Goal: Contribute content: Contribute content

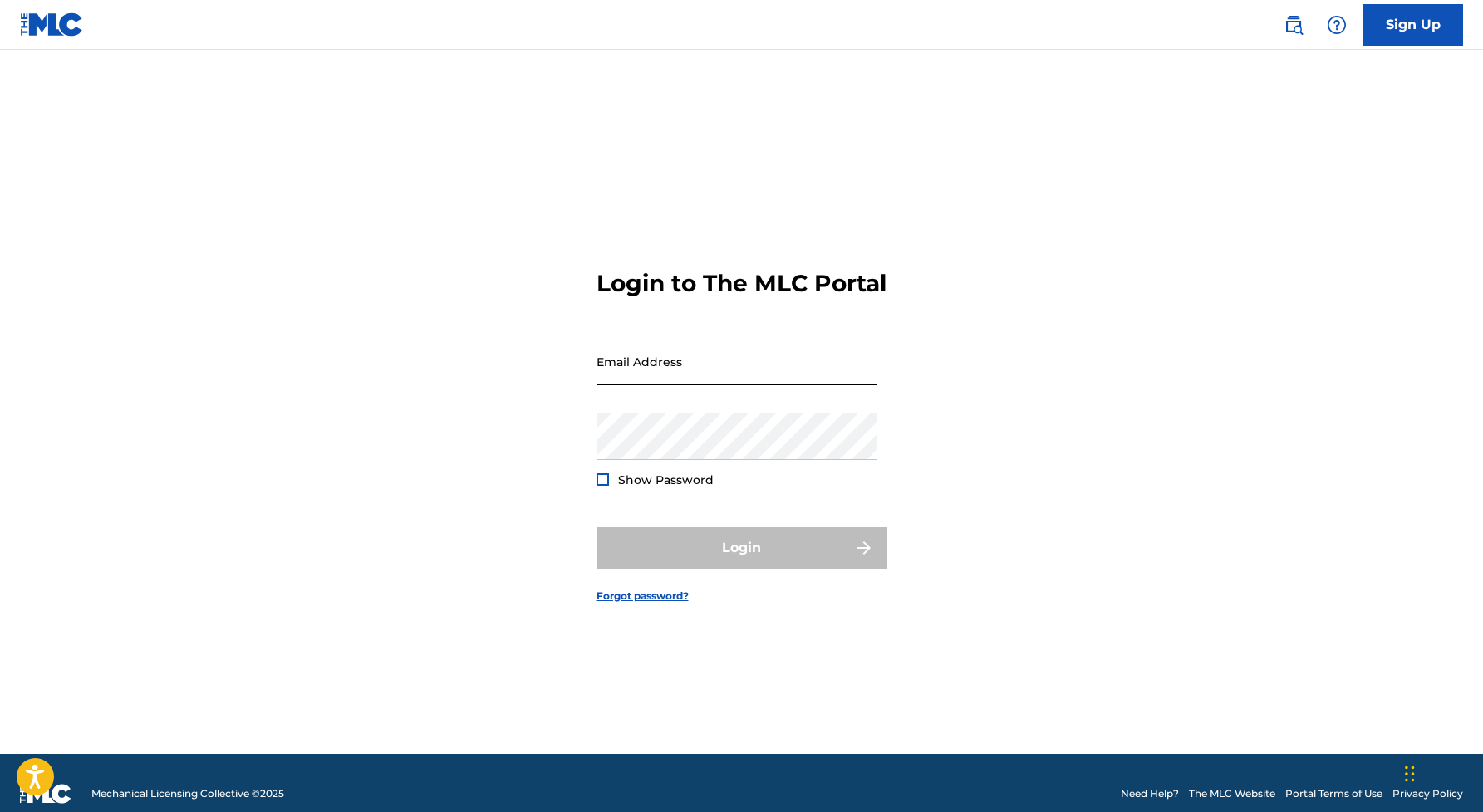
click at [707, 385] on input "Email Address" at bounding box center [737, 362] width 281 height 47
type input "[EMAIL_ADDRESS][DOMAIN_NAME]"
click at [741, 563] on button "Login" at bounding box center [741, 548] width 291 height 41
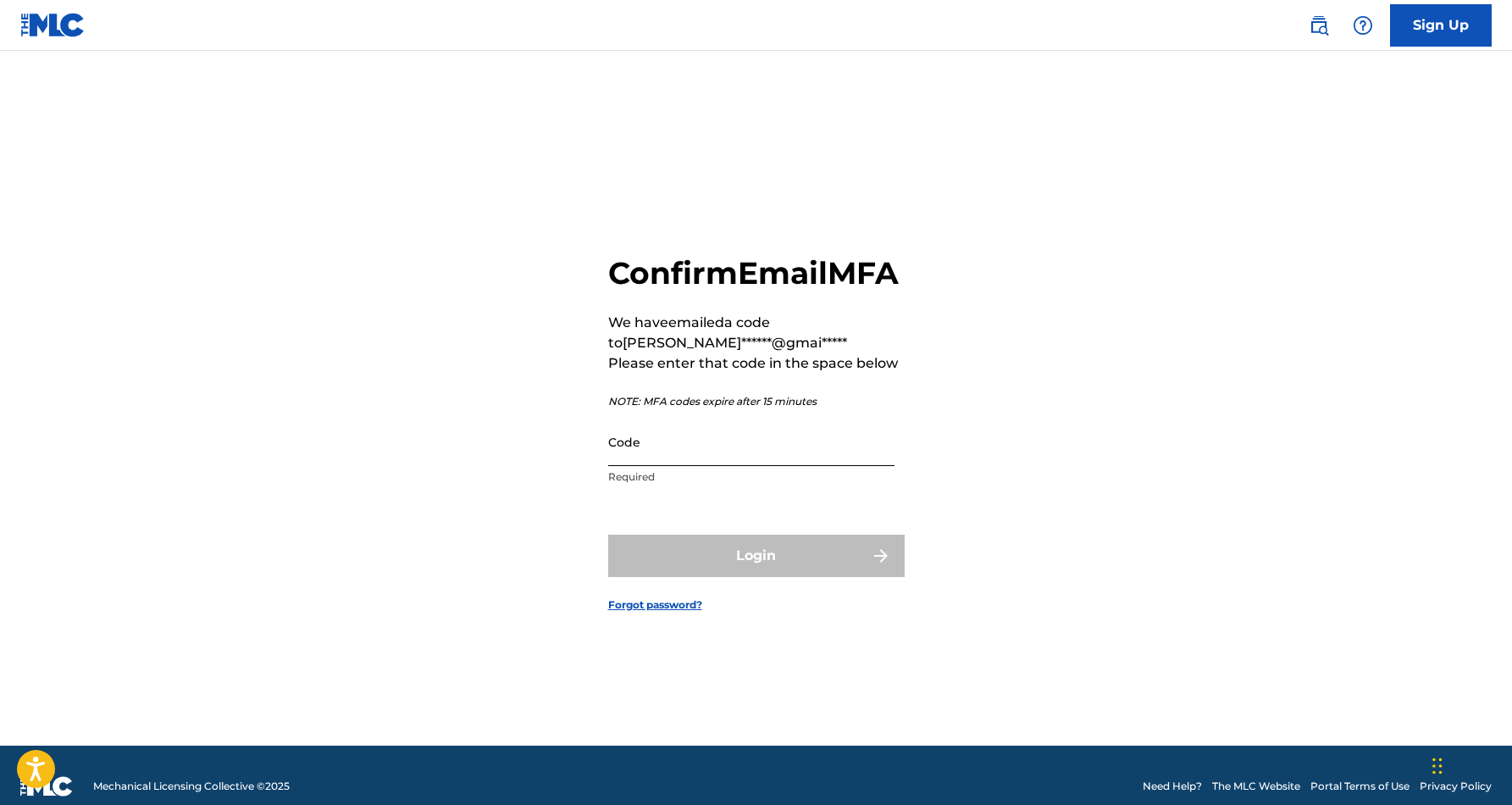
click at [669, 460] on input "Code" at bounding box center [751, 441] width 286 height 48
paste input "939877"
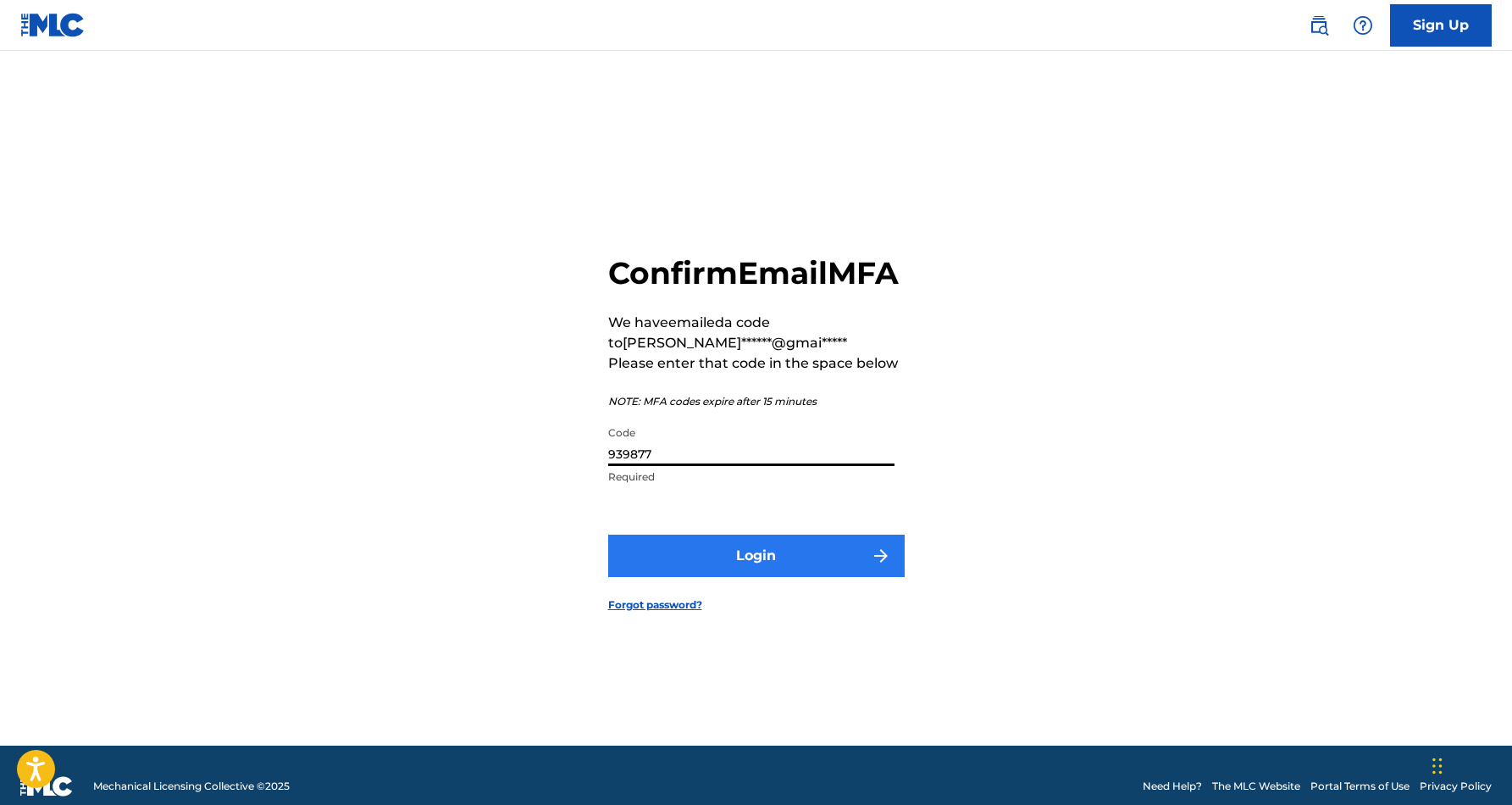
type input "939877"
click at [781, 558] on button "Login" at bounding box center [756, 555] width 296 height 42
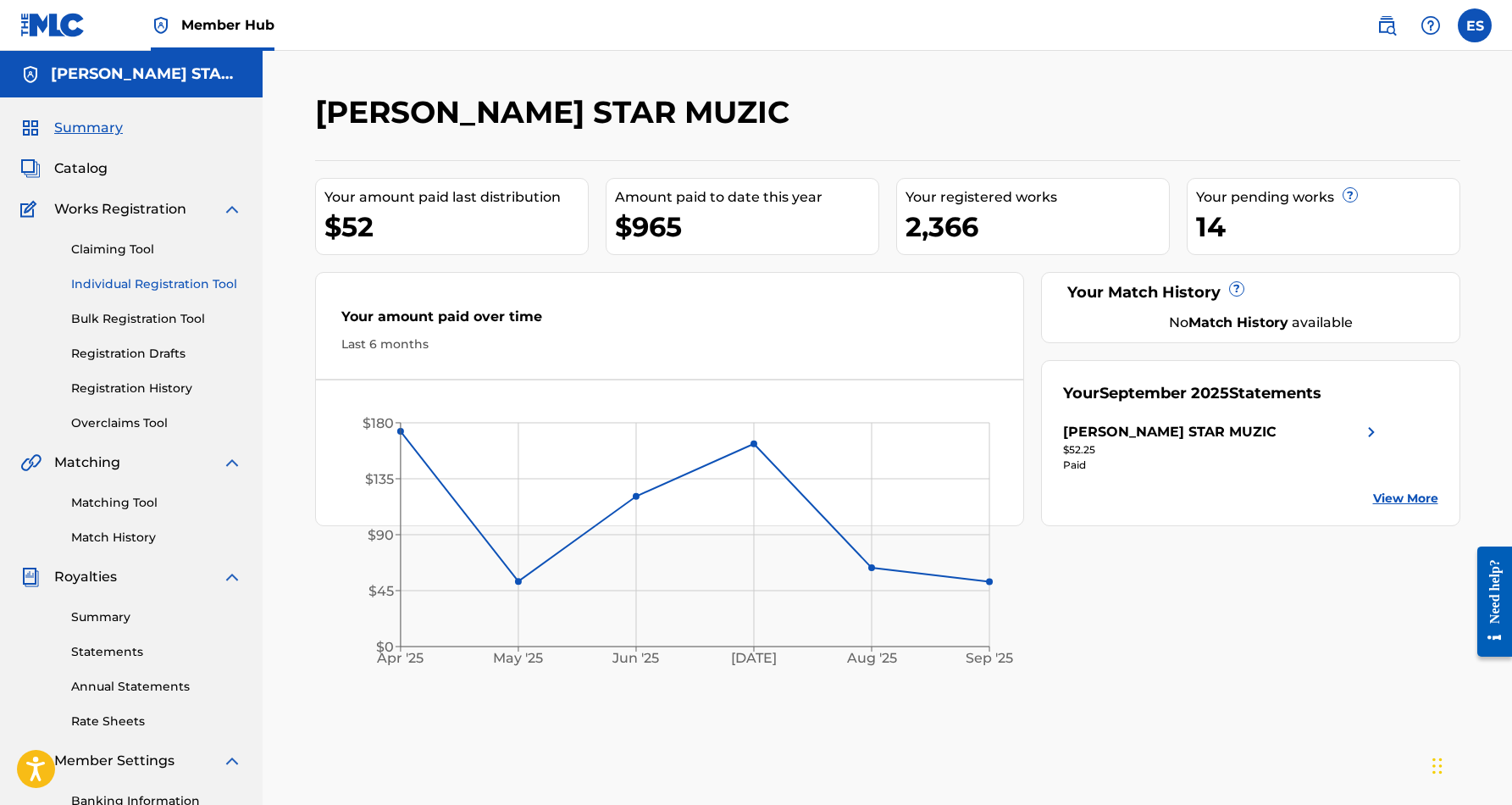
click at [185, 286] on link "Individual Registration Tool" at bounding box center [156, 285] width 171 height 18
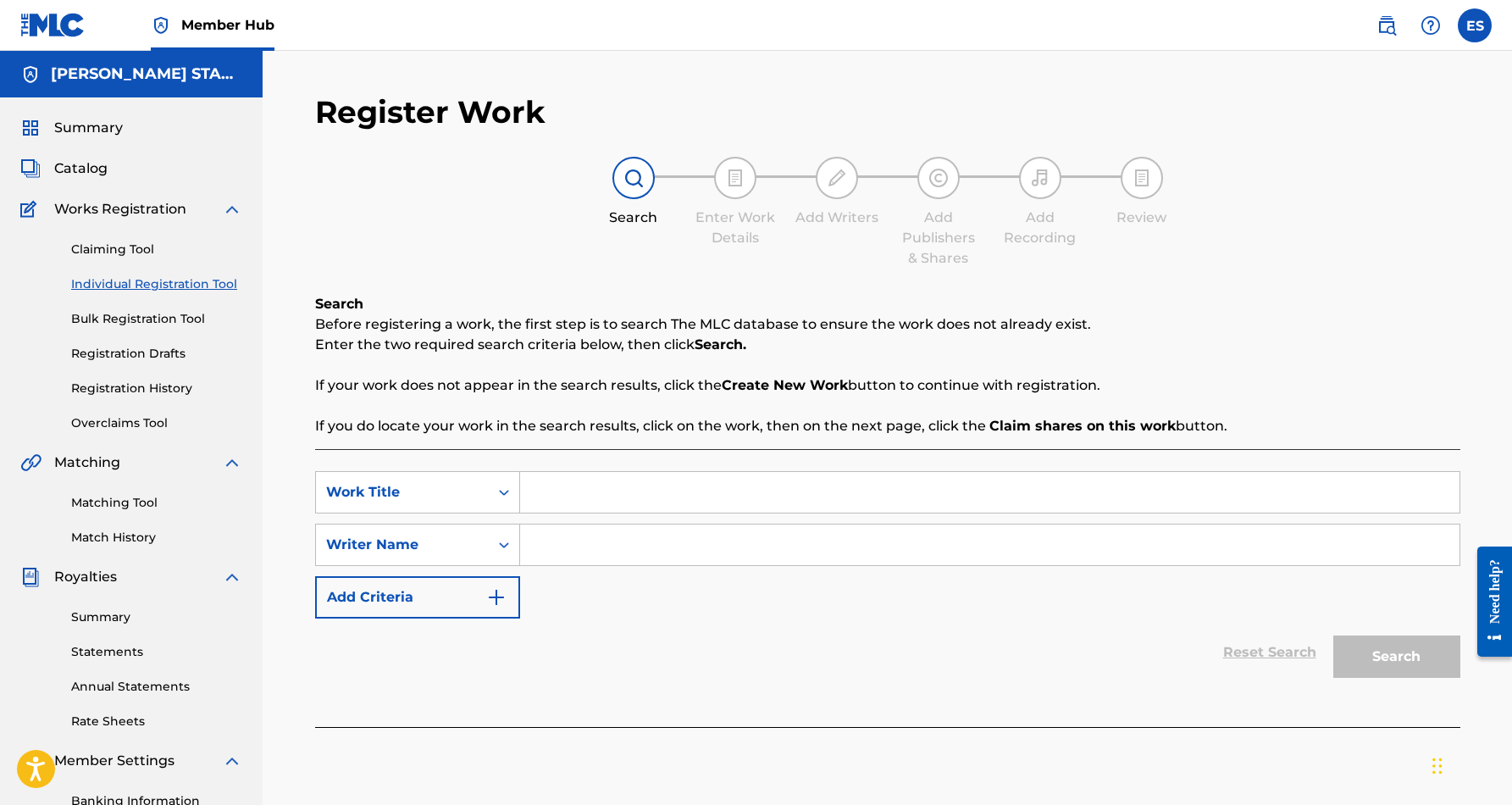
click at [687, 556] on input "Search Form" at bounding box center [989, 544] width 939 height 40
paste input "[PERSON_NAME] [PERSON_NAME]"
type input "[PERSON_NAME] [PERSON_NAME]"
click at [608, 484] on input "Search Form" at bounding box center [989, 492] width 939 height 40
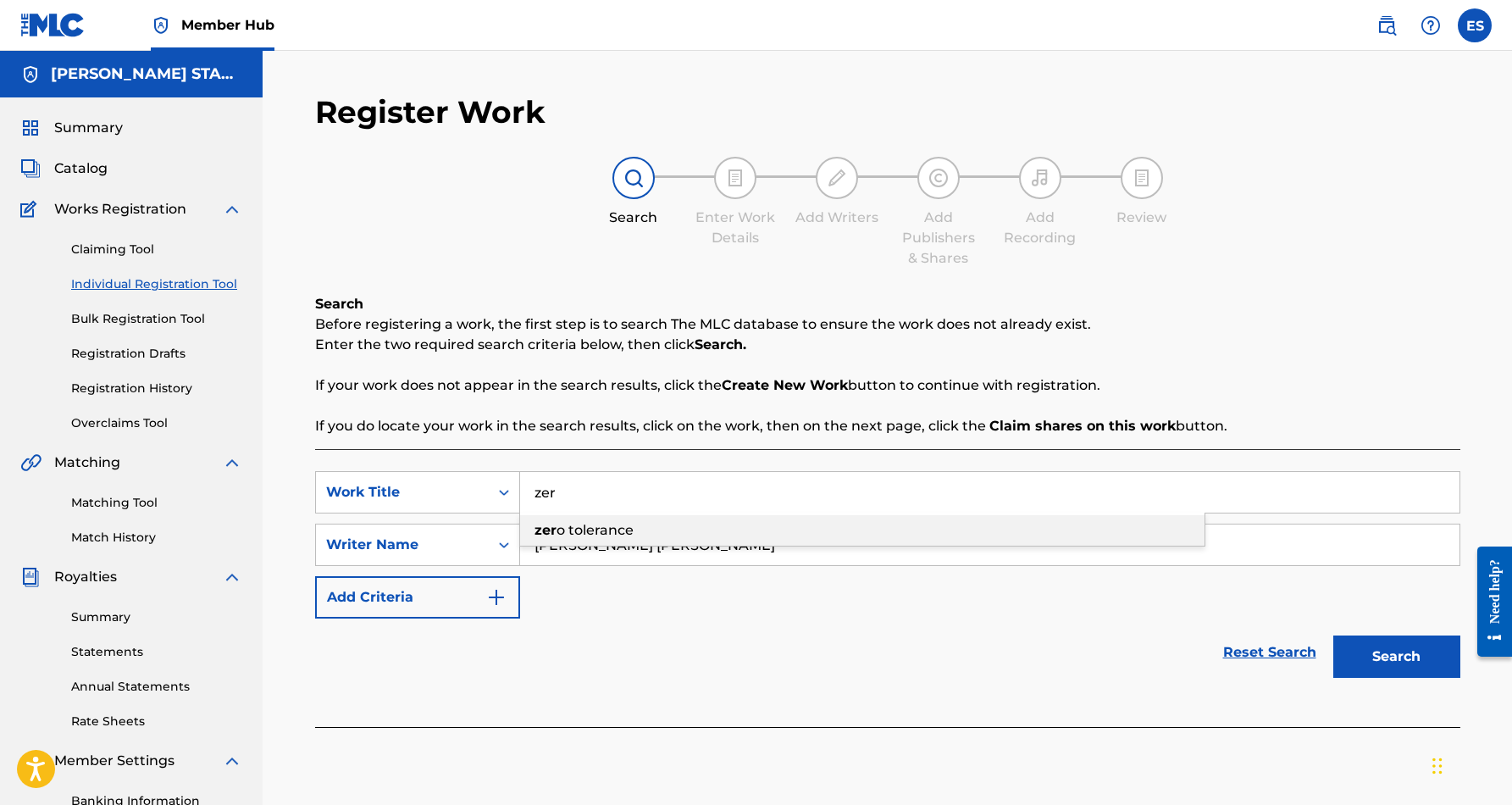
click at [623, 527] on span "o tolerance" at bounding box center [595, 530] width 77 height 16
type input "zero tolerance"
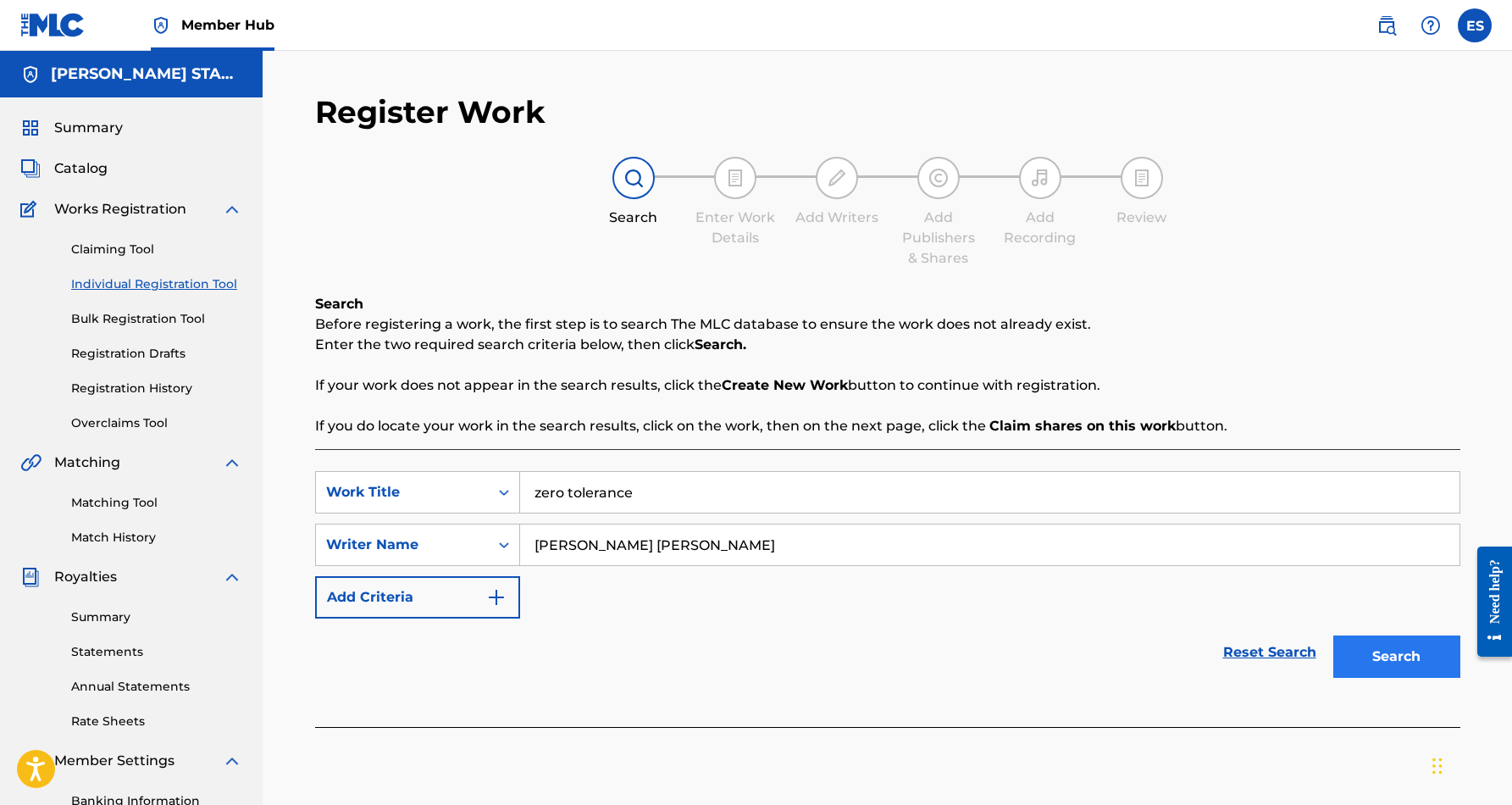
click at [1372, 652] on button "Search" at bounding box center [1397, 656] width 127 height 42
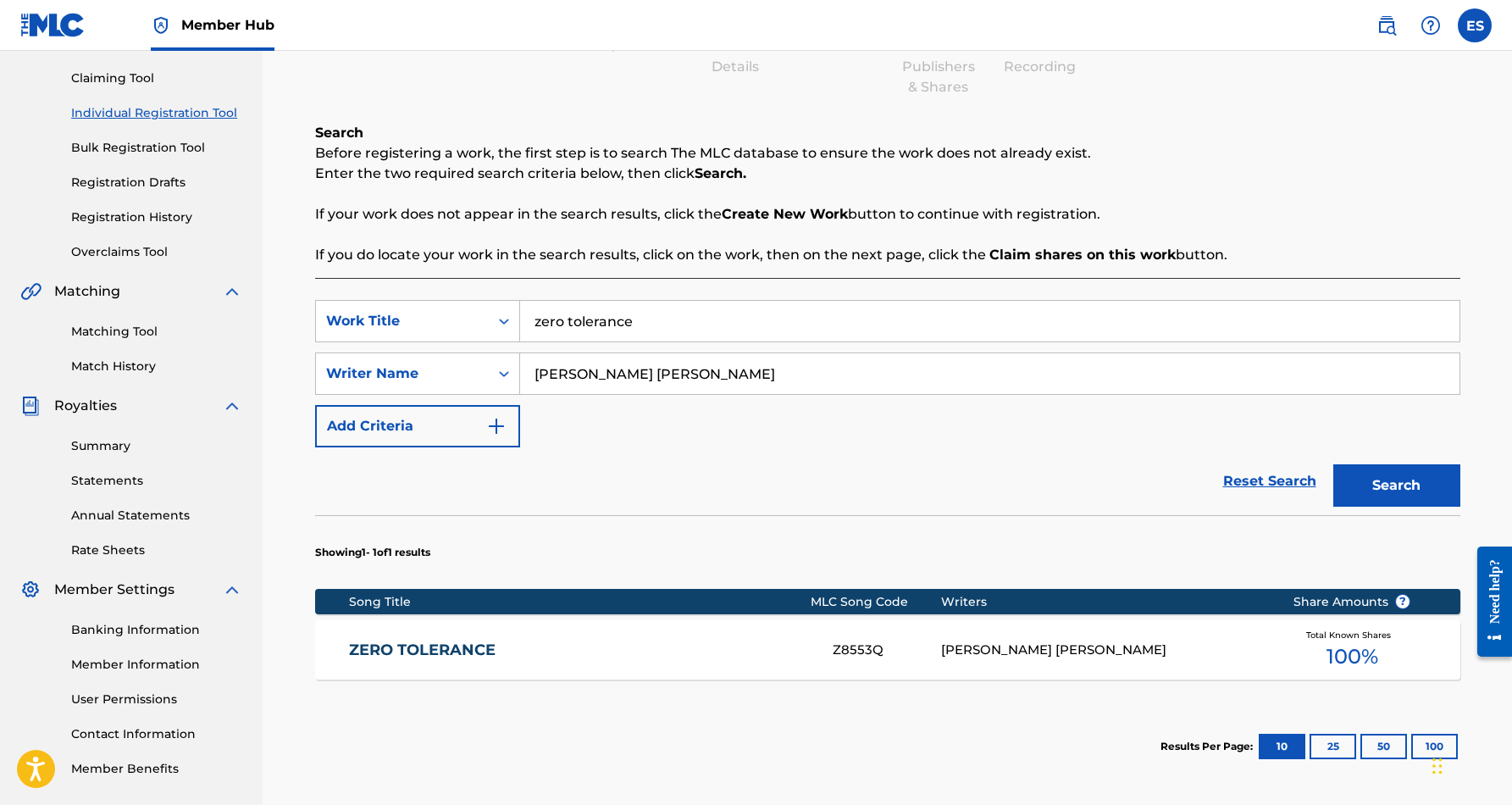
scroll to position [223, 0]
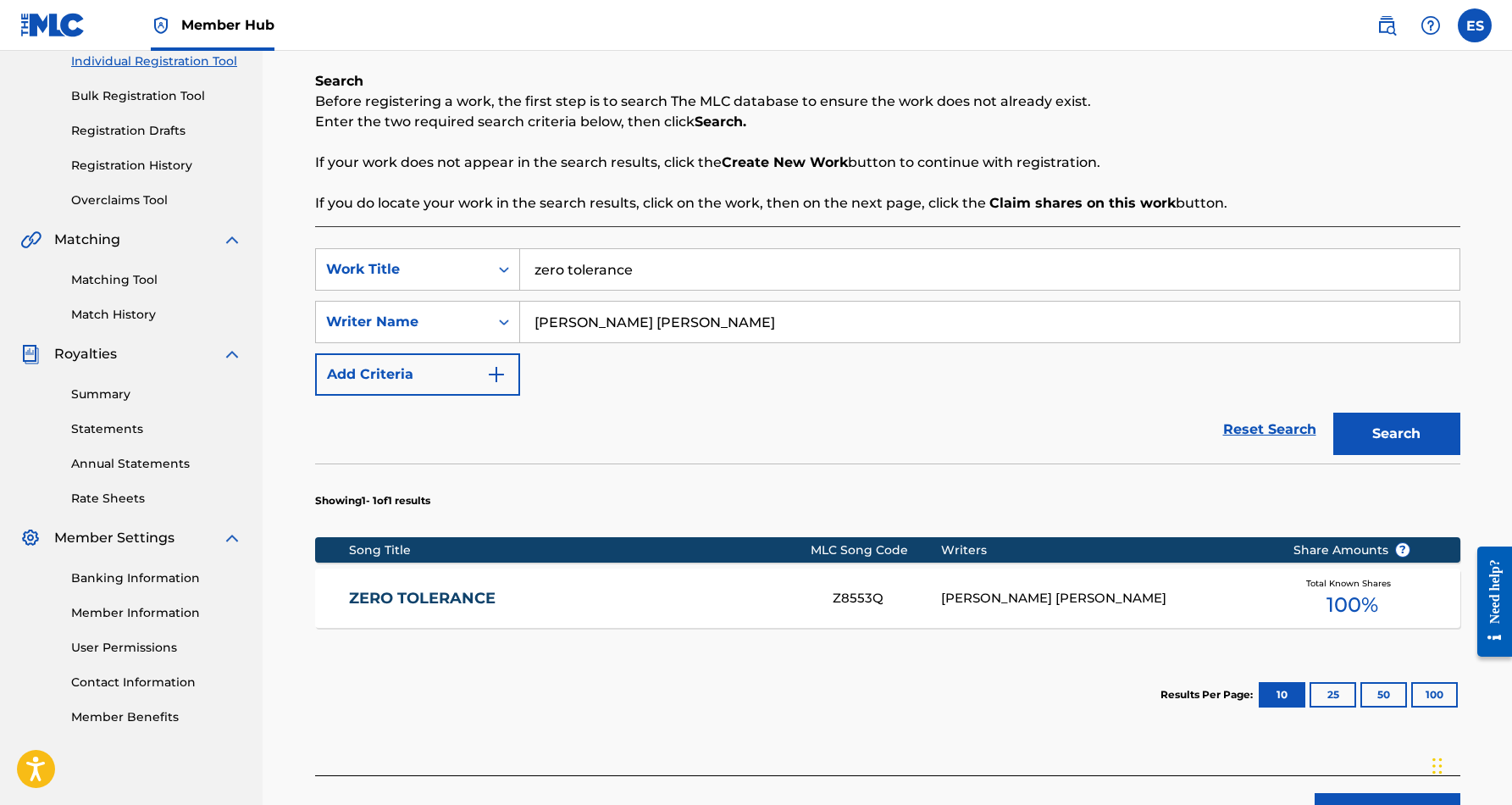
click at [585, 604] on link "ZERO TOLERANCE" at bounding box center [579, 599] width 461 height 20
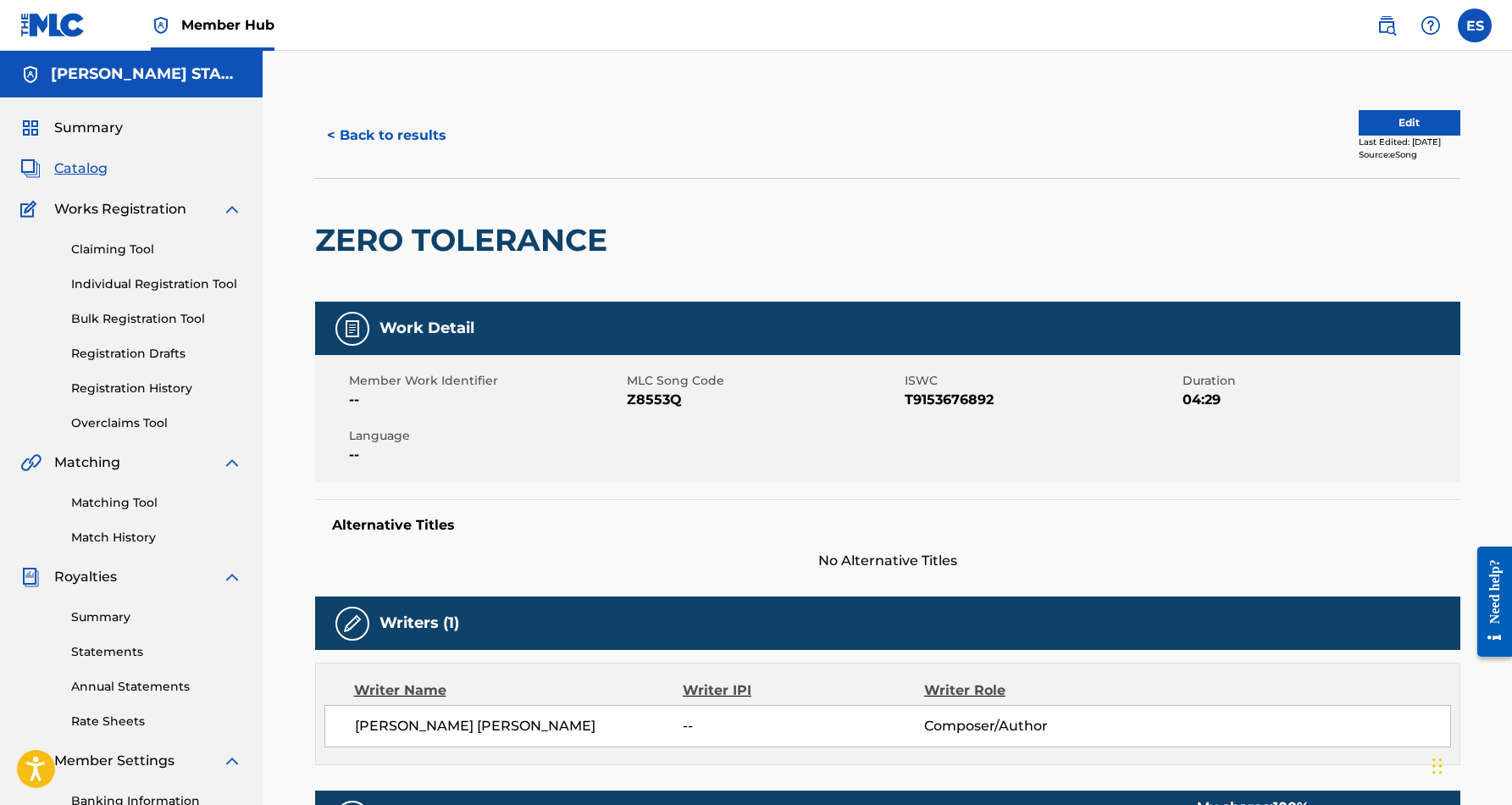
click at [87, 170] on span "Catalog" at bounding box center [81, 168] width 54 height 21
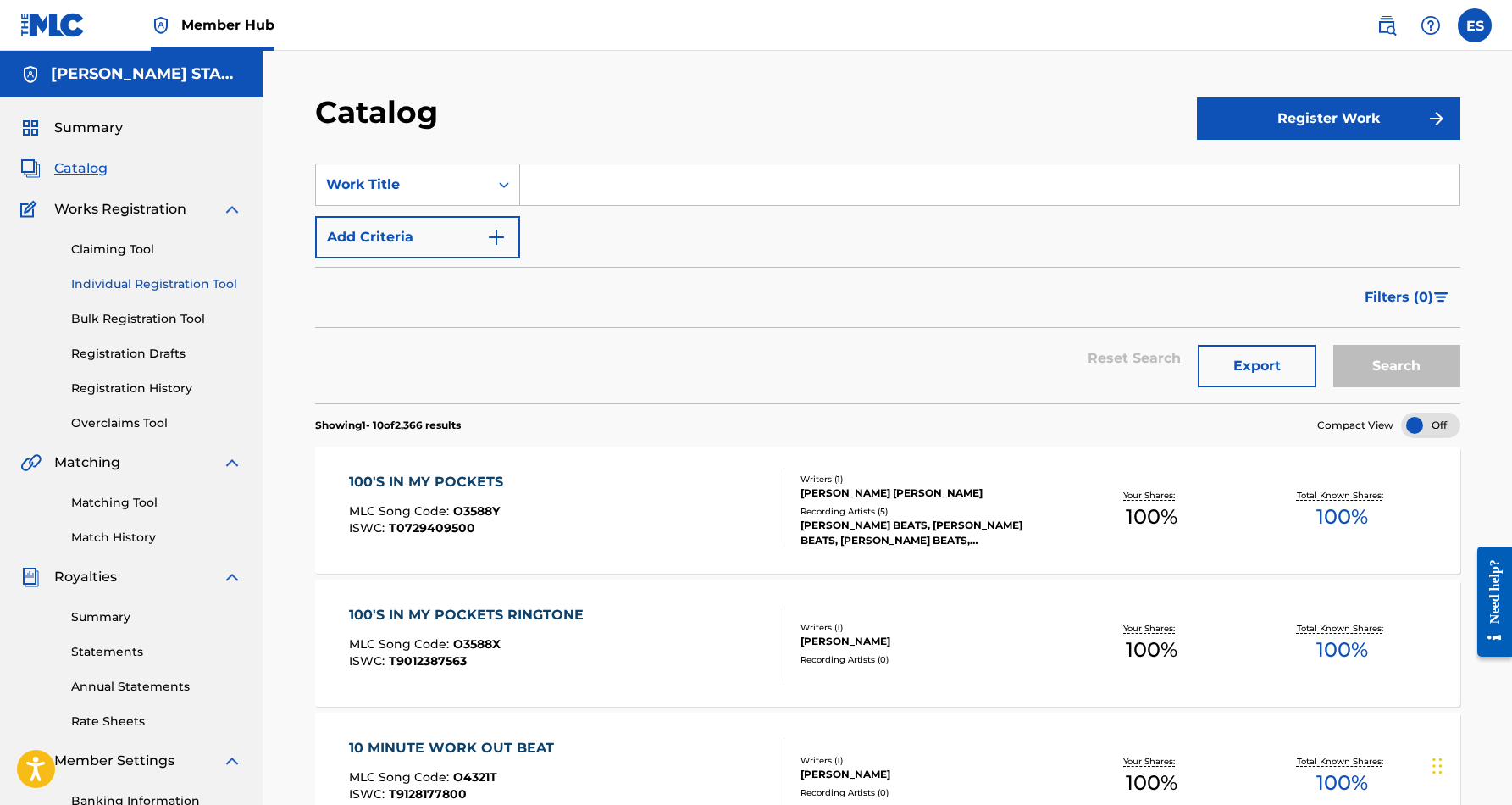
click at [163, 279] on link "Individual Registration Tool" at bounding box center [156, 285] width 171 height 18
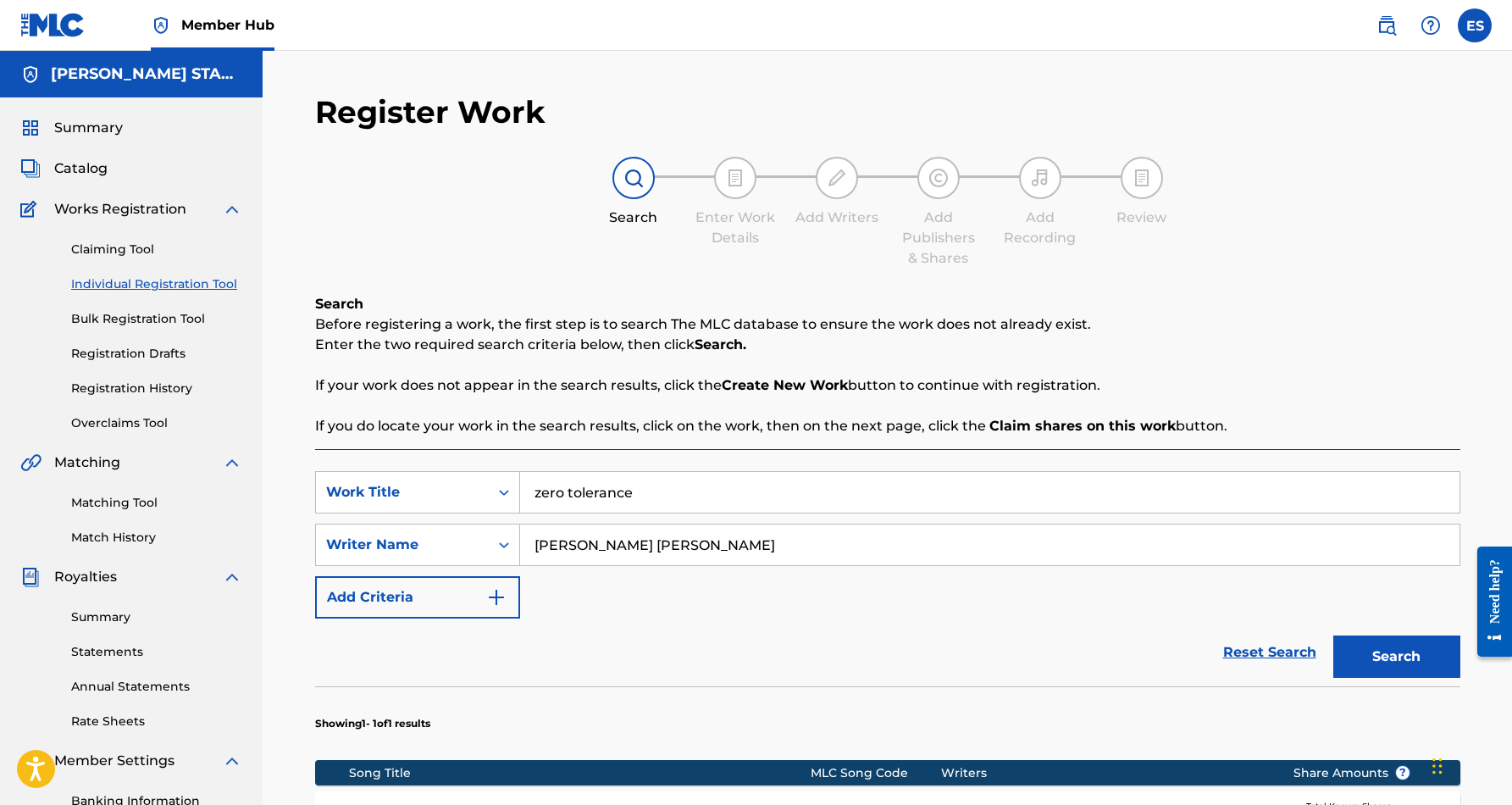
click at [661, 501] on input "zero tolerance" at bounding box center [989, 492] width 939 height 40
type input "z"
paste input "SHE THE BADDEST (FEATURING [PERSON_NAME] [PERSON_NAME])"
type input "SHE THE BADDEST (FEATURING [PERSON_NAME] [PERSON_NAME])"
click at [792, 587] on div "SearchWithCriteria05870fe9-2cd1-4233-8ef0-247d36010776 Work Title SHE THE BADDE…" at bounding box center [887, 544] width 1145 height 148
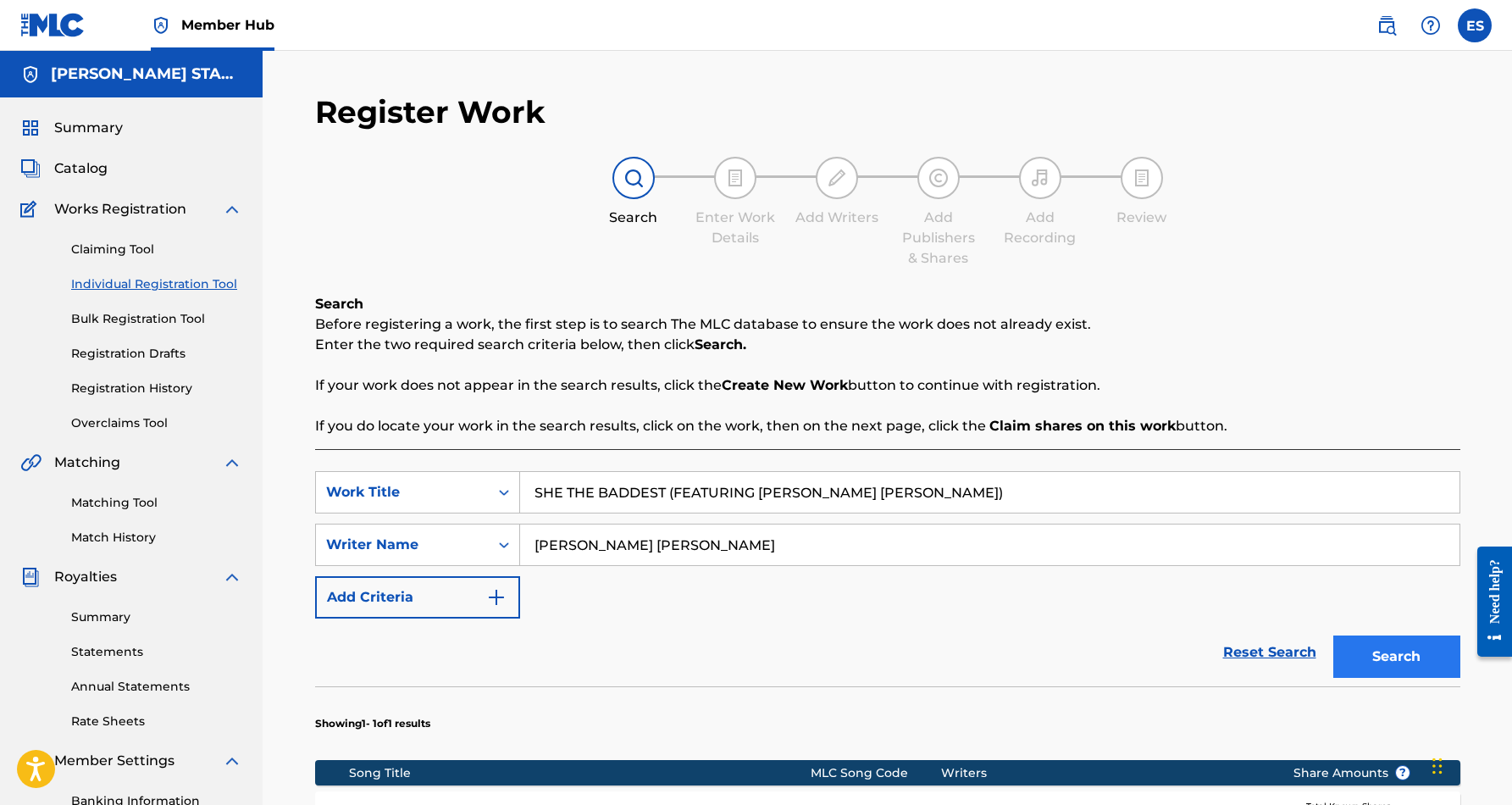
click at [1420, 660] on button "Search" at bounding box center [1397, 656] width 127 height 42
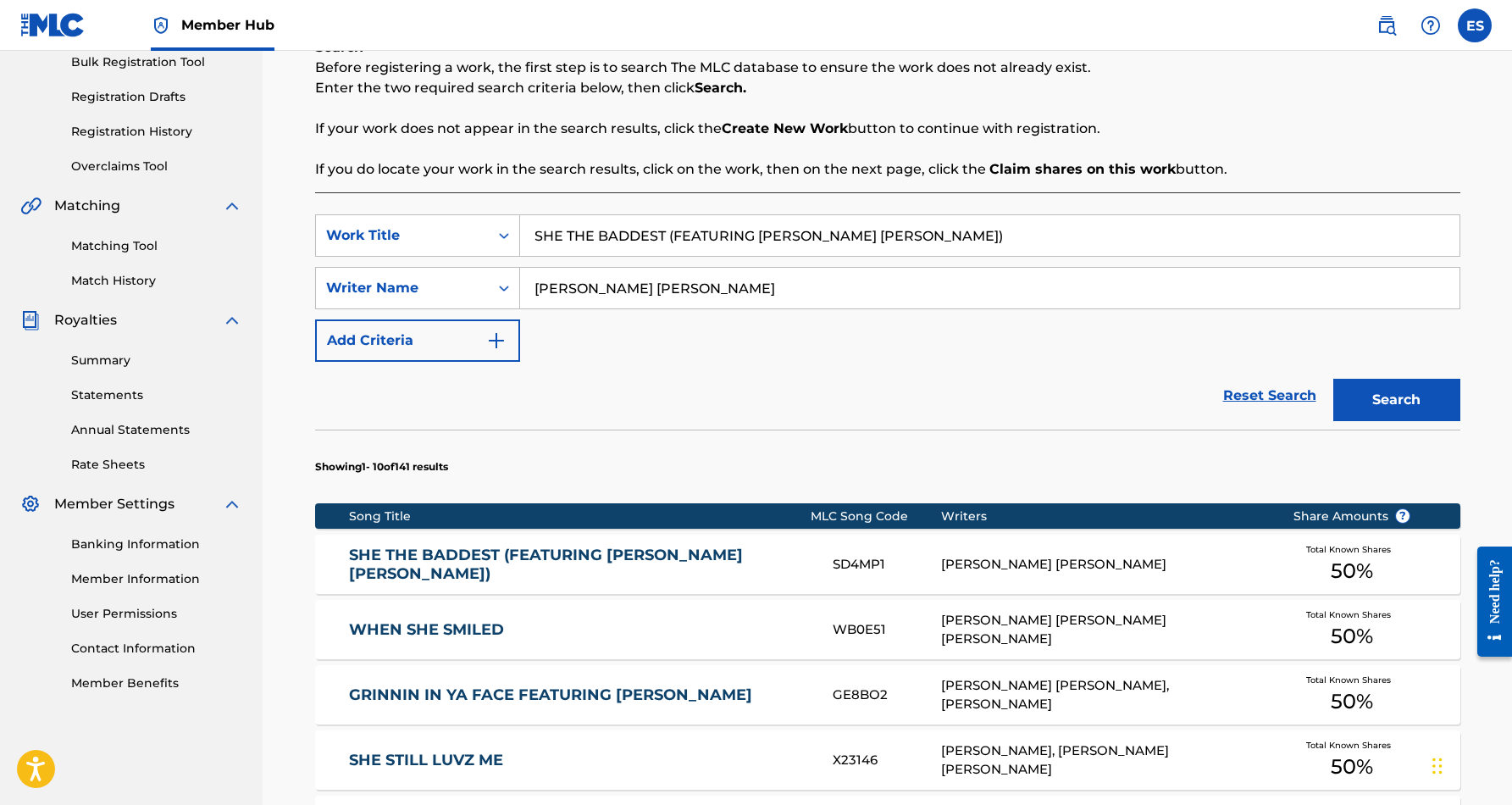
scroll to position [281, 0]
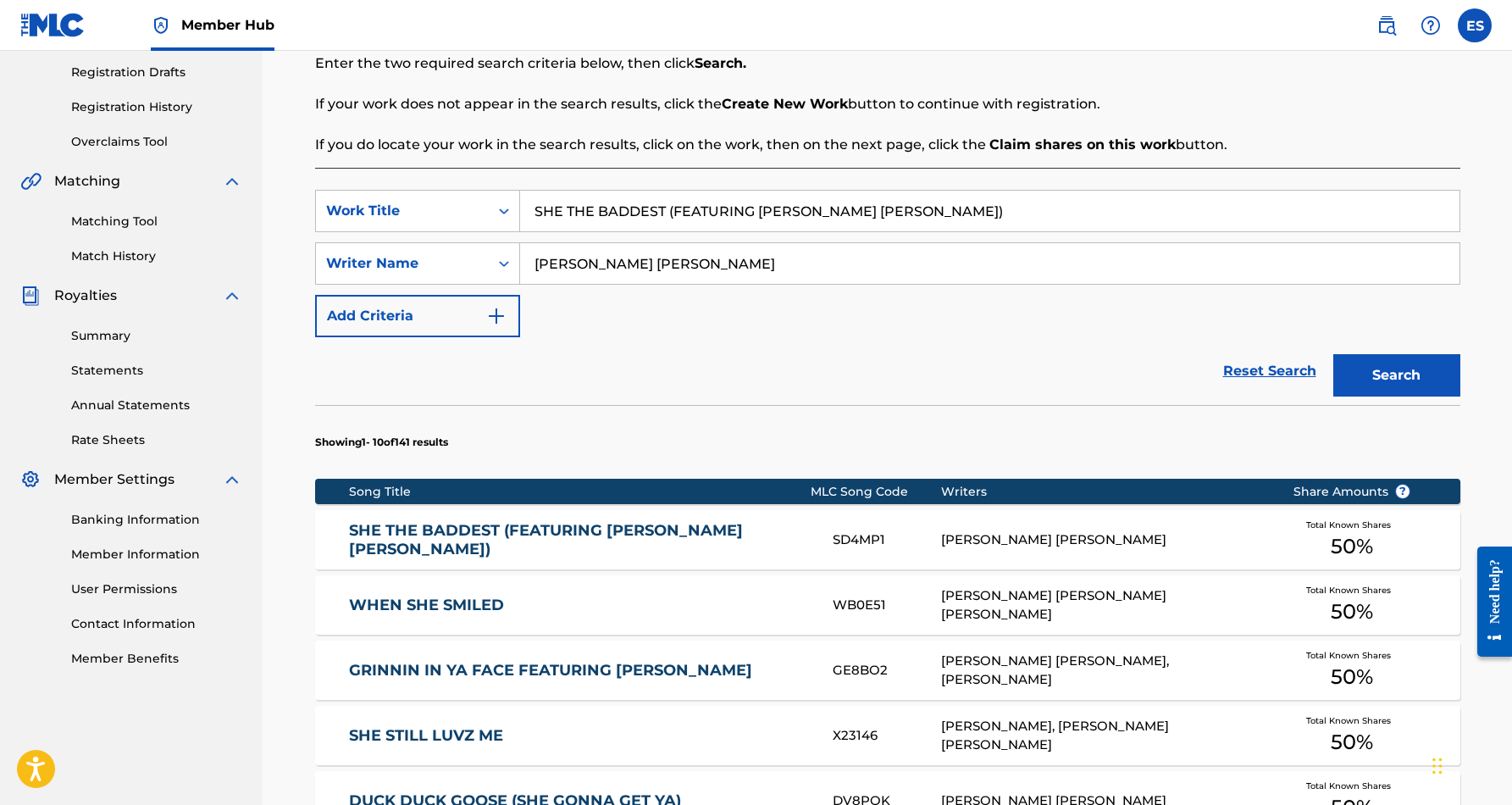
click at [602, 536] on link "SHE THE BADDEST (FEATURING [PERSON_NAME] [PERSON_NAME])" at bounding box center [579, 540] width 461 height 39
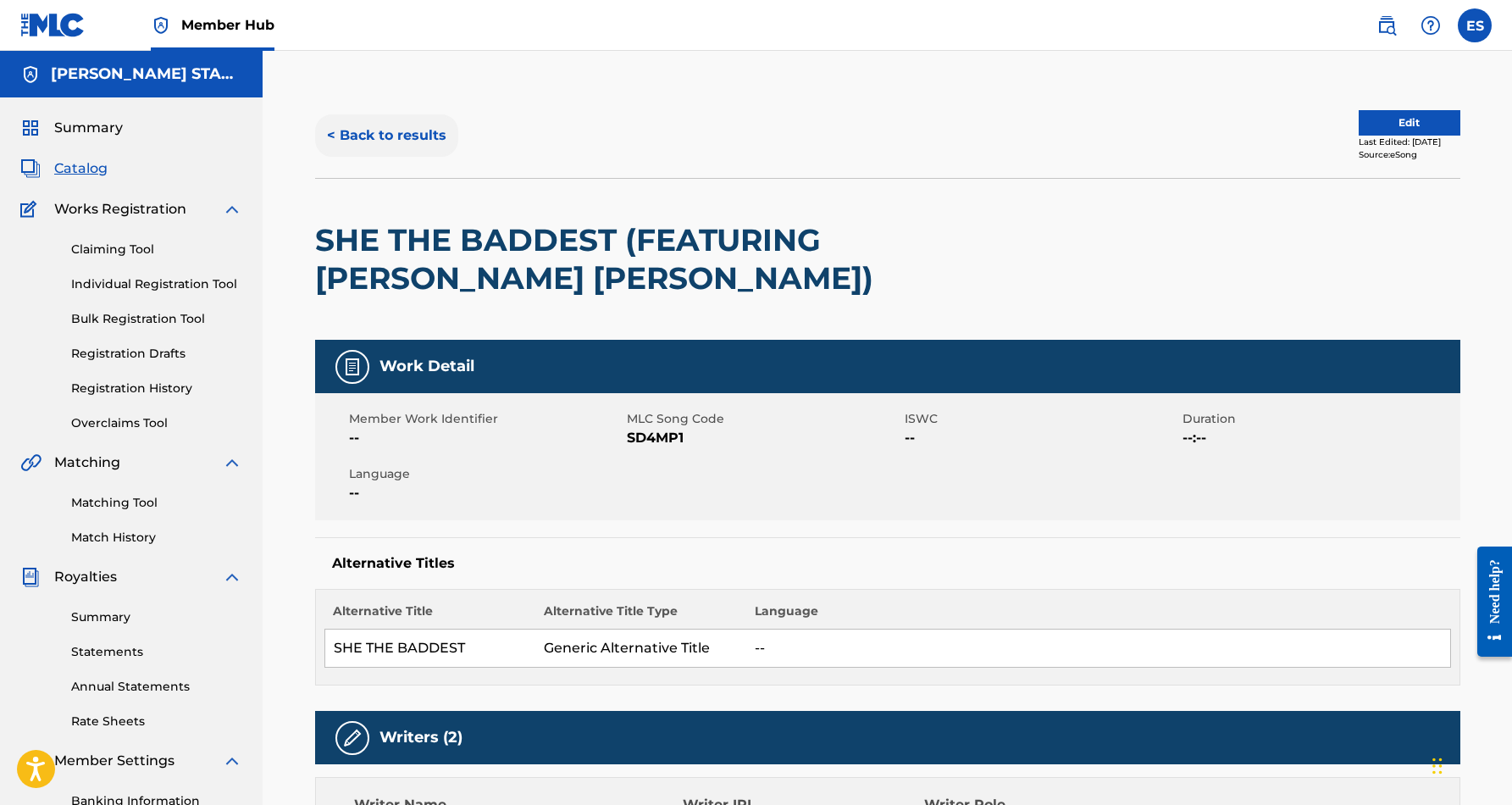
click at [407, 133] on button "< Back to results" at bounding box center [387, 135] width 143 height 42
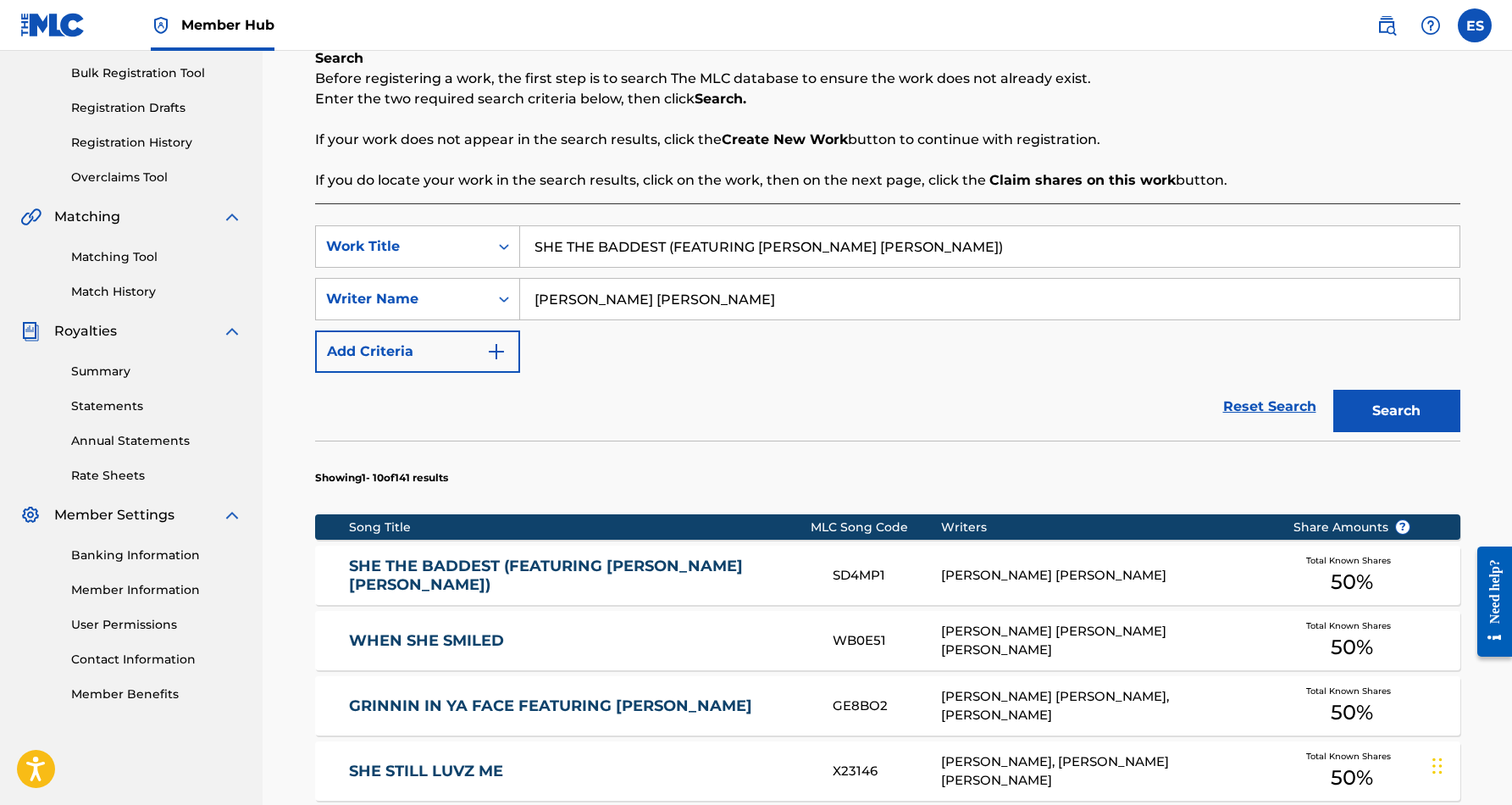
click at [879, 254] on input "SHE THE BADDEST (FEATURING [PERSON_NAME] [PERSON_NAME])" at bounding box center [989, 246] width 939 height 40
type input "S"
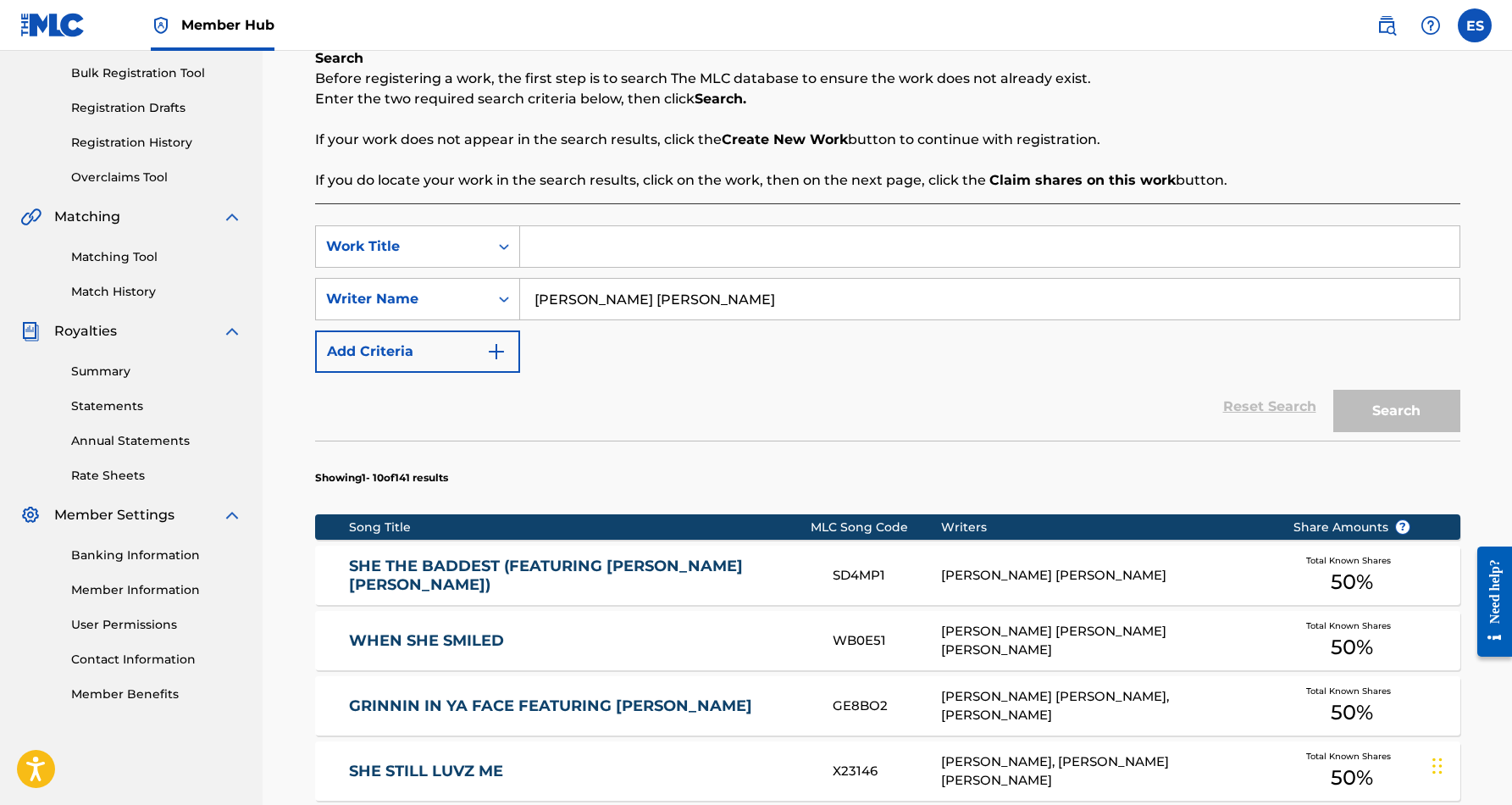
paste input "WHAT'S HAPPENIN"
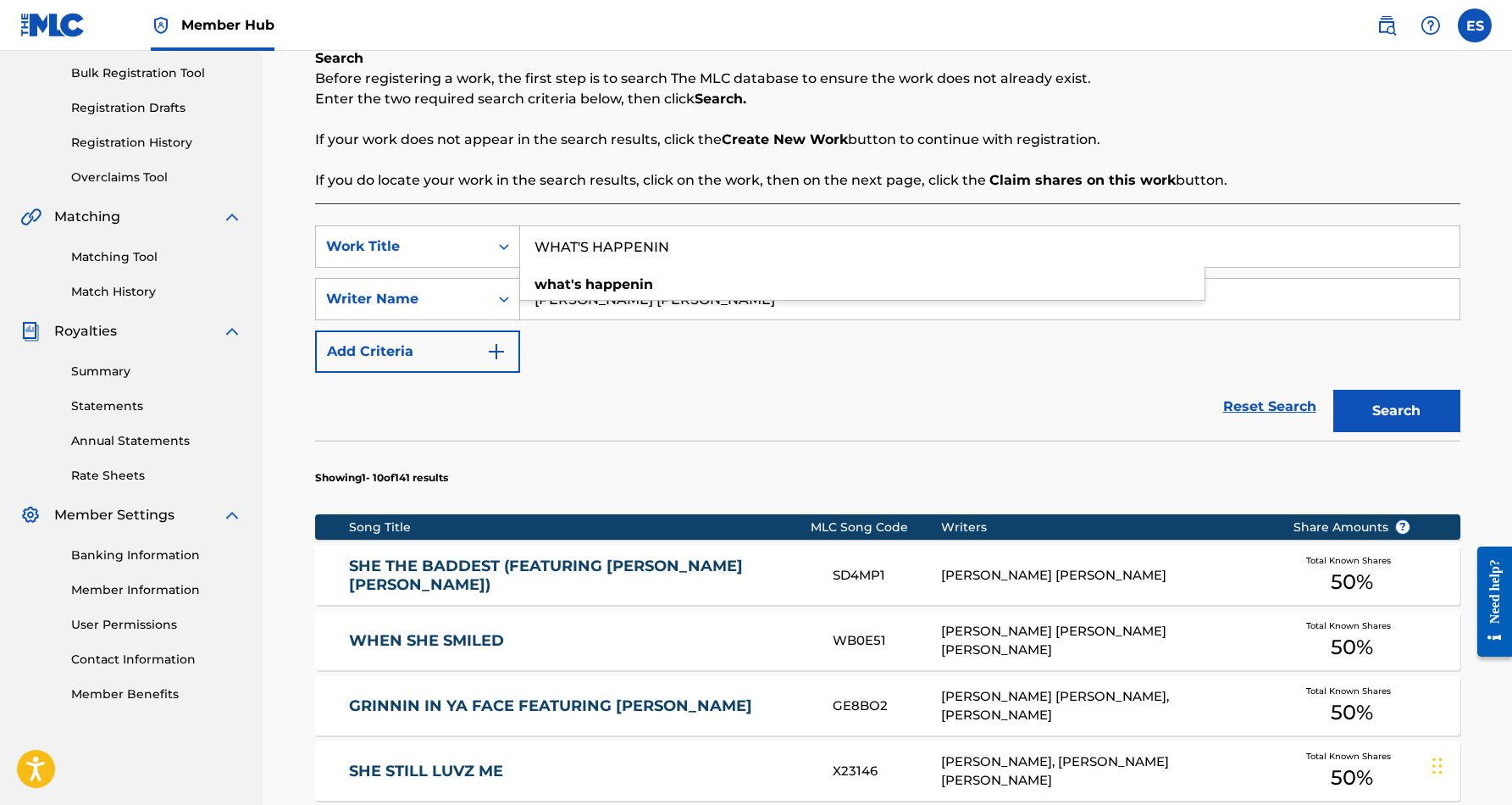
type input "WHAT'S HAPPENIN"
click at [968, 355] on div "SearchWithCriteria05870fe9-2cd1-4233-8ef0-247d36010776 Work Title WHAT'S HAPPEN…" at bounding box center [887, 299] width 1145 height 148
click at [1387, 407] on button "Search" at bounding box center [1397, 410] width 127 height 42
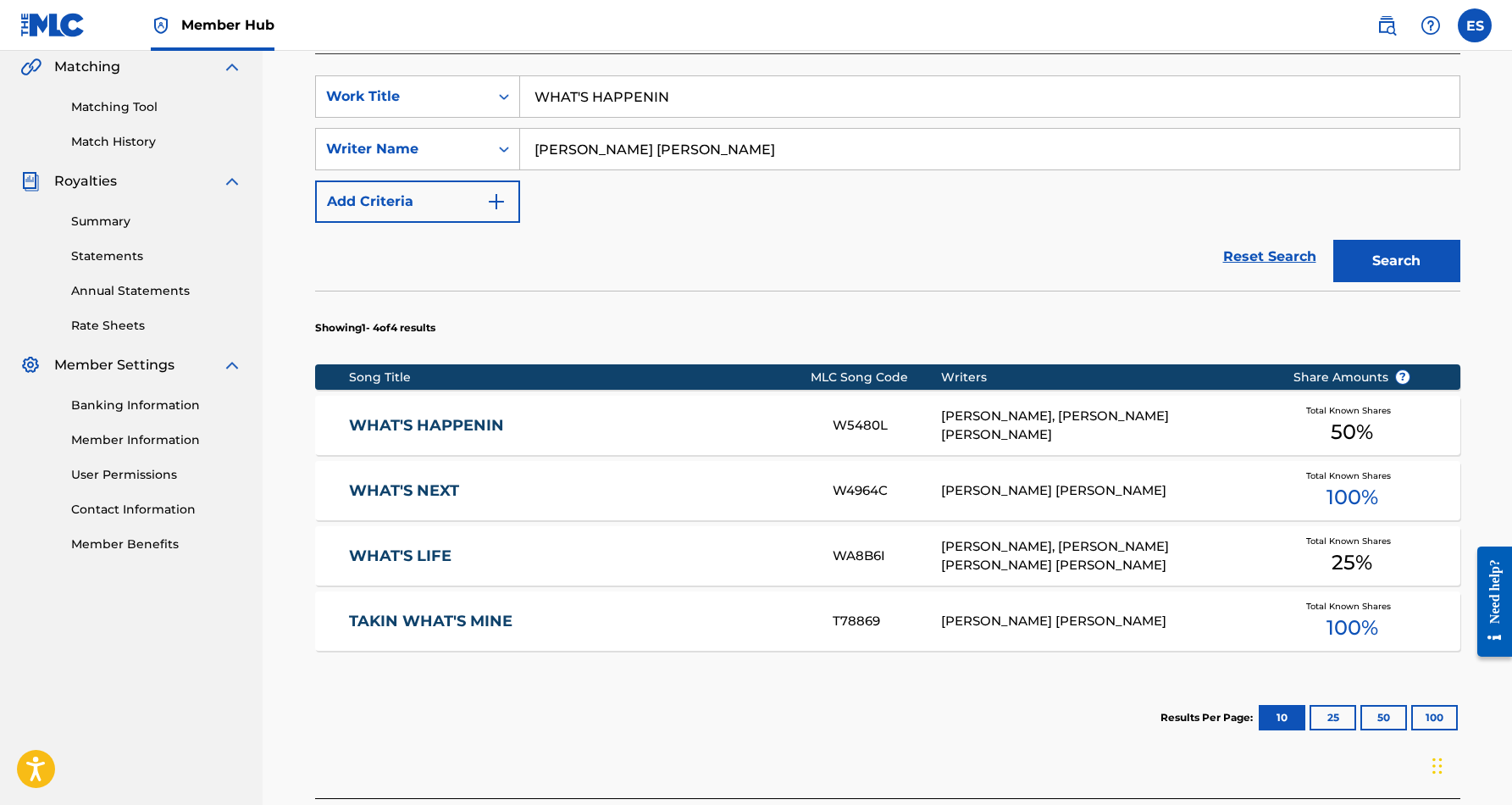
scroll to position [408, 0]
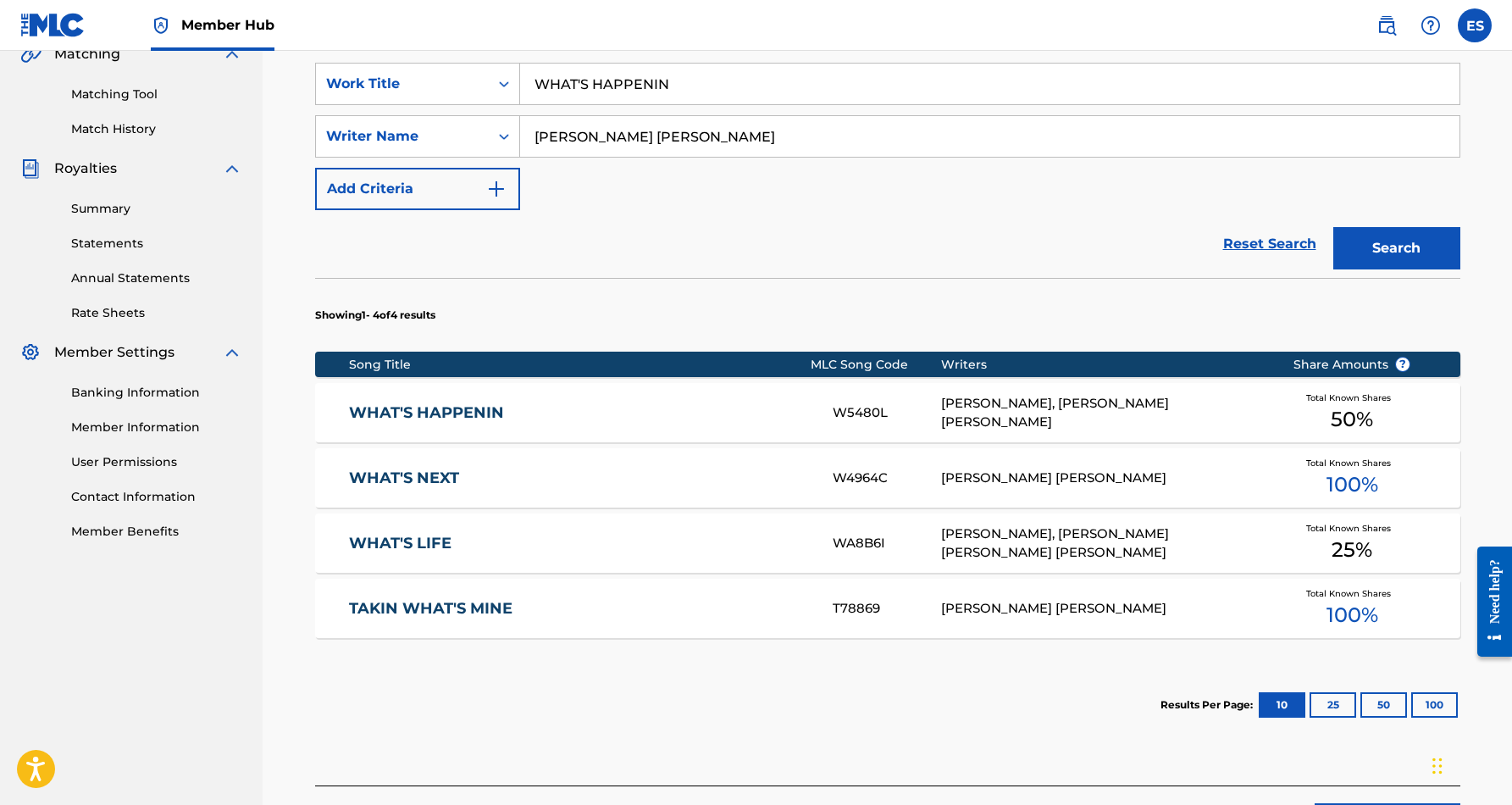
click at [967, 410] on div "[PERSON_NAME], [PERSON_NAME] [PERSON_NAME]" at bounding box center [1104, 413] width 326 height 39
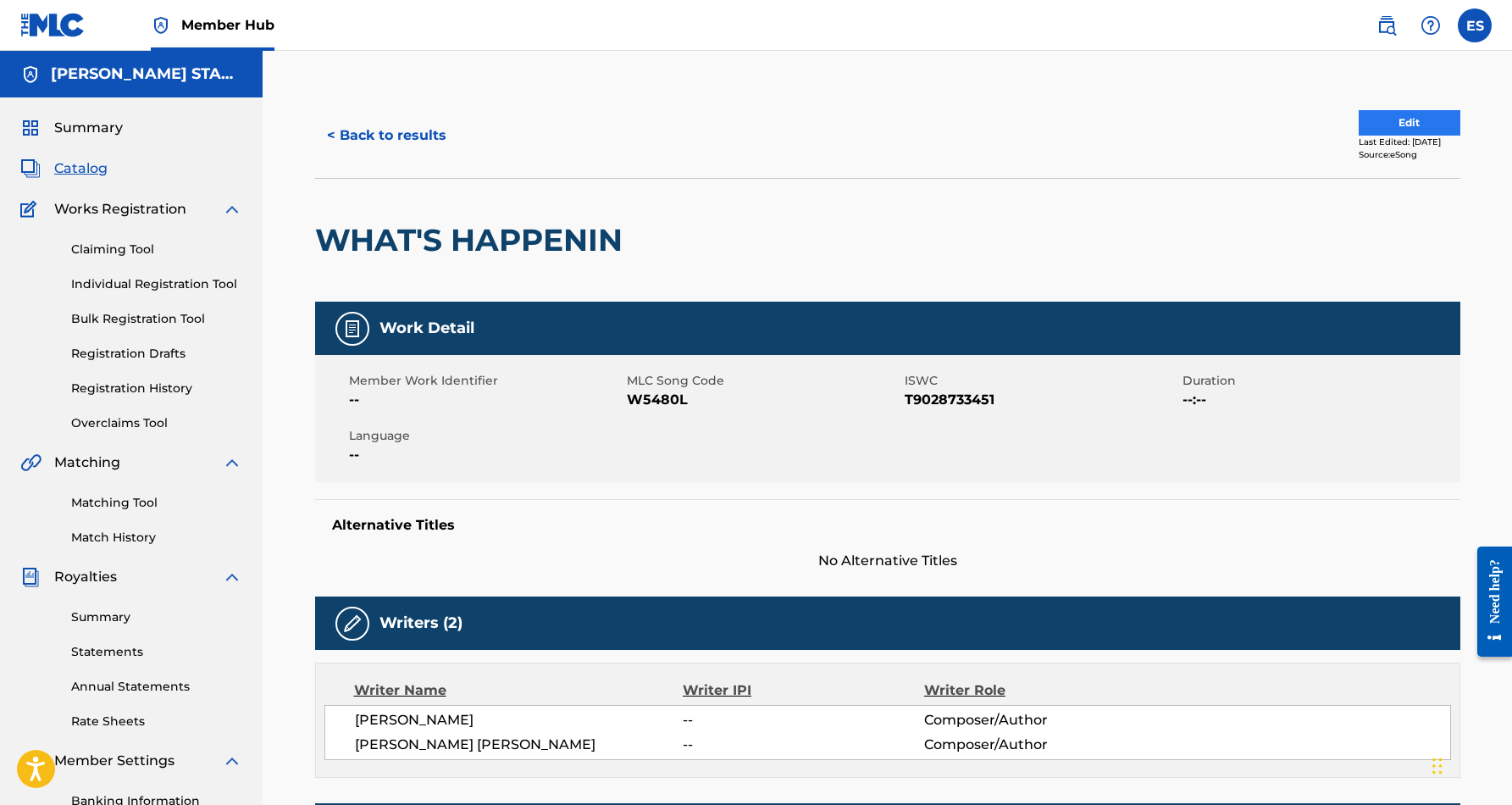
click at [1376, 118] on button "Edit" at bounding box center [1410, 123] width 102 height 25
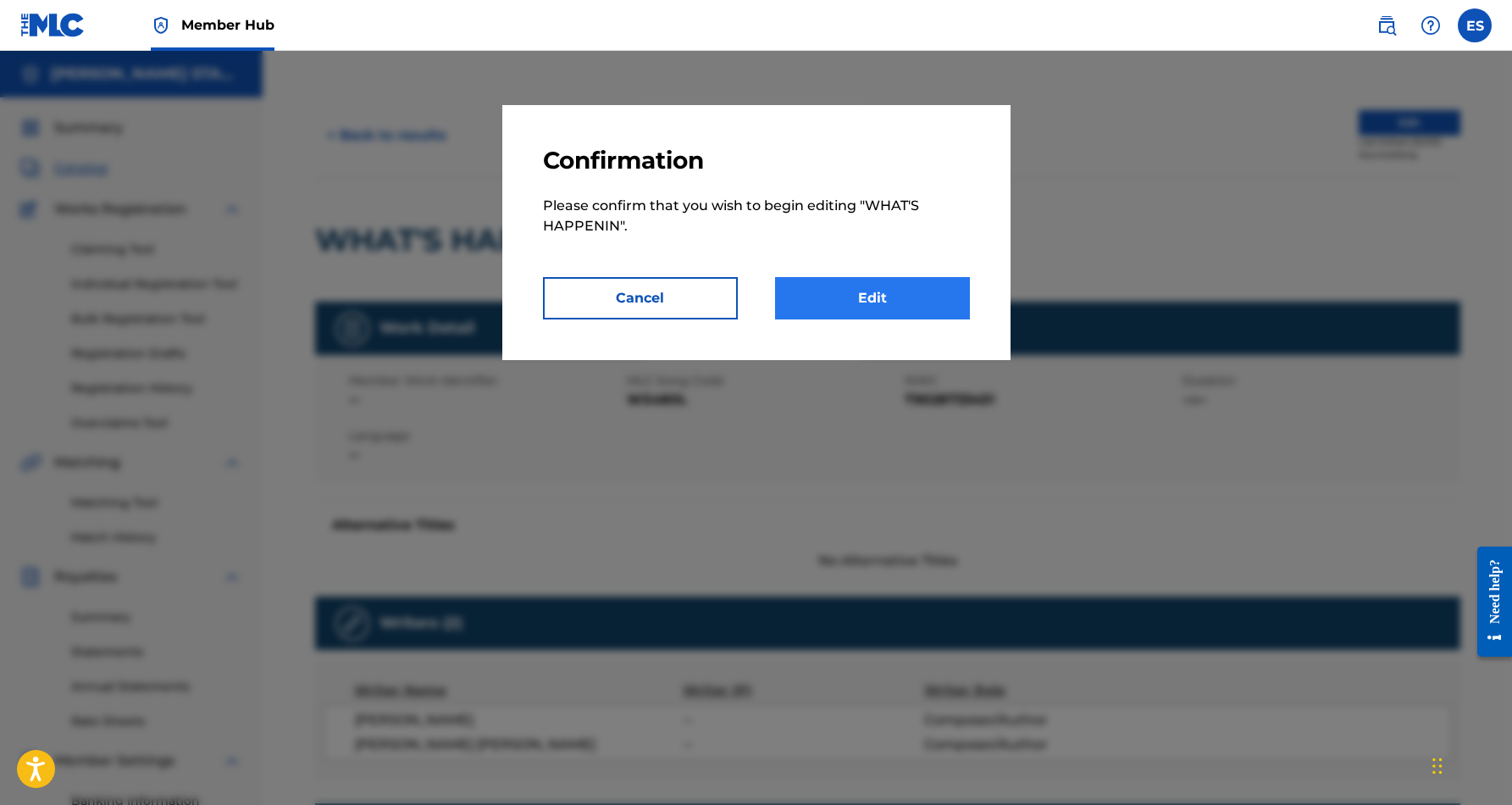
click at [884, 287] on link "Edit" at bounding box center [873, 297] width 195 height 42
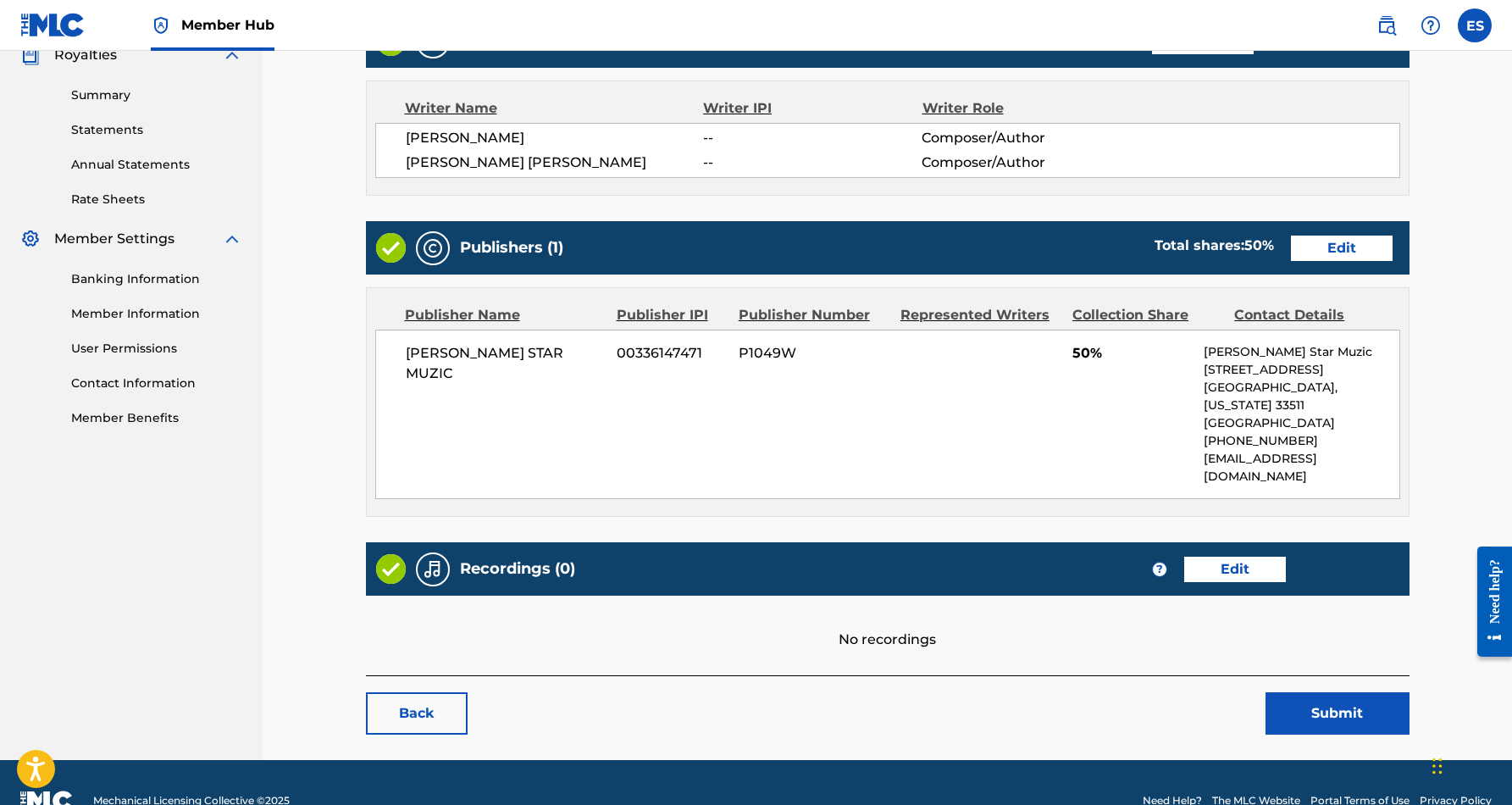
scroll to position [521, 0]
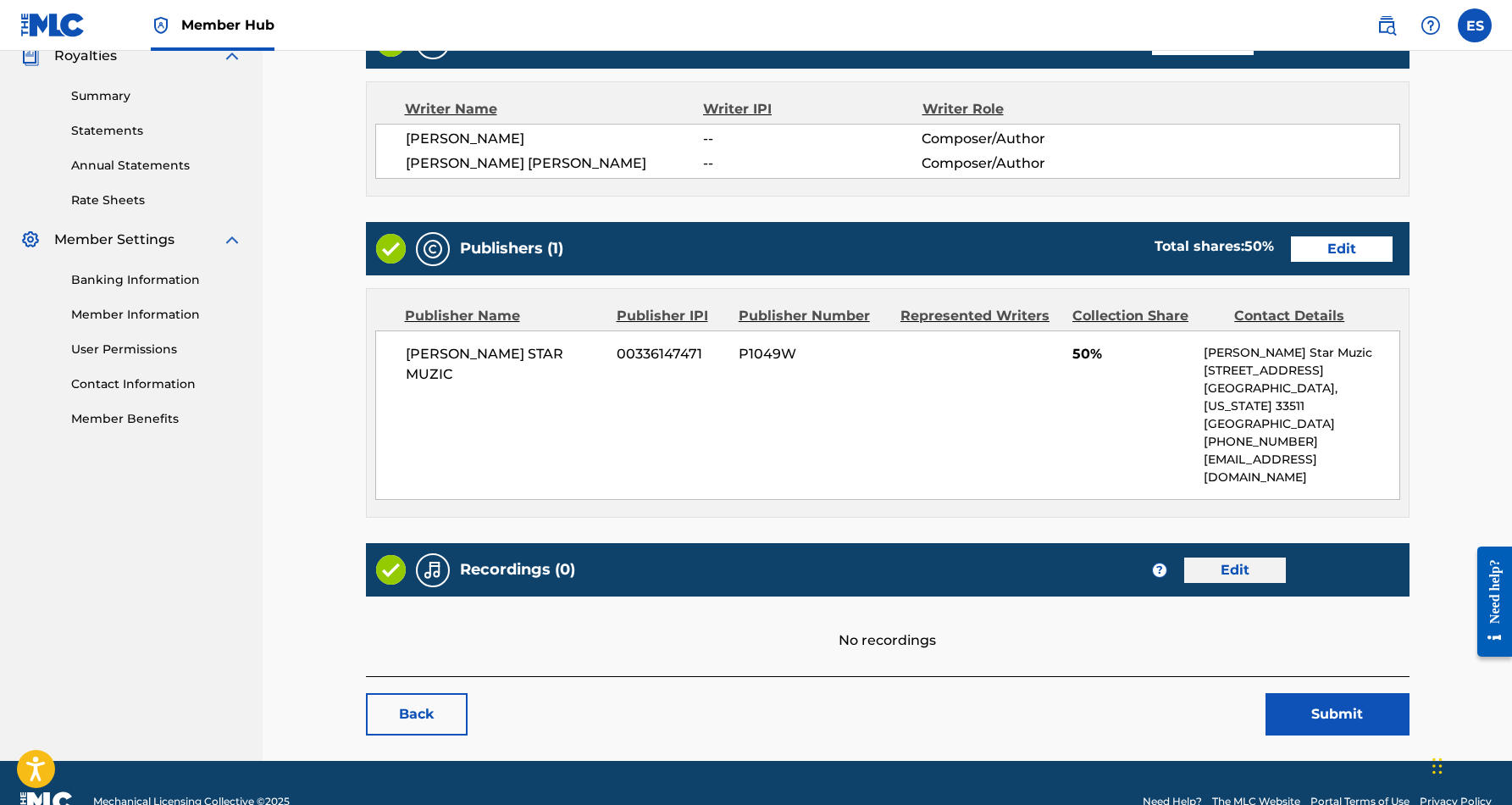
click at [1217, 558] on link "Edit" at bounding box center [1235, 570] width 102 height 25
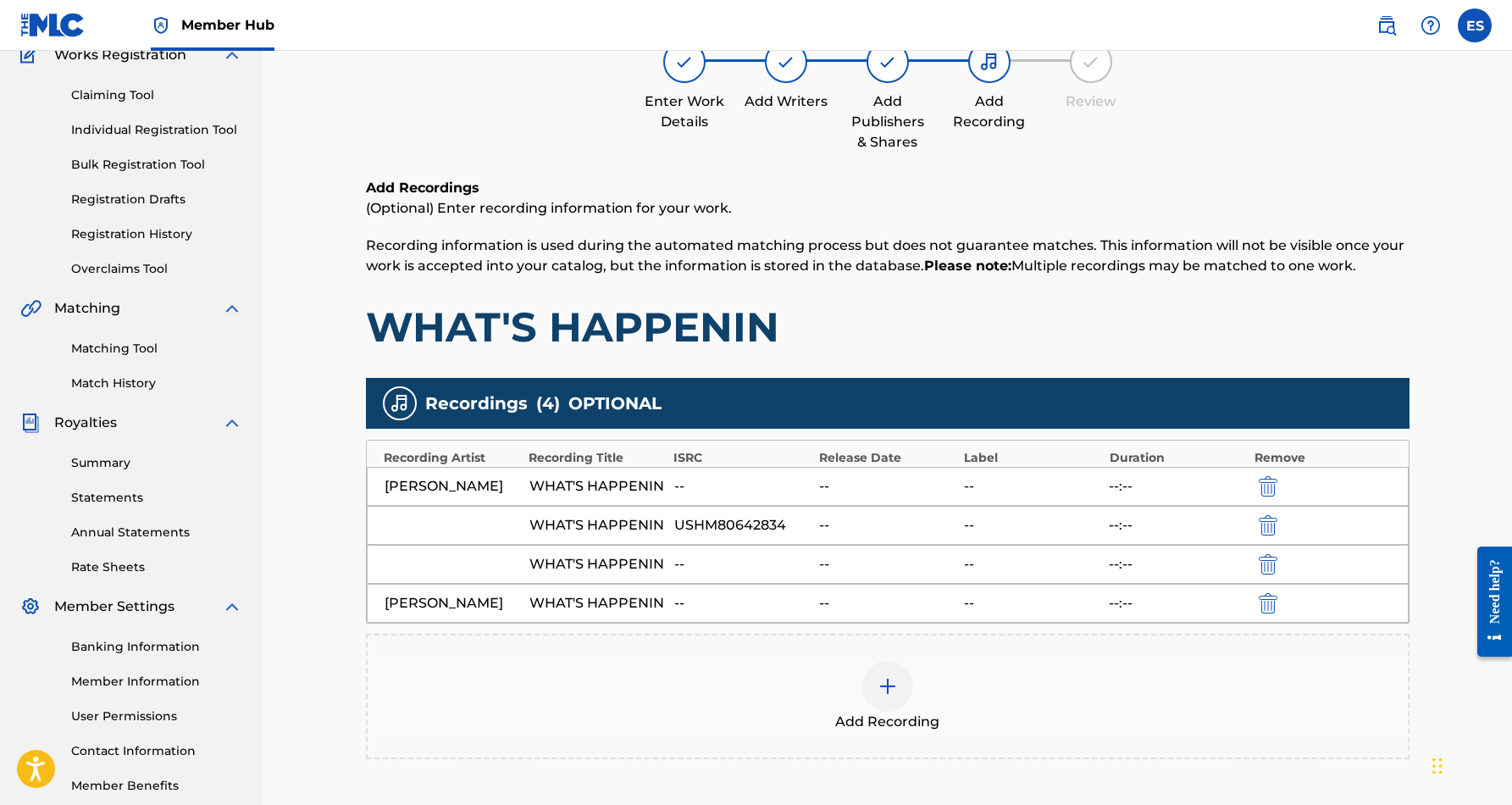
scroll to position [157, 0]
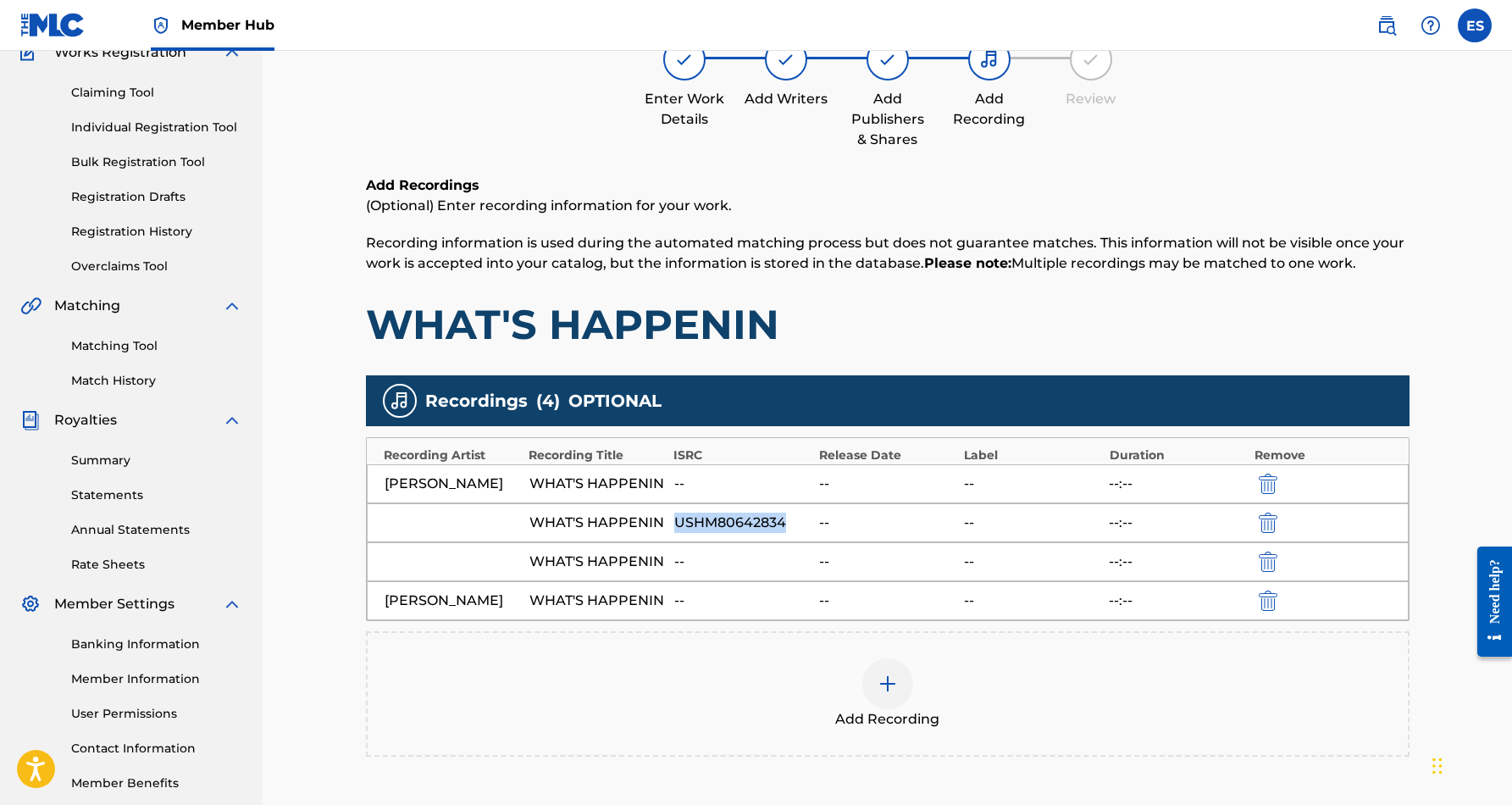
drag, startPoint x: 787, startPoint y: 519, endPoint x: 678, endPoint y: 518, distance: 109.0
click at [678, 518] on div "USHM80642834" at bounding box center [742, 522] width 136 height 21
copy div "USHM80642834"
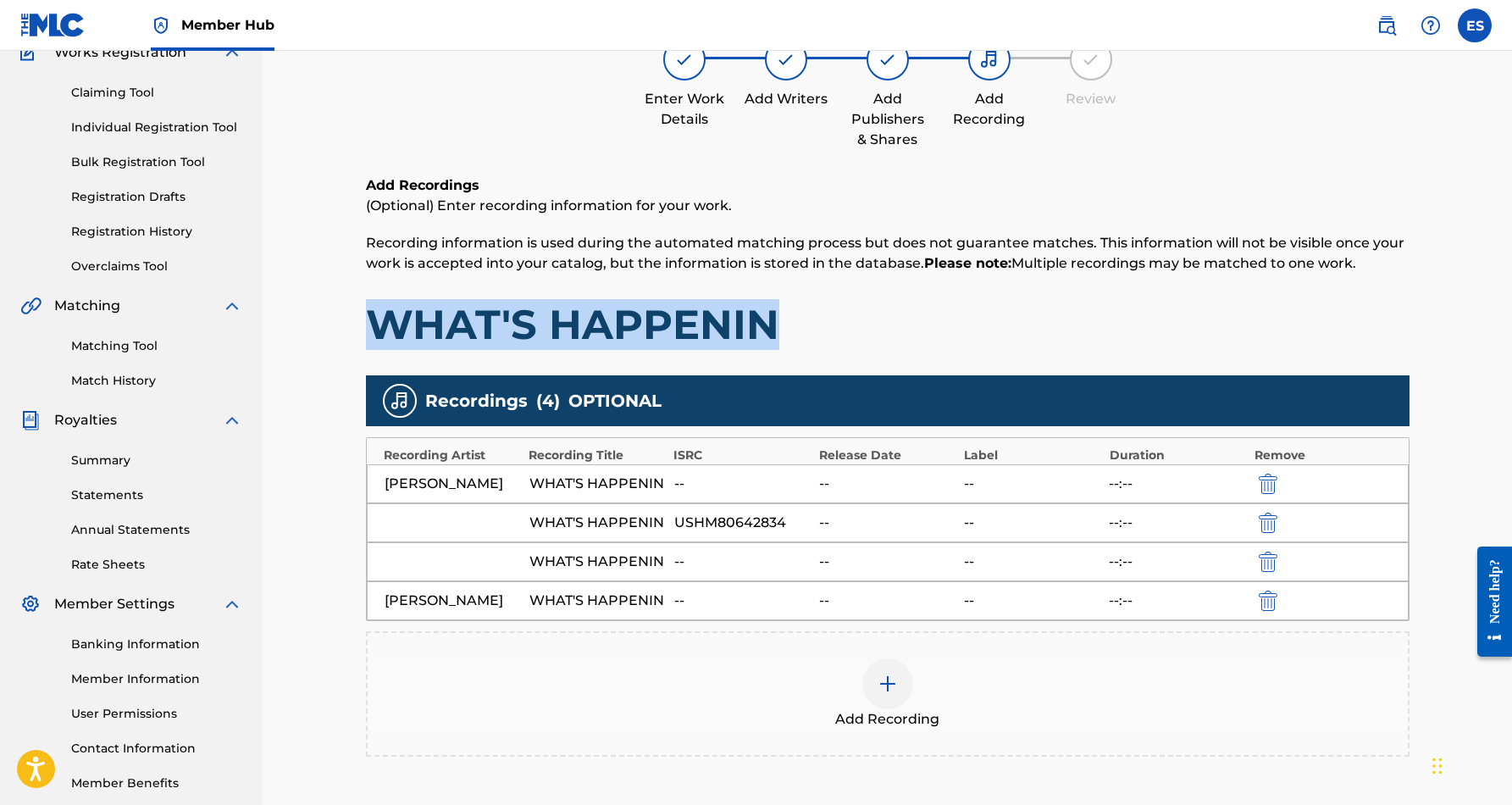
drag, startPoint x: 779, startPoint y: 318, endPoint x: 519, endPoint y: 291, distance: 261.4
click at [519, 291] on div "Add Recordings (Optional) Enter recording information for your work. Recording …" at bounding box center [888, 262] width 1044 height 175
copy h1 "WHAT'S HAPPENIN"
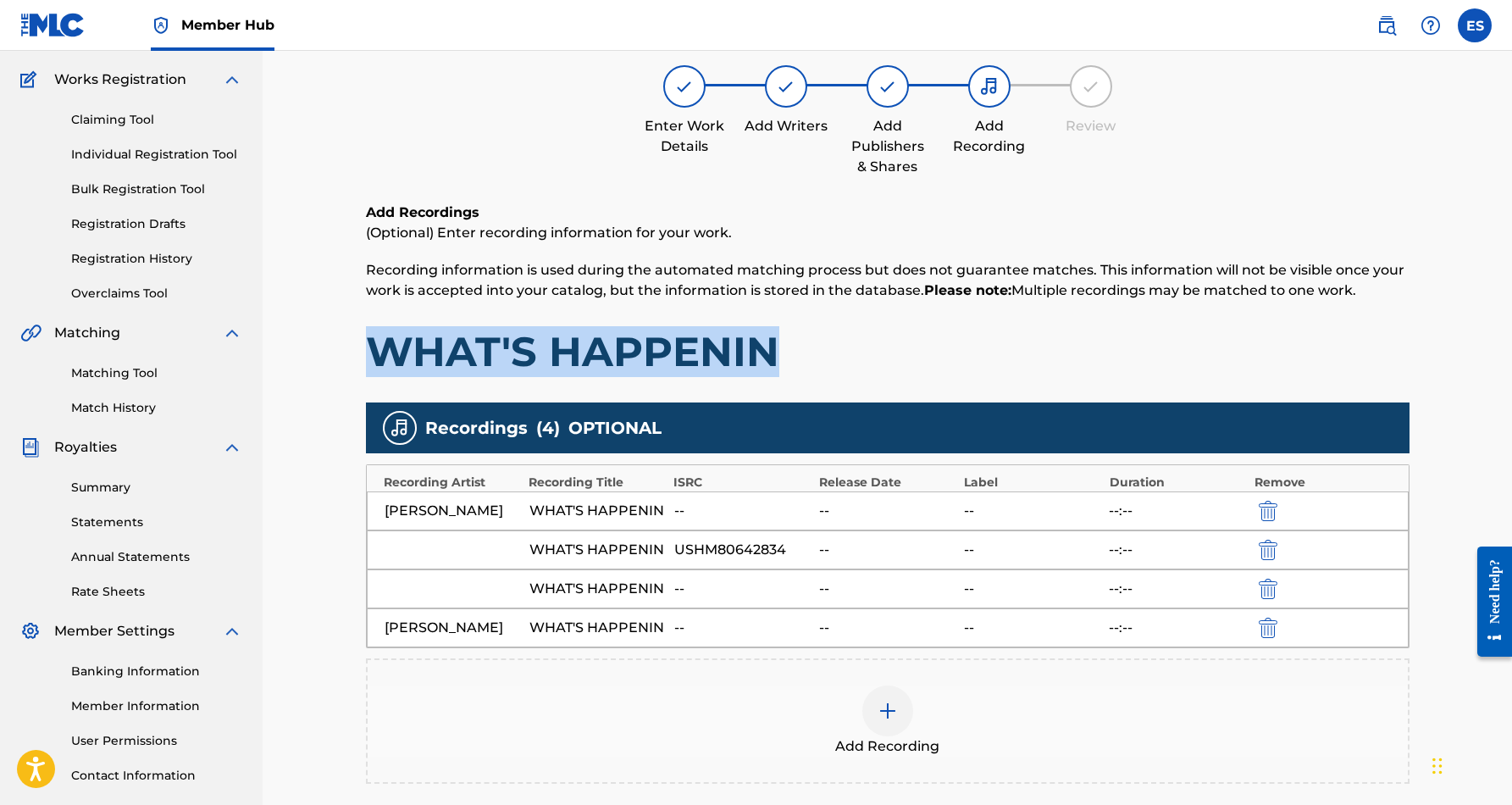
scroll to position [133, 0]
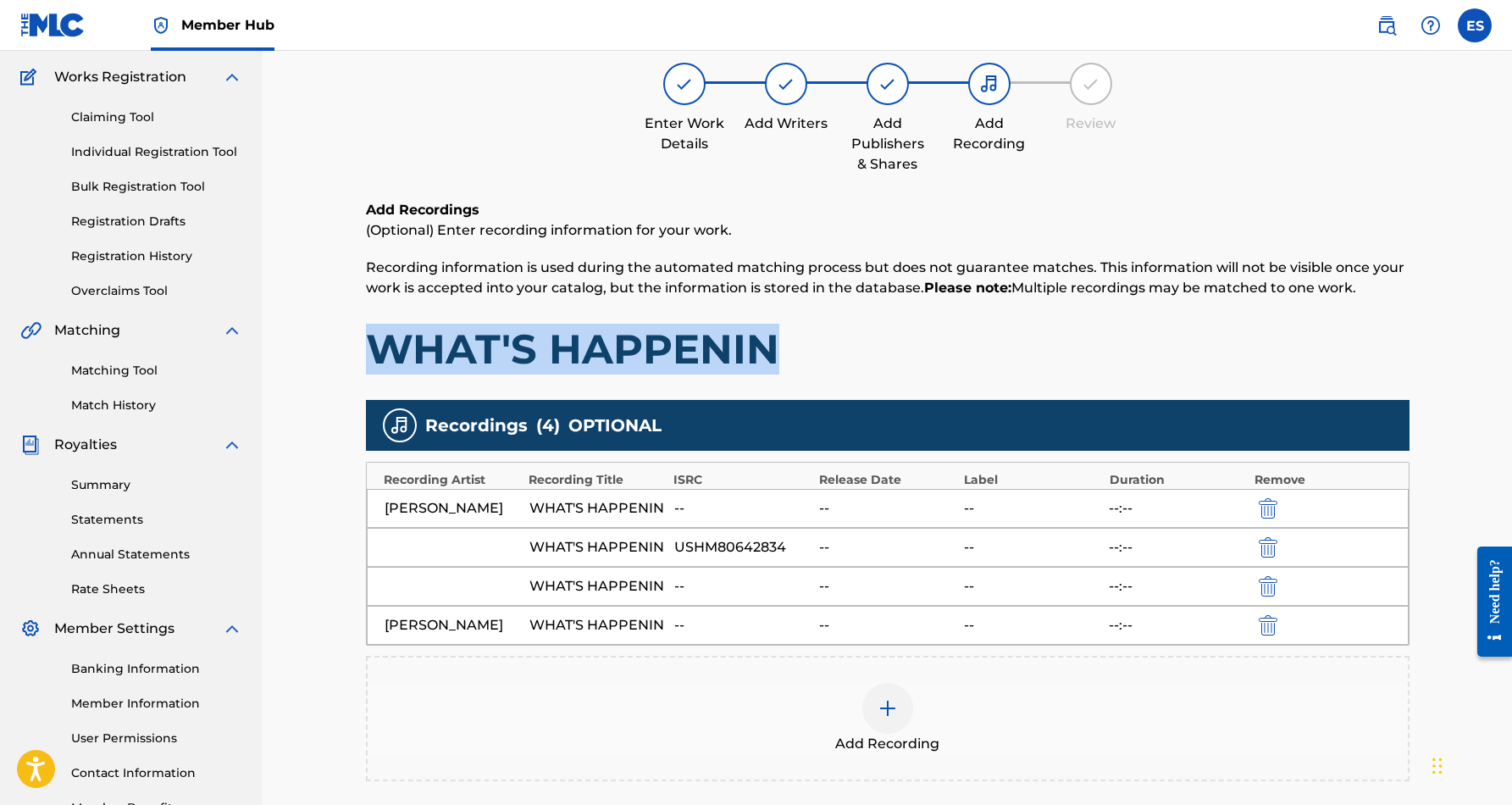
click at [884, 707] on img at bounding box center [887, 708] width 21 height 21
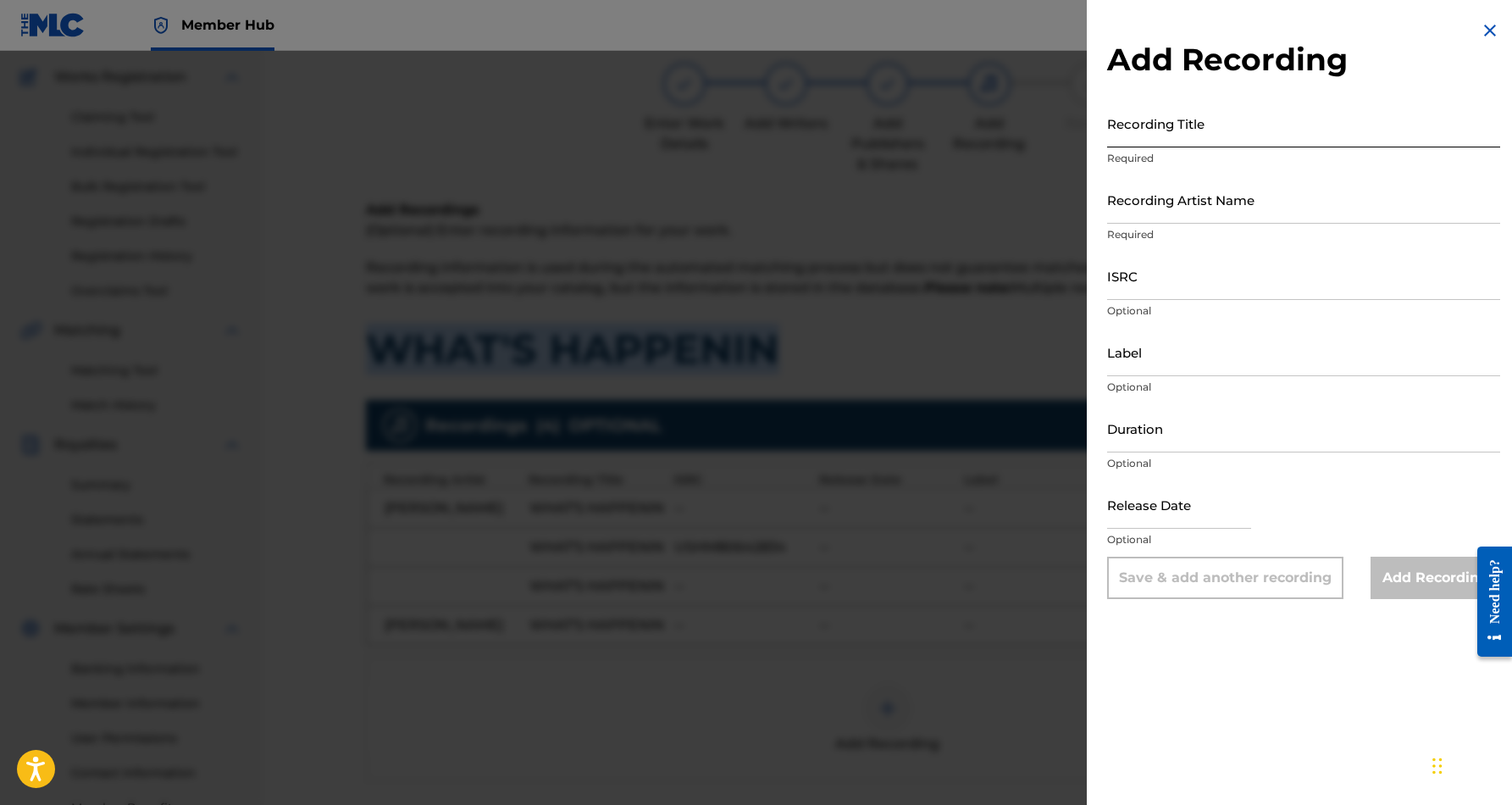
click at [1270, 125] on input "Recording Title" at bounding box center [1303, 124] width 393 height 48
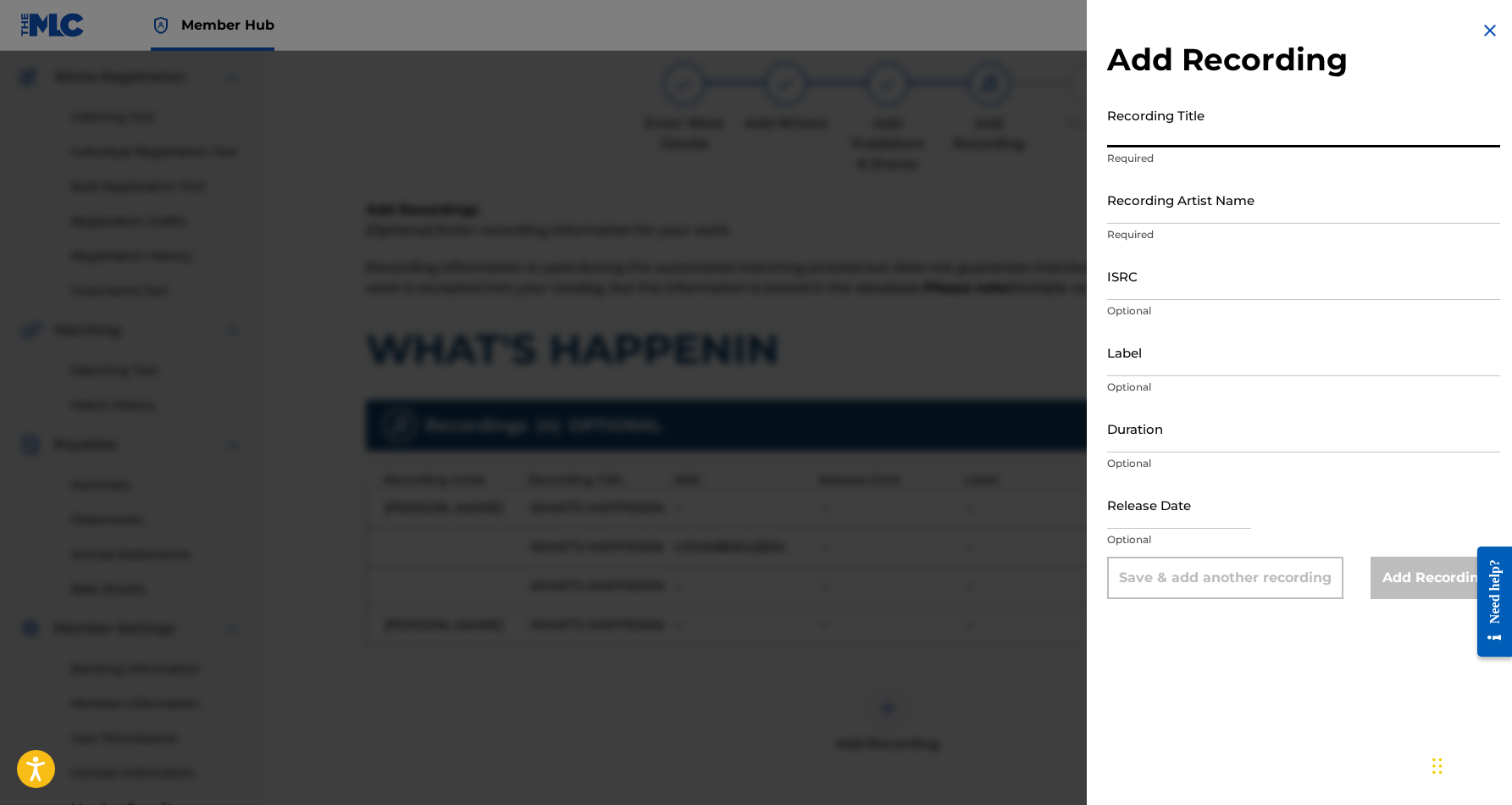
paste input "WHAT'S HAPPENIN"
type input "WHAT'S HAPPENIN"
click at [1253, 192] on input "Recording Artist Name" at bounding box center [1303, 200] width 393 height 48
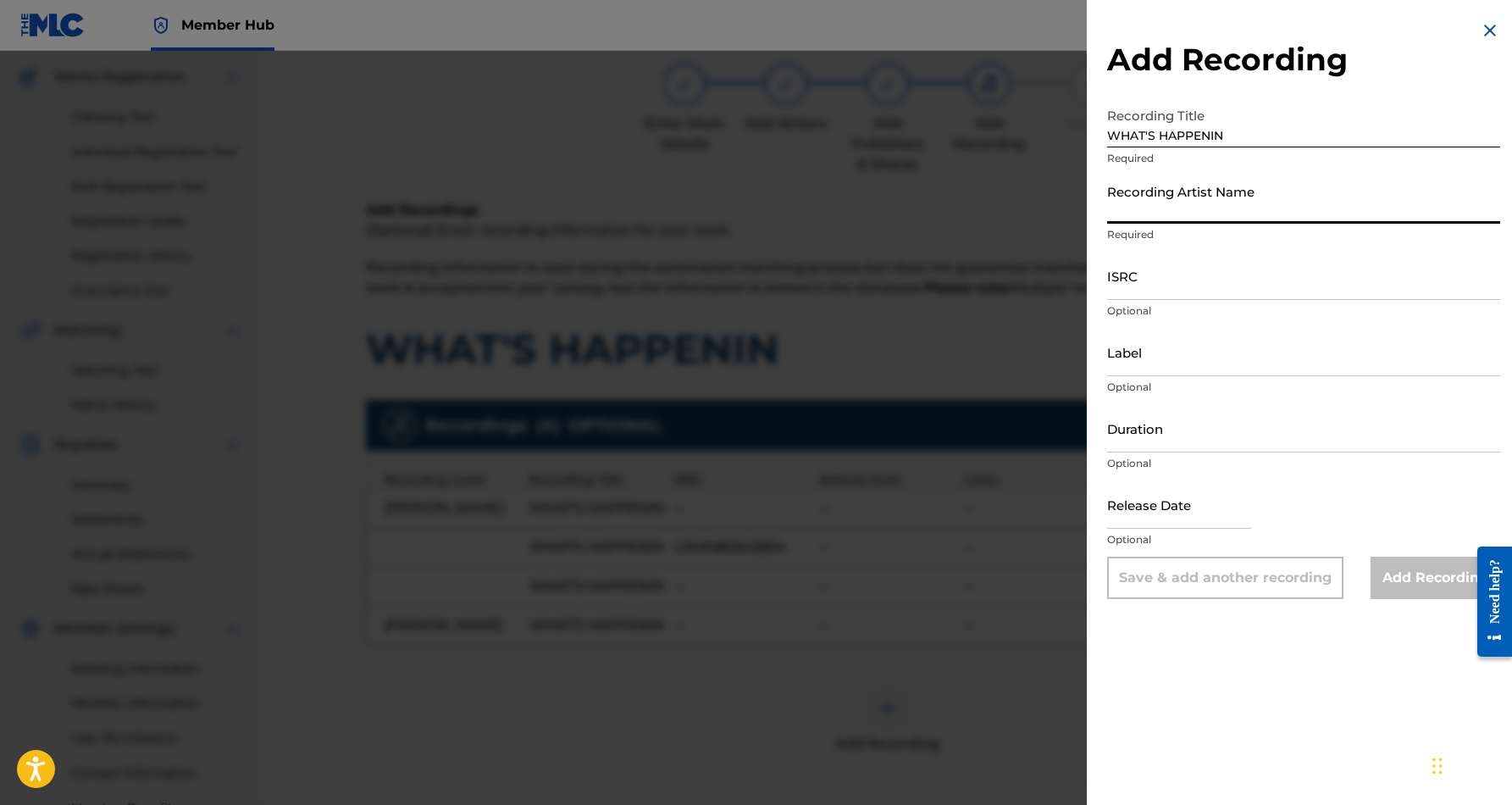
paste input "[PERSON_NAME]"
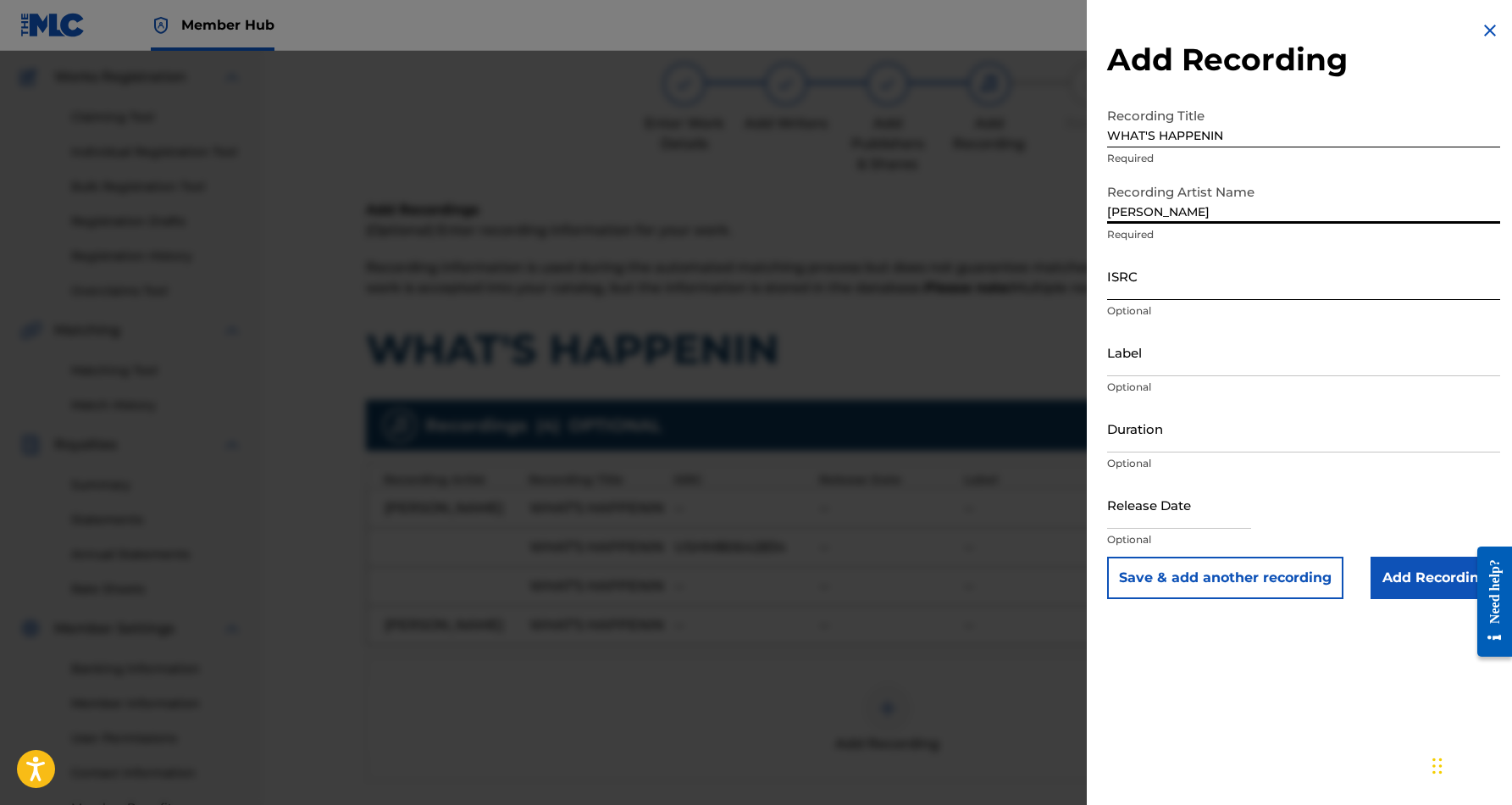
type input "[PERSON_NAME]"
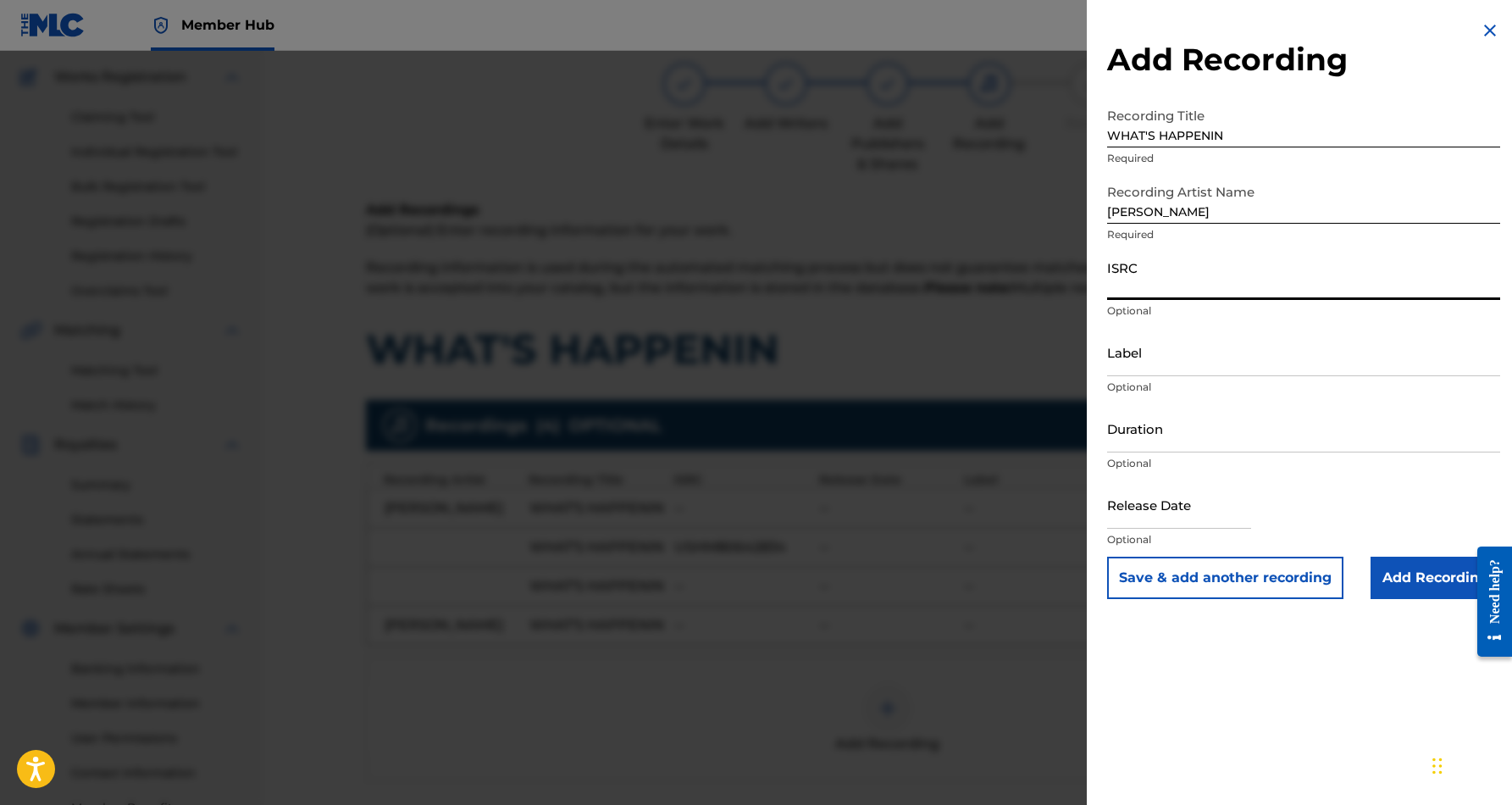
click at [1124, 269] on input "ISRC" at bounding box center [1303, 276] width 393 height 48
paste input "USHM80642834"
type input "USHM80642834"
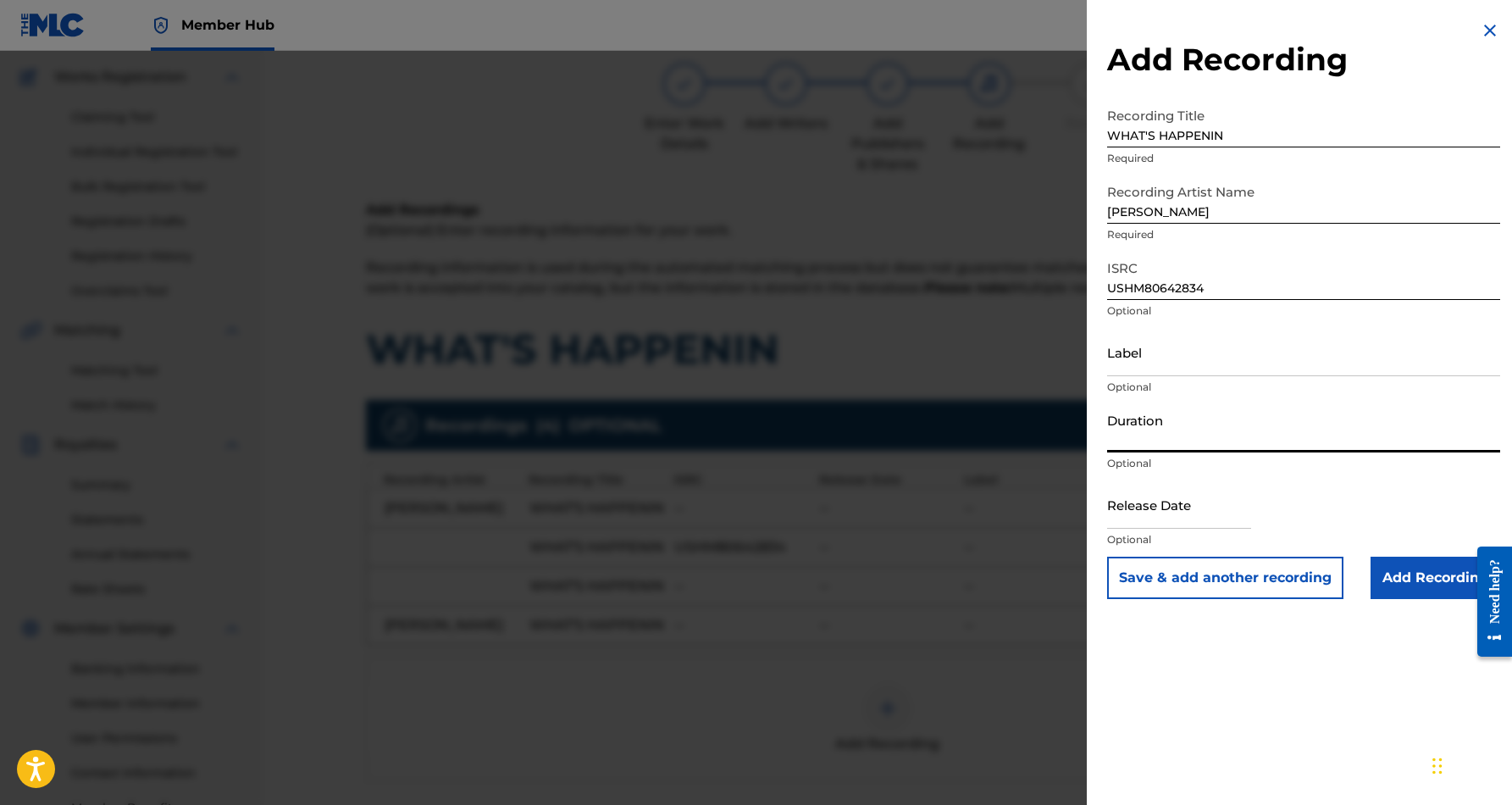
click at [1171, 424] on input "Duration" at bounding box center [1303, 428] width 393 height 48
type input "04:32"
click at [1434, 571] on input "Add Recording" at bounding box center [1435, 578] width 130 height 42
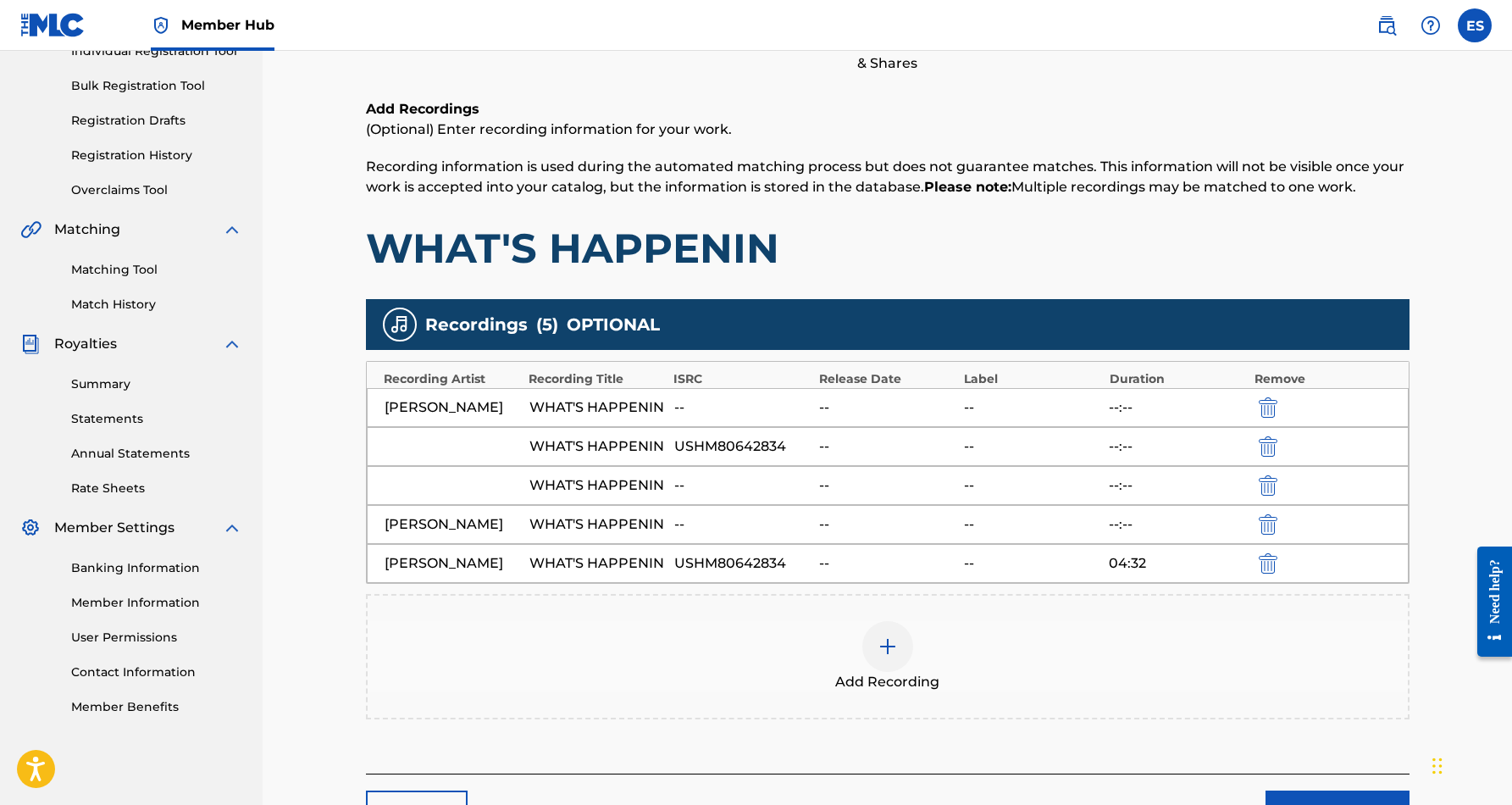
scroll to position [292, 0]
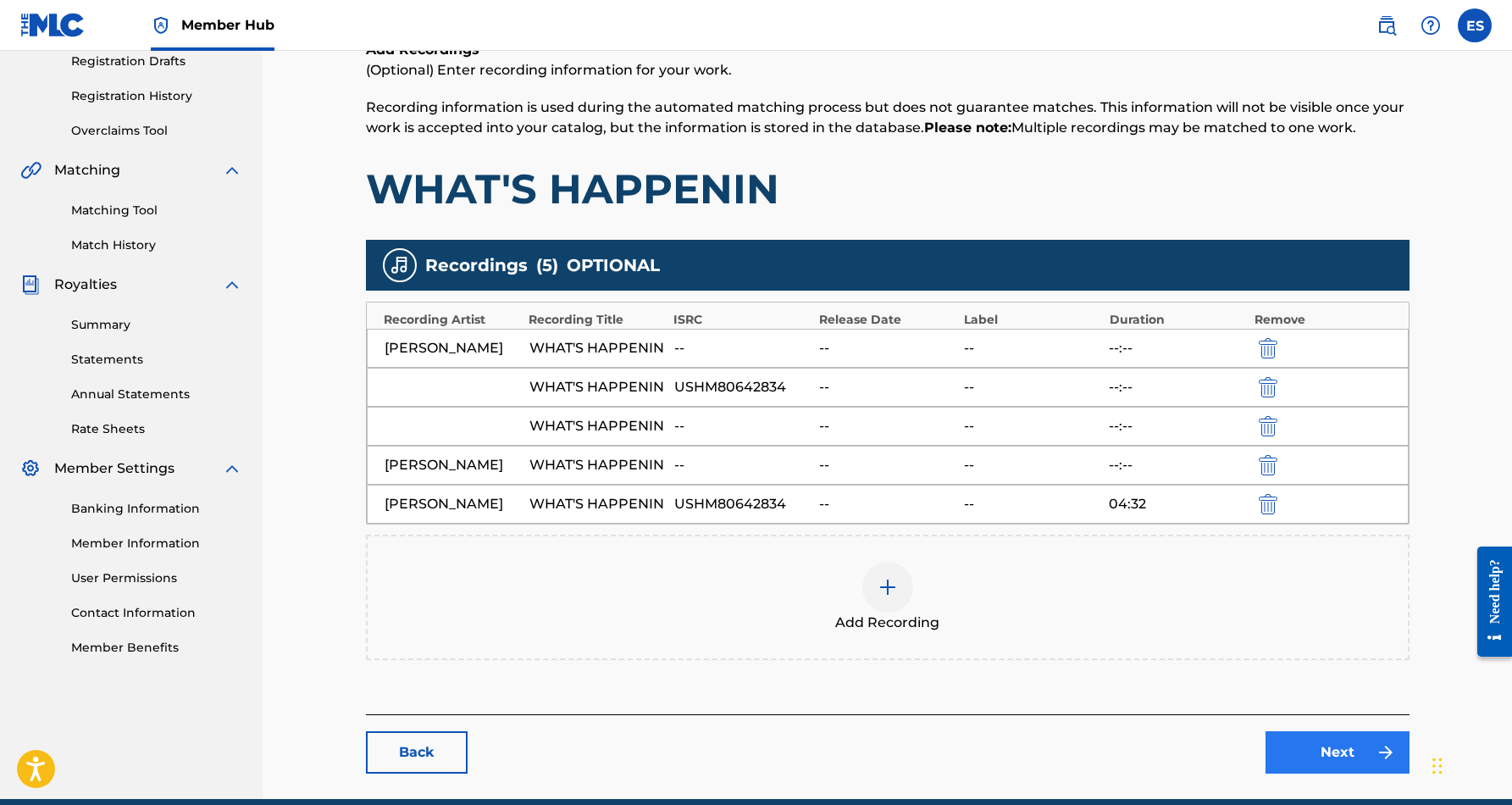
click at [1296, 746] on link "Next" at bounding box center [1337, 752] width 144 height 42
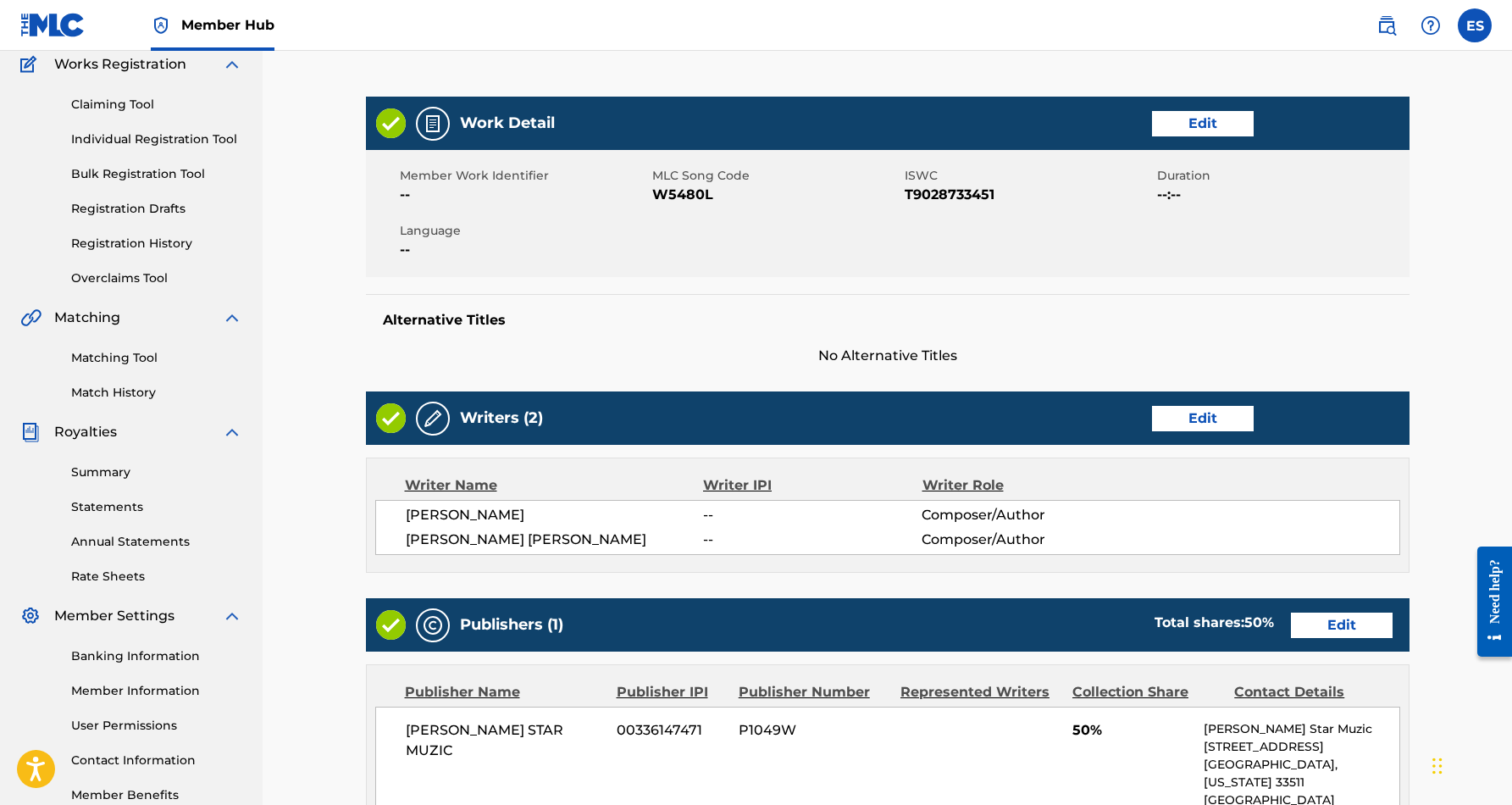
scroll to position [112, 0]
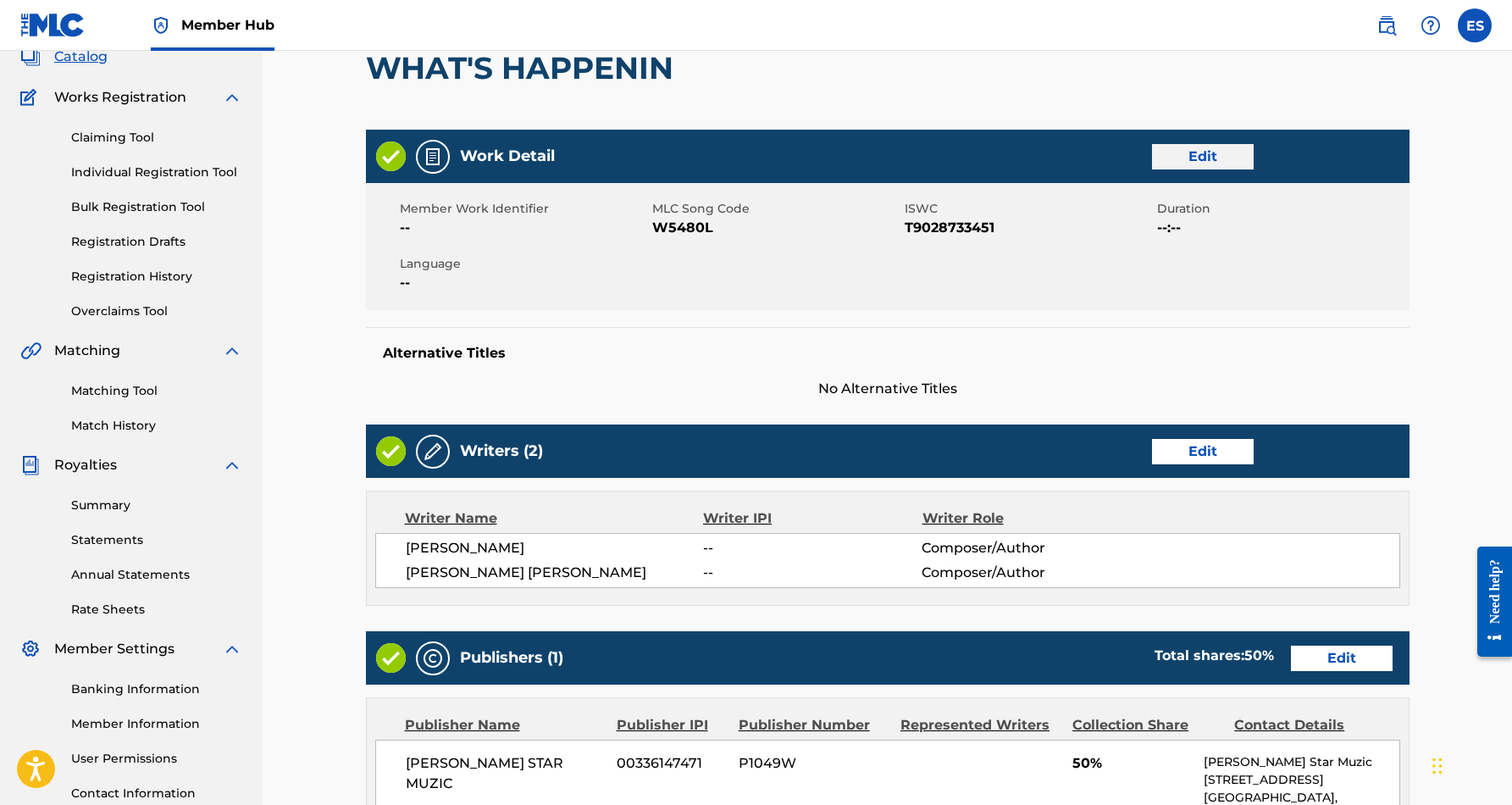
click at [1201, 151] on link "Edit" at bounding box center [1203, 157] width 102 height 25
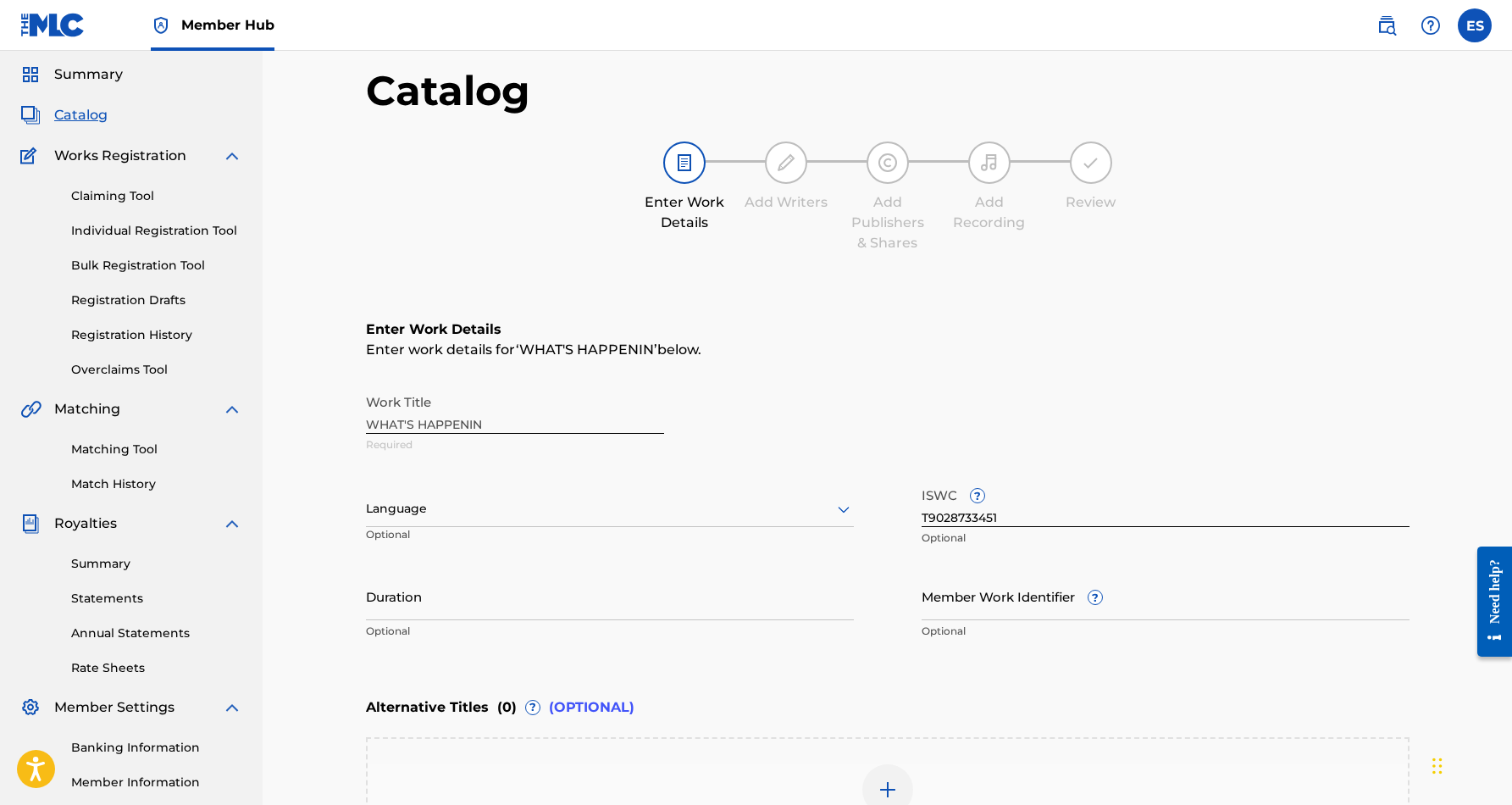
scroll to position [63, 0]
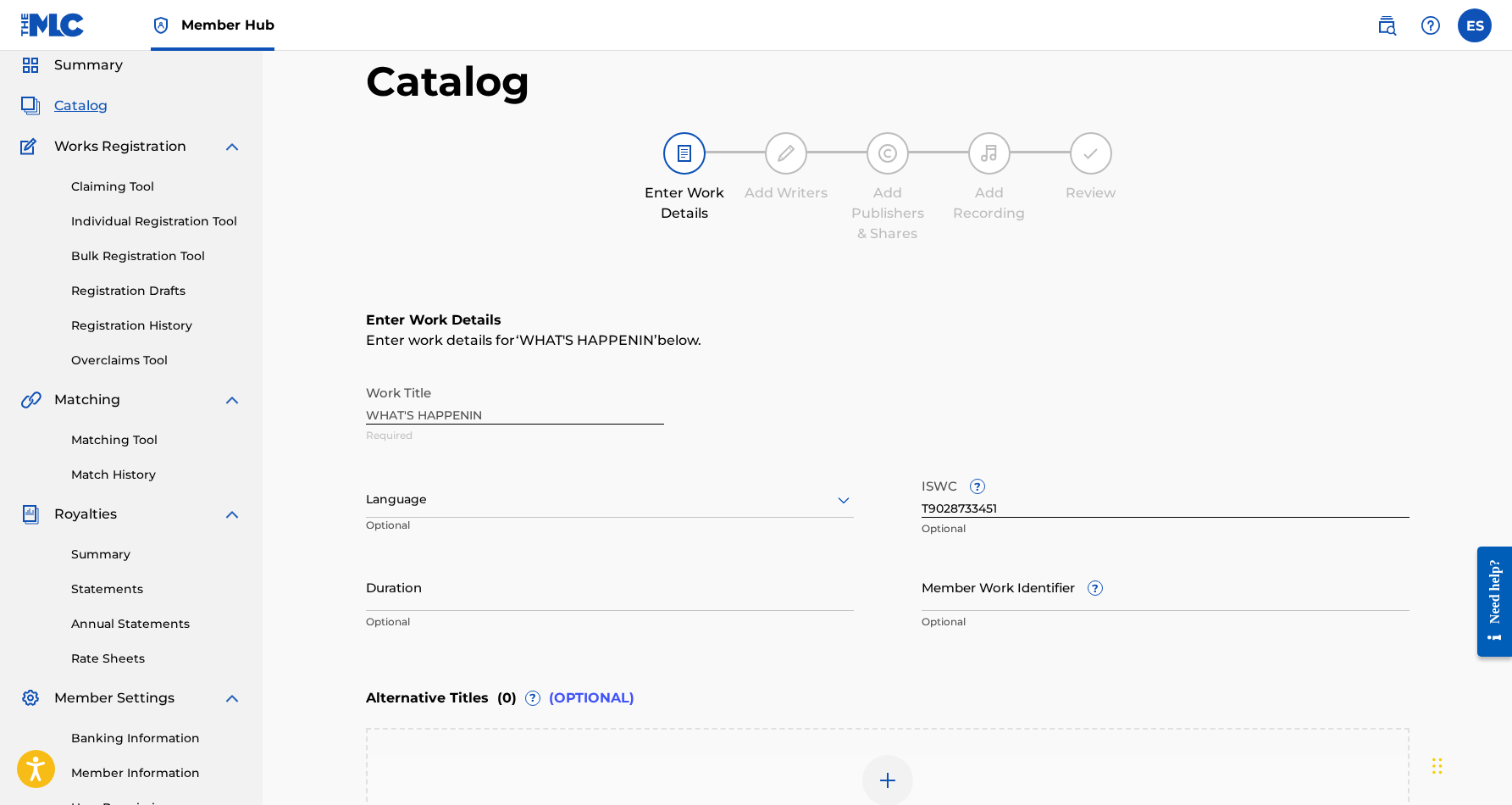
click at [847, 498] on icon at bounding box center [843, 500] width 21 height 21
click at [718, 532] on div "English" at bounding box center [610, 536] width 486 height 39
click at [543, 595] on input "Duration" at bounding box center [610, 587] width 488 height 48
type input "04:32"
click at [291, 600] on div "Catalog Enter Work Details Add Writers Add Publishers & Shares Add Recording Re…" at bounding box center [887, 484] width 1250 height 992
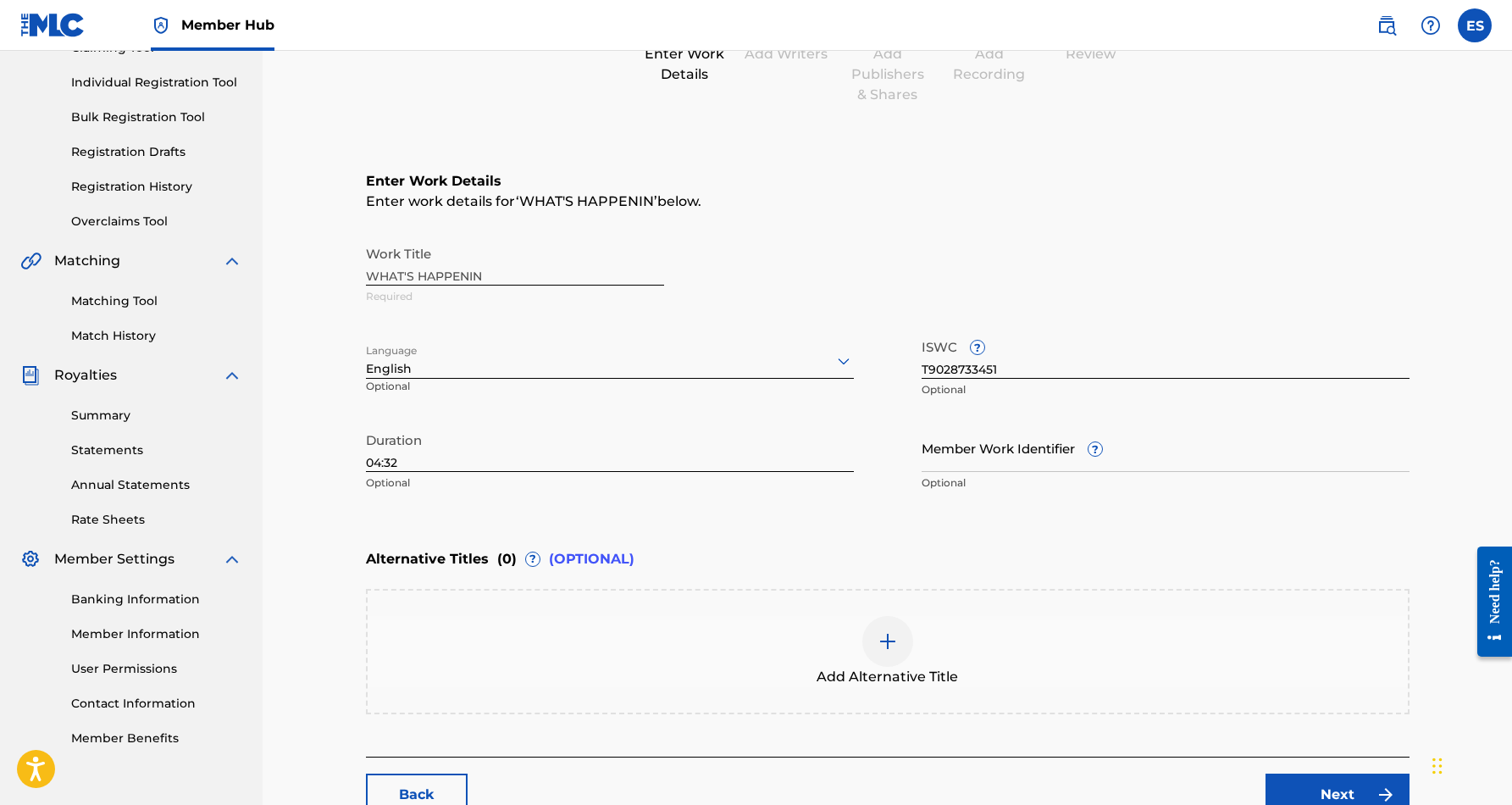
scroll to position [235, 0]
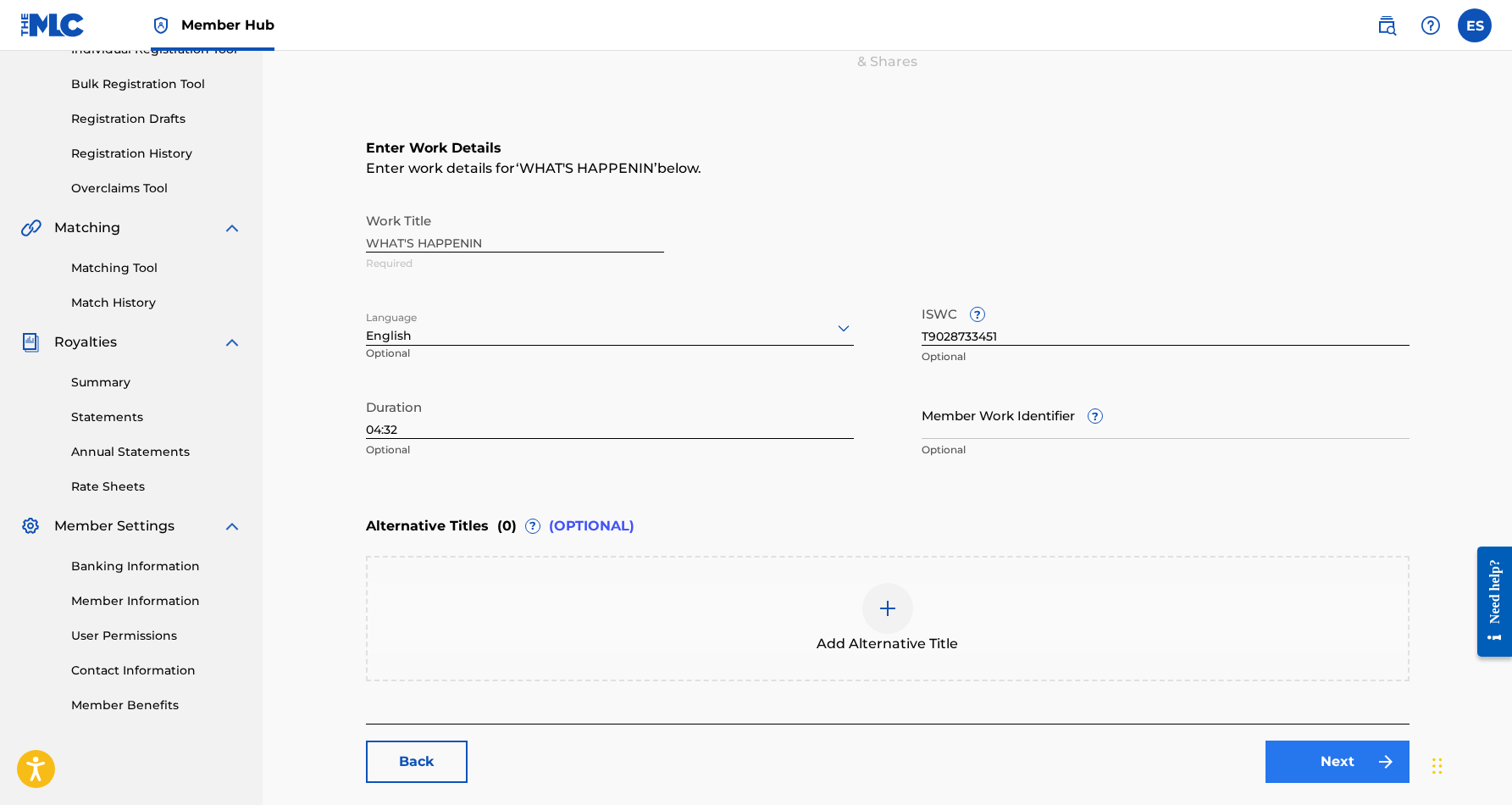
click at [1323, 761] on link "Next" at bounding box center [1337, 761] width 144 height 42
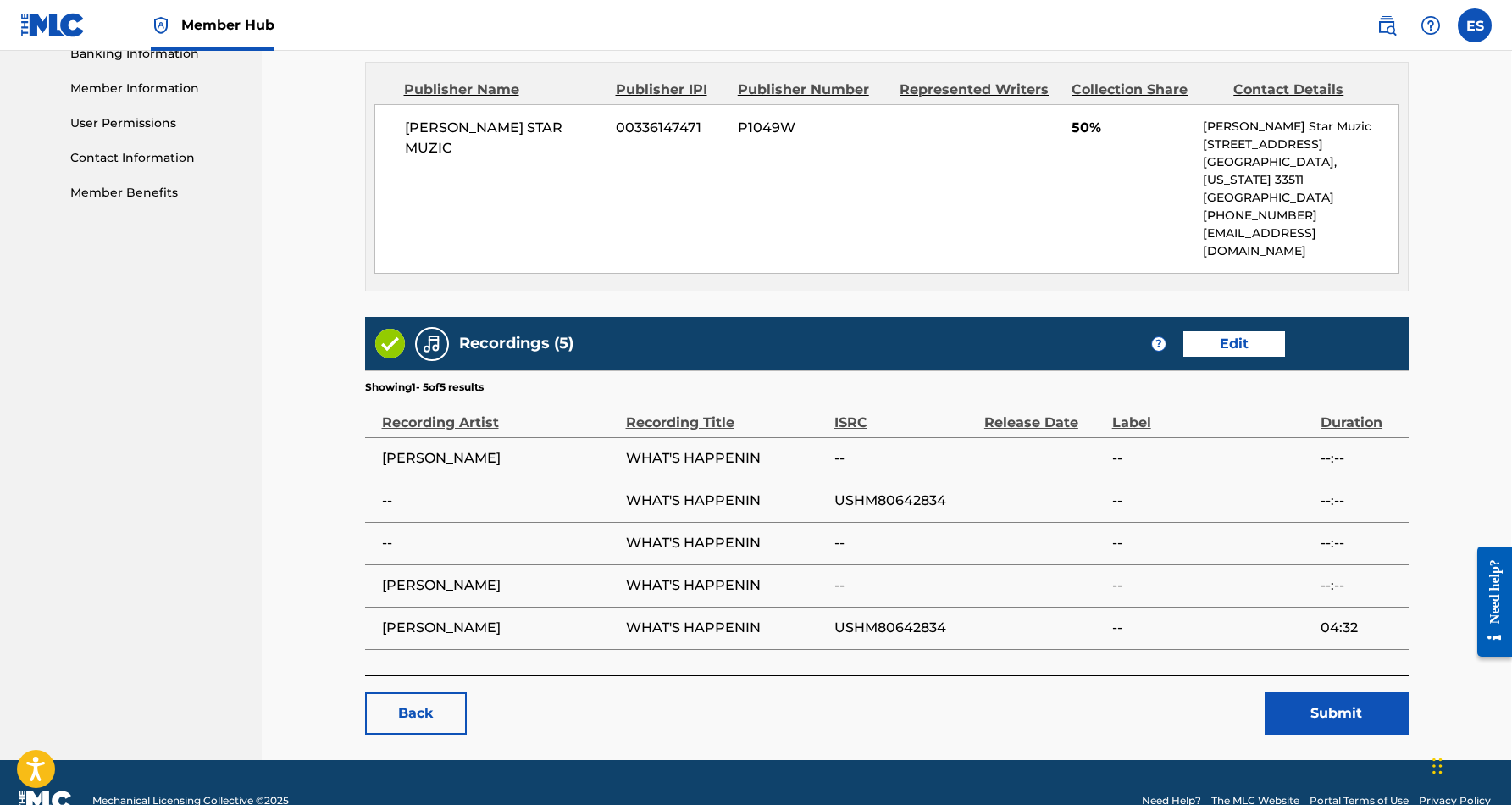
scroll to position [747, 1]
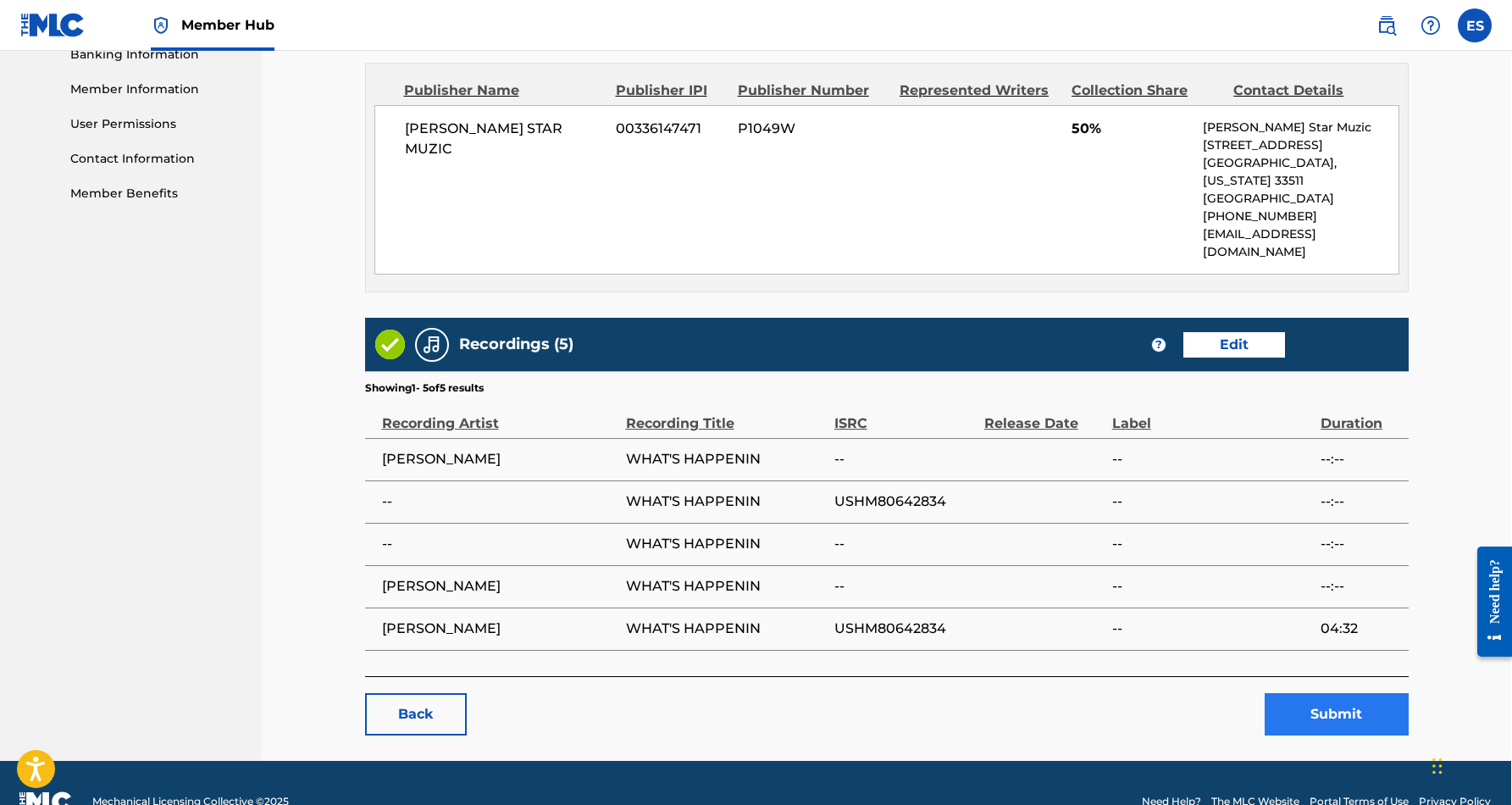
click at [1354, 693] on button "Submit" at bounding box center [1337, 714] width 144 height 42
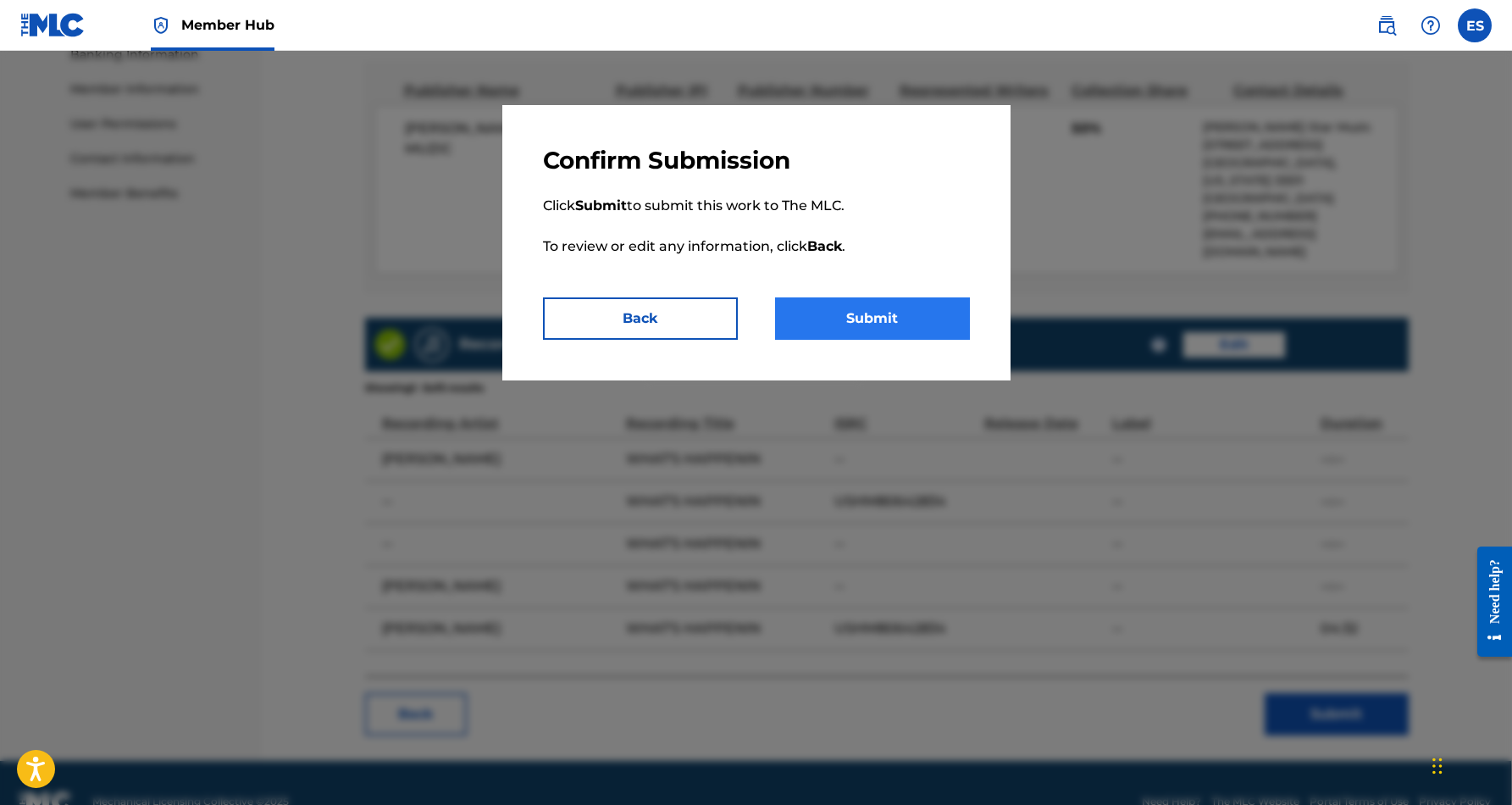
click at [921, 309] on button "Submit" at bounding box center [873, 318] width 195 height 42
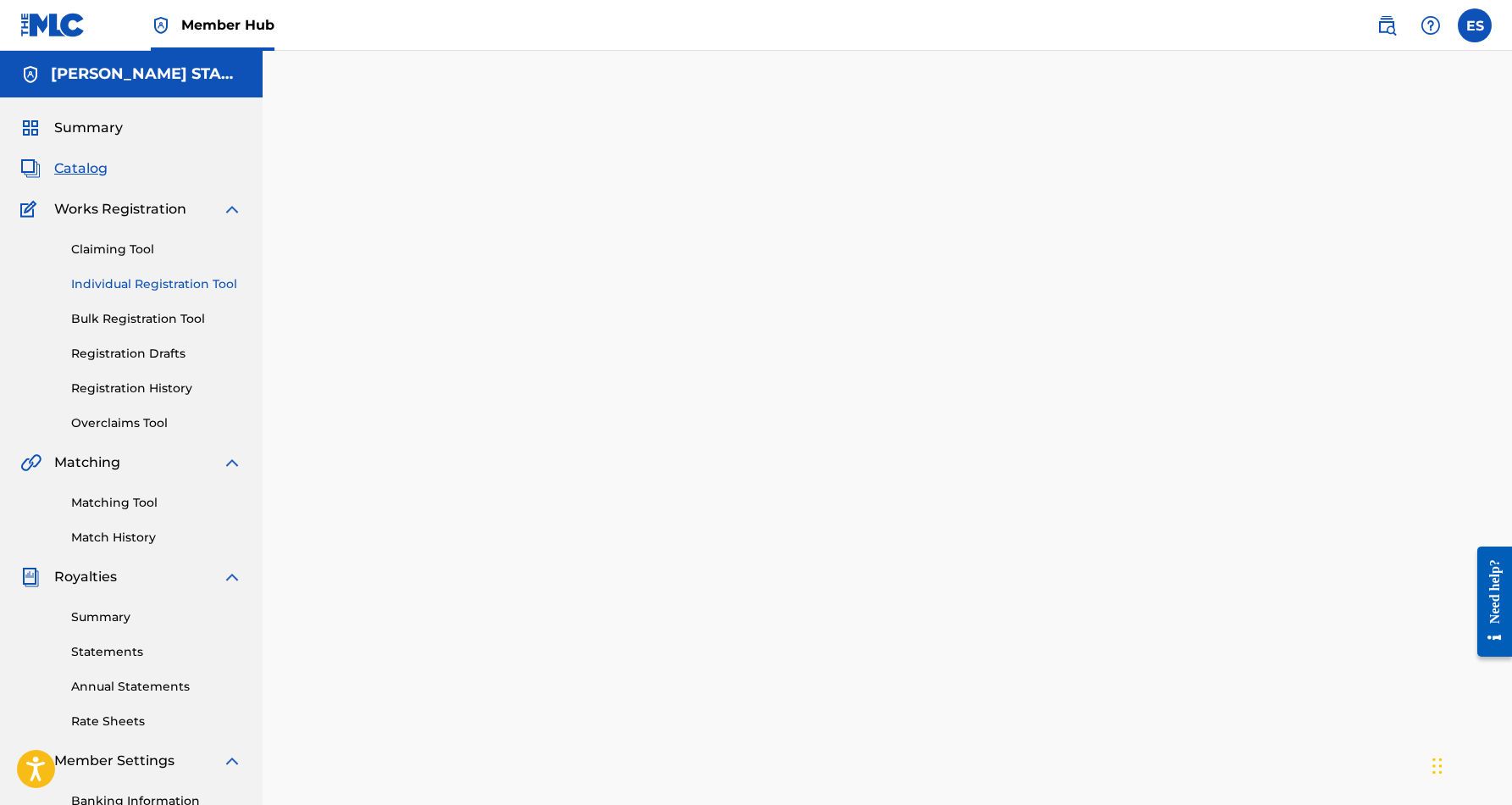
click at [184, 282] on link "Individual Registration Tool" at bounding box center [156, 285] width 171 height 18
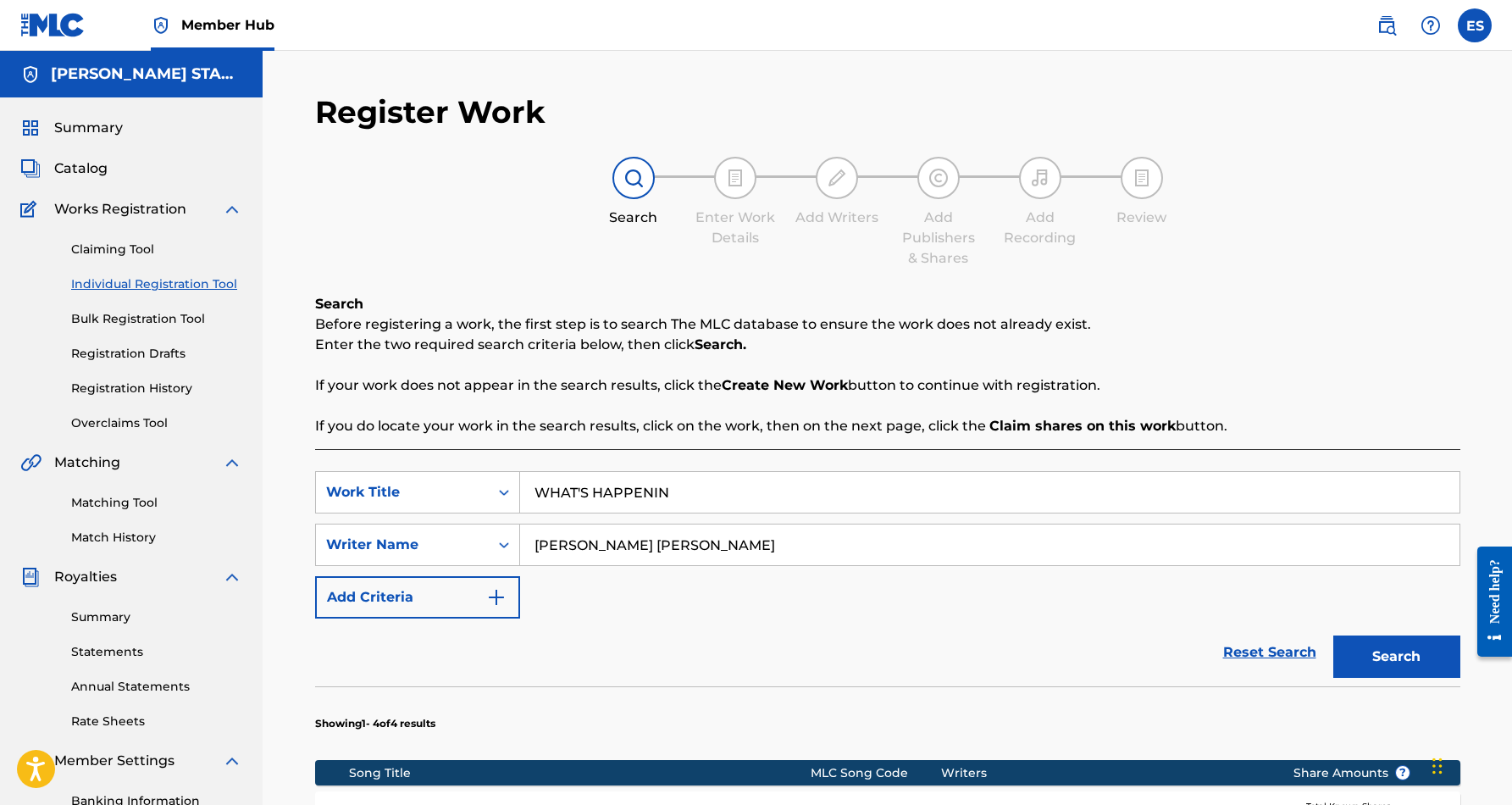
click at [680, 487] on input "WHAT'S HAPPENIN" at bounding box center [989, 492] width 939 height 40
type input "W"
paste input "GROWN FOLK FUNK (BSMG)"
type input "GROWN FOLK FUNK (BSMG)"
click at [802, 640] on div "Reset Search Search" at bounding box center [887, 653] width 1145 height 68
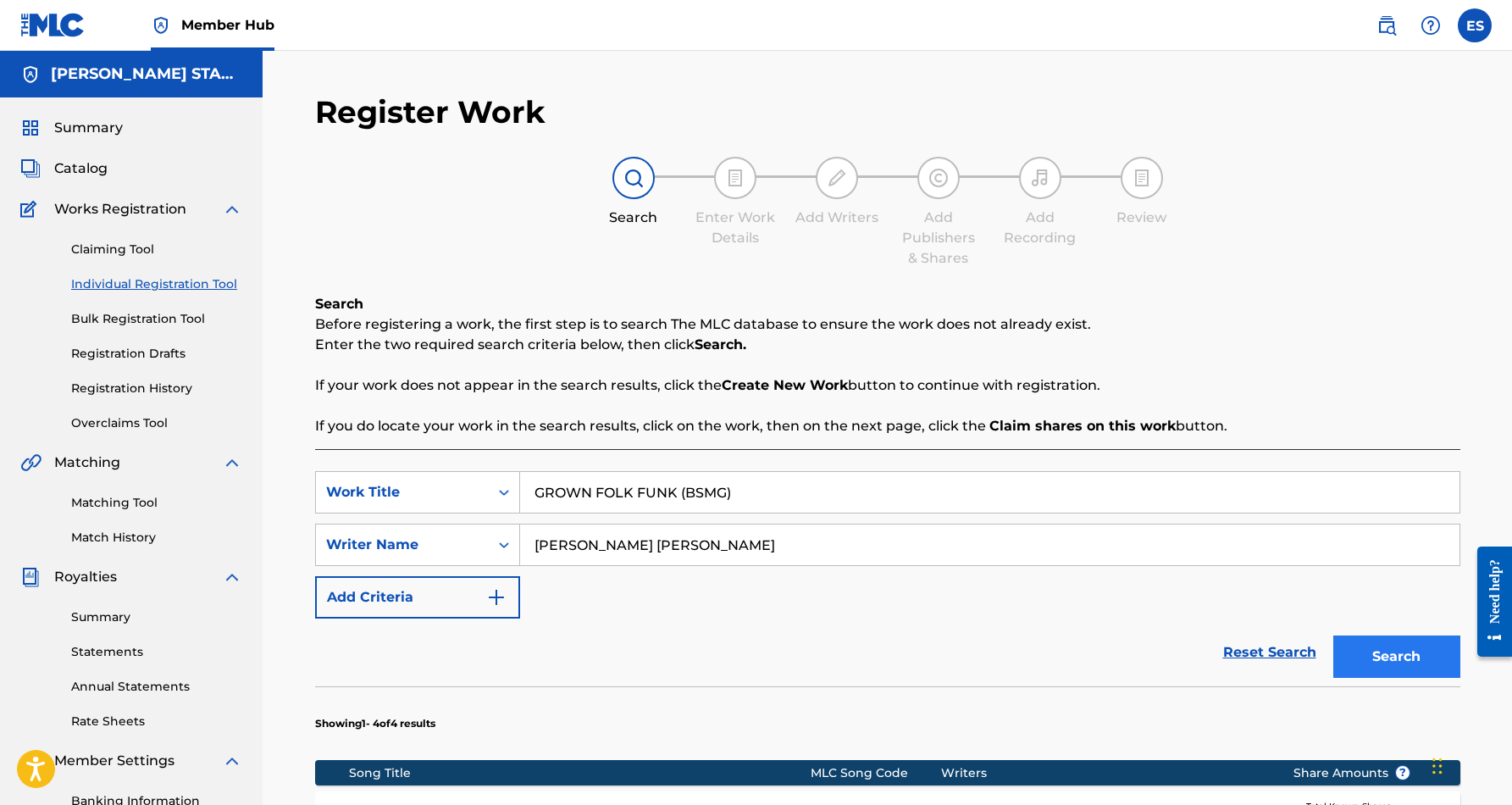
click at [1392, 645] on button "Search" at bounding box center [1397, 656] width 127 height 42
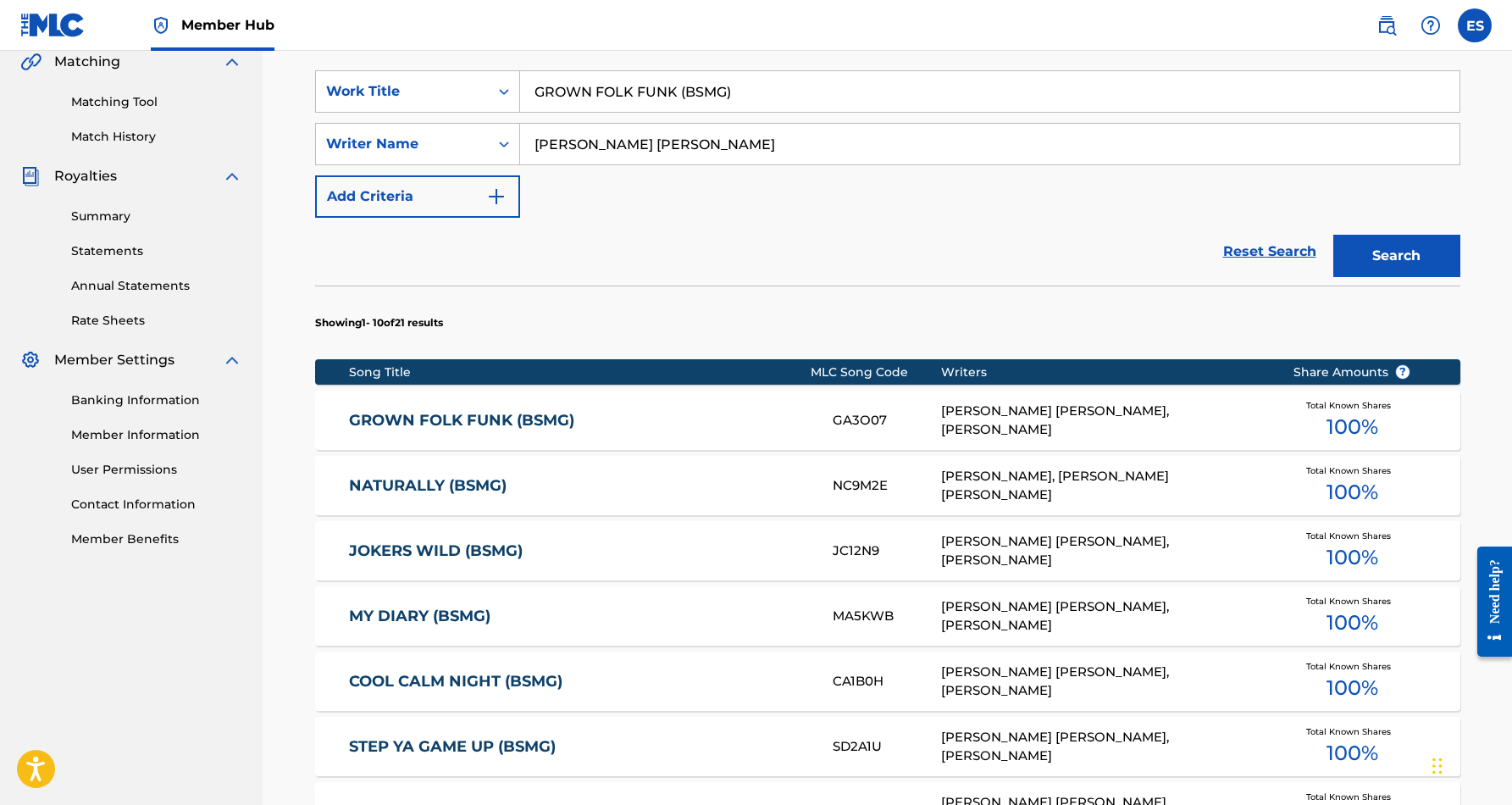
scroll to position [401, 0]
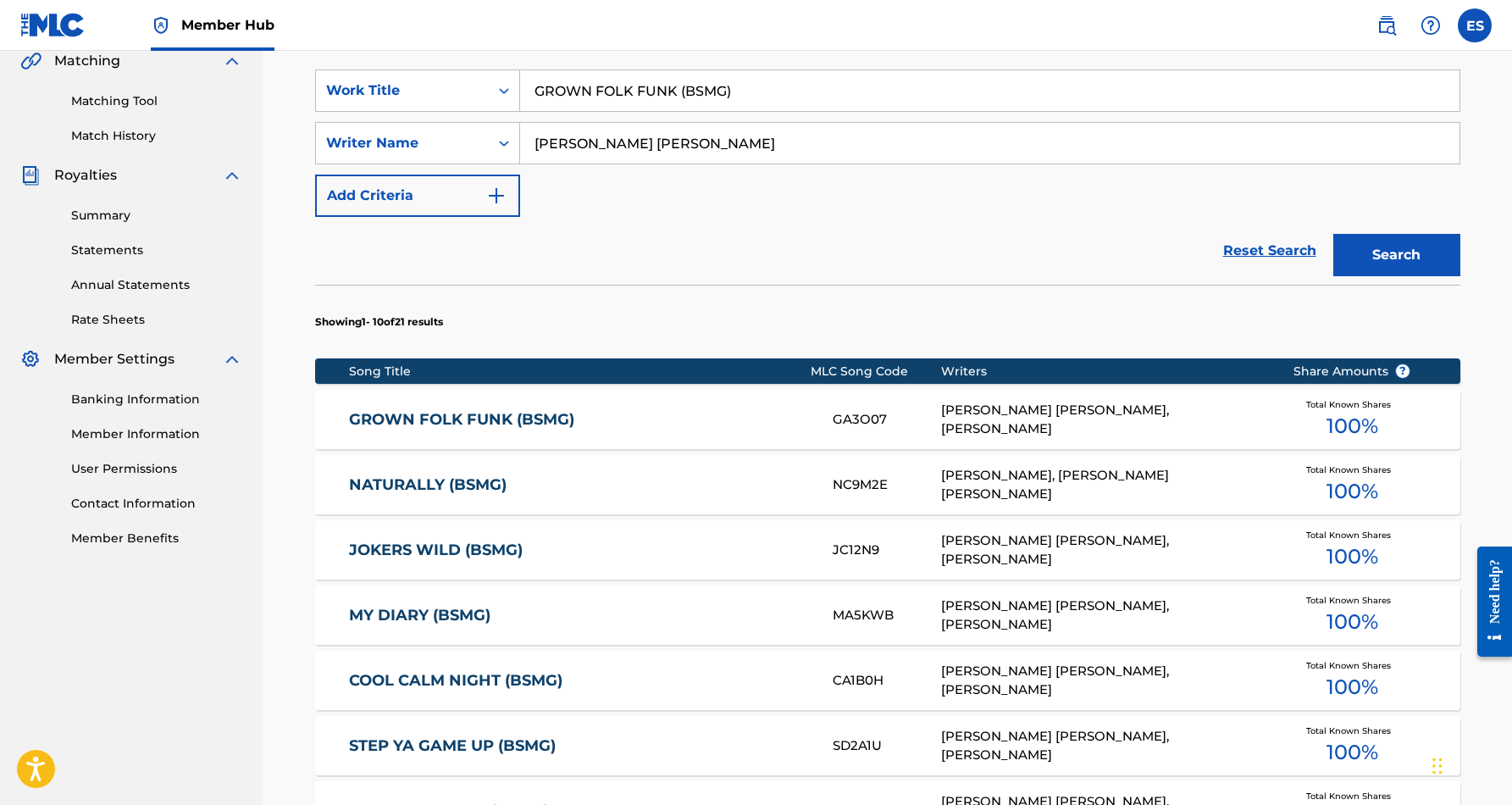
click at [1002, 419] on div "[PERSON_NAME] [PERSON_NAME], [PERSON_NAME]" at bounding box center [1104, 420] width 326 height 39
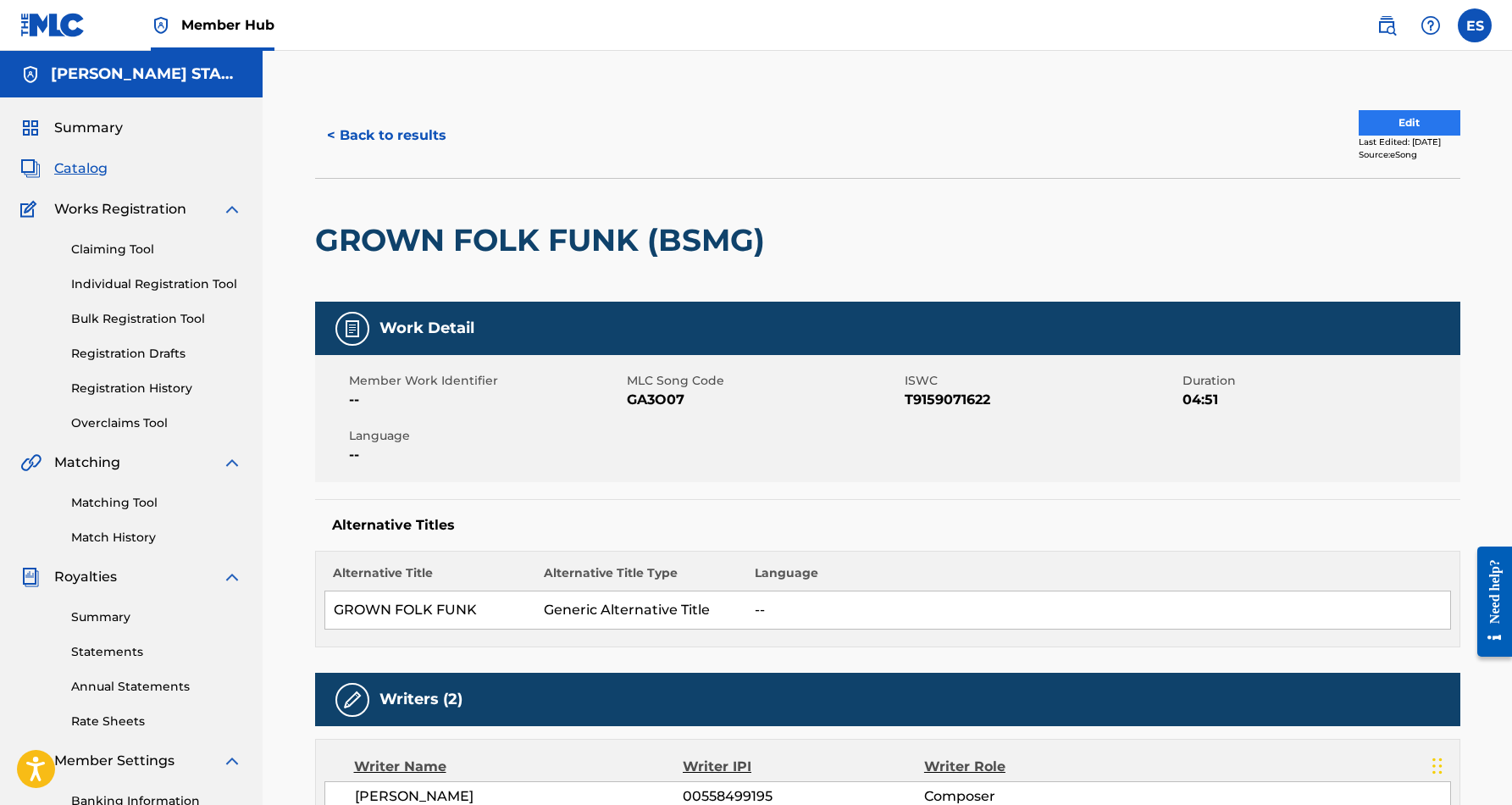
click at [1386, 131] on button "Edit" at bounding box center [1410, 123] width 102 height 25
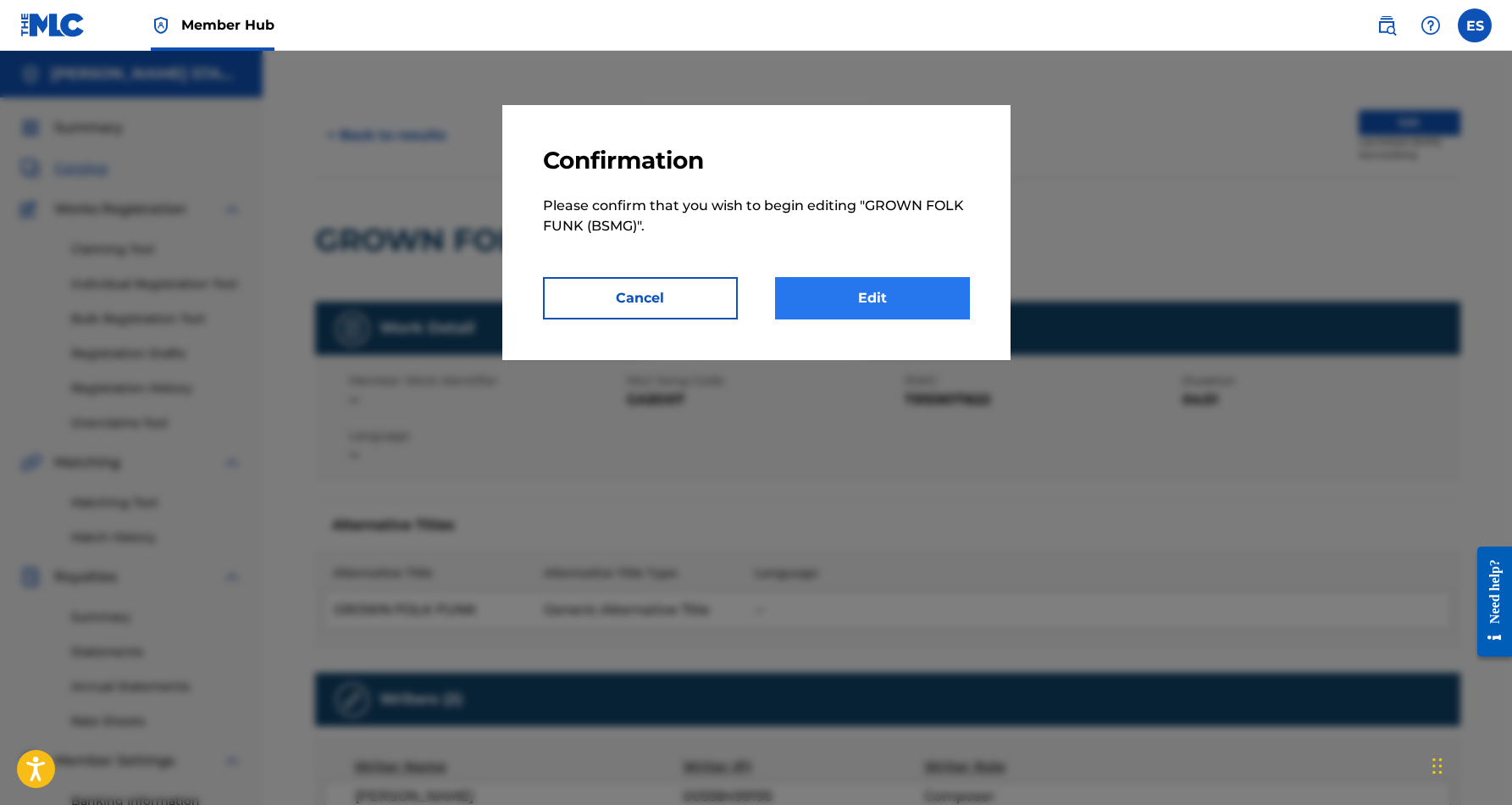
click at [873, 296] on link "Edit" at bounding box center [873, 297] width 195 height 42
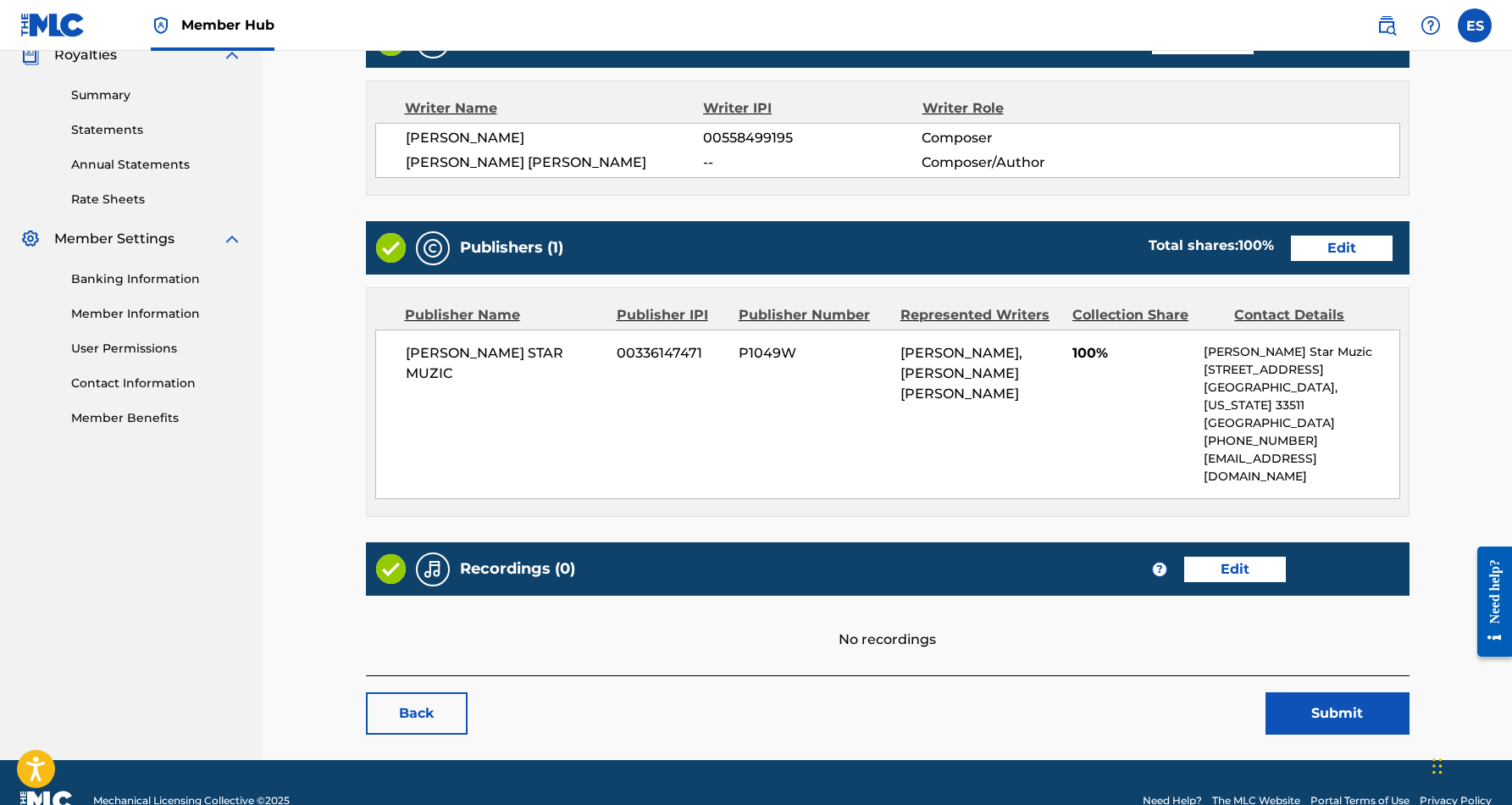
scroll to position [521, 0]
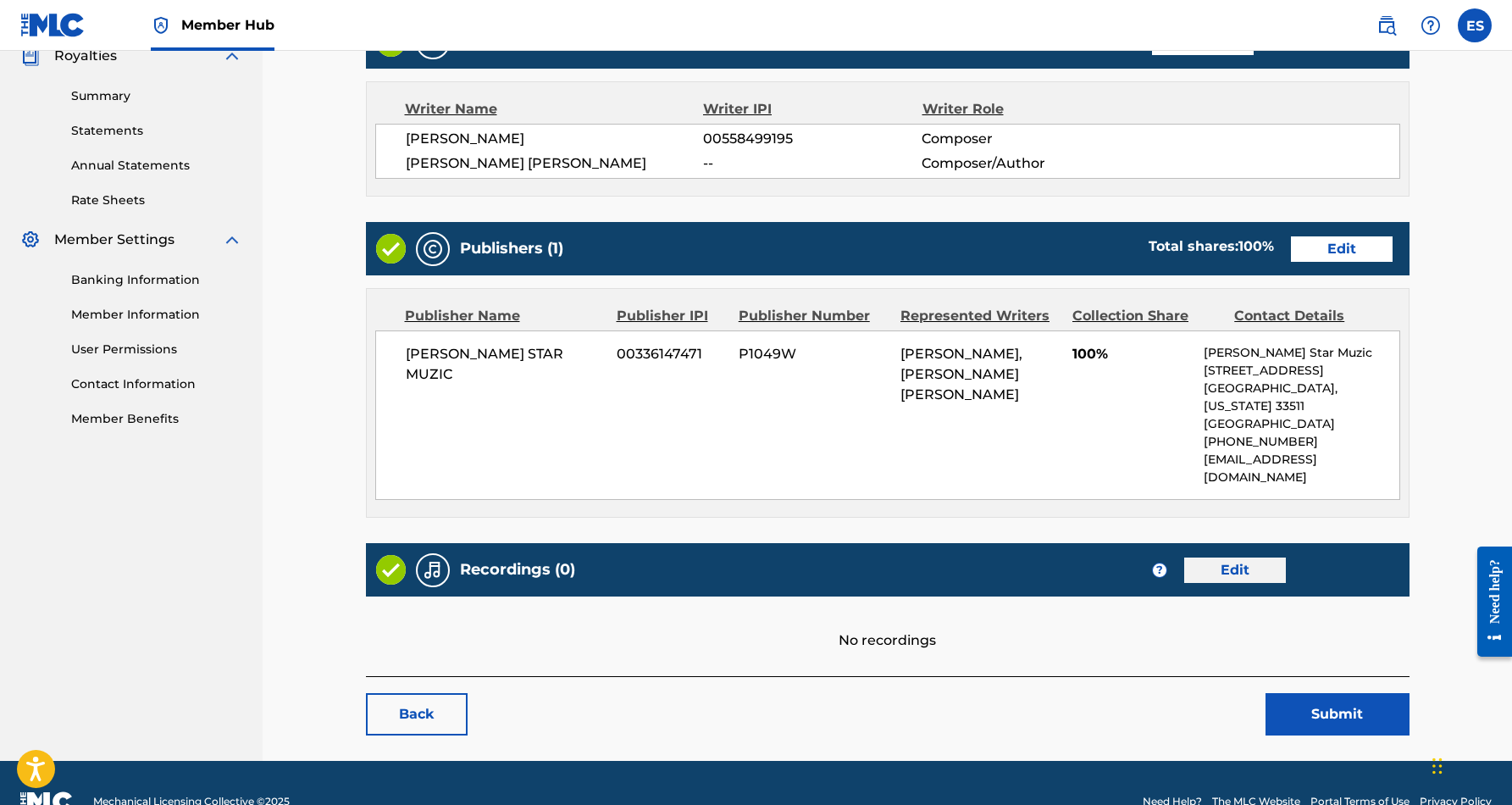
click at [1236, 558] on link "Edit" at bounding box center [1235, 570] width 102 height 25
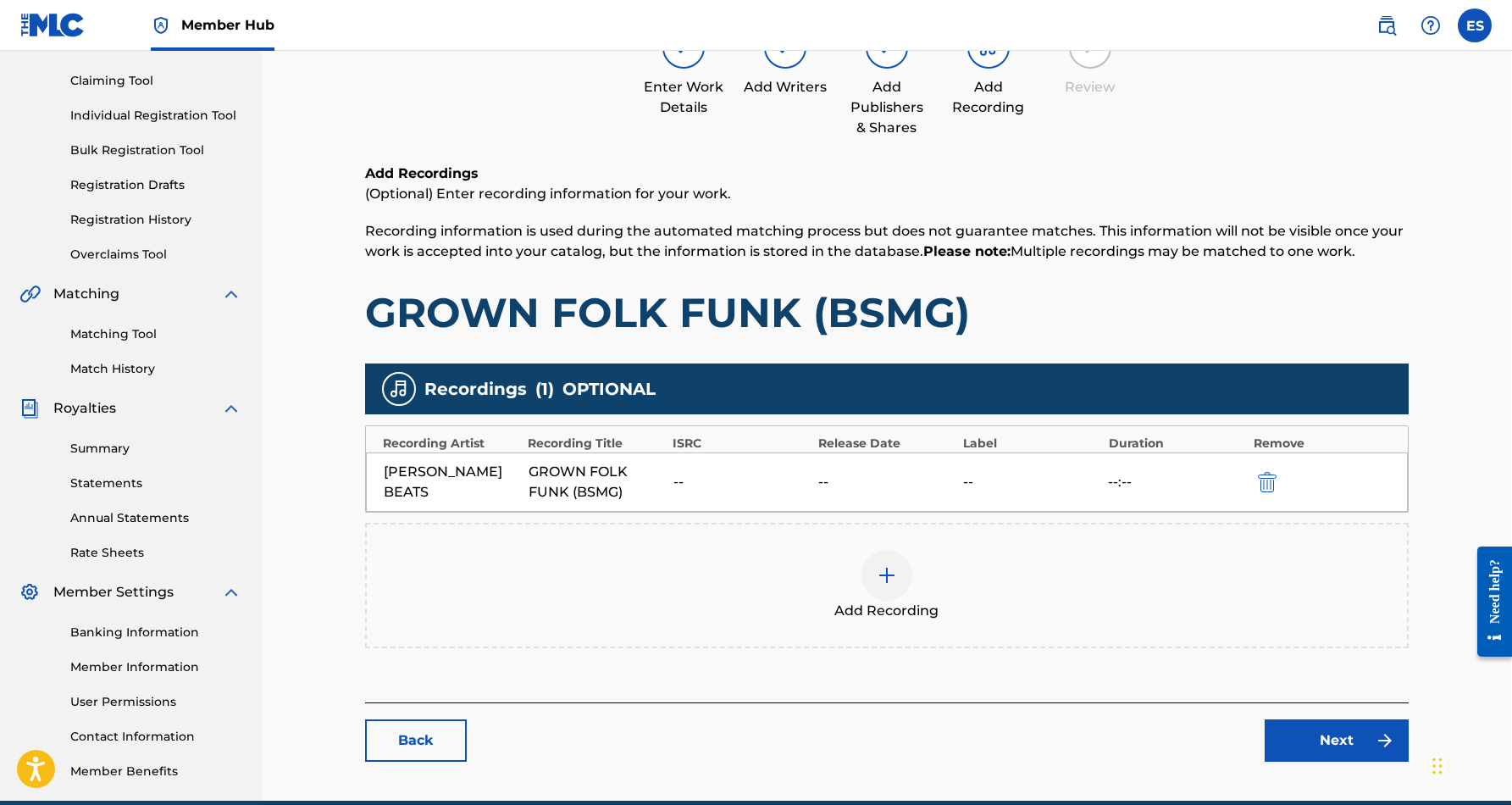
scroll to position [178, 1]
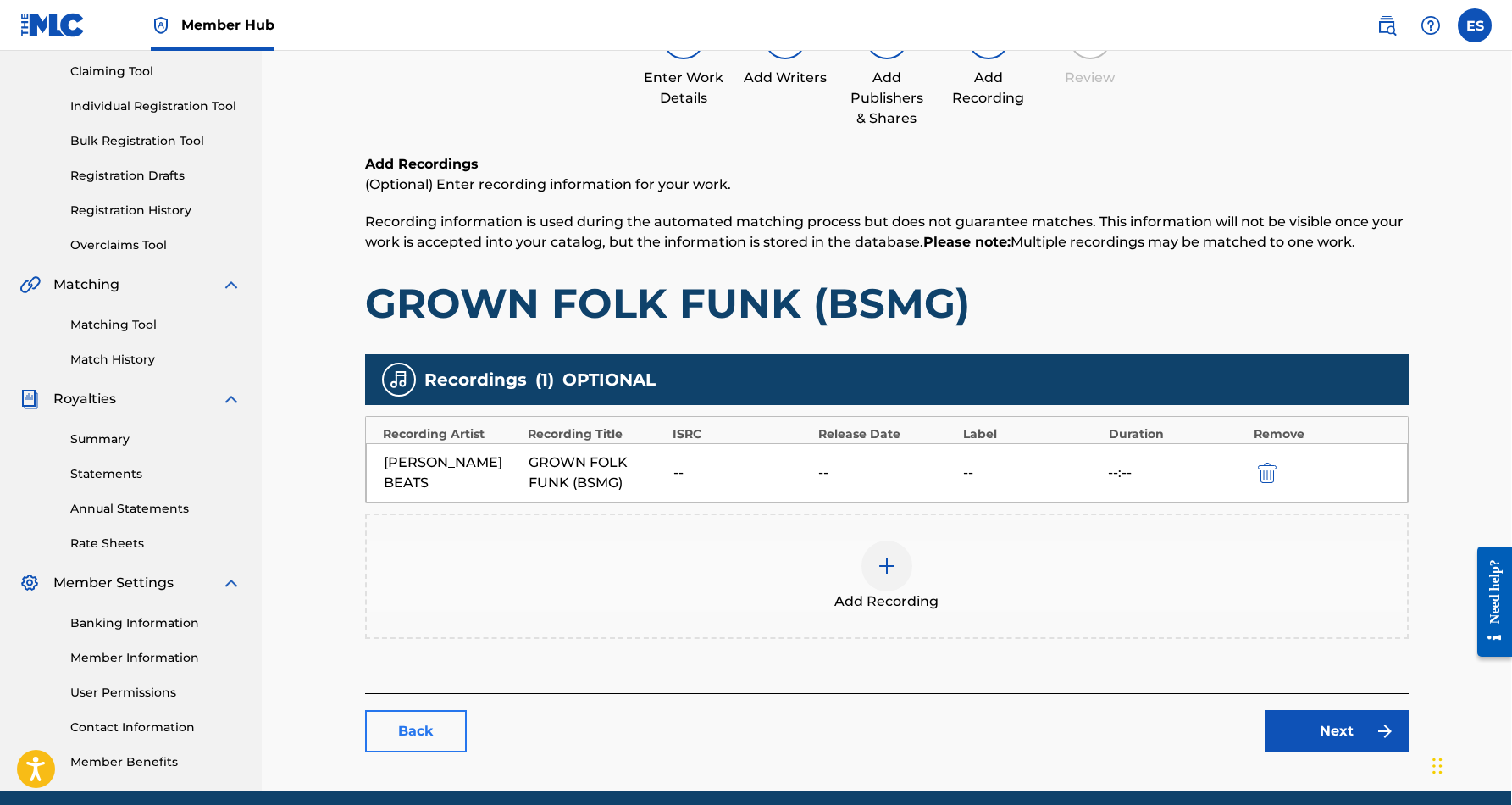
click at [432, 722] on link "Back" at bounding box center [416, 731] width 102 height 42
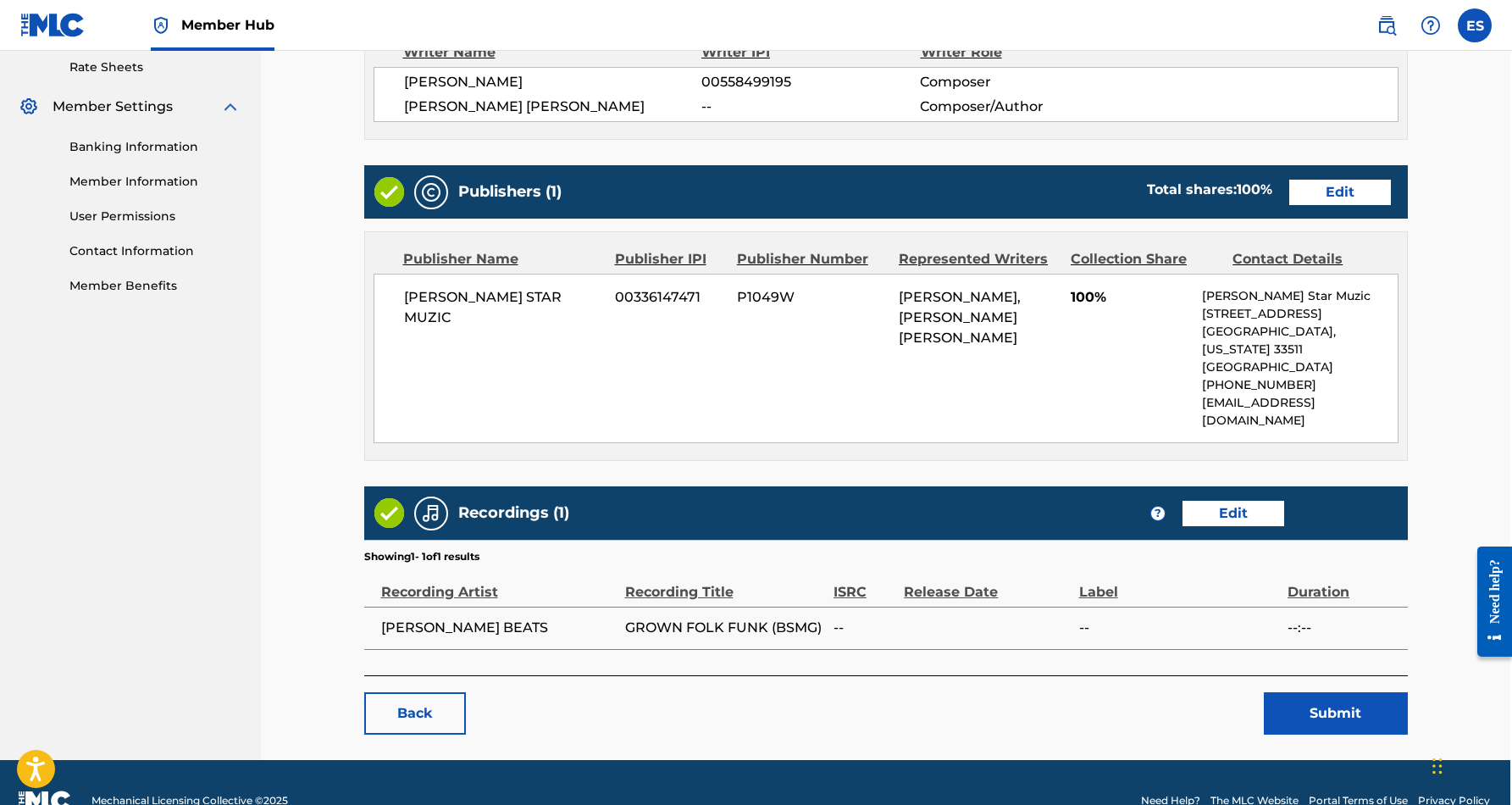
scroll to position [653, 2]
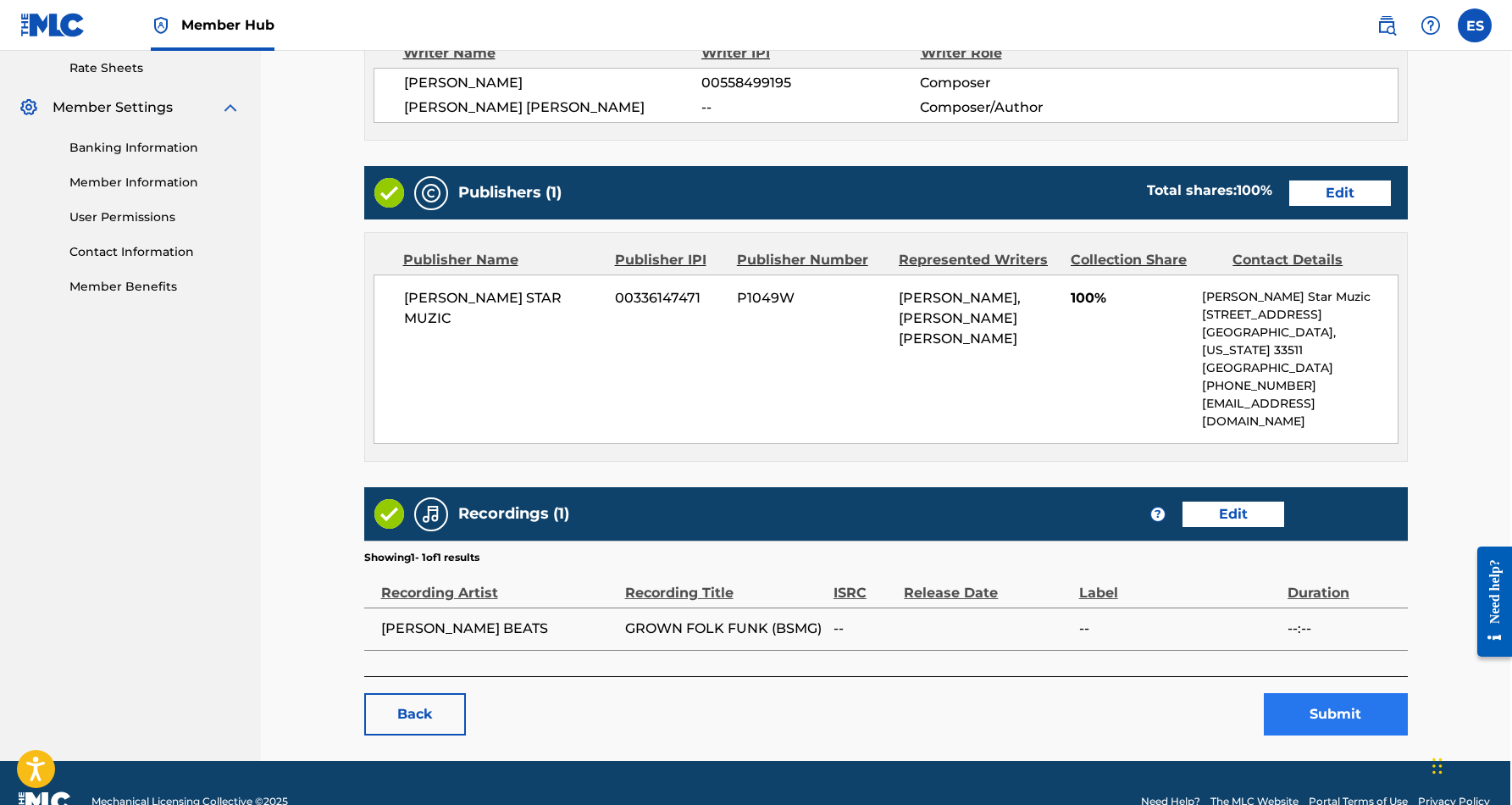
click at [1328, 693] on button "Submit" at bounding box center [1336, 714] width 144 height 42
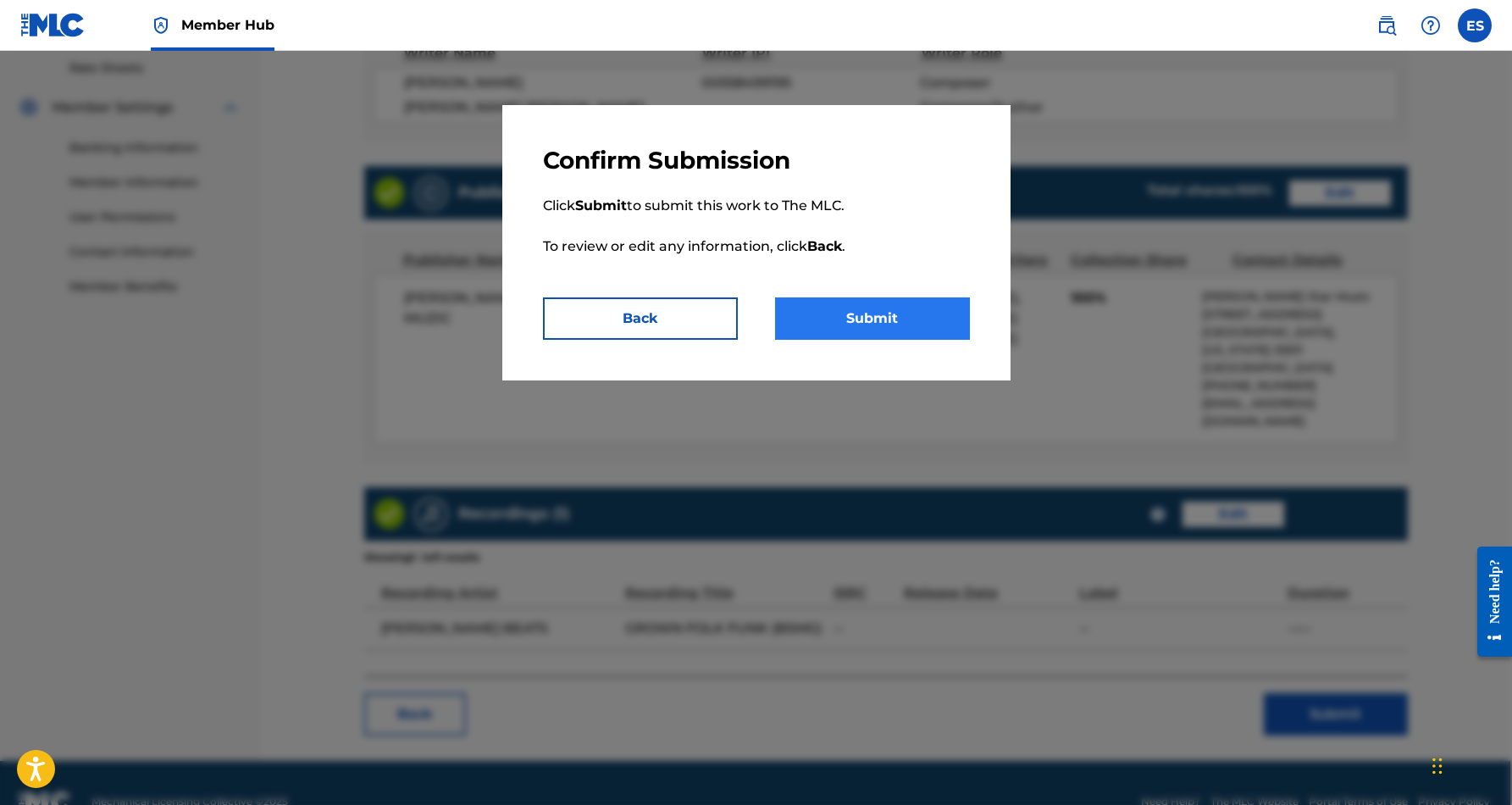
click at [886, 312] on button "Submit" at bounding box center [873, 318] width 195 height 42
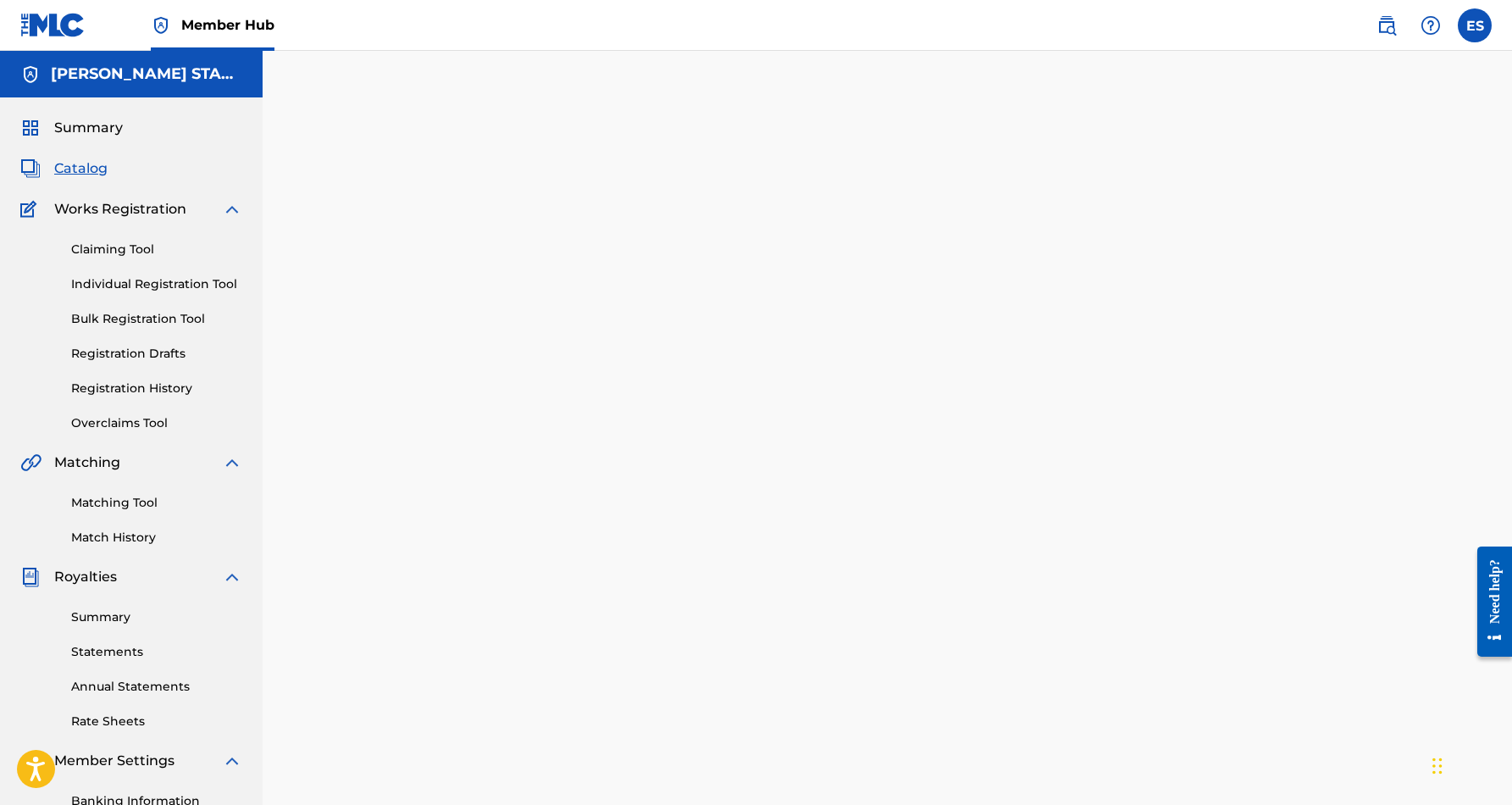
click at [203, 275] on div "Claiming Tool Individual Registration Tool Bulk Registration Tool Registration …" at bounding box center [132, 325] width 222 height 212
click at [190, 285] on link "Individual Registration Tool" at bounding box center [156, 285] width 171 height 18
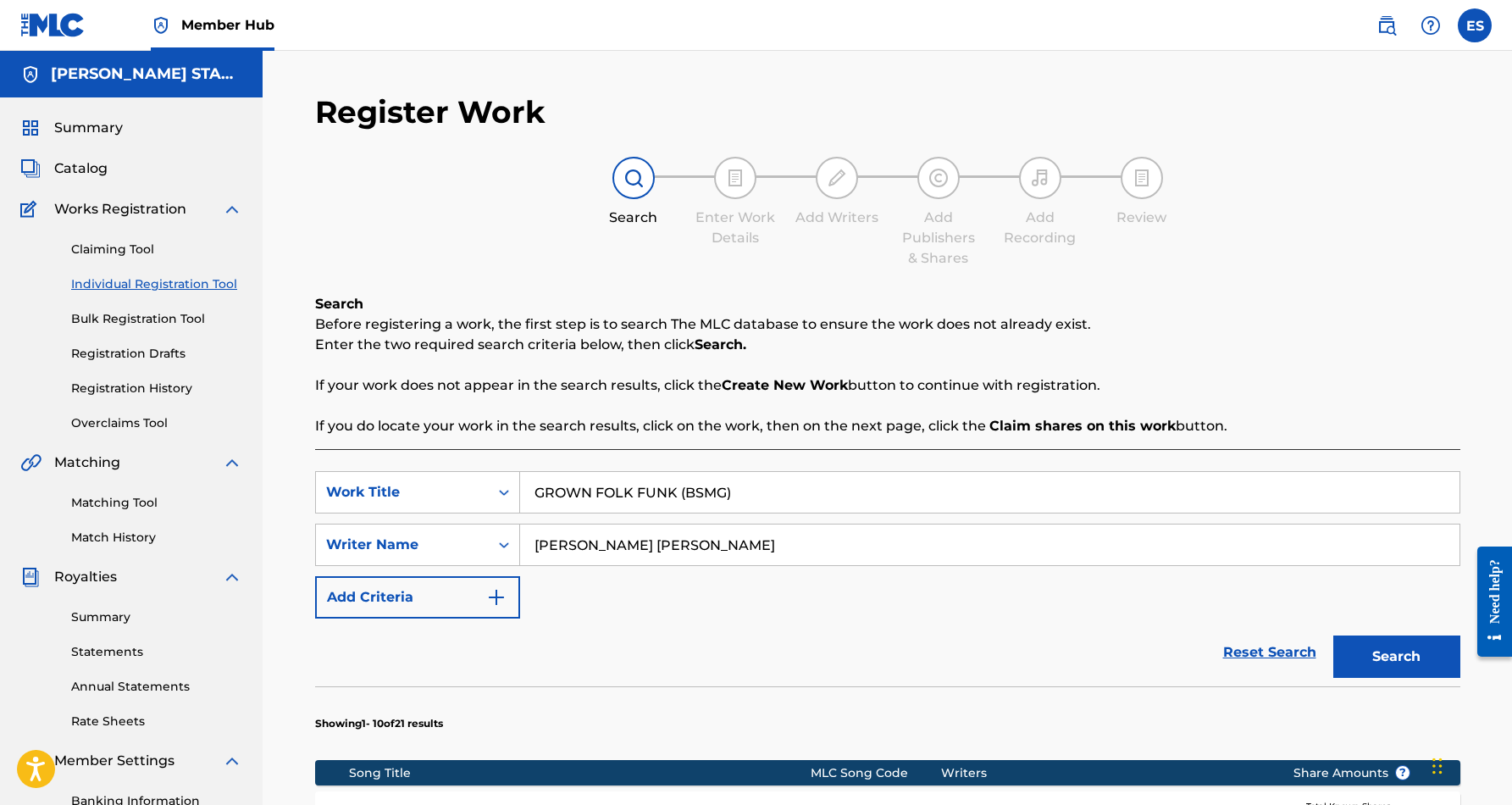
click at [754, 496] on input "GROWN FOLK FUNK (BSMG)" at bounding box center [989, 492] width 939 height 40
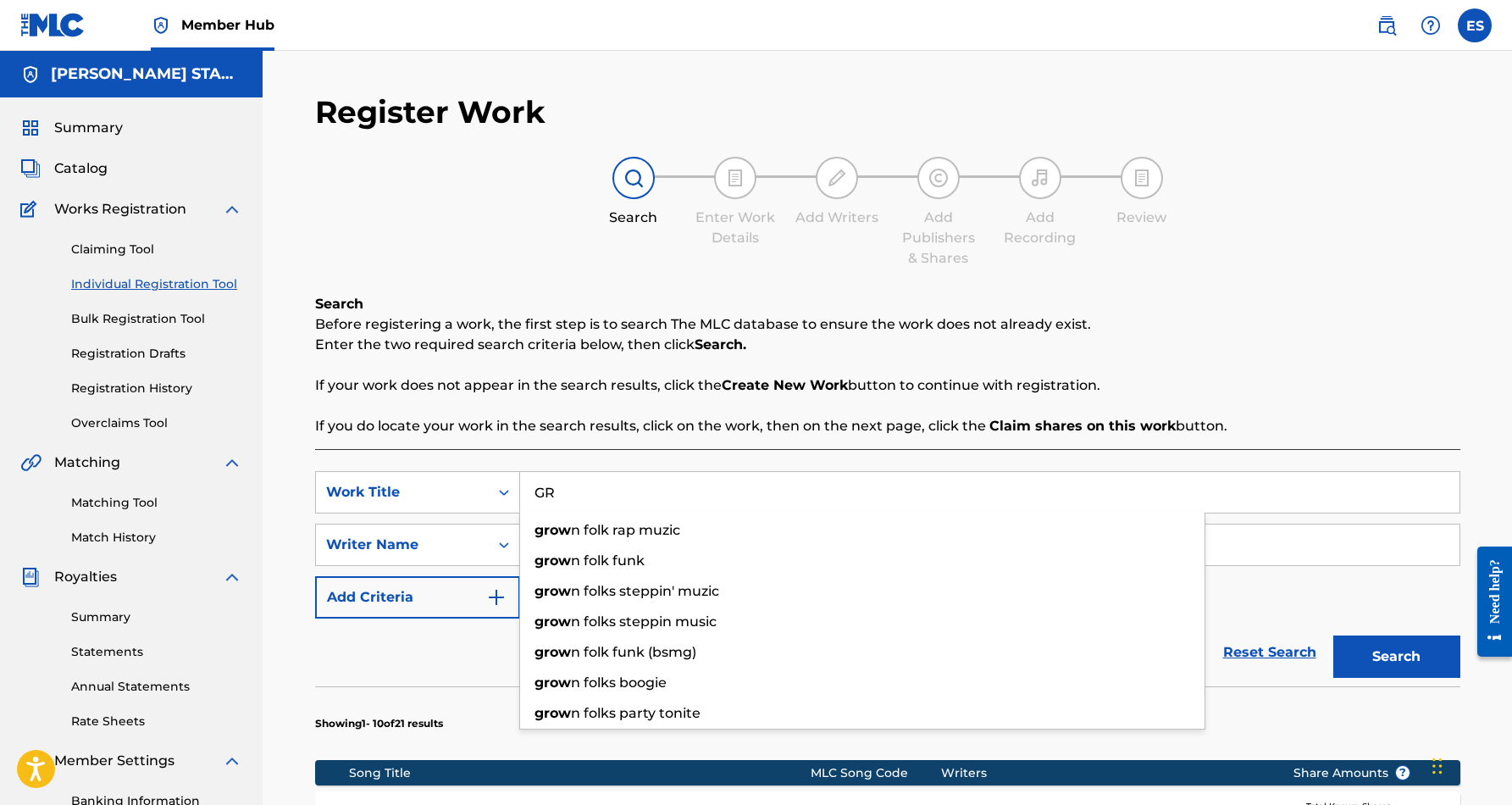
type input "G"
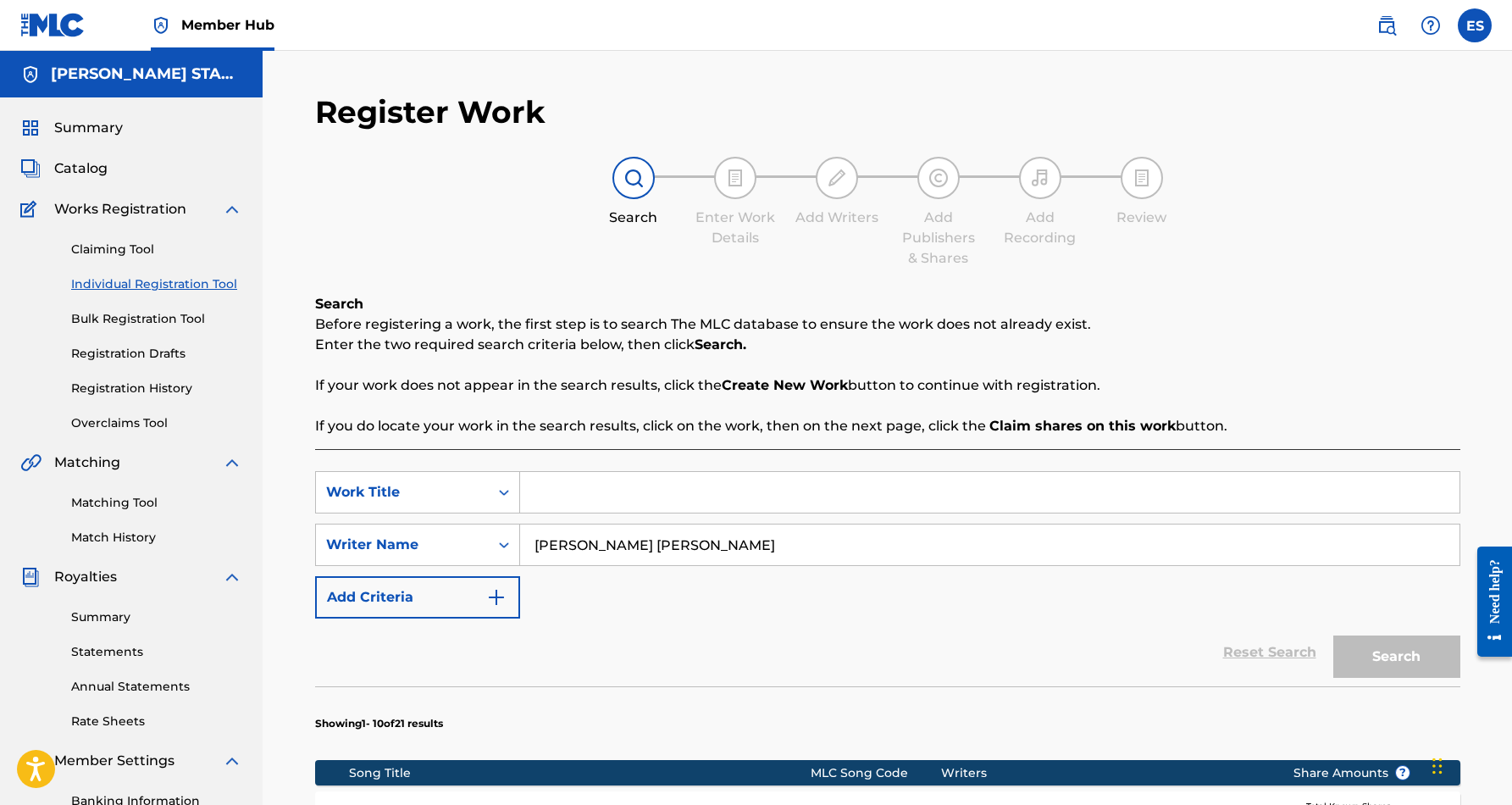
paste input "PAYBACK"
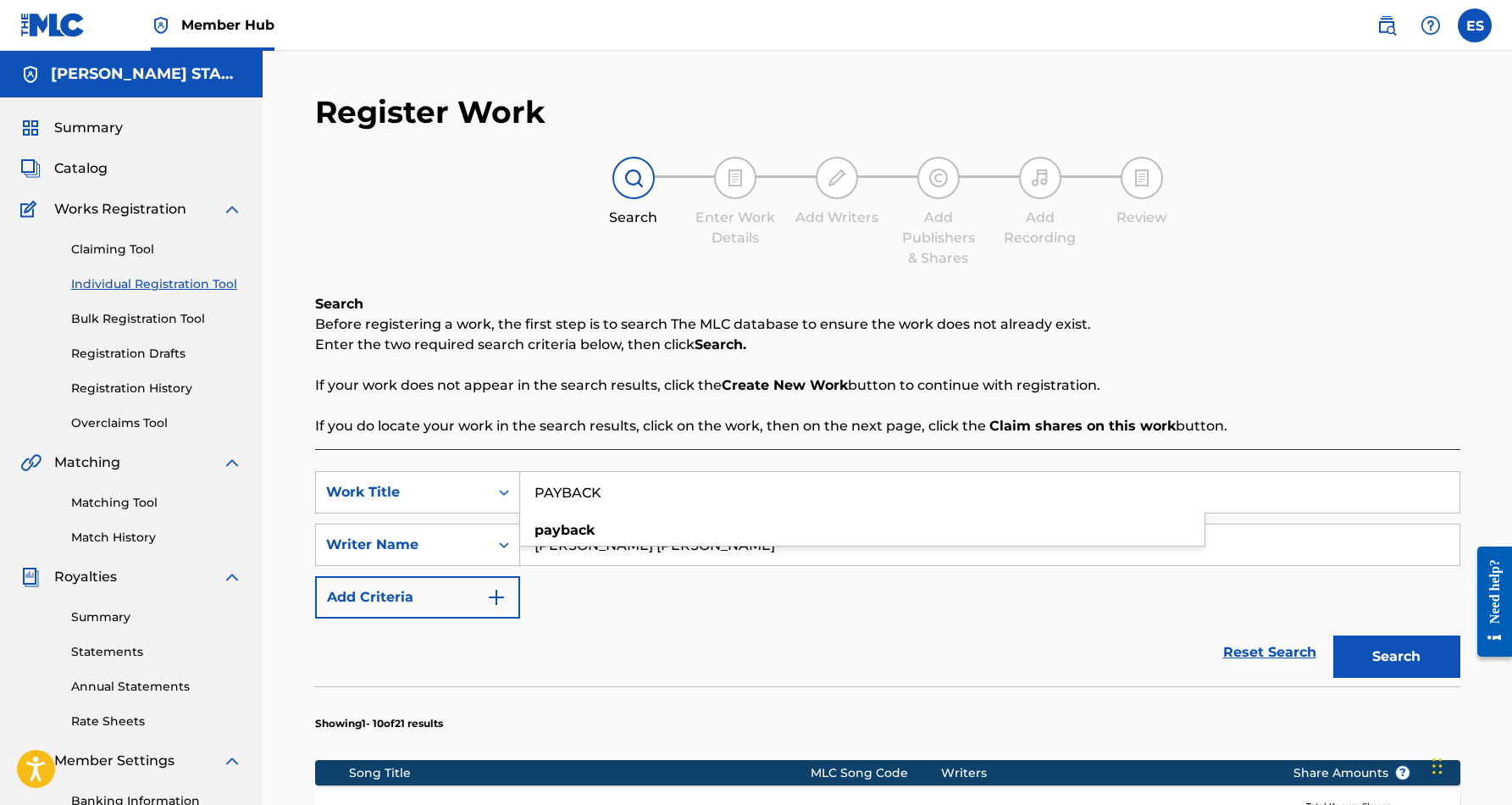
type input "PAYBACK"
click at [968, 648] on div "Reset Search Search" at bounding box center [887, 653] width 1145 height 68
click at [1384, 650] on button "Search" at bounding box center [1397, 656] width 127 height 42
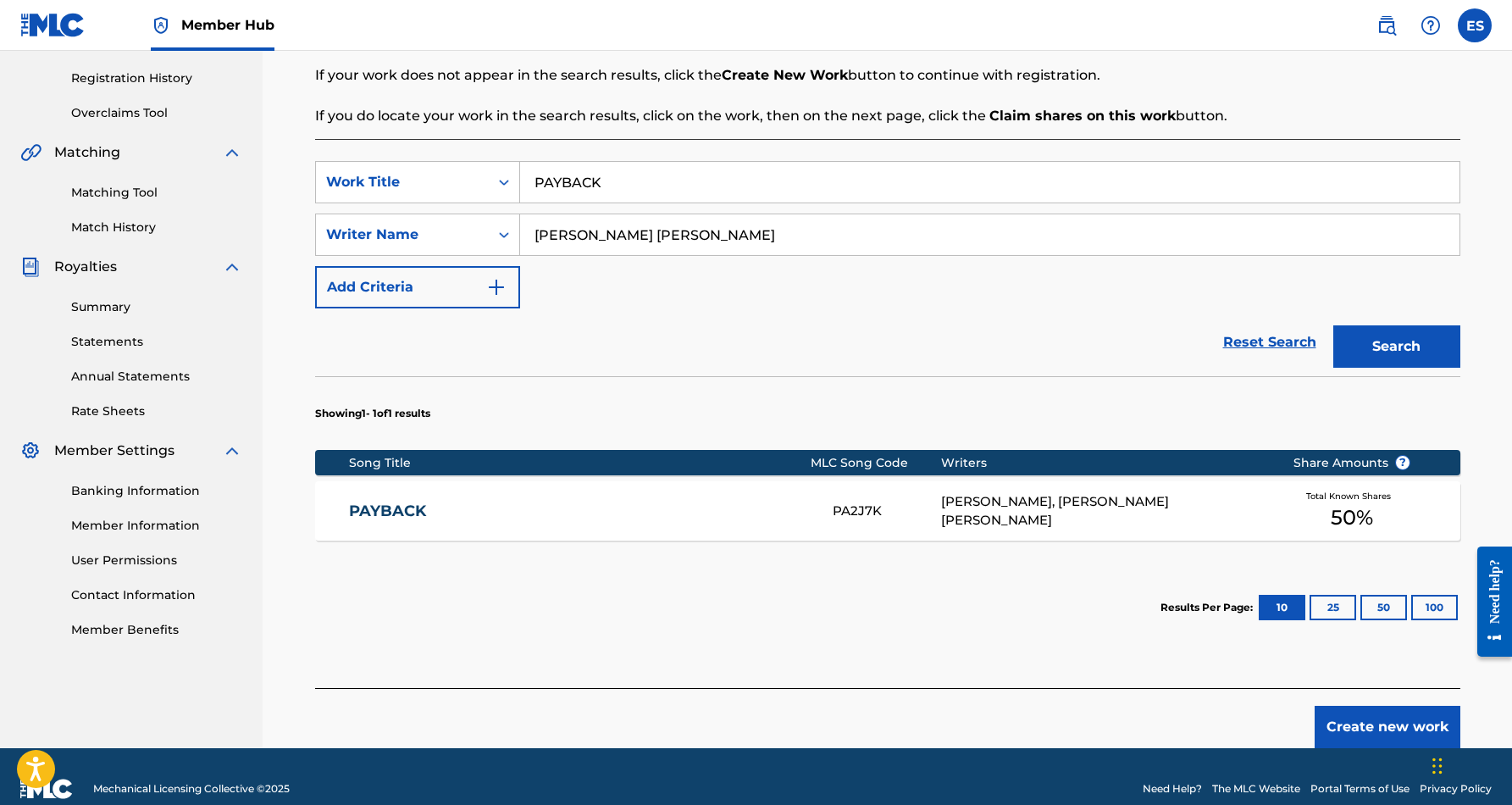
scroll to position [314, 0]
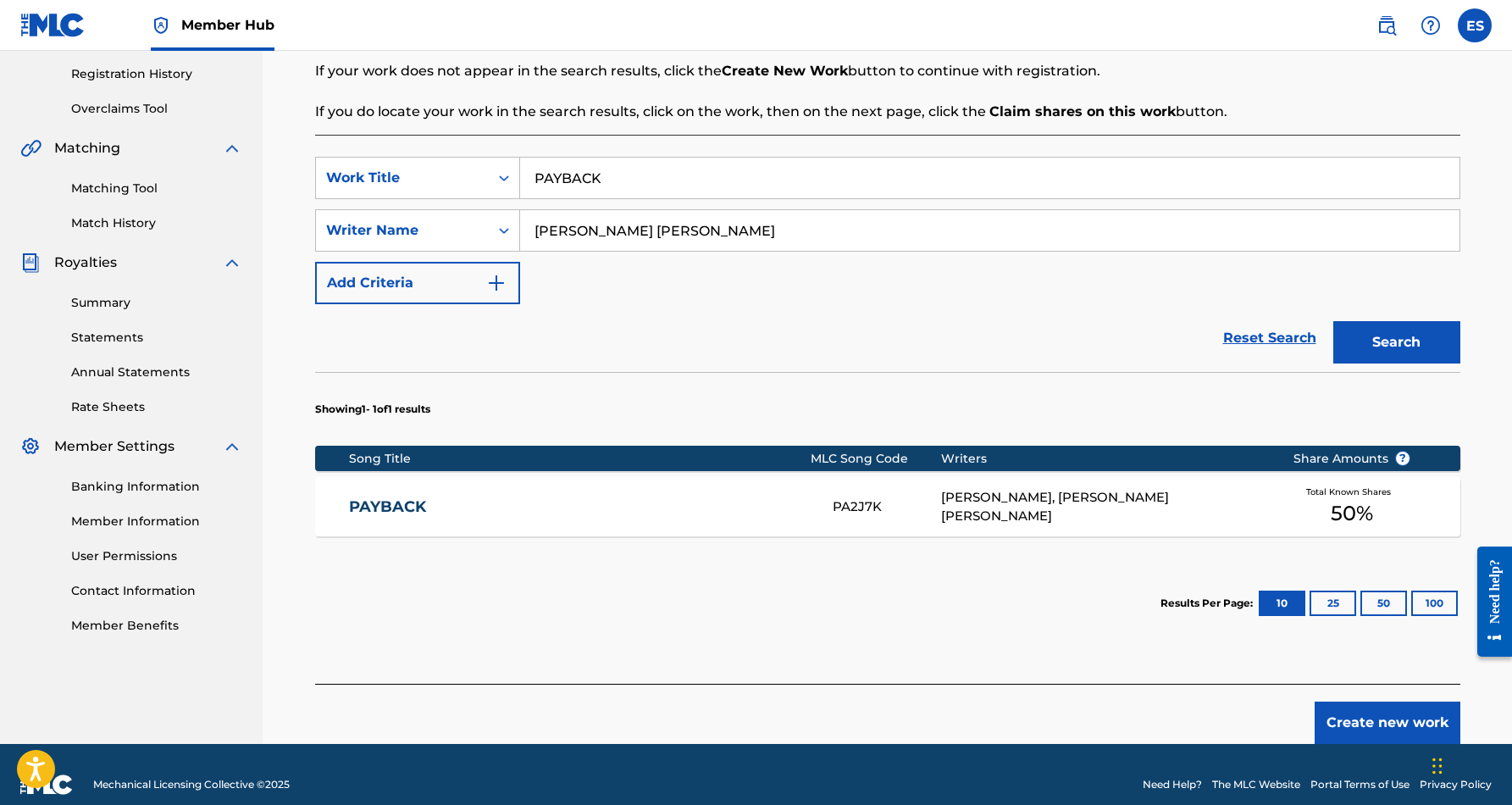
click at [1017, 507] on div "[PERSON_NAME], [PERSON_NAME] [PERSON_NAME]" at bounding box center [1104, 507] width 326 height 39
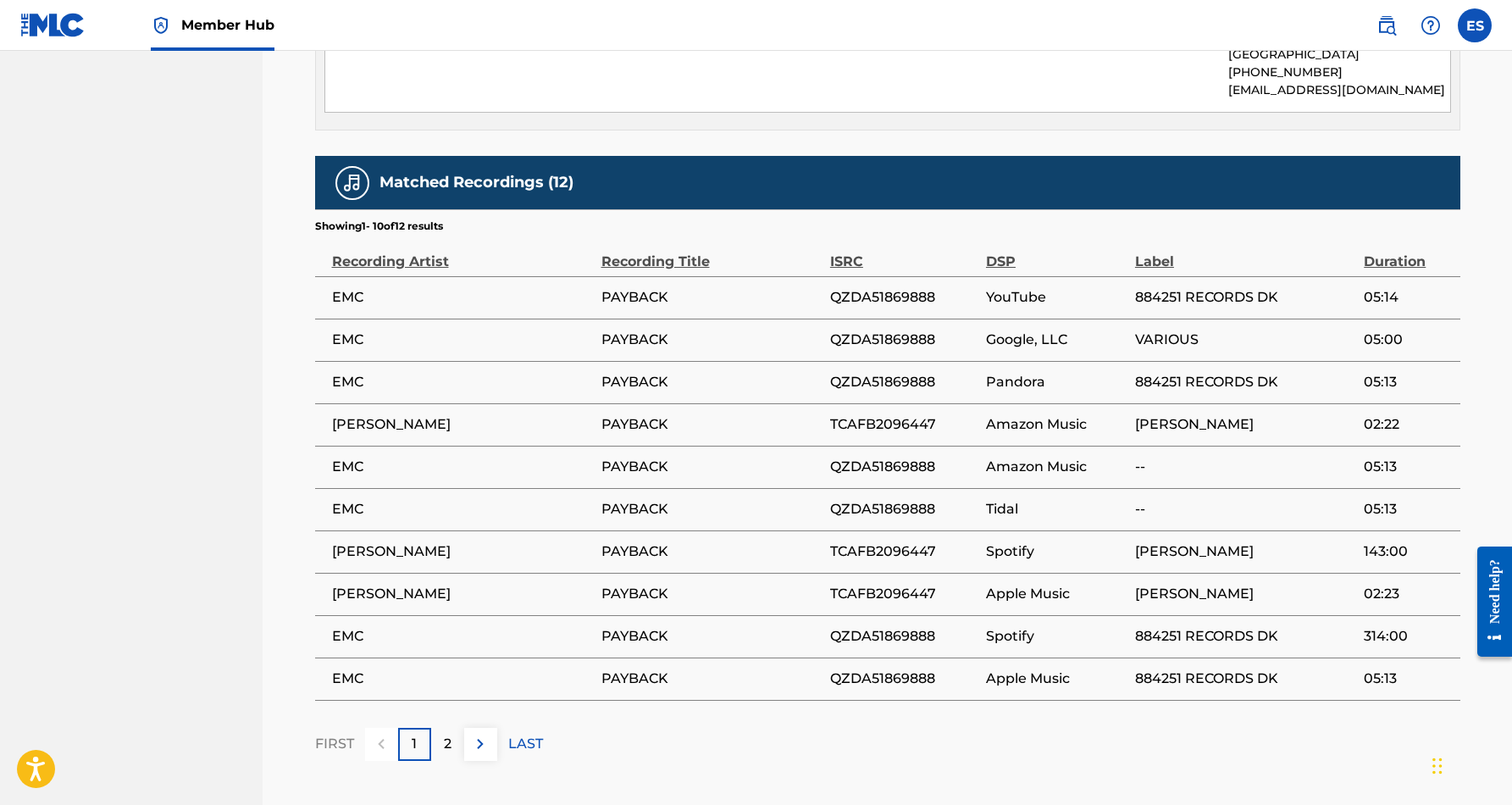
scroll to position [949, 0]
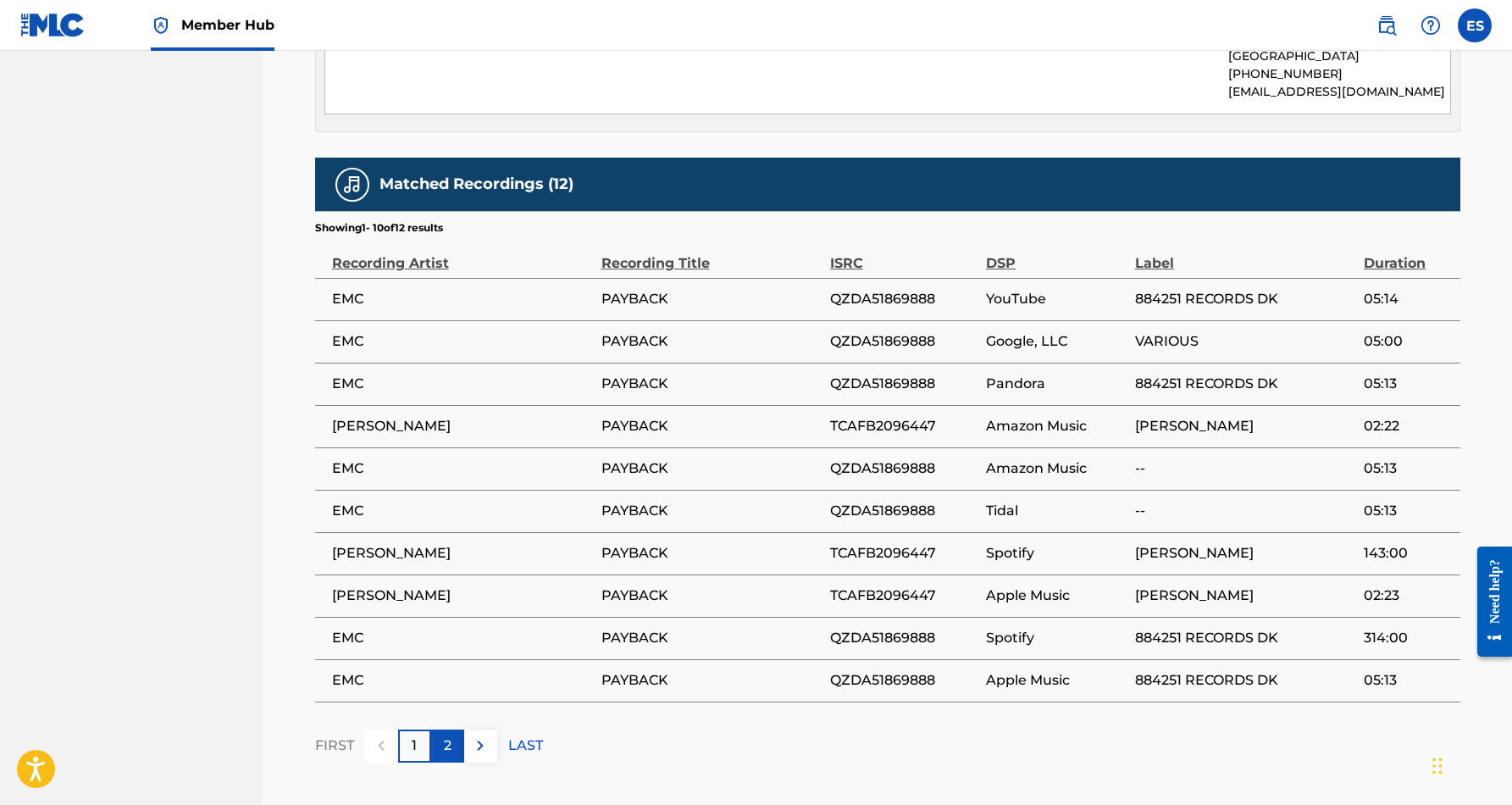
click at [448, 735] on p "2" at bounding box center [448, 745] width 8 height 21
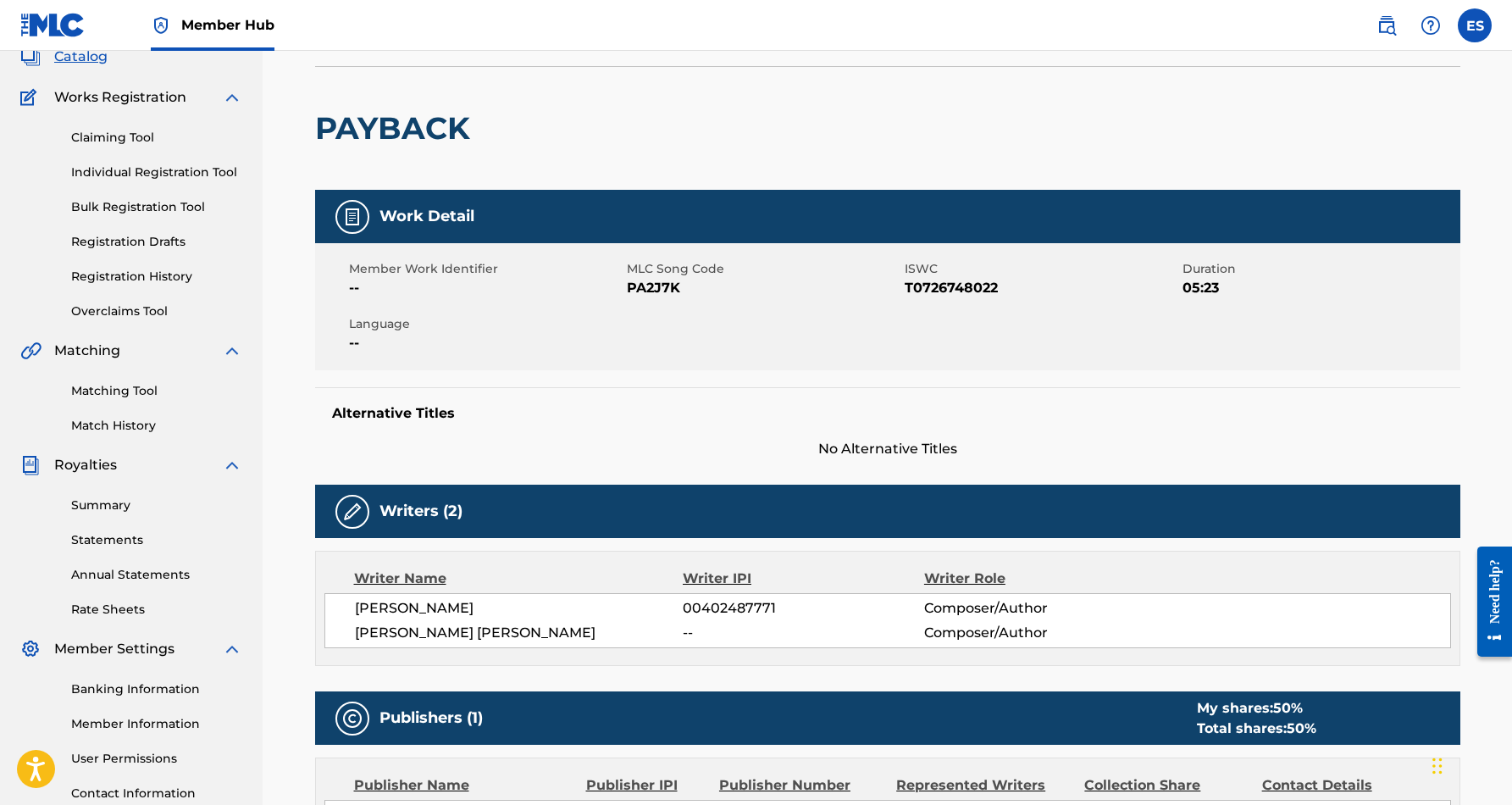
scroll to position [0, 0]
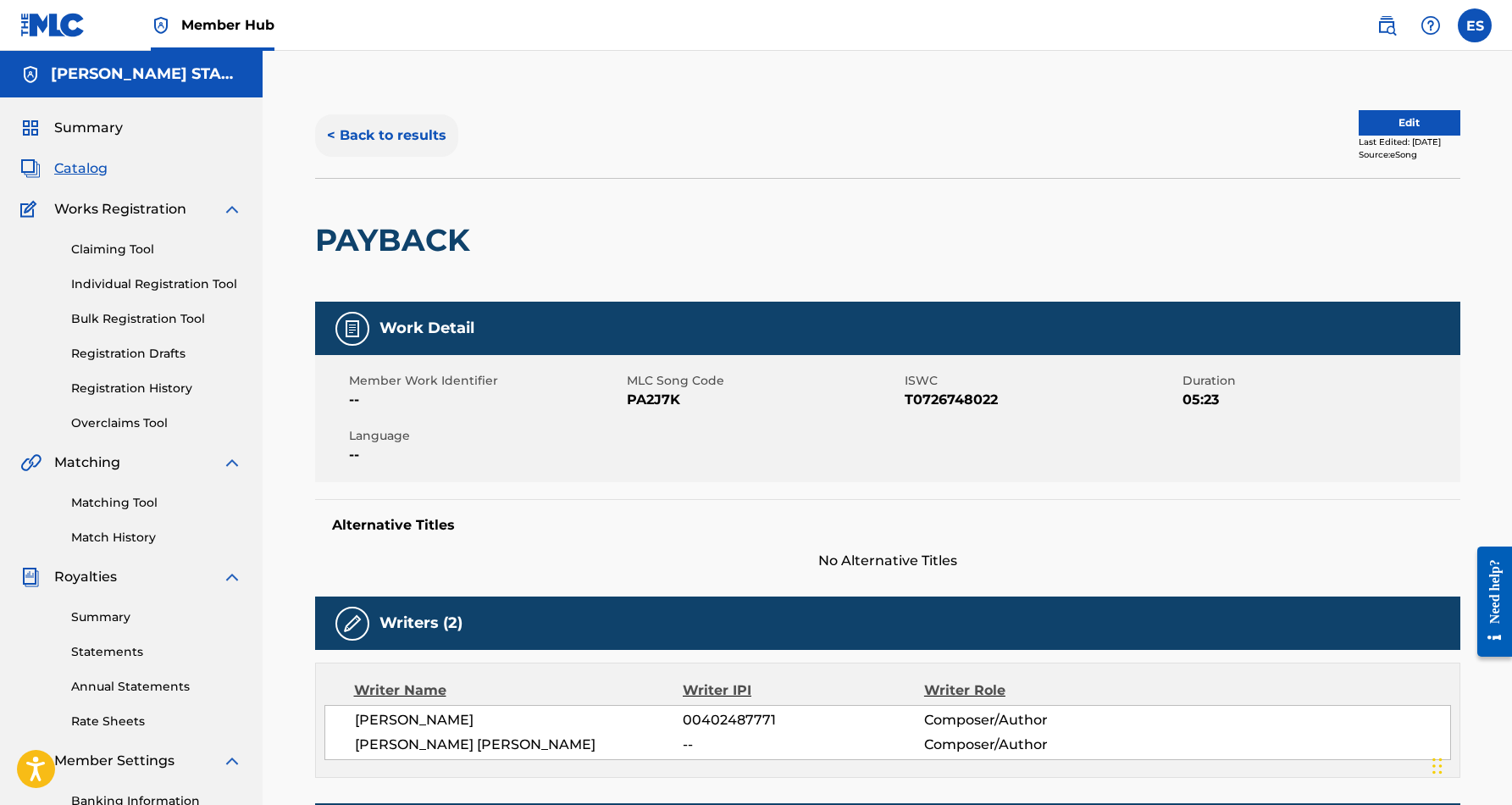
click at [358, 134] on button "< Back to results" at bounding box center [387, 135] width 143 height 42
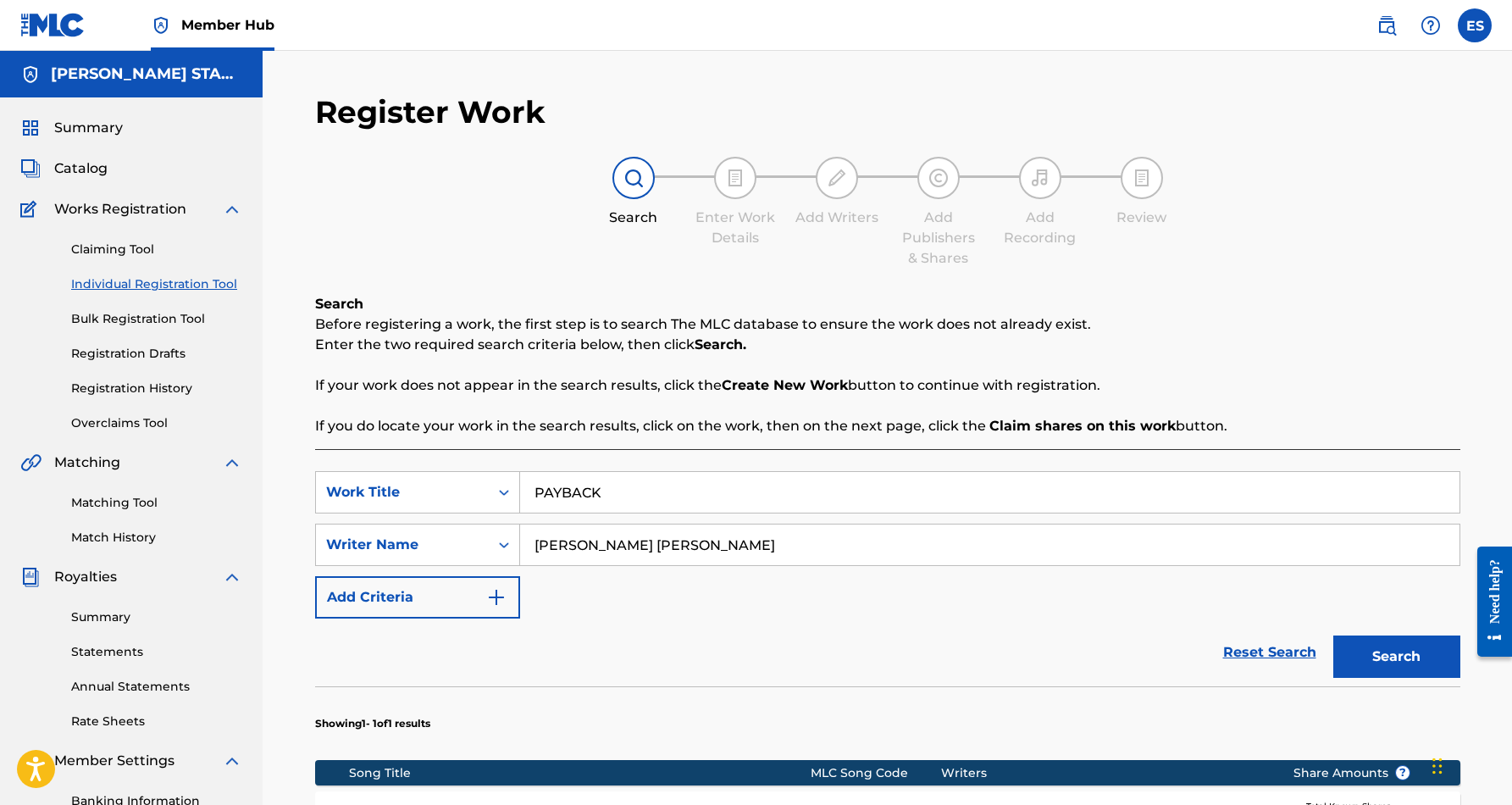
scroll to position [245, 0]
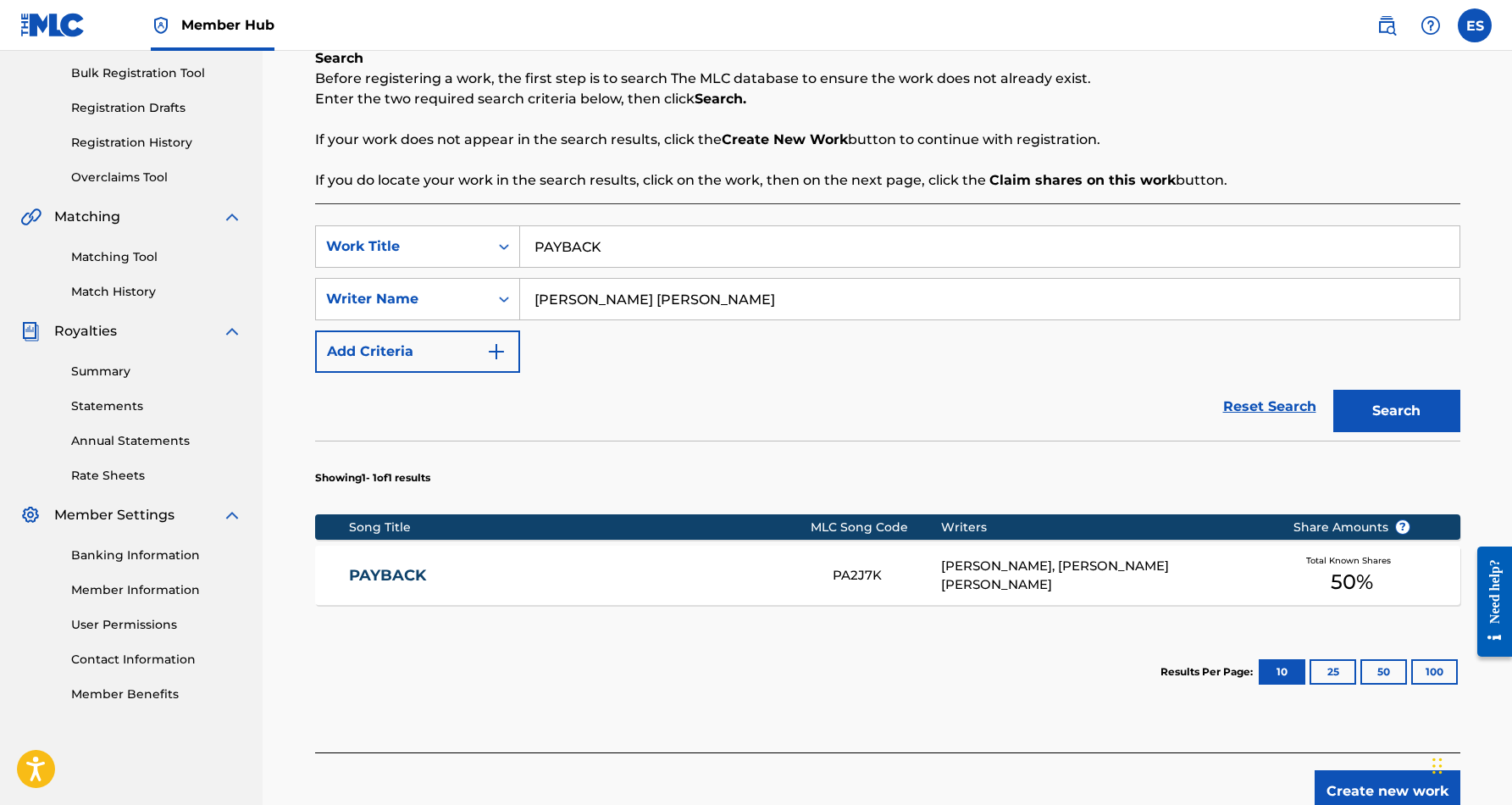
click at [618, 244] on input "PAYBACK" at bounding box center [989, 246] width 939 height 40
type input "P"
paste input "HATIN ON ME"
click at [1413, 407] on button "Search" at bounding box center [1397, 410] width 127 height 42
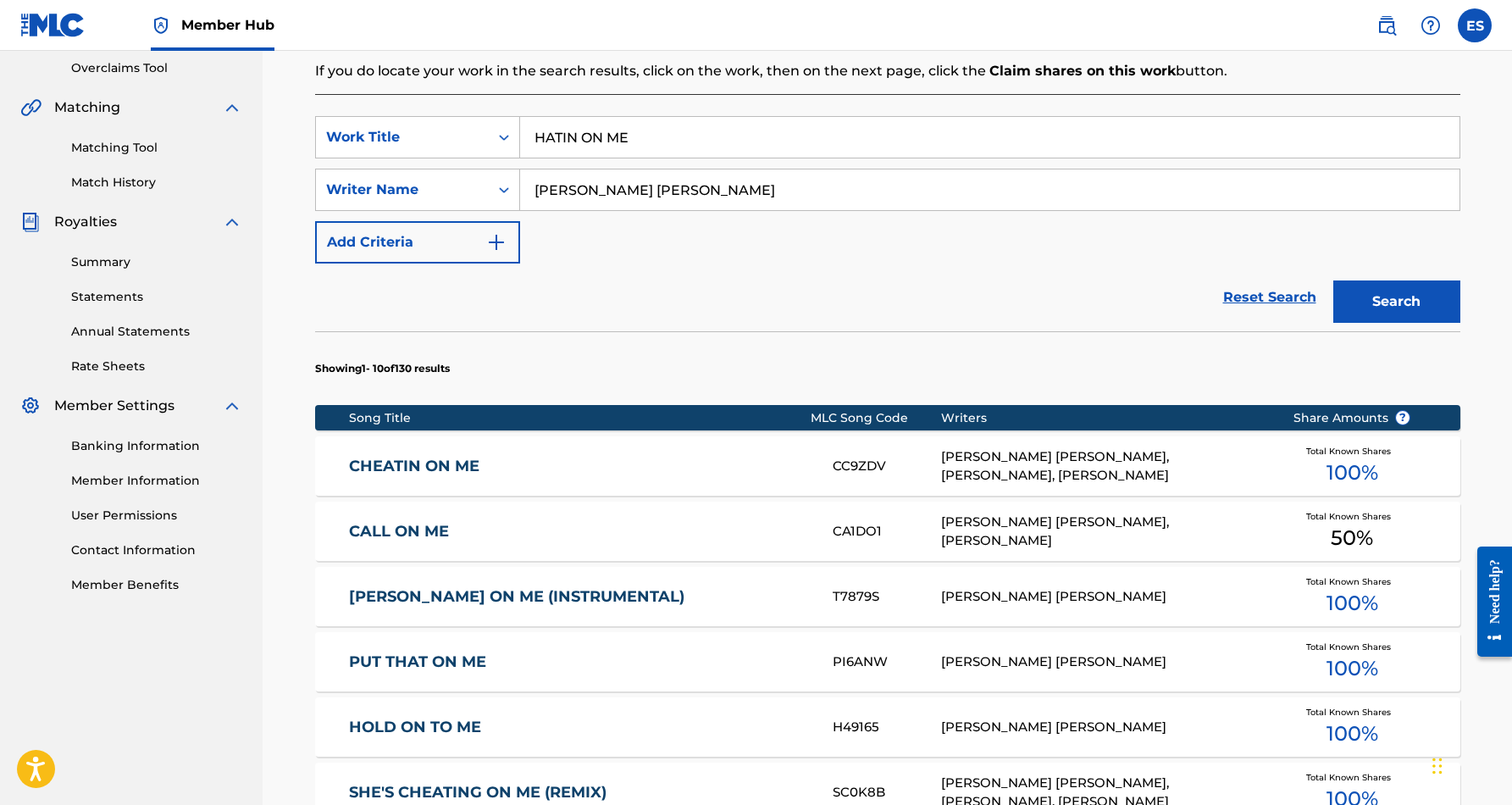
scroll to position [274, 0]
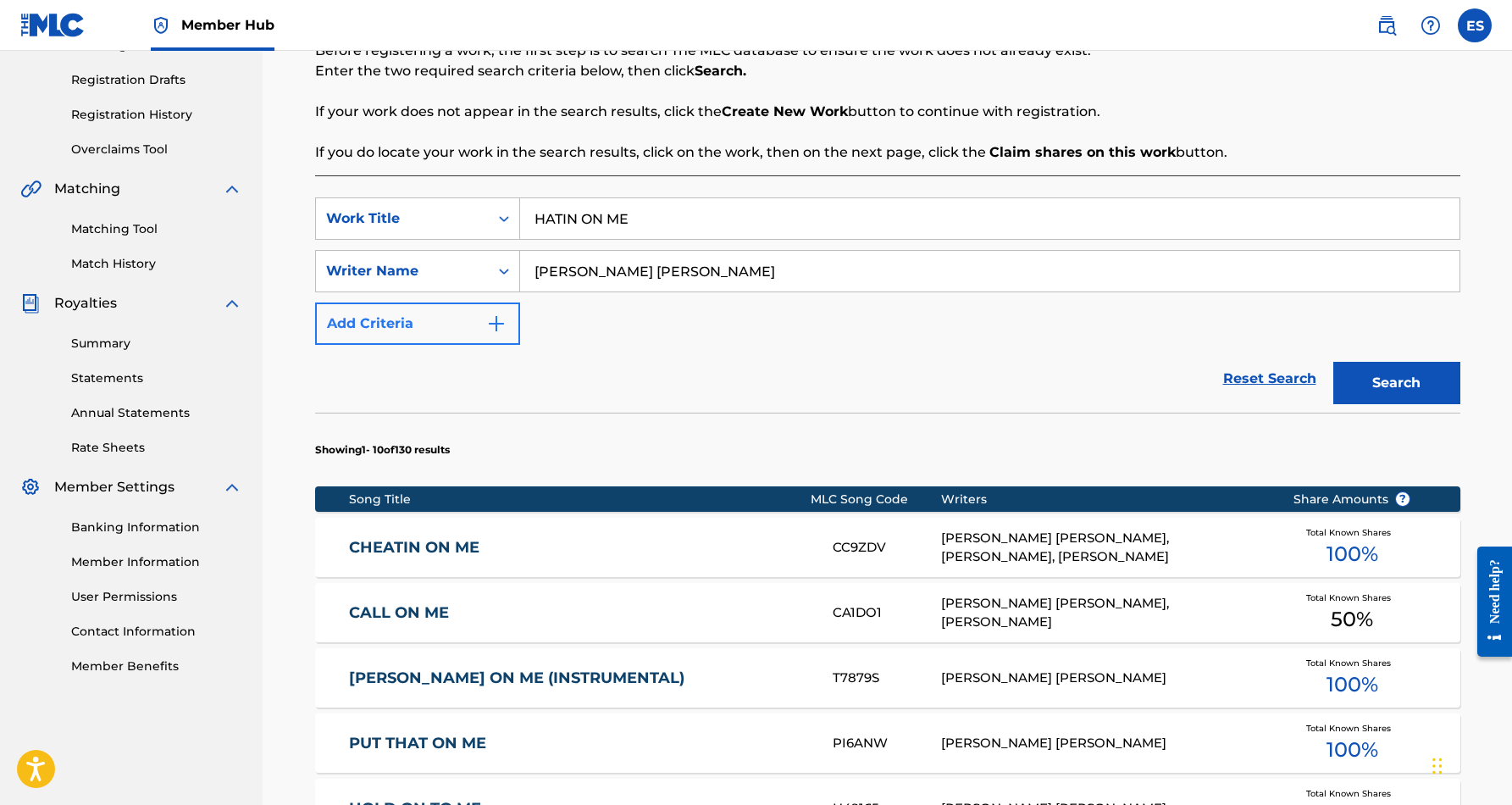
click at [500, 324] on img "Search Form" at bounding box center [496, 323] width 21 height 21
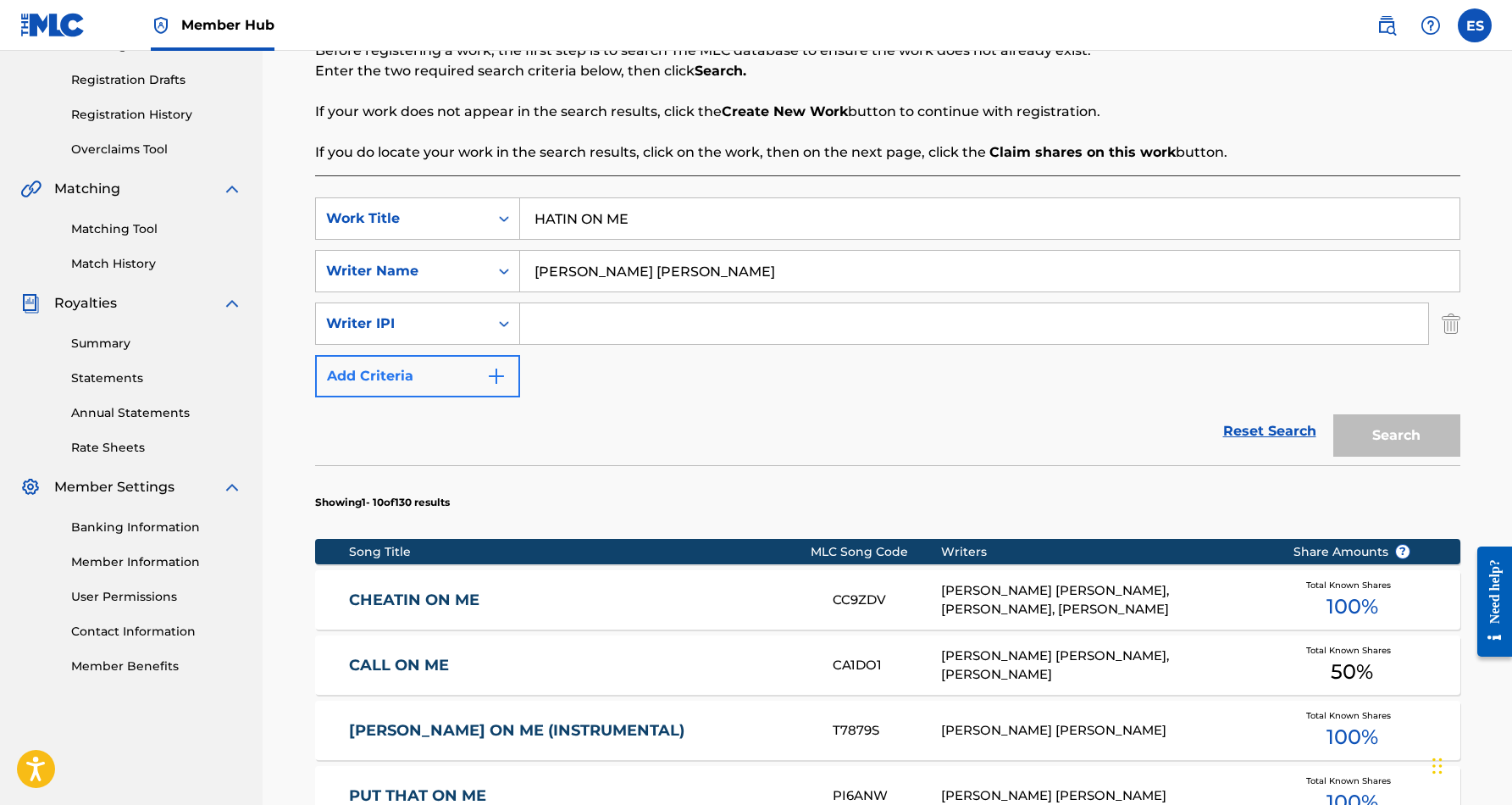
click at [500, 370] on img "Search Form" at bounding box center [496, 376] width 21 height 21
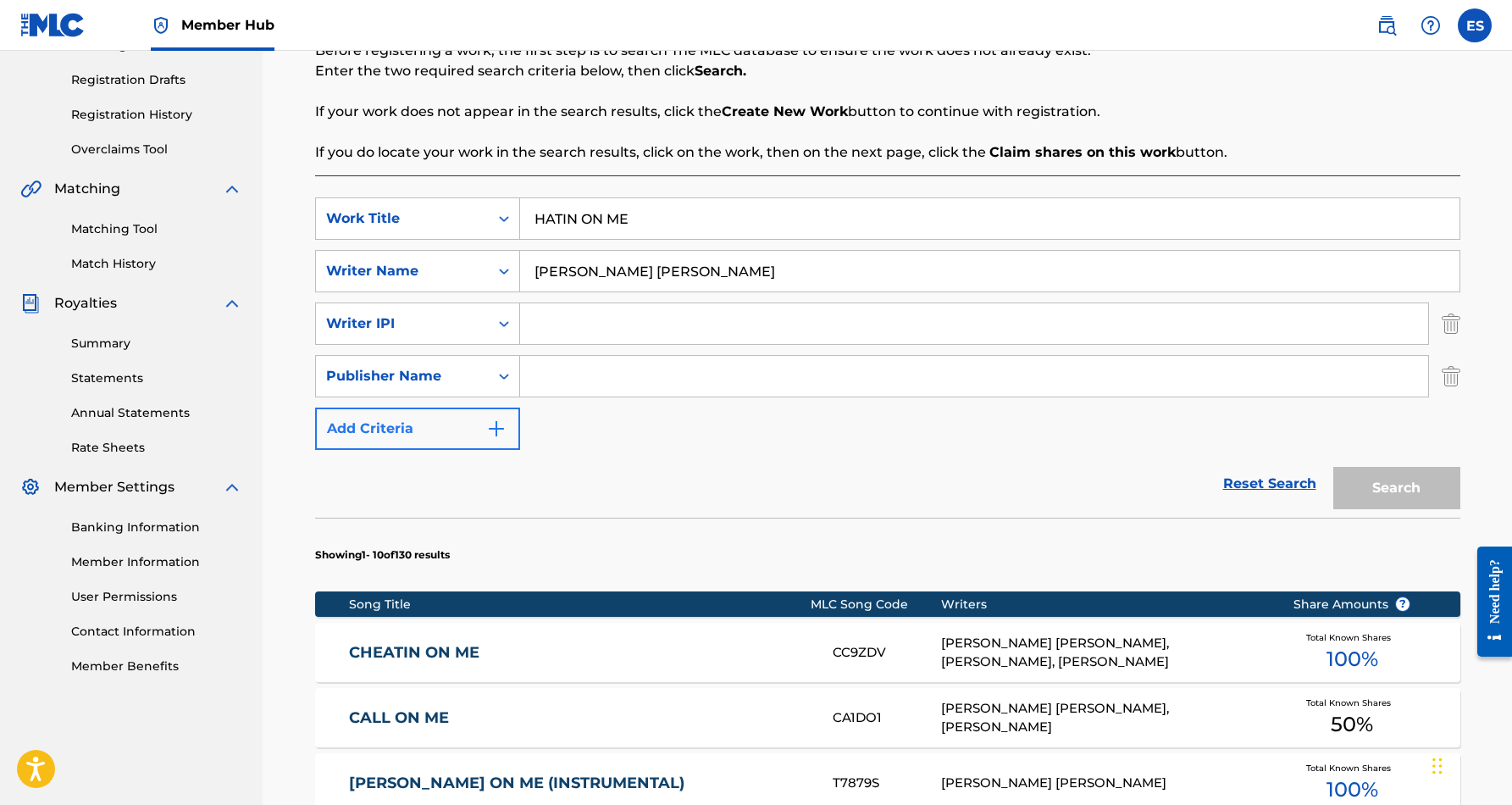
click at [500, 423] on img "Search Form" at bounding box center [496, 428] width 21 height 21
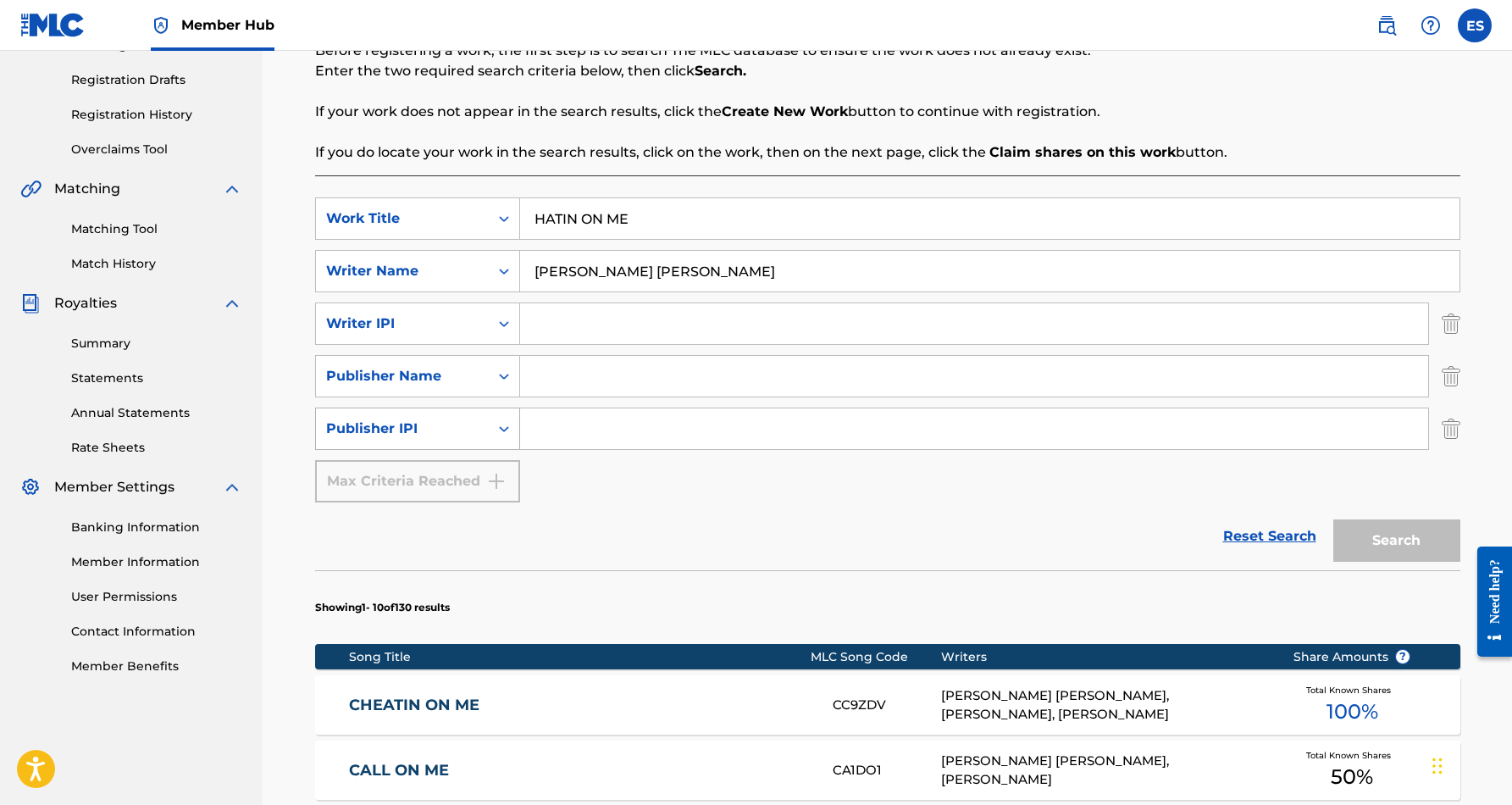
click at [507, 423] on icon "Search Form" at bounding box center [504, 428] width 17 height 17
click at [662, 471] on div "SearchWithCriteria05870fe9-2cd1-4233-8ef0-247d36010776 Work Title HATIN ON ME S…" at bounding box center [887, 349] width 1145 height 305
click at [1447, 428] on img "Search Form" at bounding box center [1450, 428] width 19 height 42
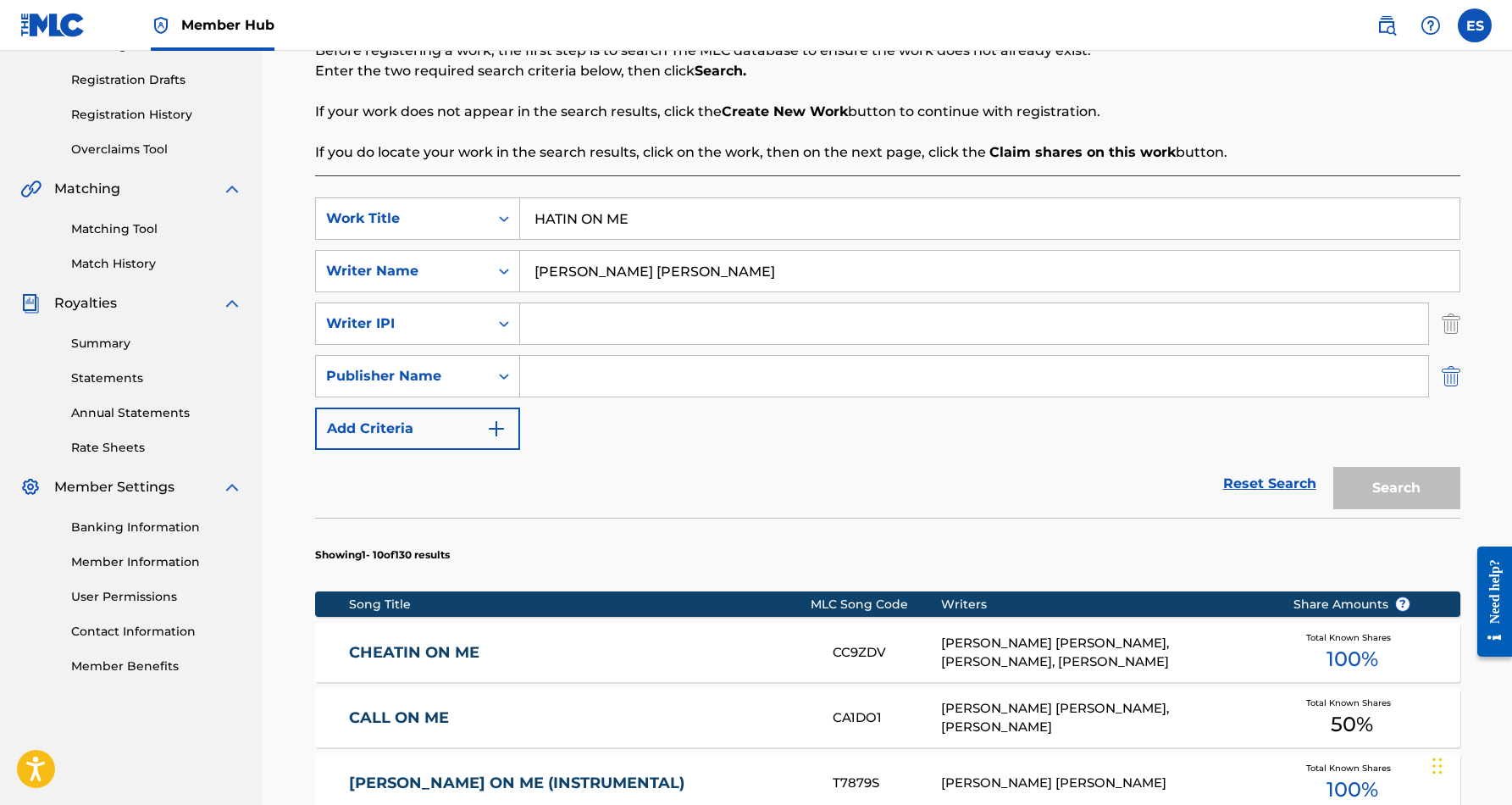
click at [1456, 381] on img "Search Form" at bounding box center [1450, 375] width 19 height 42
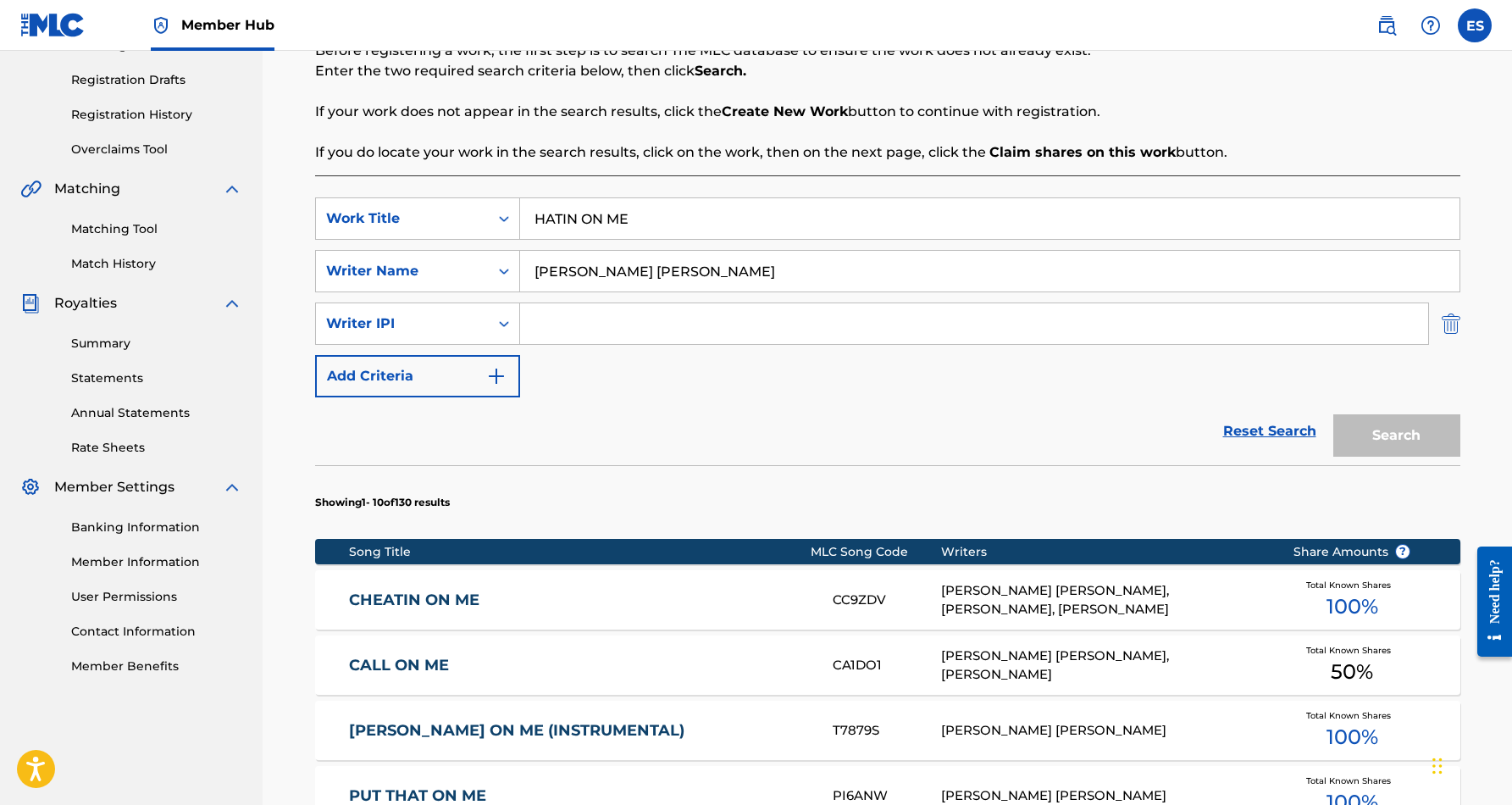
click at [1449, 321] on img "Search Form" at bounding box center [1450, 323] width 19 height 42
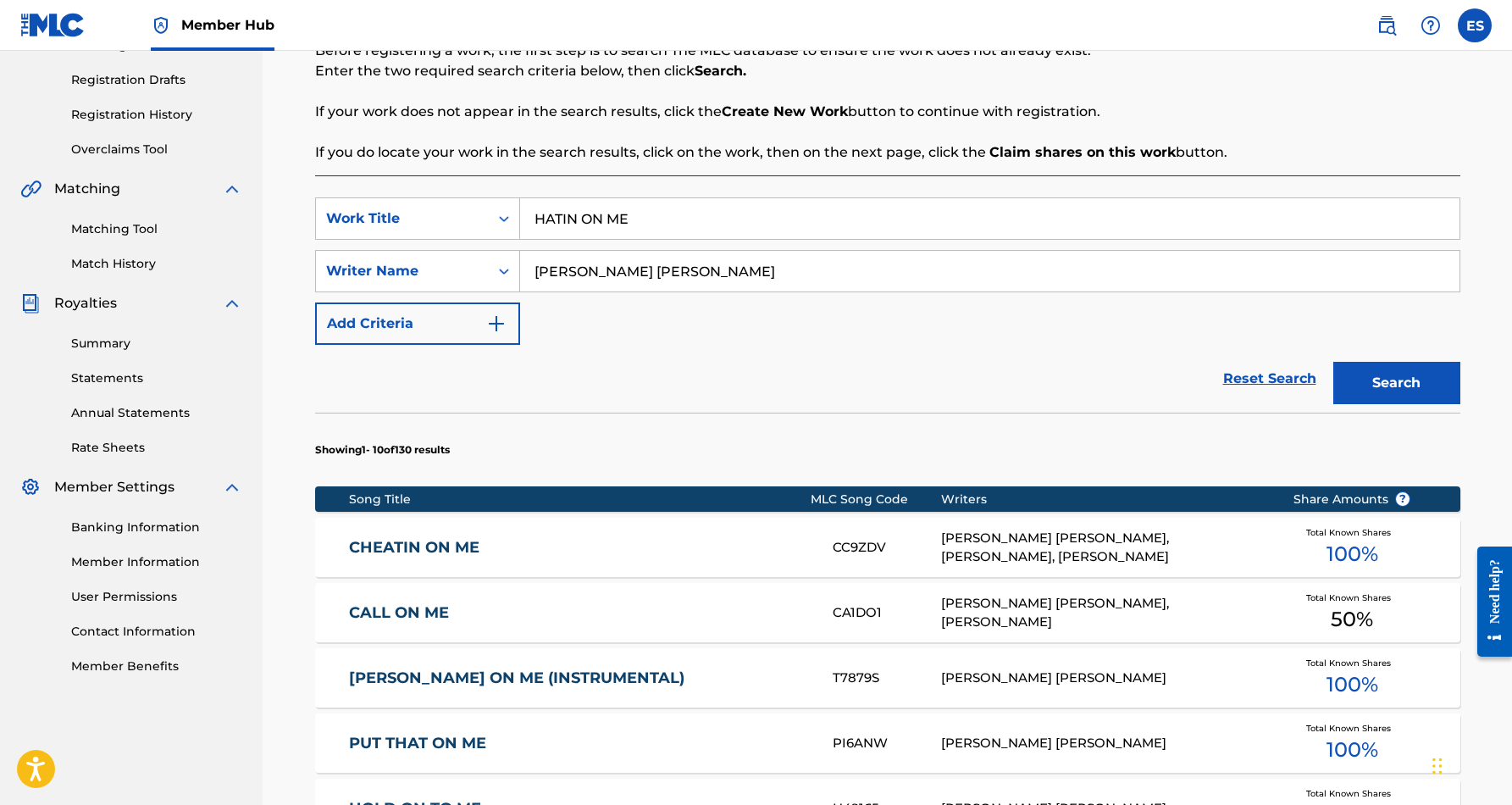
click at [636, 212] on input "HATIN ON ME" at bounding box center [989, 218] width 939 height 40
type input "H"
paste input "GIRLFRIEND"
type input "GIRLFRIEND"
click at [887, 341] on div "SearchWithCriteria05870fe9-2cd1-4233-8ef0-247d36010776 Work Title GIRLFRIEND Se…" at bounding box center [887, 270] width 1145 height 148
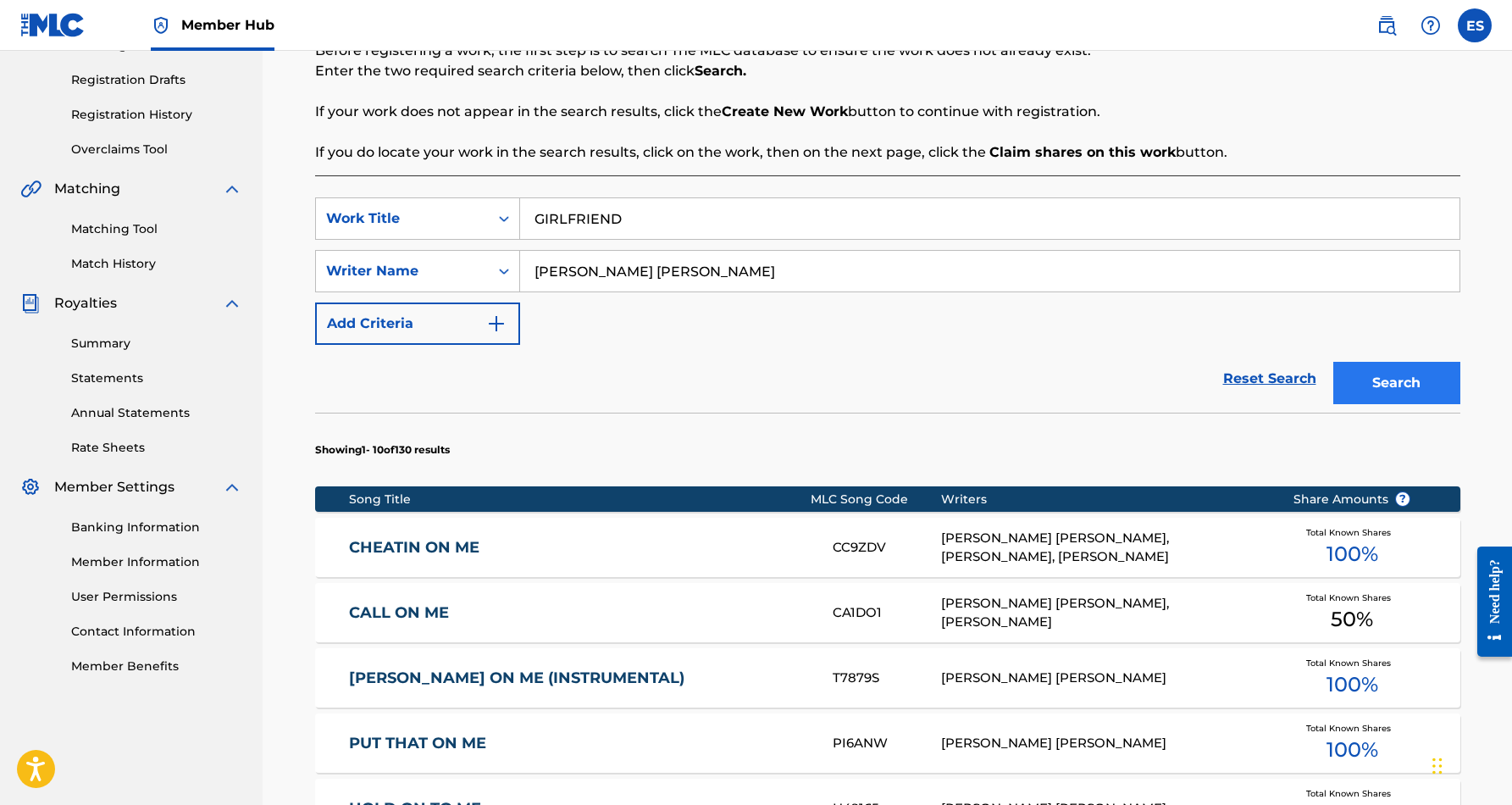
click at [1352, 380] on button "Search" at bounding box center [1397, 382] width 127 height 42
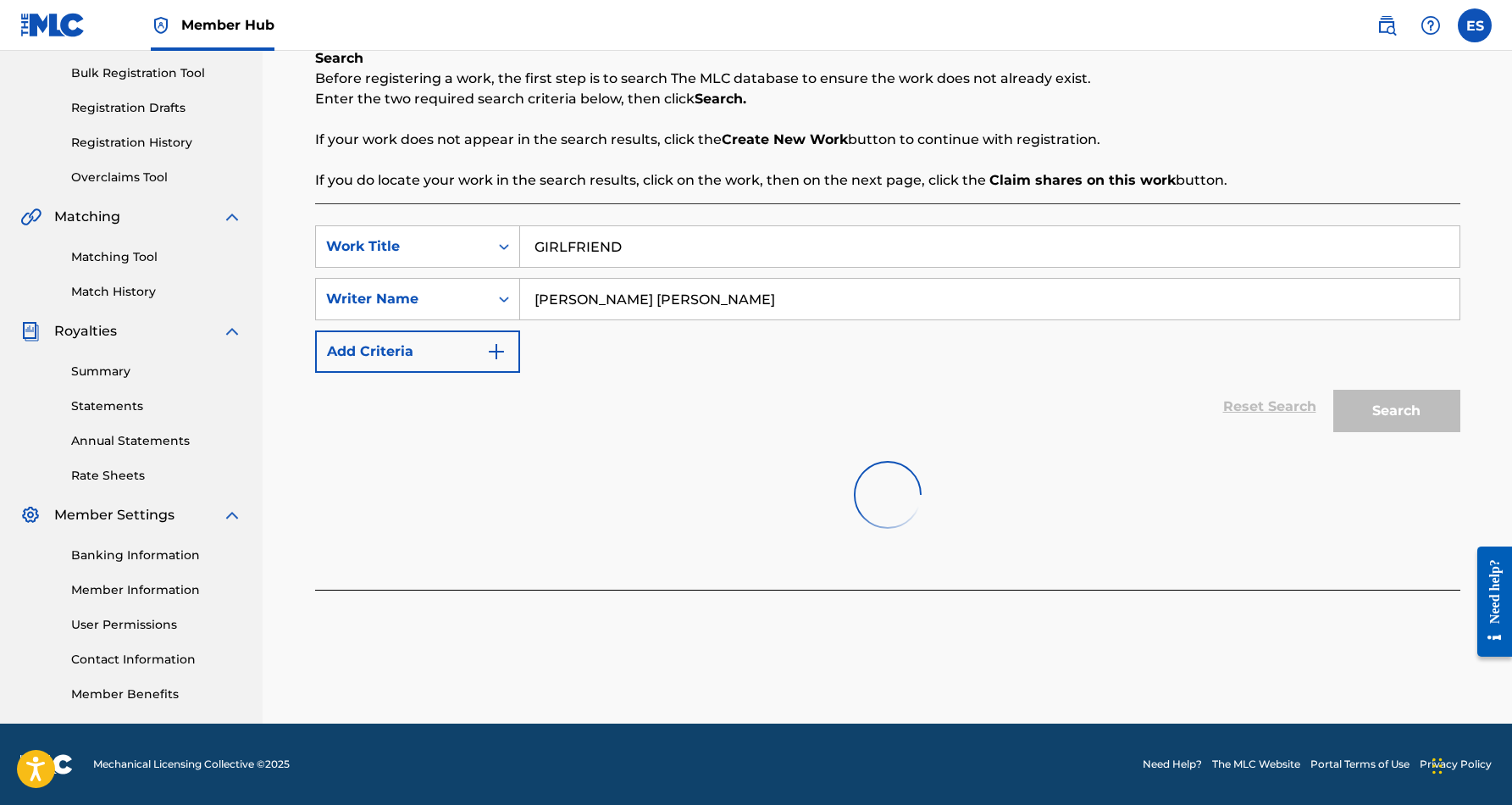
scroll to position [245, 0]
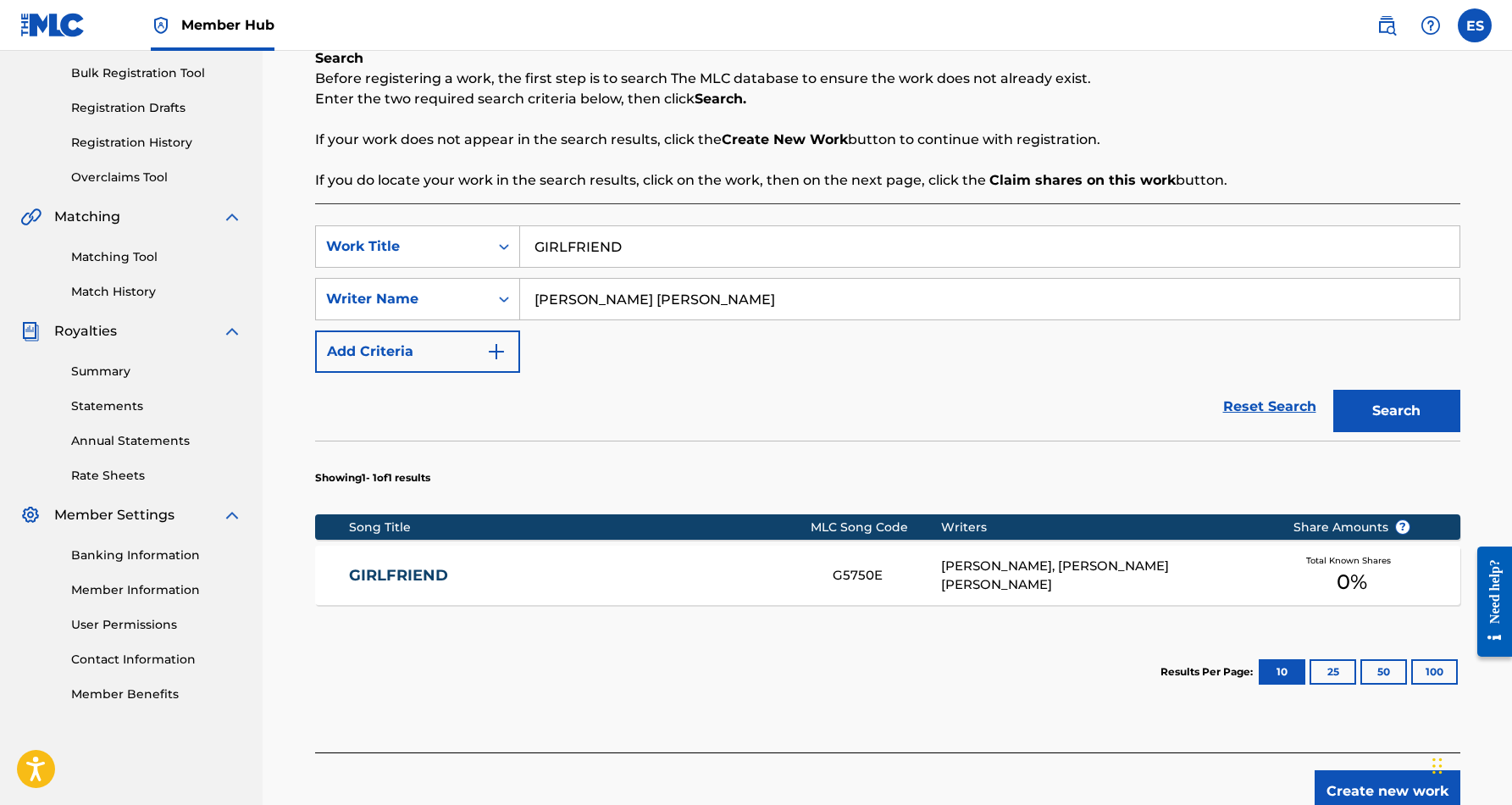
click at [1060, 559] on div "[PERSON_NAME], [PERSON_NAME] [PERSON_NAME]" at bounding box center [1104, 576] width 326 height 39
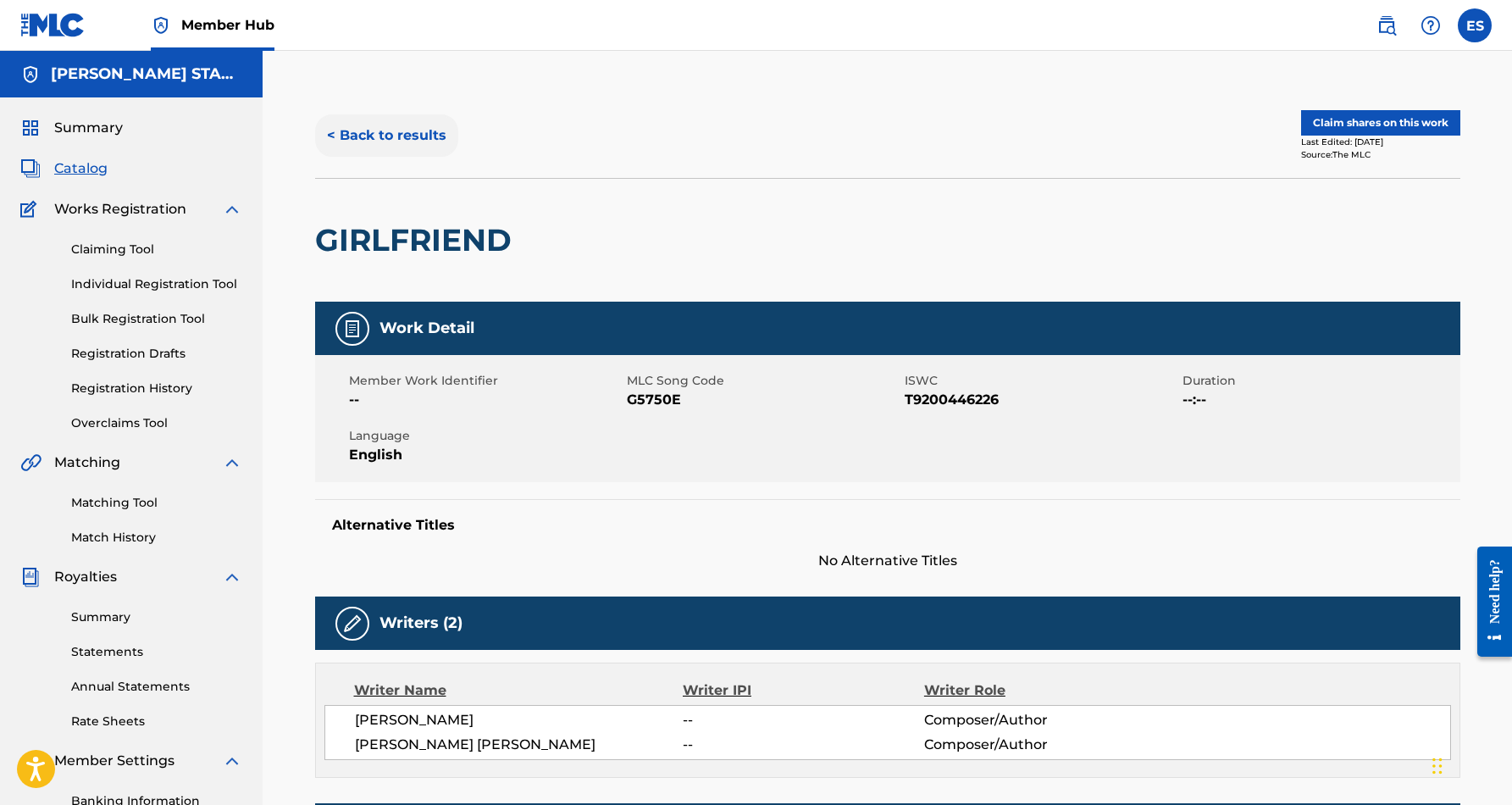
click at [419, 128] on button "< Back to results" at bounding box center [387, 135] width 143 height 42
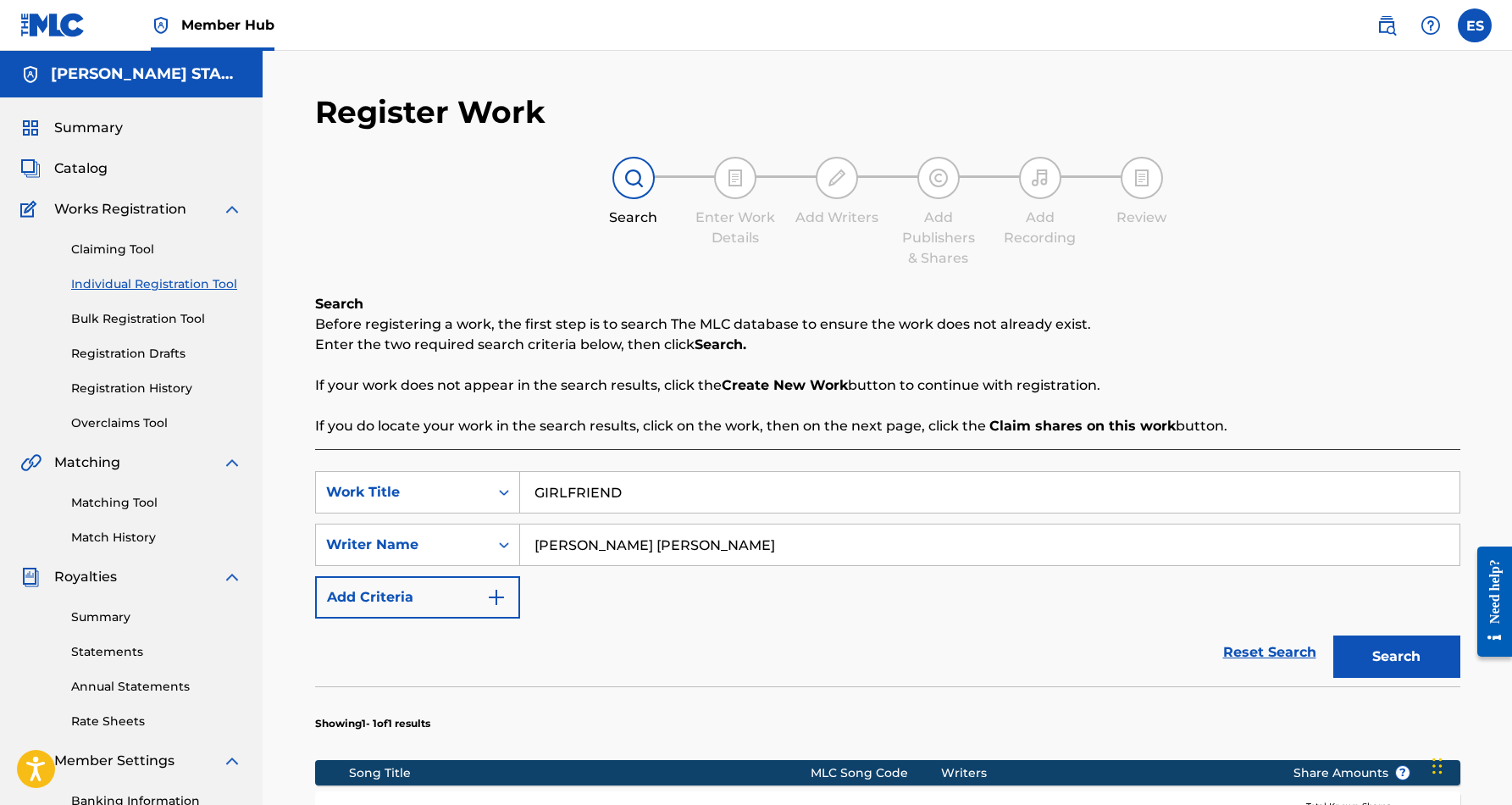
scroll to position [245, 0]
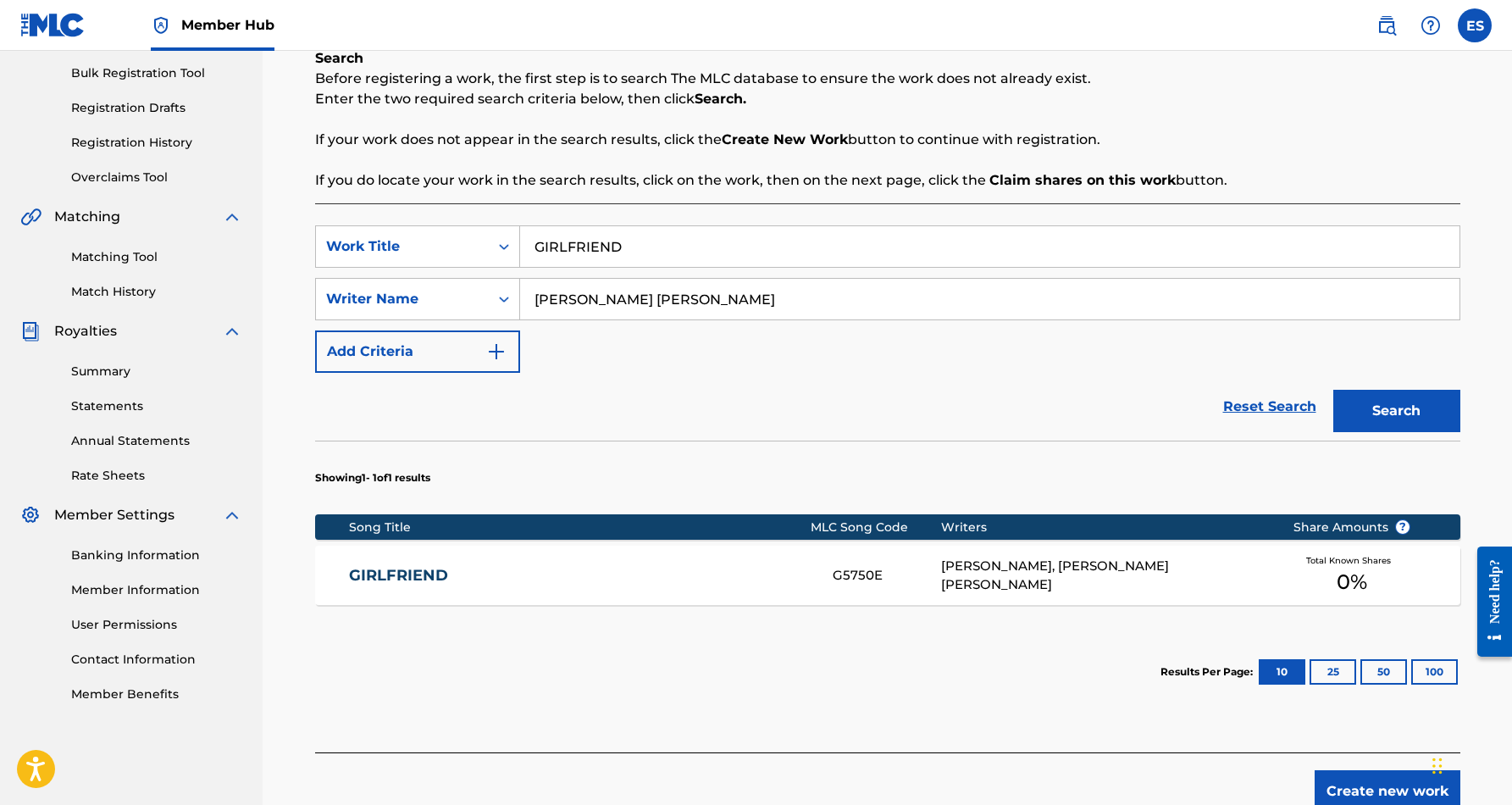
click at [666, 249] on input "GIRLFRIEND" at bounding box center [989, 246] width 939 height 40
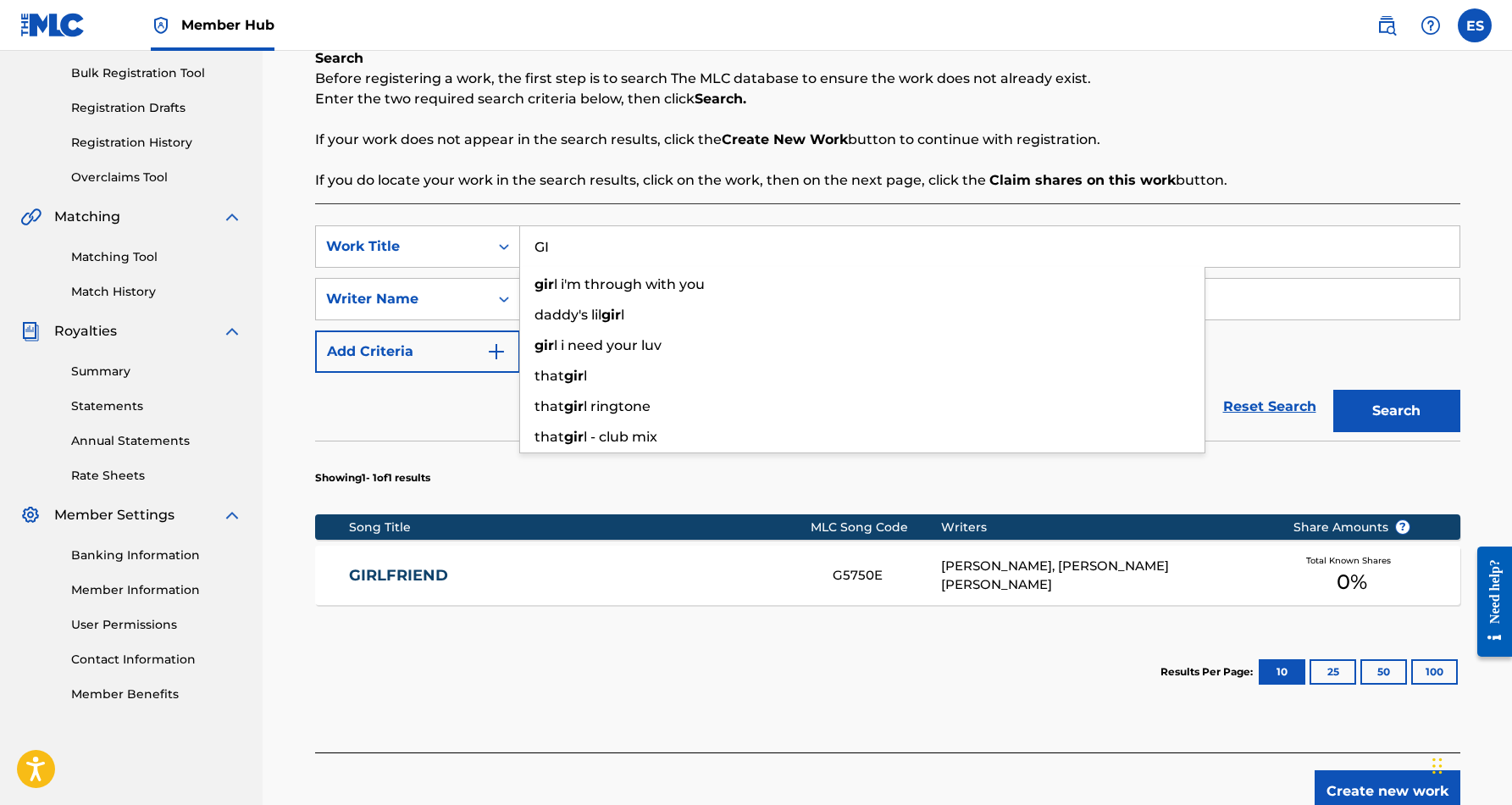
type input "G"
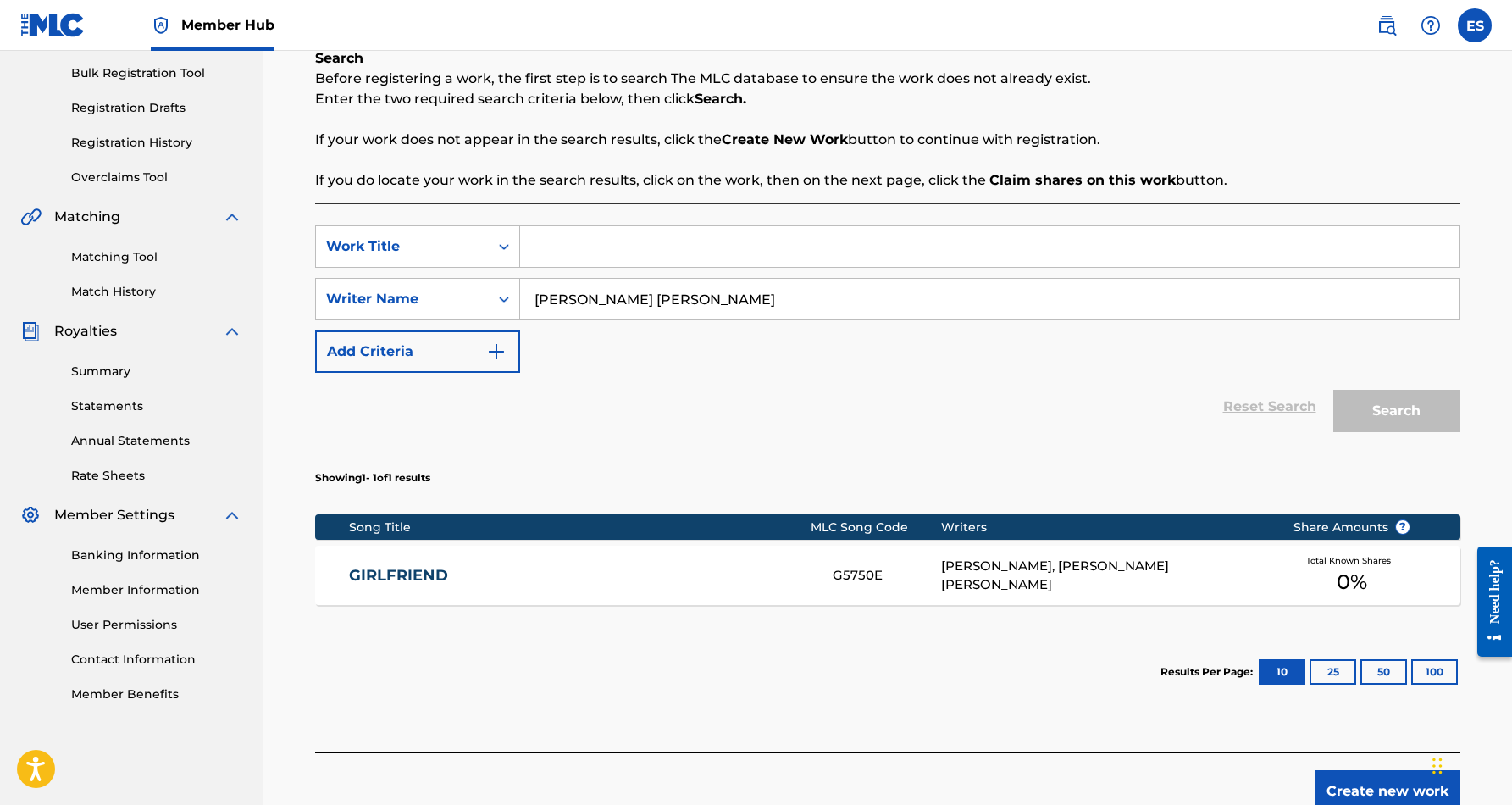
paste input "ALL THAT YOU NEED"
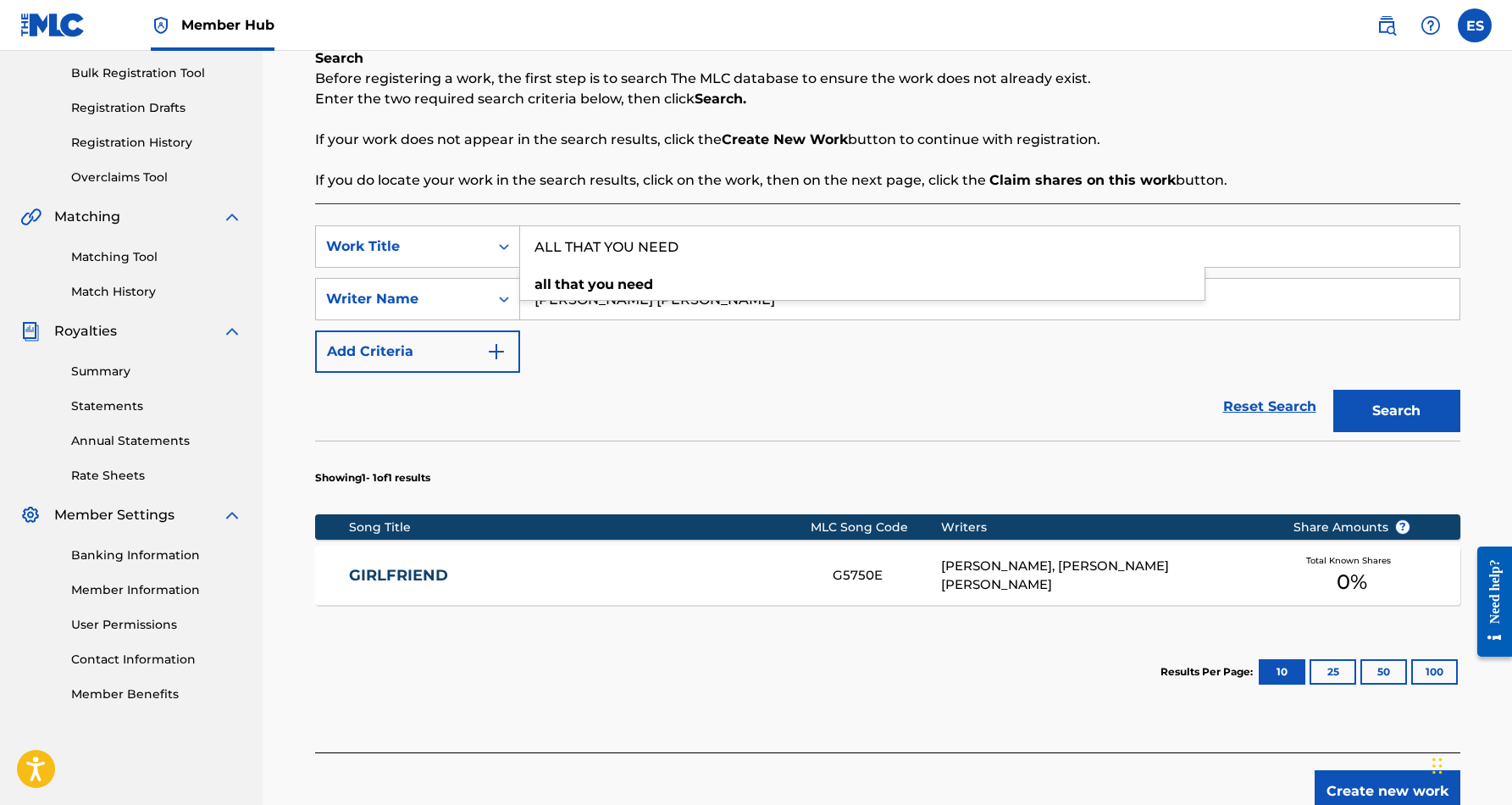
type input "ALL THAT YOU NEED"
click at [790, 327] on div "SearchWithCriteria05870fe9-2cd1-4233-8ef0-247d36010776 Work Title ALL THAT YOU …" at bounding box center [887, 299] width 1145 height 148
click at [1352, 418] on button "Search" at bounding box center [1397, 410] width 127 height 42
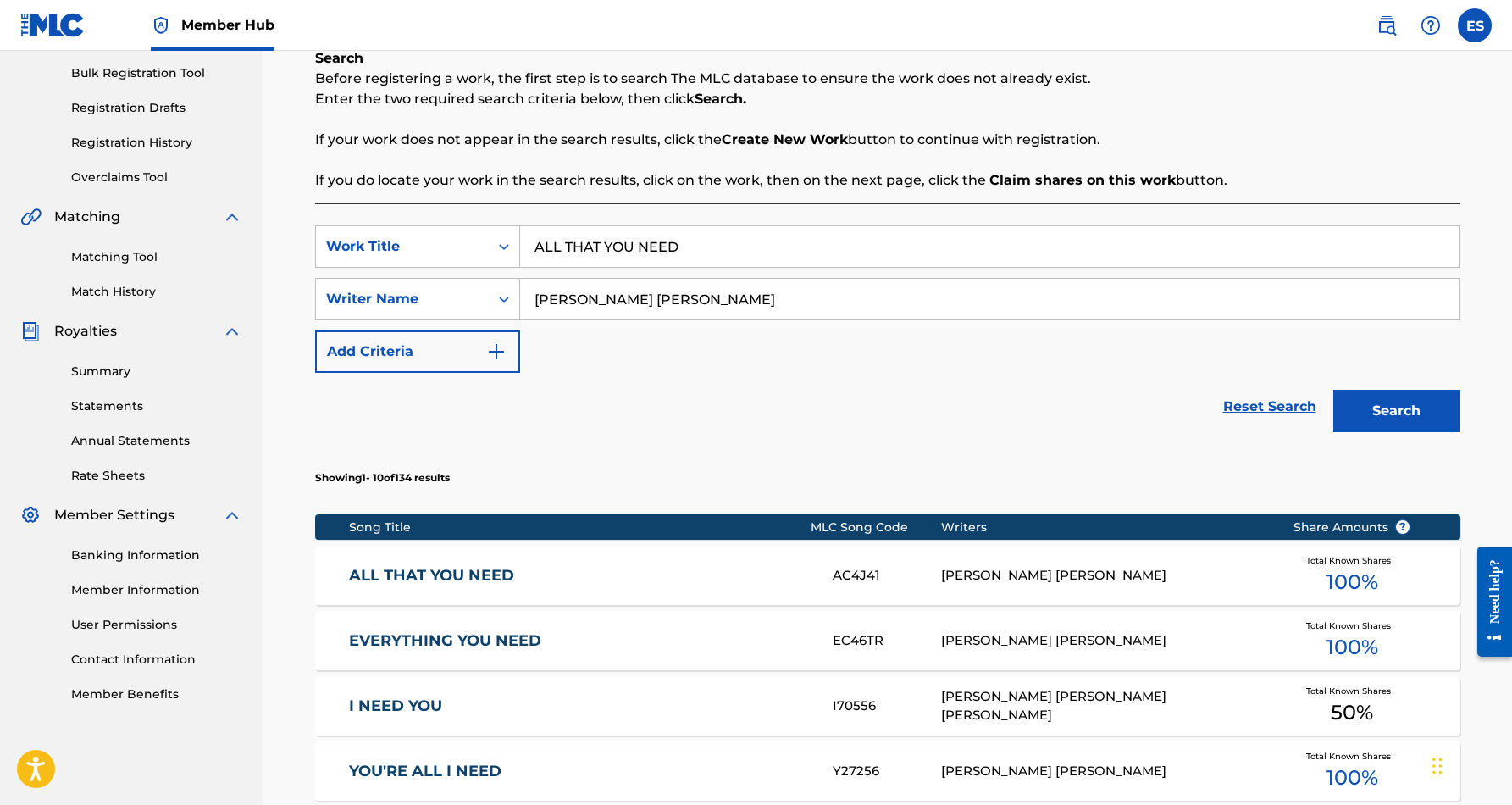
scroll to position [278, 0]
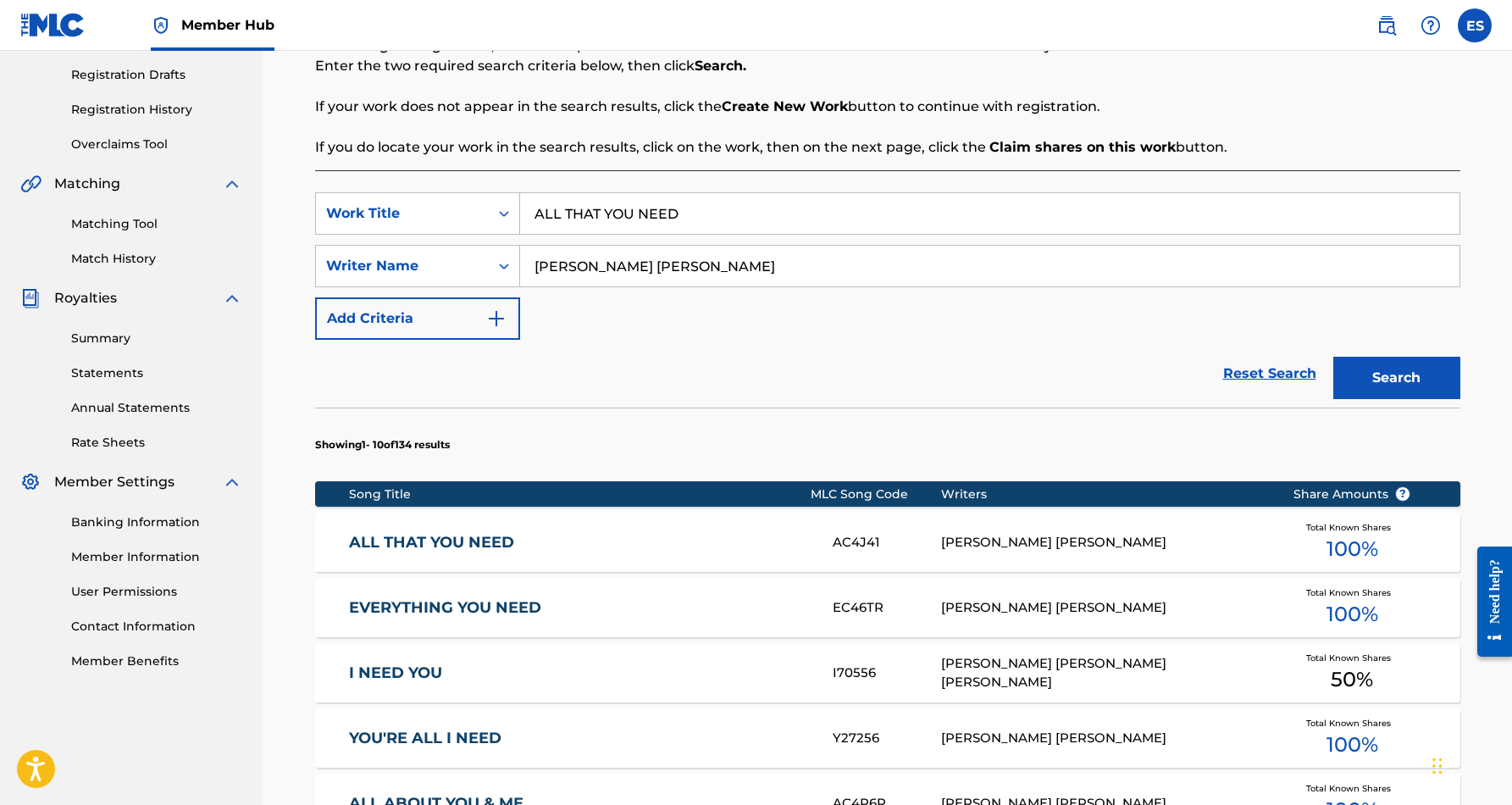
click at [690, 547] on link "ALL THAT YOU NEED" at bounding box center [579, 543] width 461 height 20
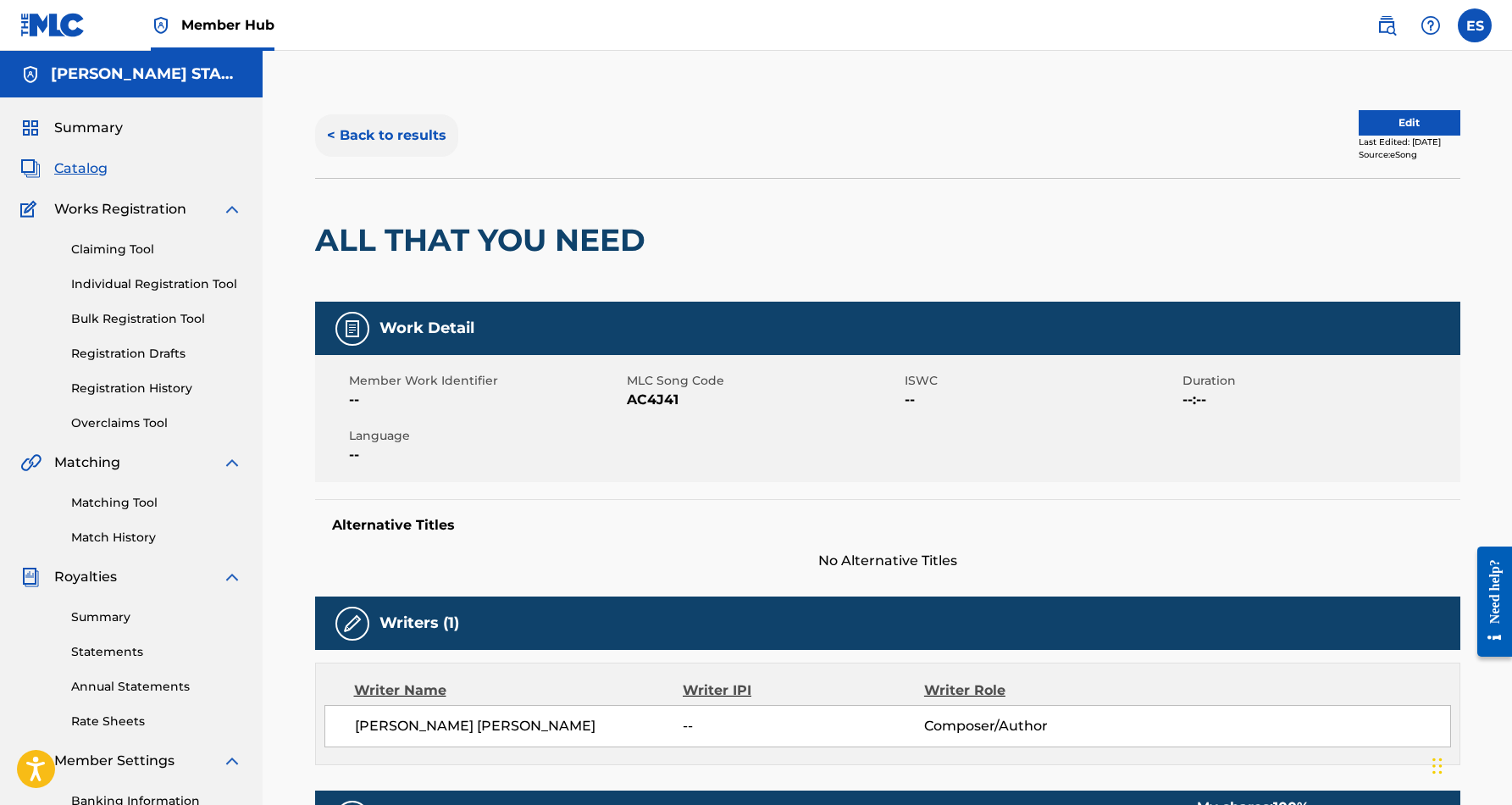
click at [432, 131] on button "< Back to results" at bounding box center [387, 135] width 143 height 42
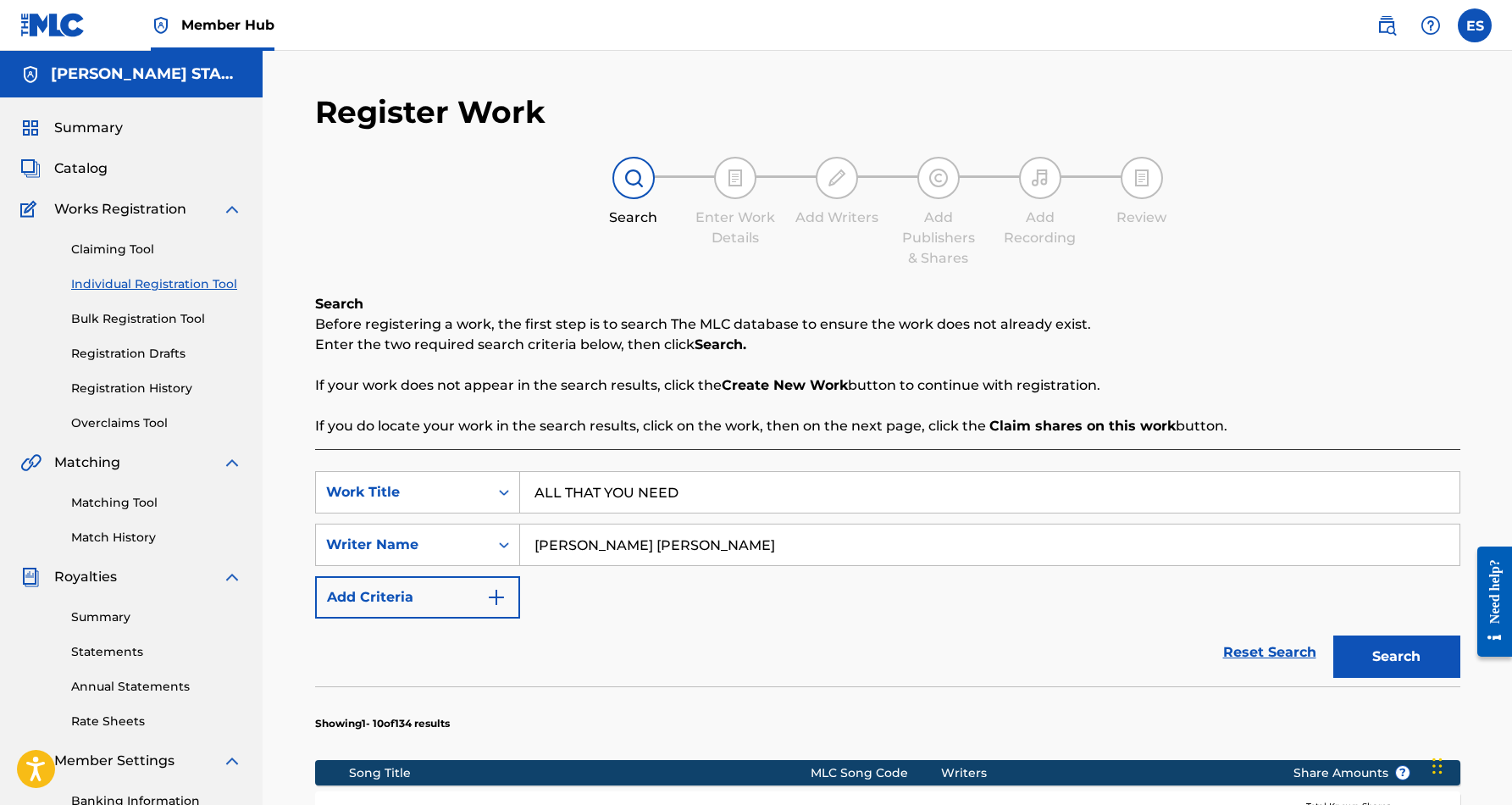
scroll to position [245, 0]
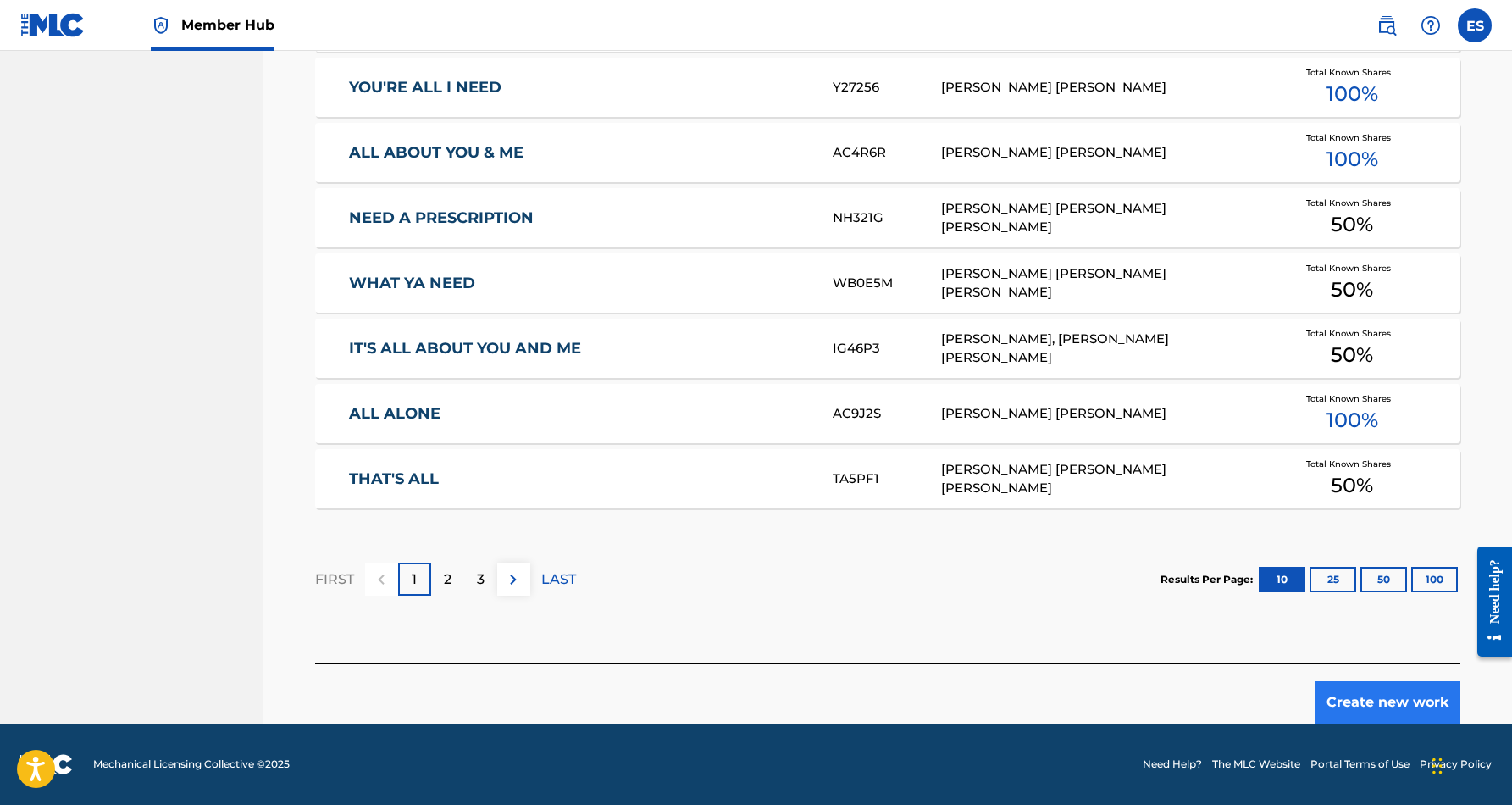
click at [1374, 698] on button "Create new work" at bounding box center [1387, 702] width 146 height 42
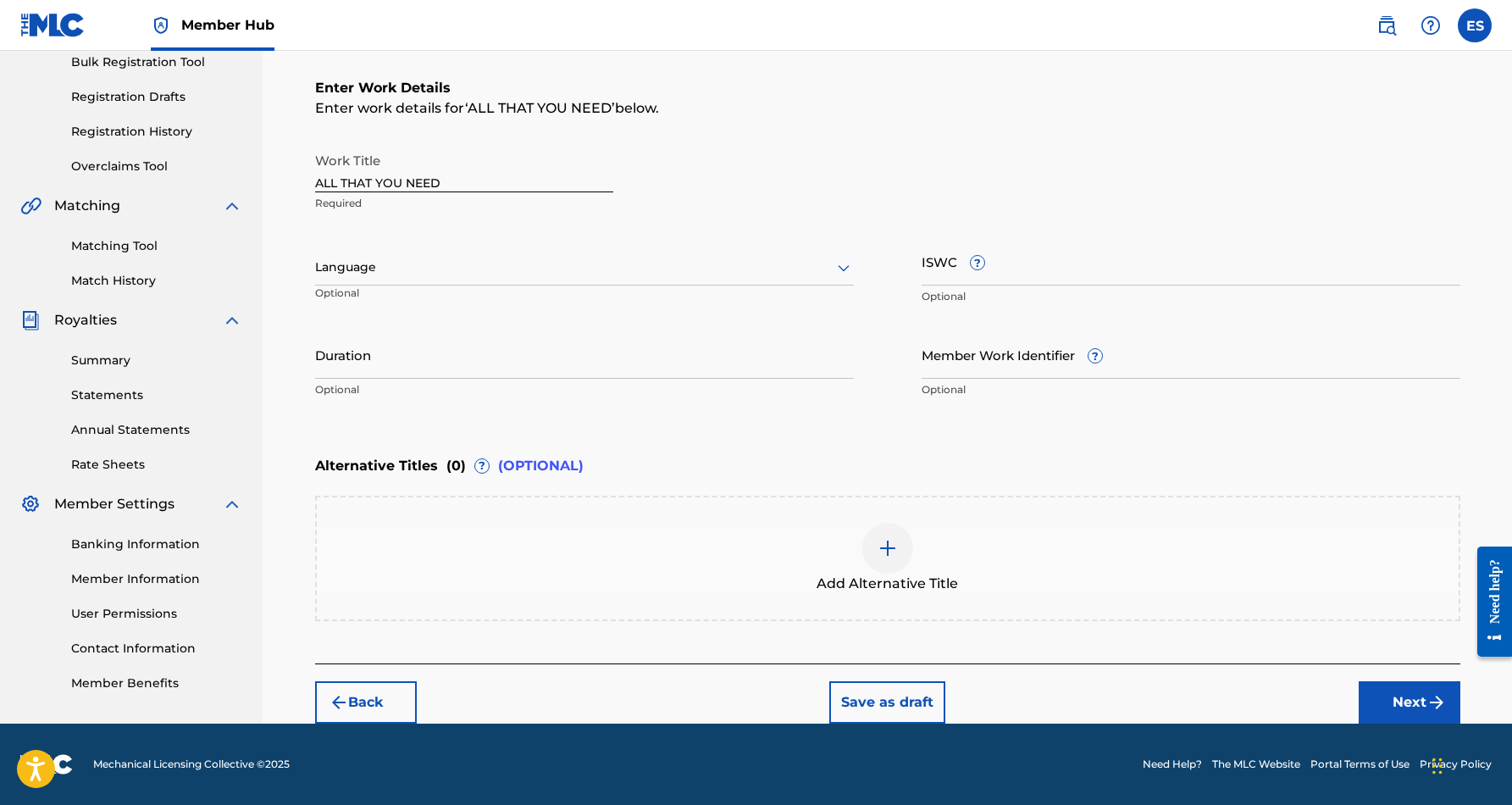
scroll to position [257, 0]
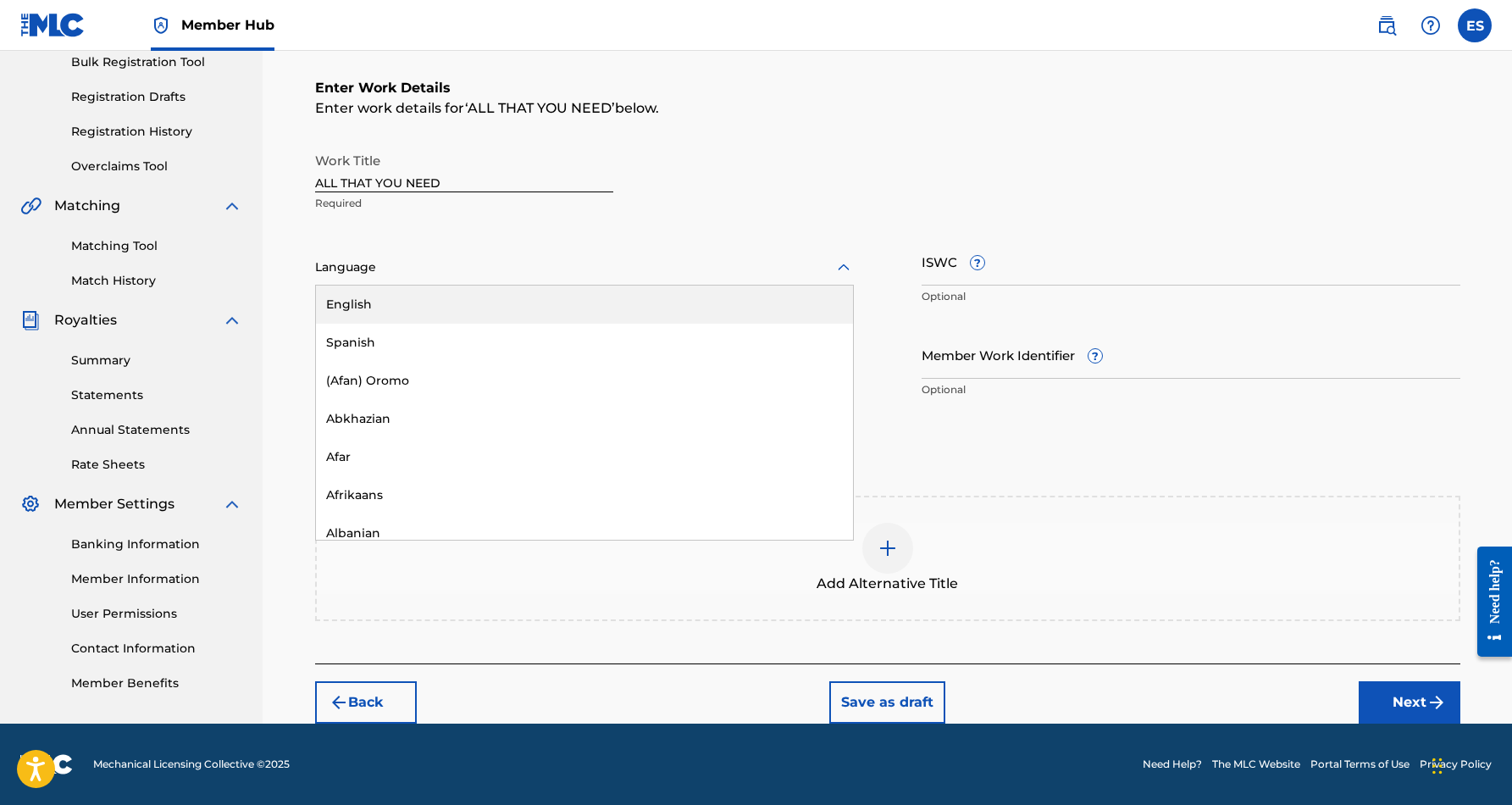
click at [841, 264] on icon at bounding box center [843, 268] width 21 height 21
click at [698, 307] on div "English" at bounding box center [585, 304] width 537 height 39
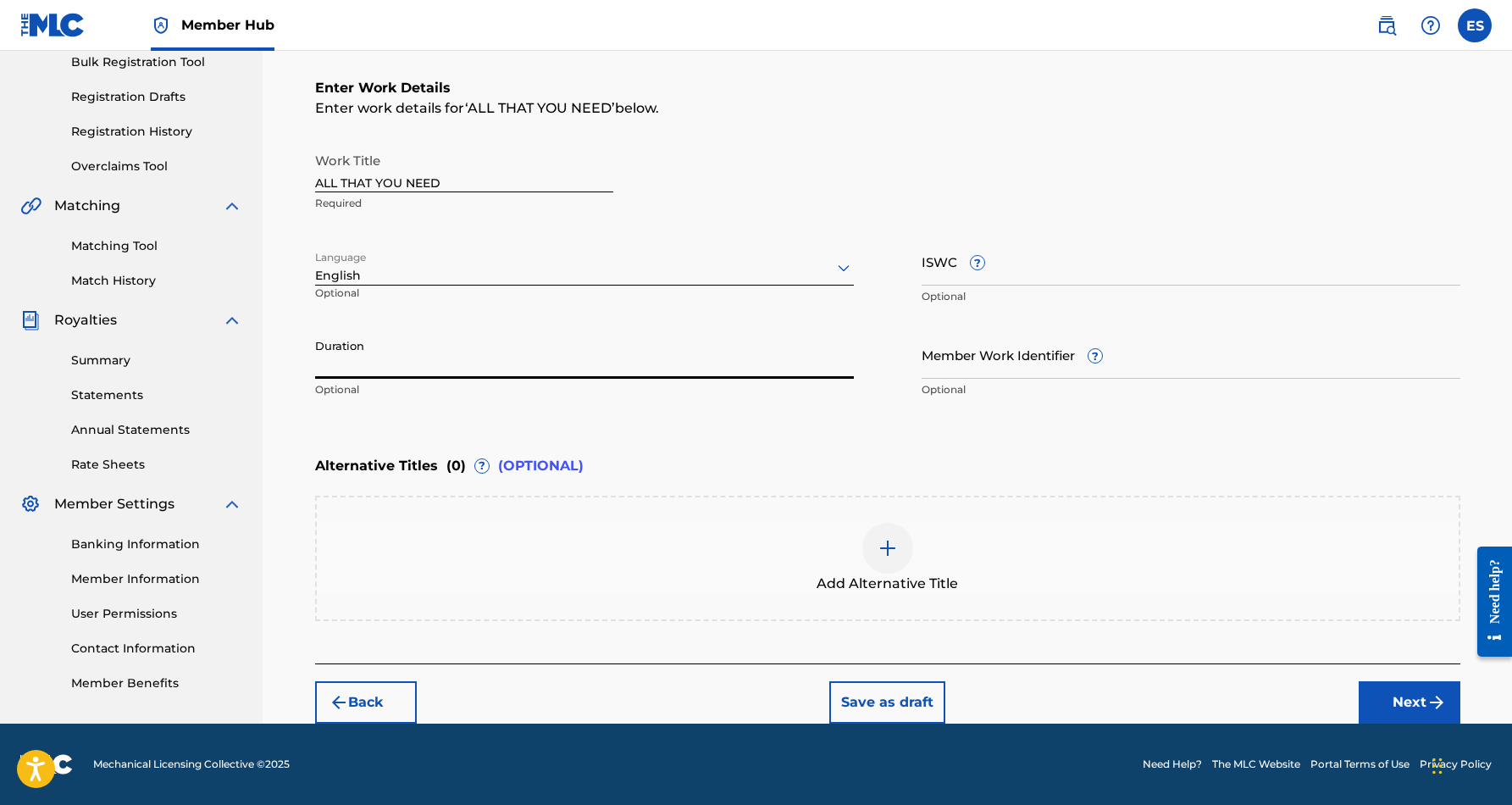
click at [559, 347] on input "Duration" at bounding box center [585, 355] width 539 height 48
type input "03:47"
click at [584, 407] on div "Enter Work Details Enter work details for ‘ ALL THAT YOU NEED ’ below. Work Tit…" at bounding box center [887, 243] width 1145 height 410
click at [939, 253] on input "ISWC ?" at bounding box center [1191, 261] width 539 height 48
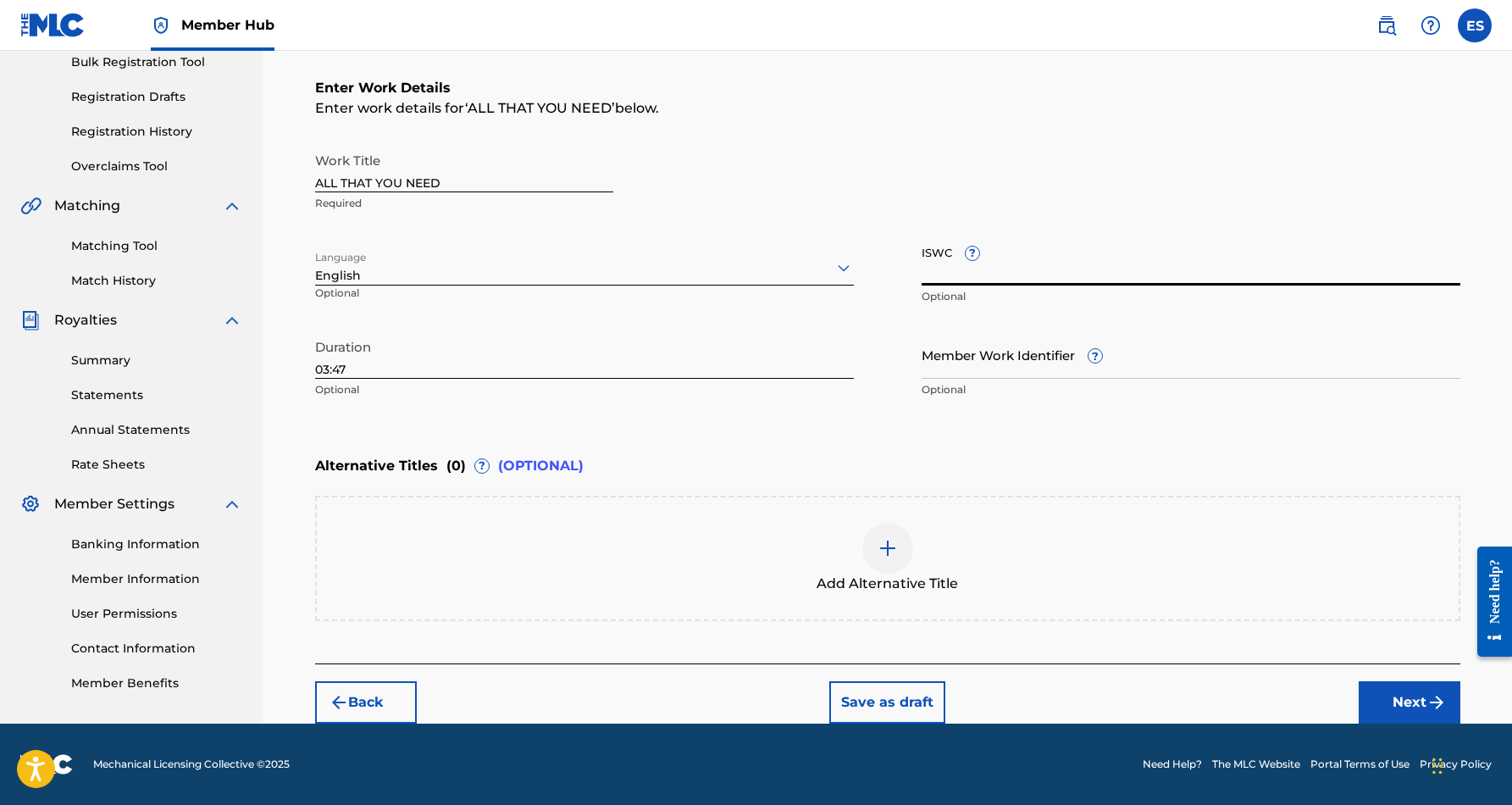
paste input "T3027967864"
type input "T3027967864"
click at [824, 338] on input "03:47" at bounding box center [585, 355] width 539 height 48
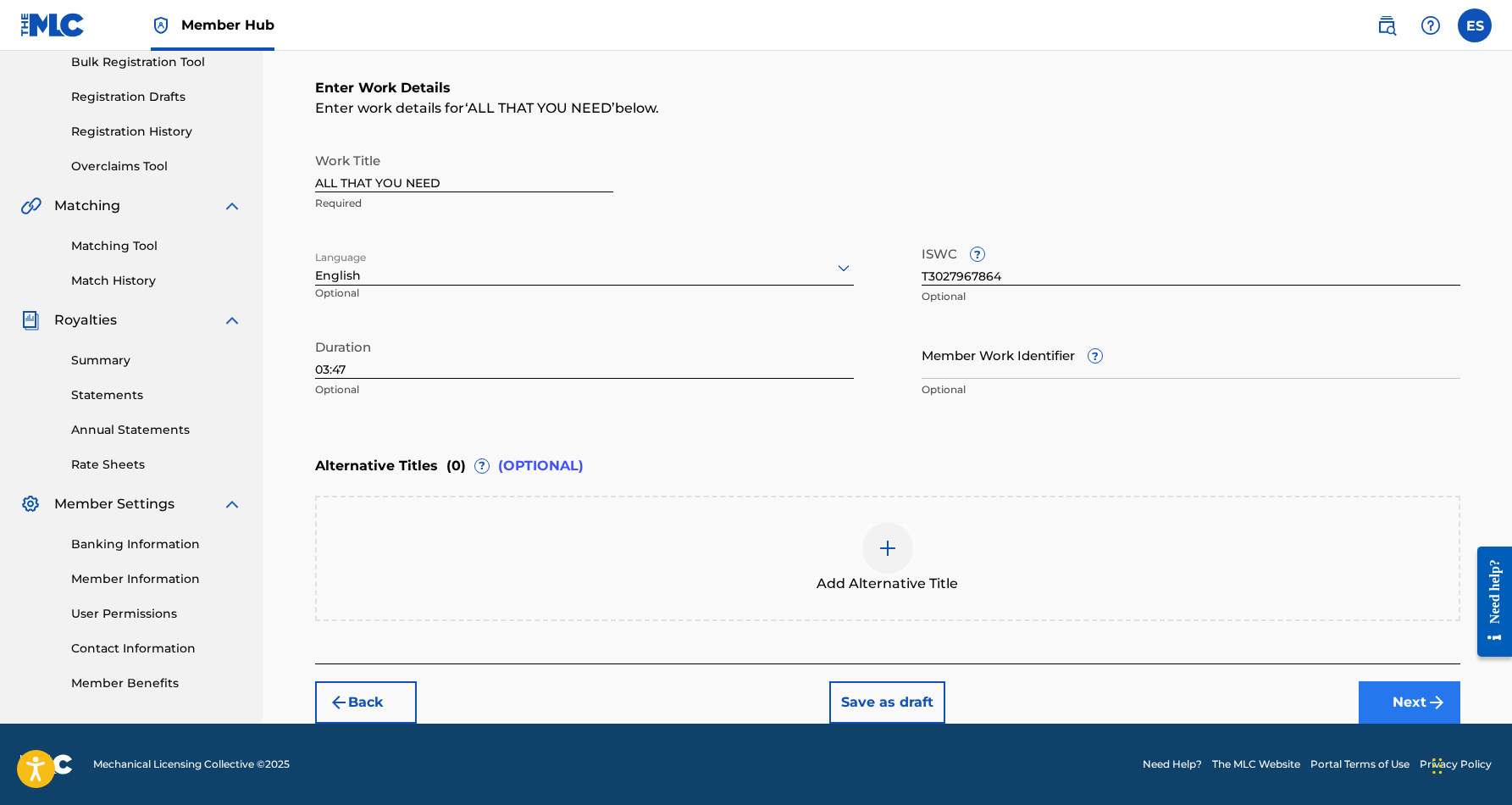
click at [1394, 698] on button "Next" at bounding box center [1410, 702] width 102 height 42
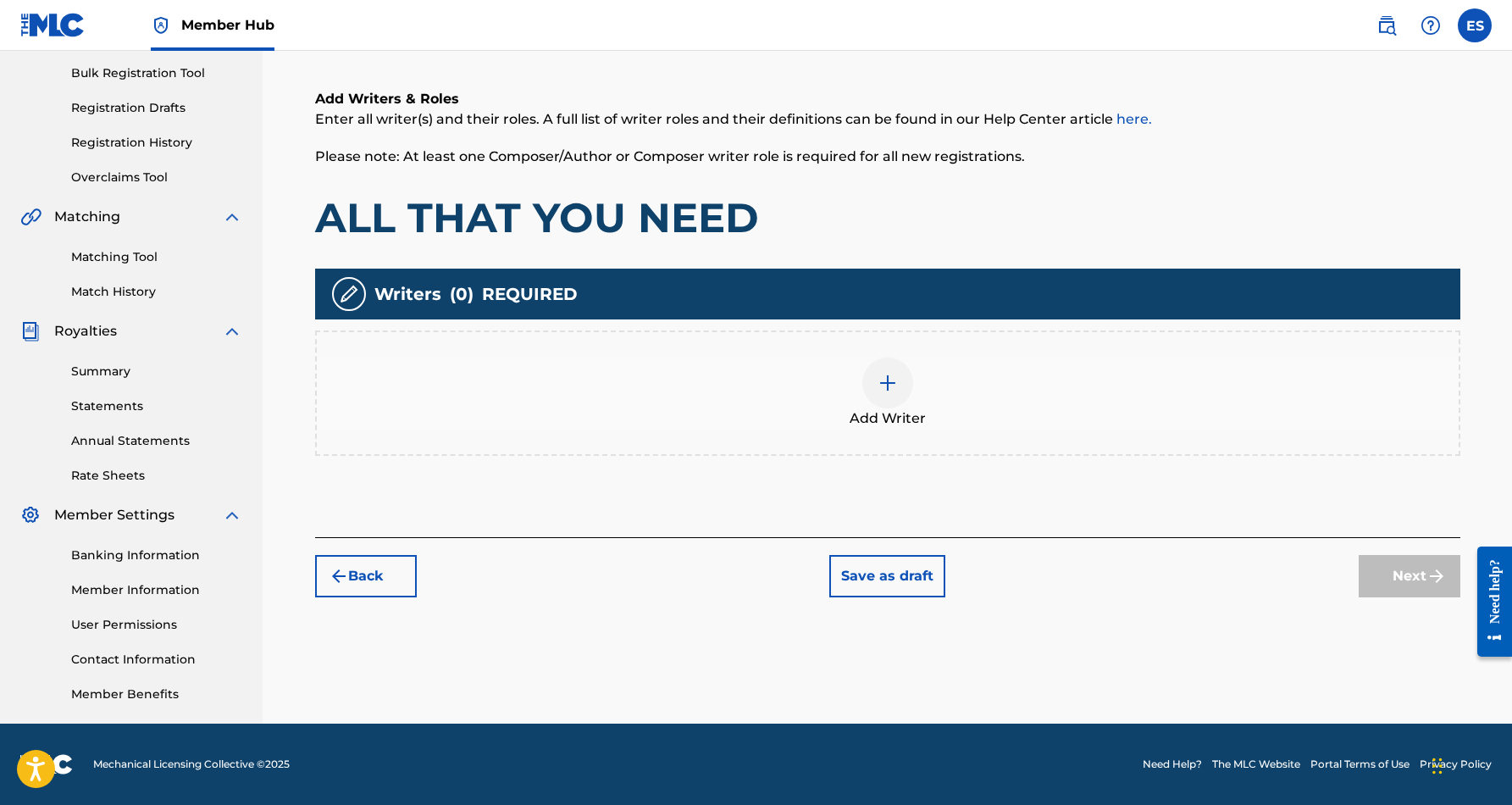
click at [888, 375] on img at bounding box center [887, 382] width 21 height 21
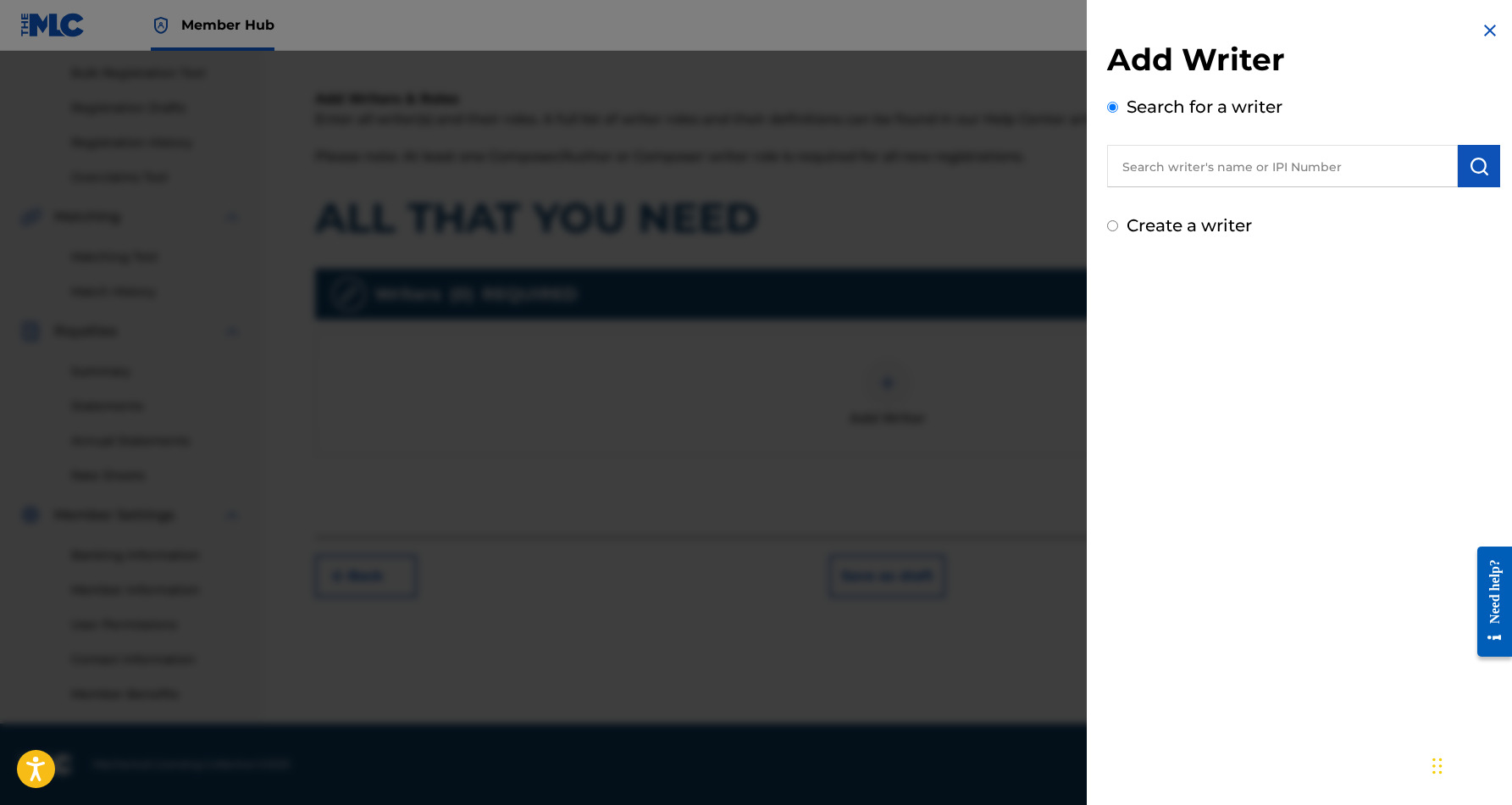
click at [1174, 169] on input "text" at bounding box center [1283, 166] width 351 height 42
paste input "[PERSON_NAME] [PERSON_NAME]"
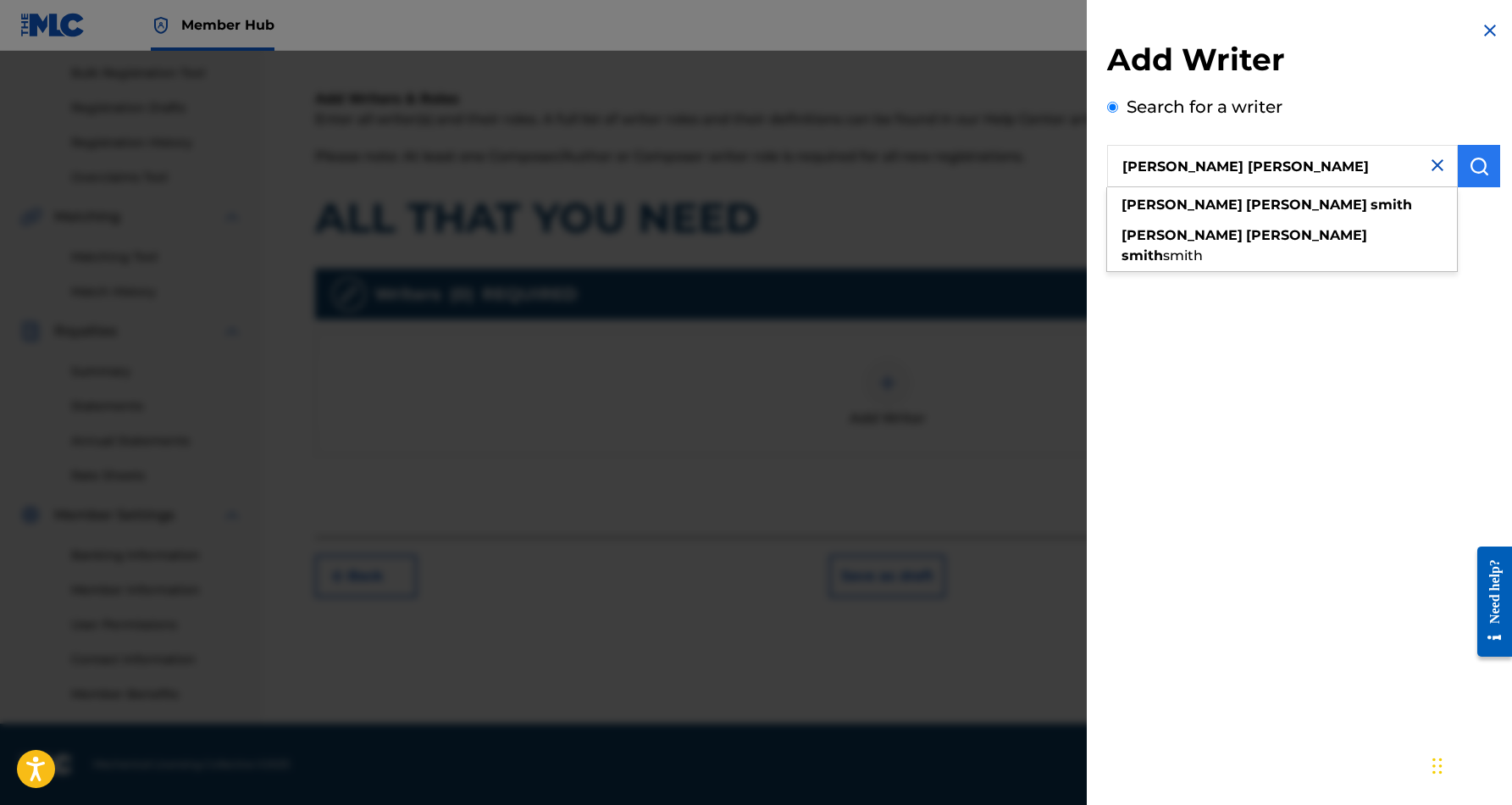
type input "[PERSON_NAME] [PERSON_NAME]"
click at [1472, 166] on img "submit" at bounding box center [1479, 166] width 21 height 21
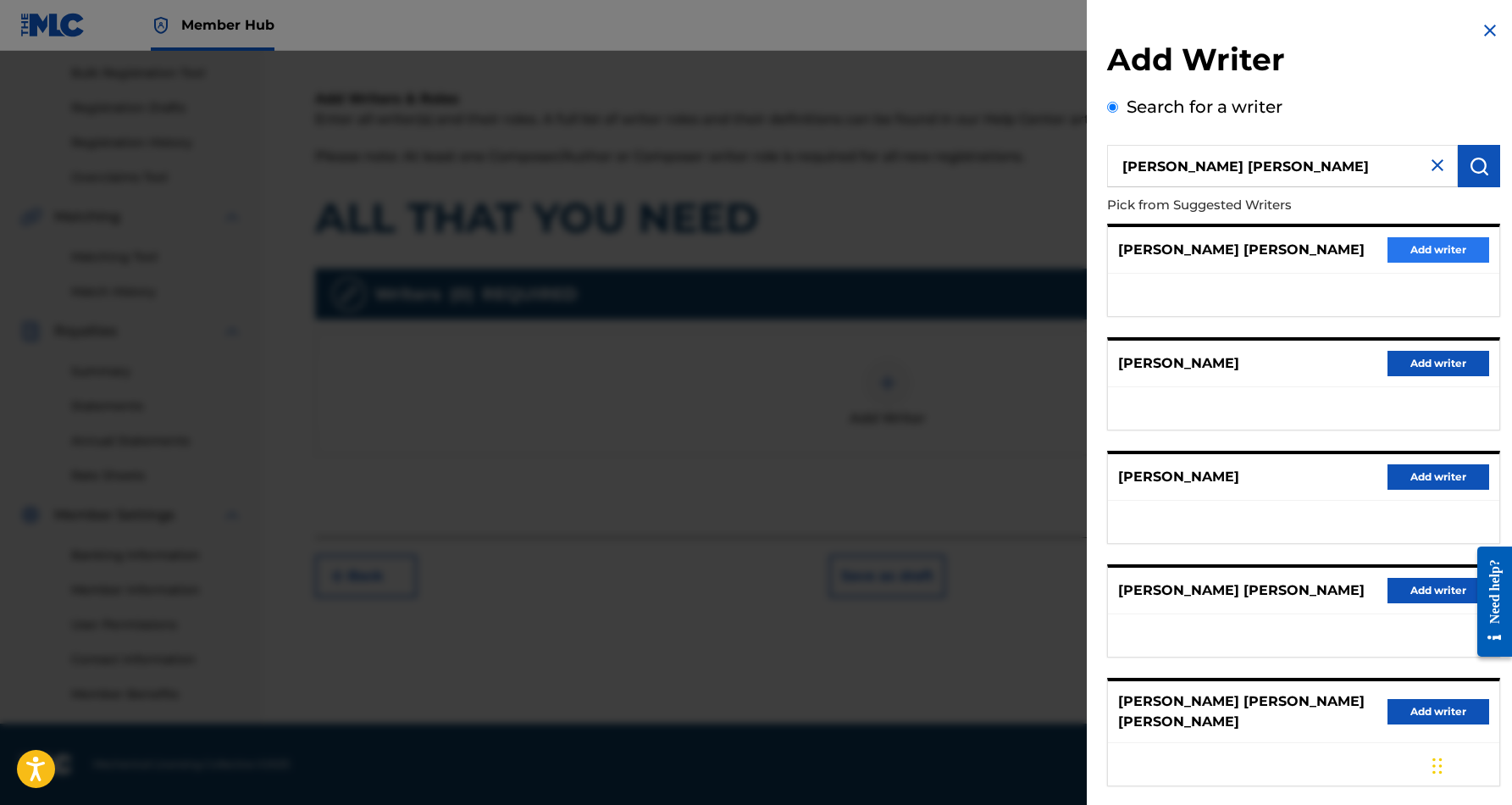
click at [1416, 248] on button "Add writer" at bounding box center [1439, 250] width 102 height 25
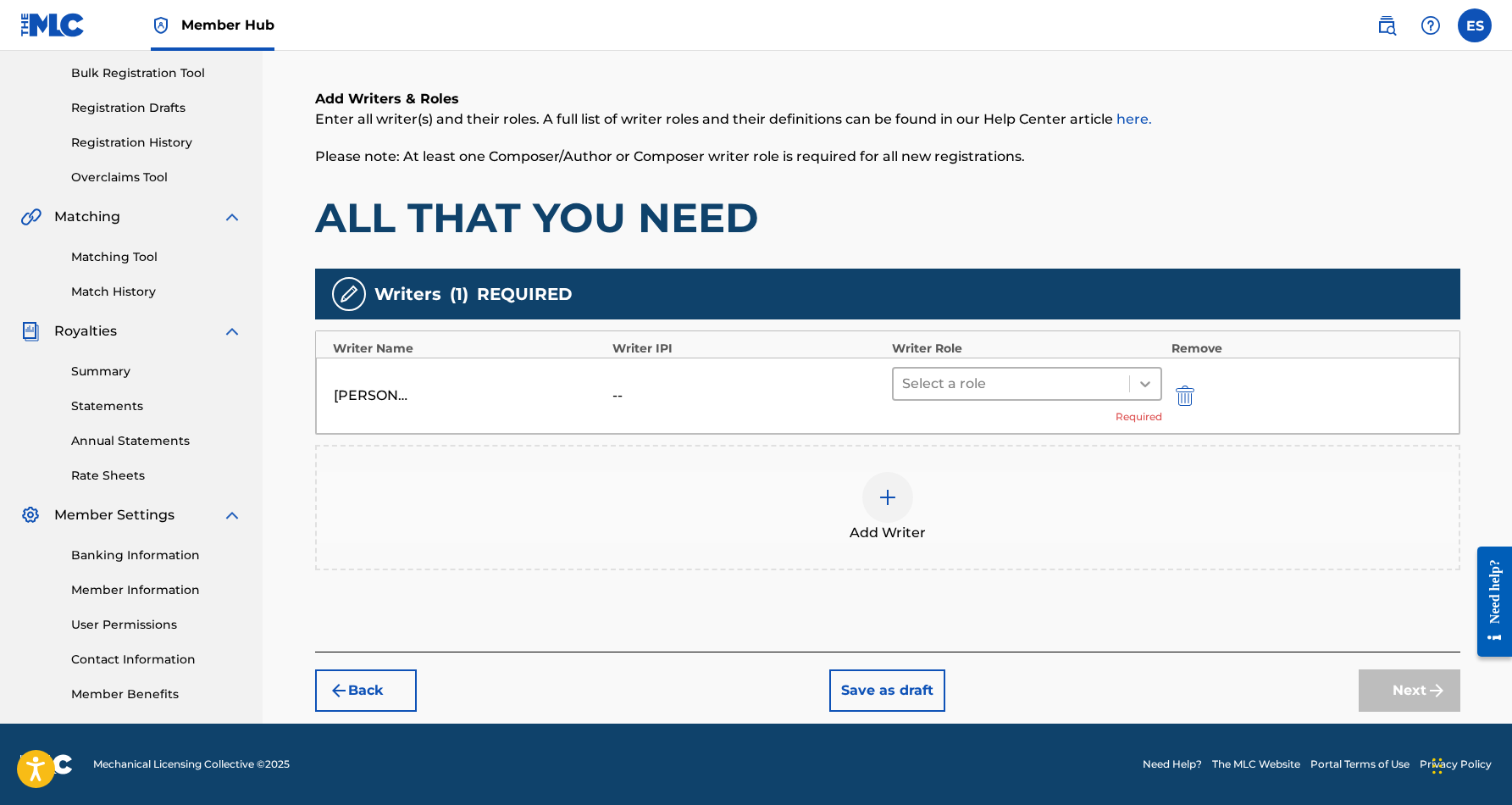
click at [1142, 377] on icon at bounding box center [1145, 383] width 17 height 17
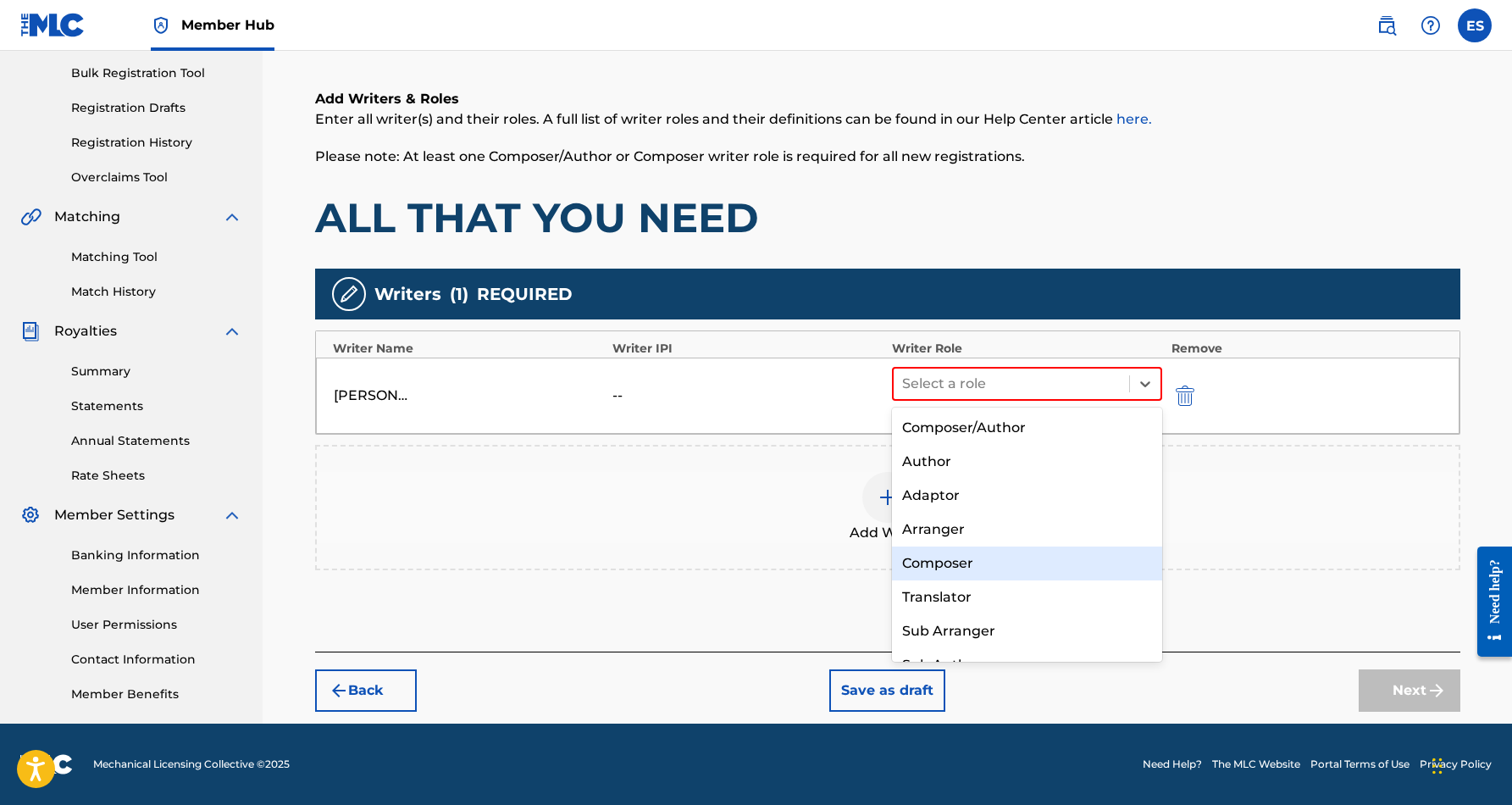
click at [999, 549] on div "Composer" at bounding box center [1027, 563] width 271 height 34
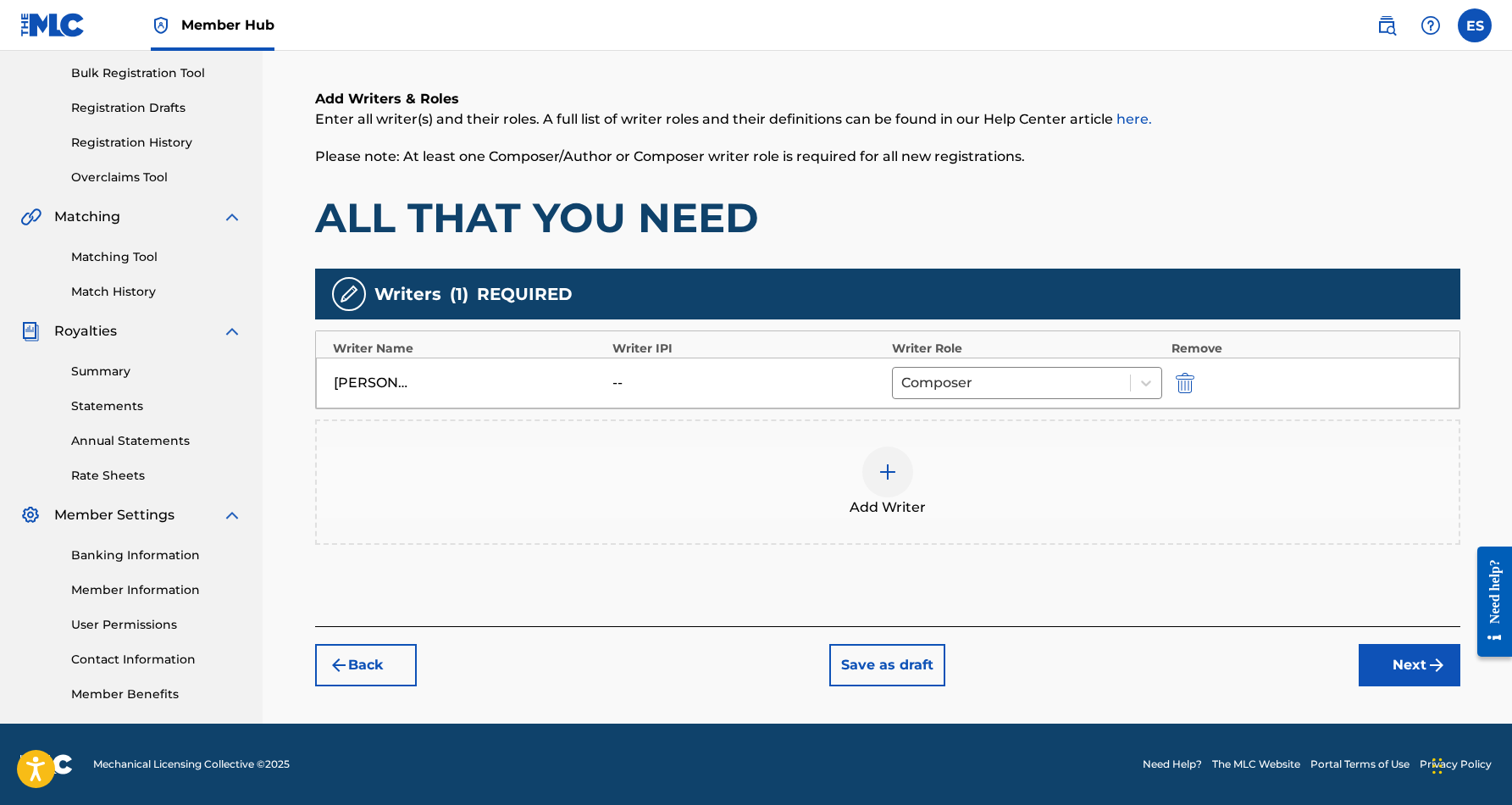
click at [885, 484] on div at bounding box center [887, 472] width 51 height 51
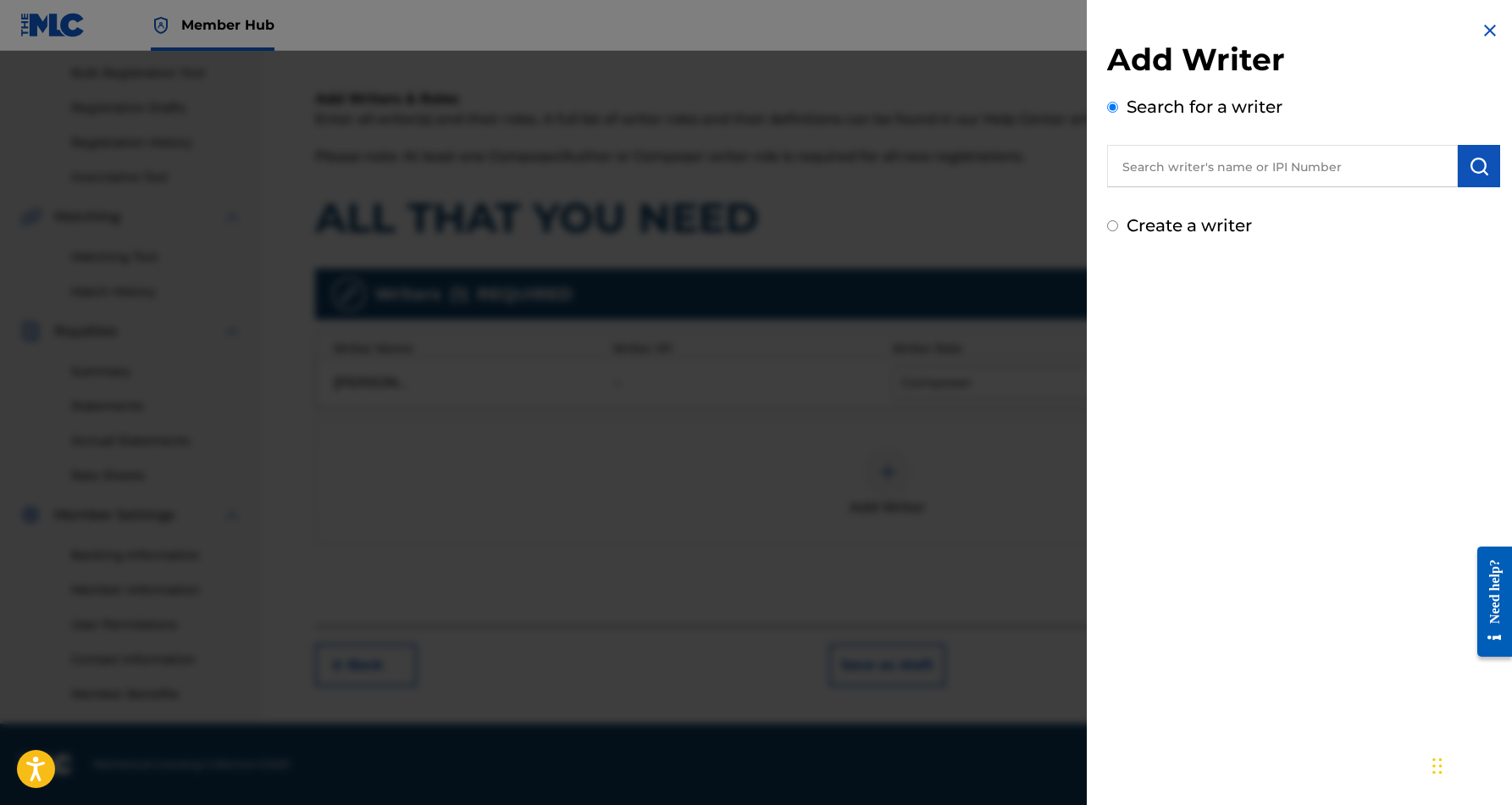
click at [1115, 228] on input "Create a writer" at bounding box center [1113, 226] width 11 height 11
radio input "false"
radio input "true"
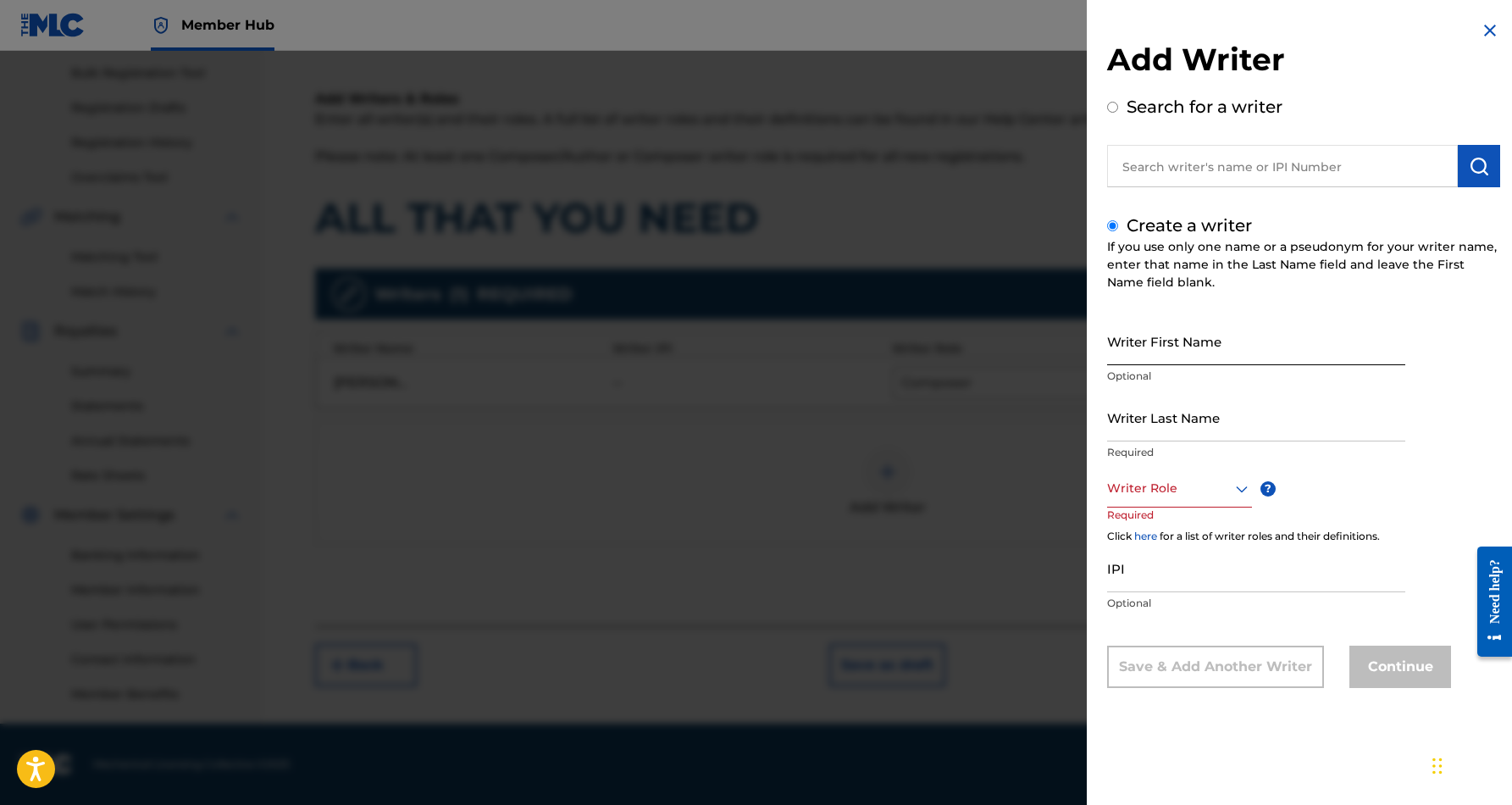
click at [1167, 339] on input "Writer First Name" at bounding box center [1256, 341] width 298 height 48
paste input "[PERSON_NAME] [PERSON_NAME]"
type input "[PERSON_NAME] [PERSON_NAME]"
click at [1209, 426] on input "Writer Last Name" at bounding box center [1256, 417] width 298 height 48
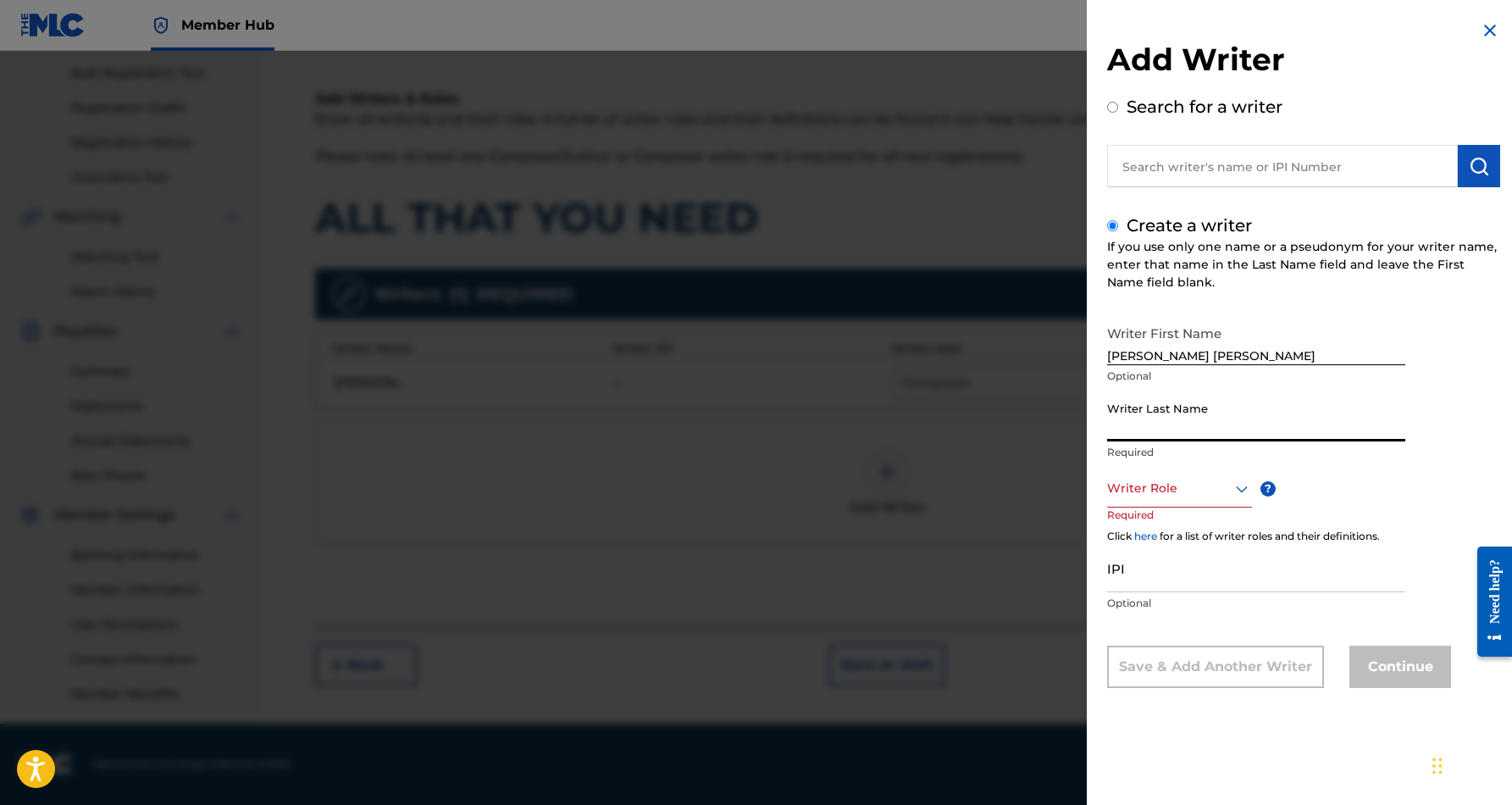
paste input "[PERSON_NAME] [PERSON_NAME]"
type input "[PERSON_NAME]"
click at [1189, 358] on input "[PERSON_NAME] [PERSON_NAME]" at bounding box center [1256, 341] width 298 height 48
click at [1232, 347] on input "[PERSON_NAME]" at bounding box center [1256, 341] width 298 height 48
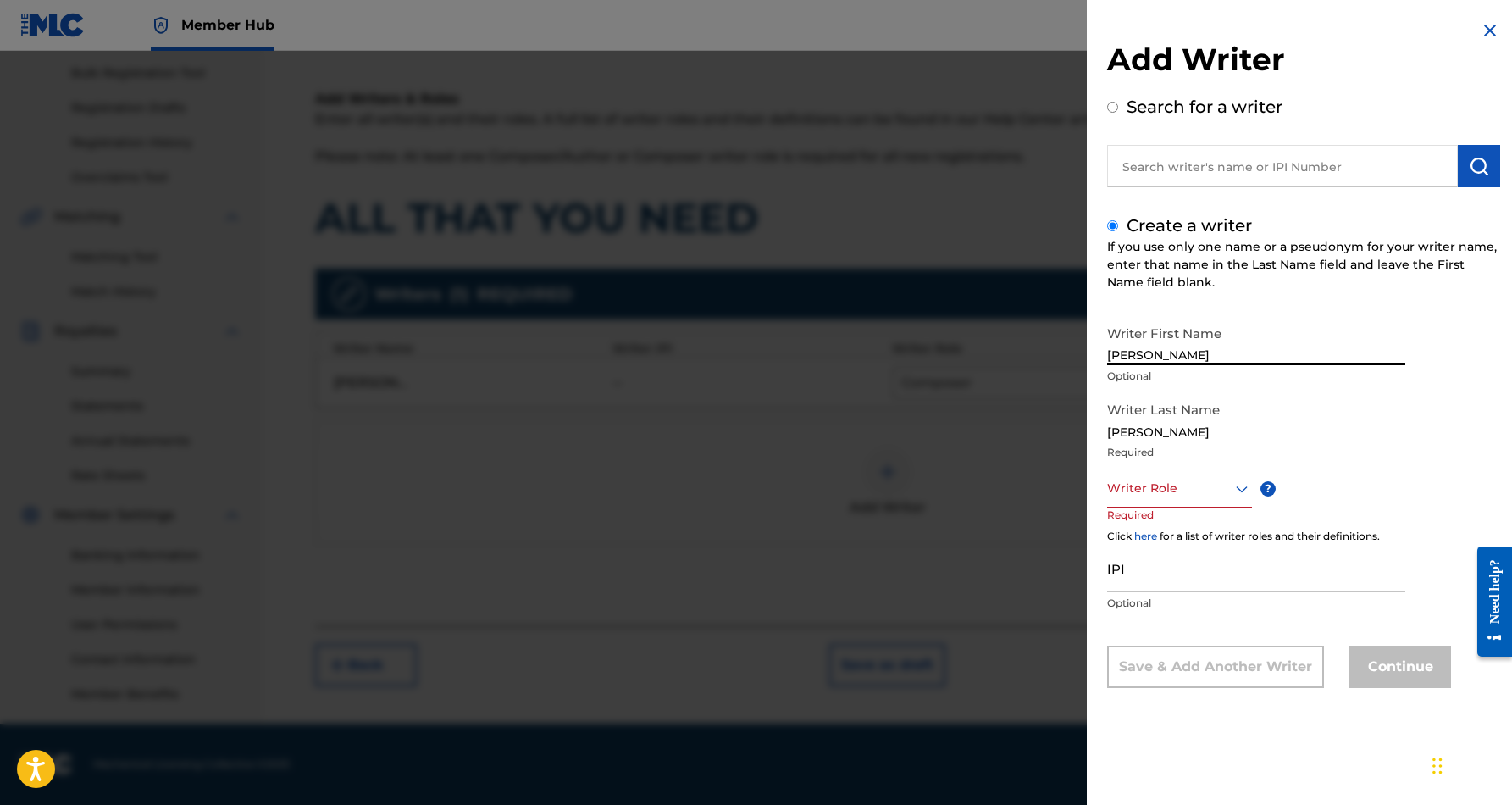
click at [1227, 348] on input "[PERSON_NAME]" at bounding box center [1256, 341] width 298 height 48
type input "JASMINE"
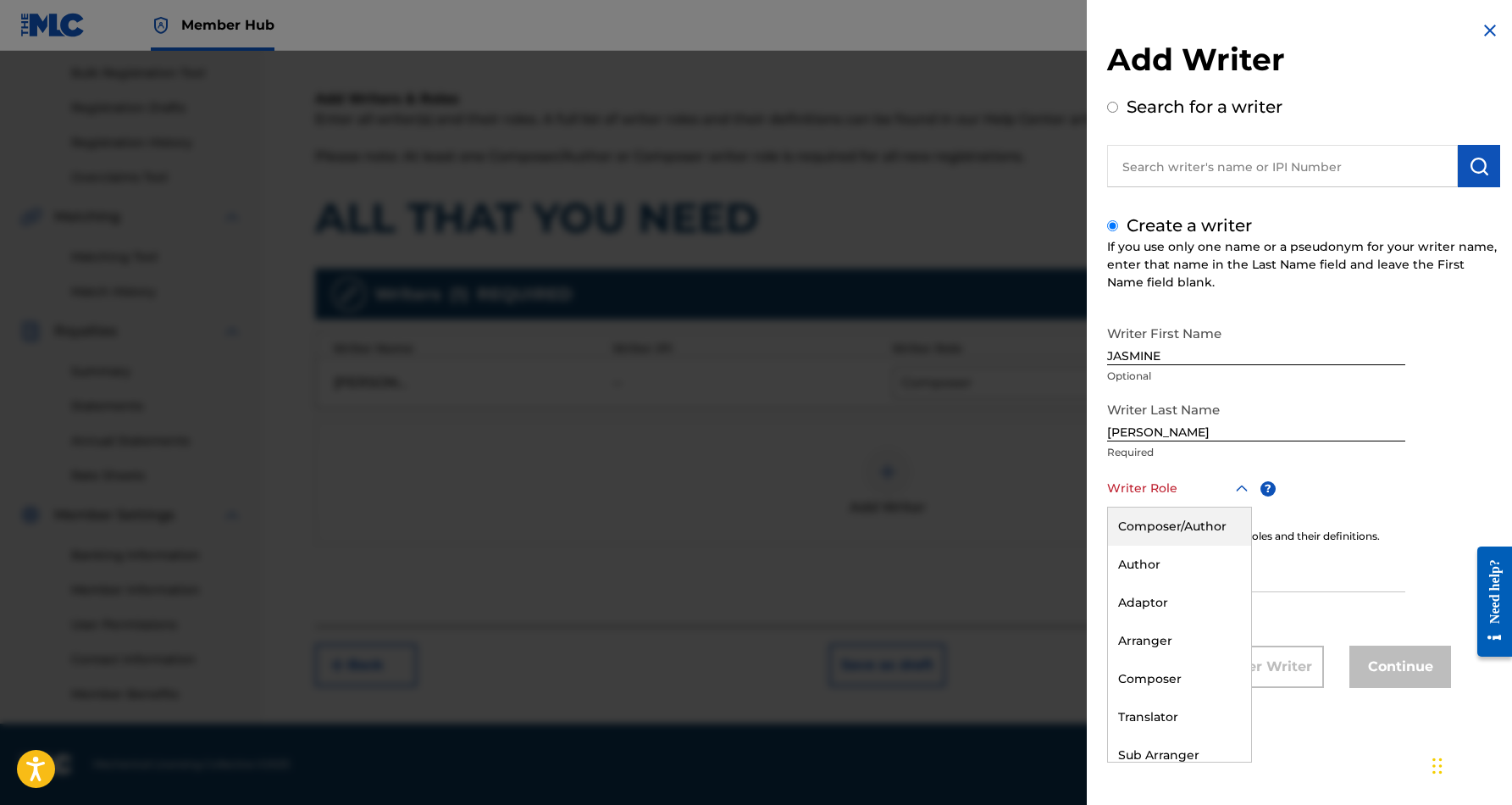
click at [1238, 480] on icon at bounding box center [1242, 489] width 21 height 21
click at [1175, 552] on div "Author" at bounding box center [1180, 564] width 143 height 39
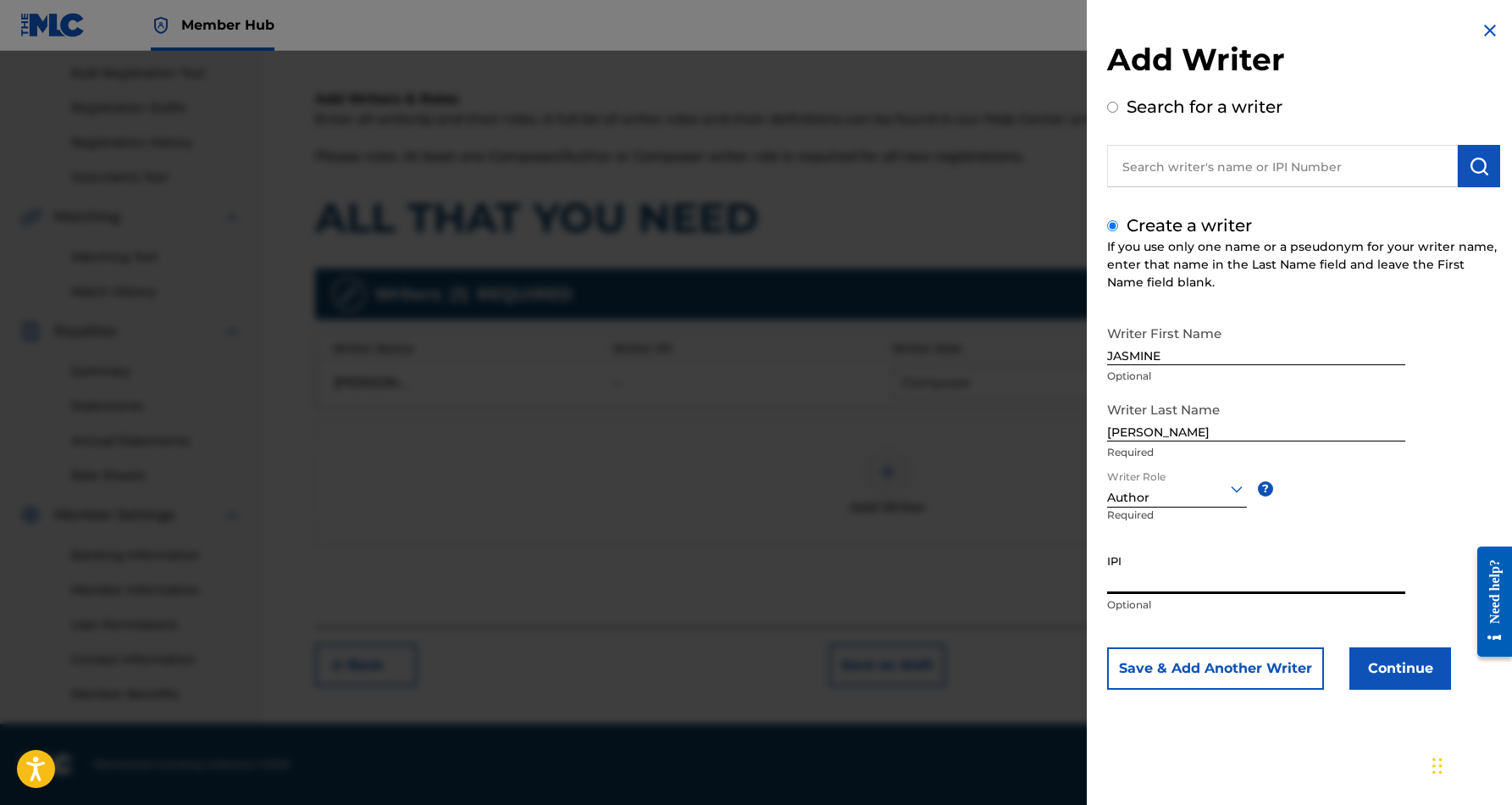
click at [1149, 569] on input "IPI" at bounding box center [1256, 569] width 298 height 48
paste input "748595781"
type input "748595781"
click at [1270, 670] on button "Save & Add Another Writer" at bounding box center [1216, 668] width 217 height 42
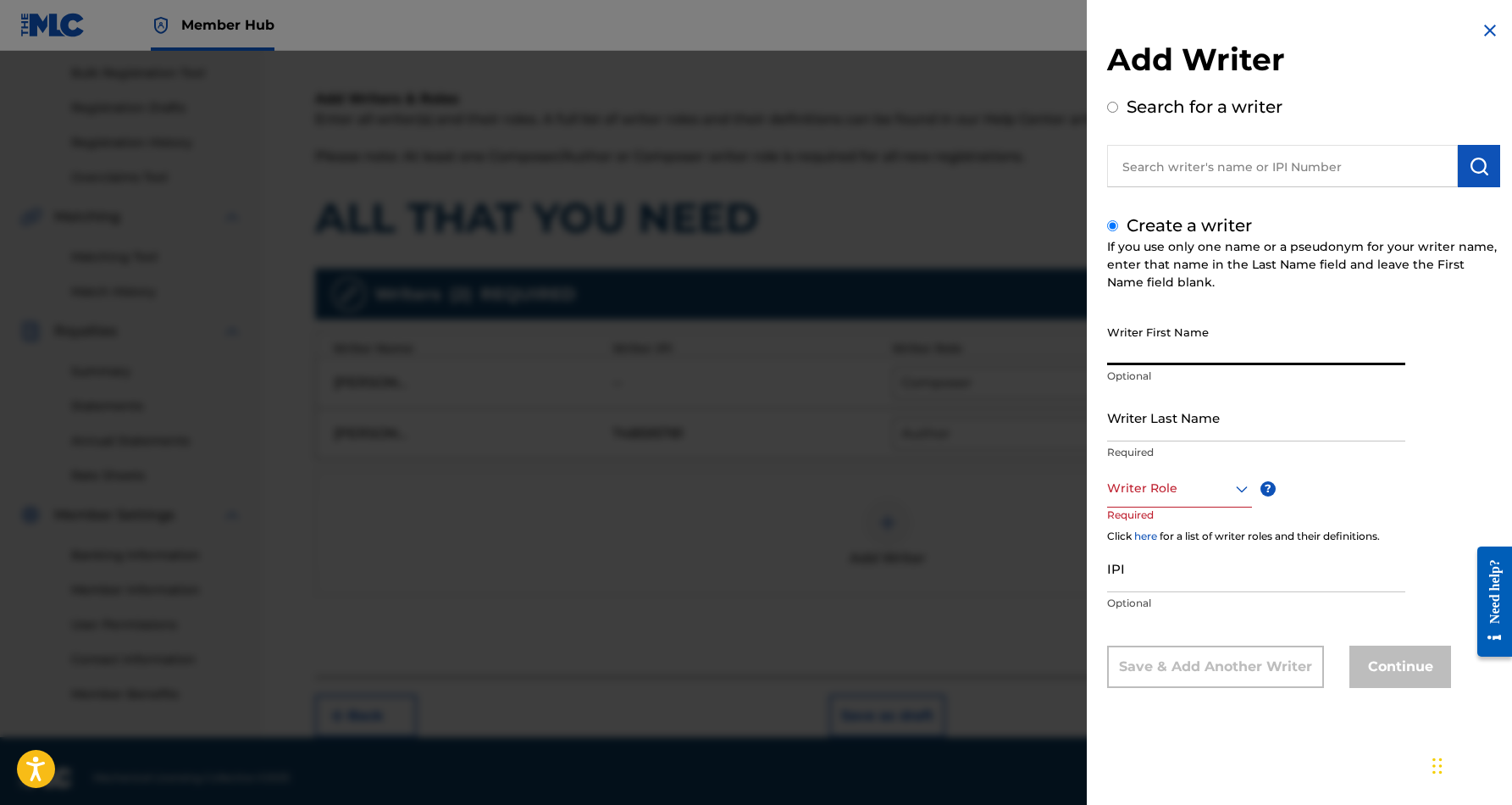
click at [1136, 327] on input "Writer First Name" at bounding box center [1256, 341] width 298 height 48
paste input "[PERSON_NAME]"
type input "[PERSON_NAME]"
click at [1214, 411] on input "Writer Last Name" at bounding box center [1256, 417] width 298 height 48
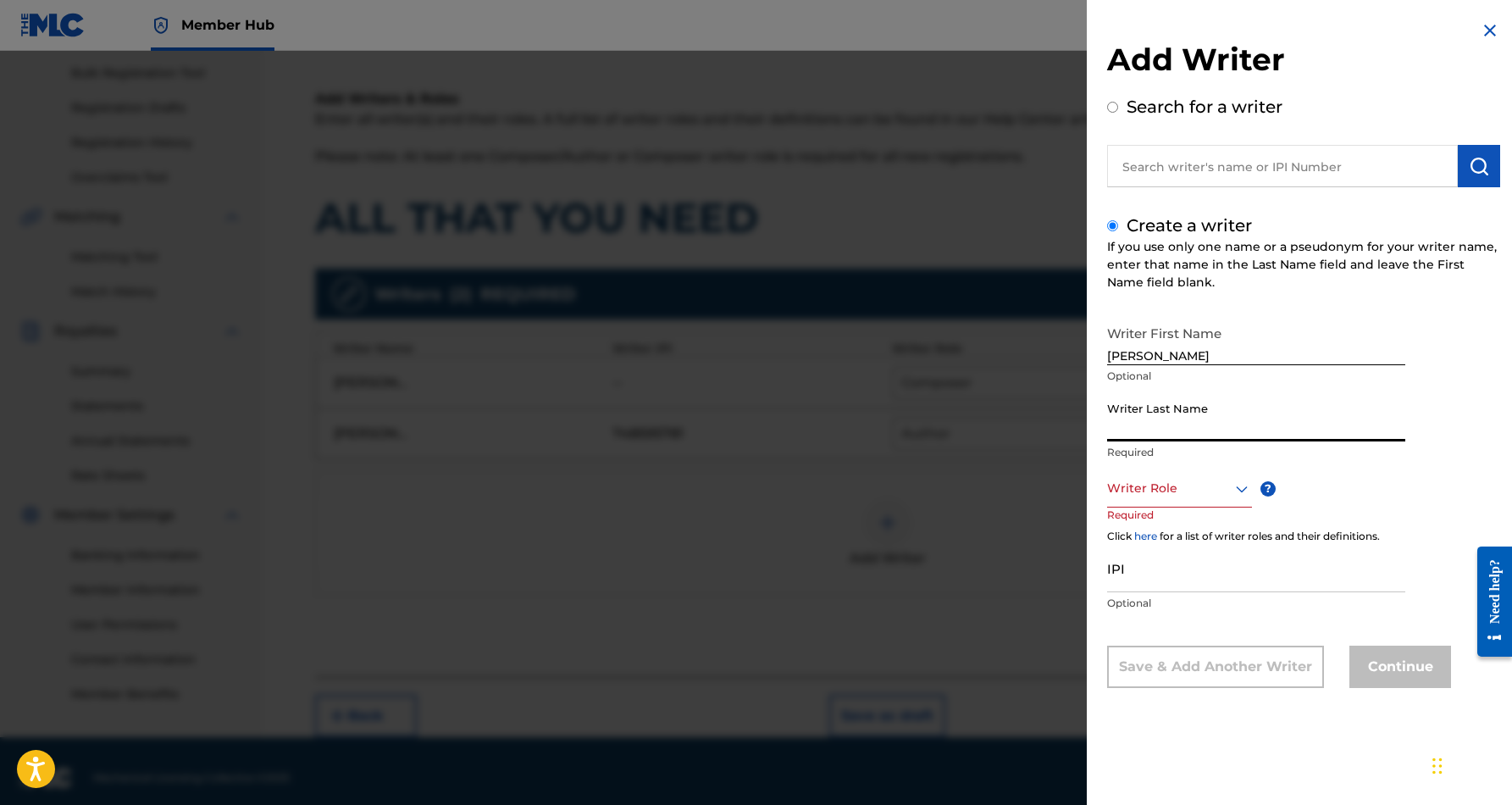
paste input "[PERSON_NAME]"
type input "[PERSON_NAME]"
click at [1188, 357] on input "[PERSON_NAME]" at bounding box center [1256, 341] width 298 height 48
click at [1216, 357] on input "[PERSON_NAME]" at bounding box center [1256, 341] width 298 height 48
type input "[PERSON_NAME]"
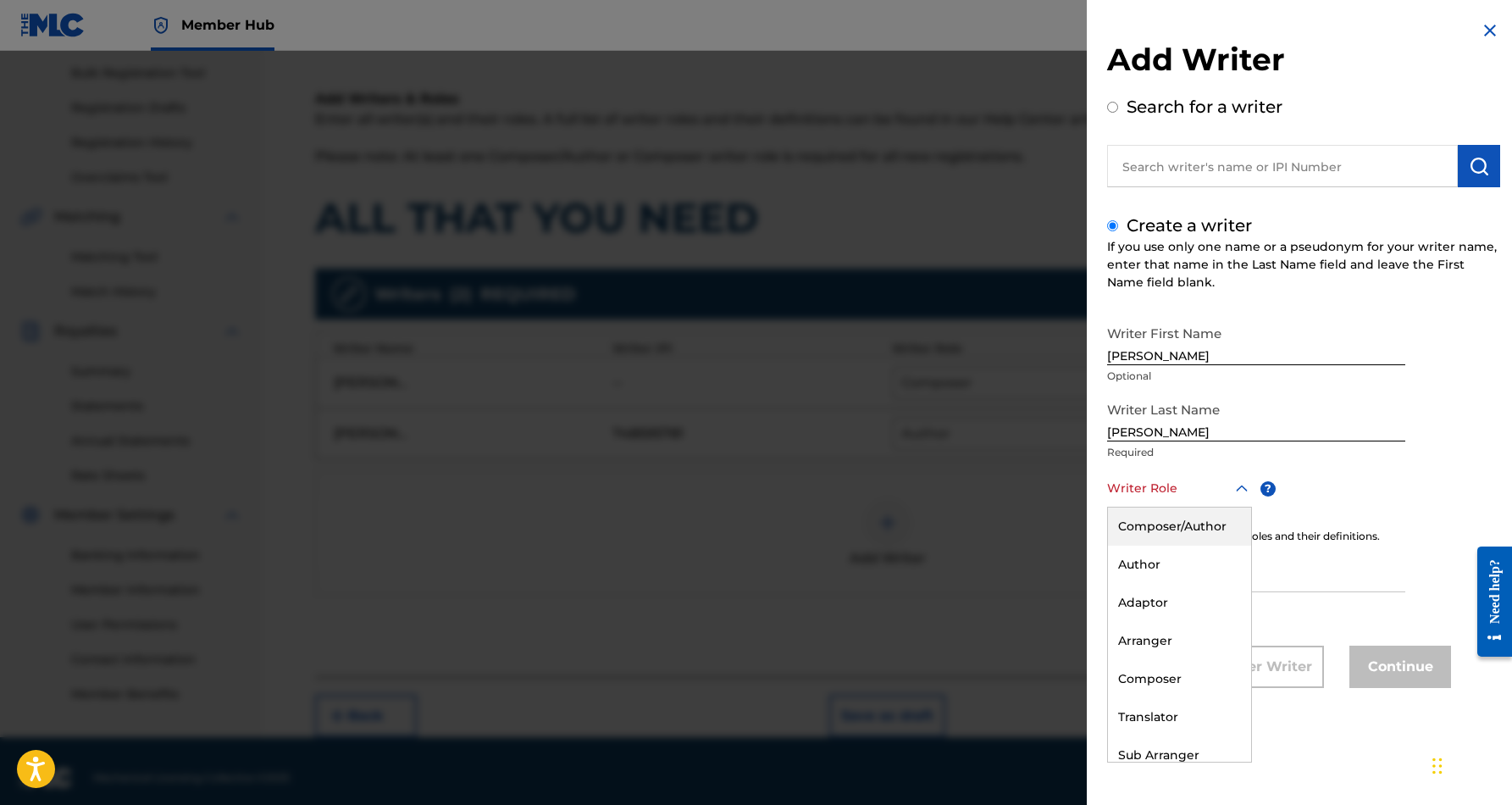
click at [1235, 489] on icon at bounding box center [1242, 489] width 21 height 21
click at [1196, 564] on div "Author" at bounding box center [1180, 564] width 143 height 39
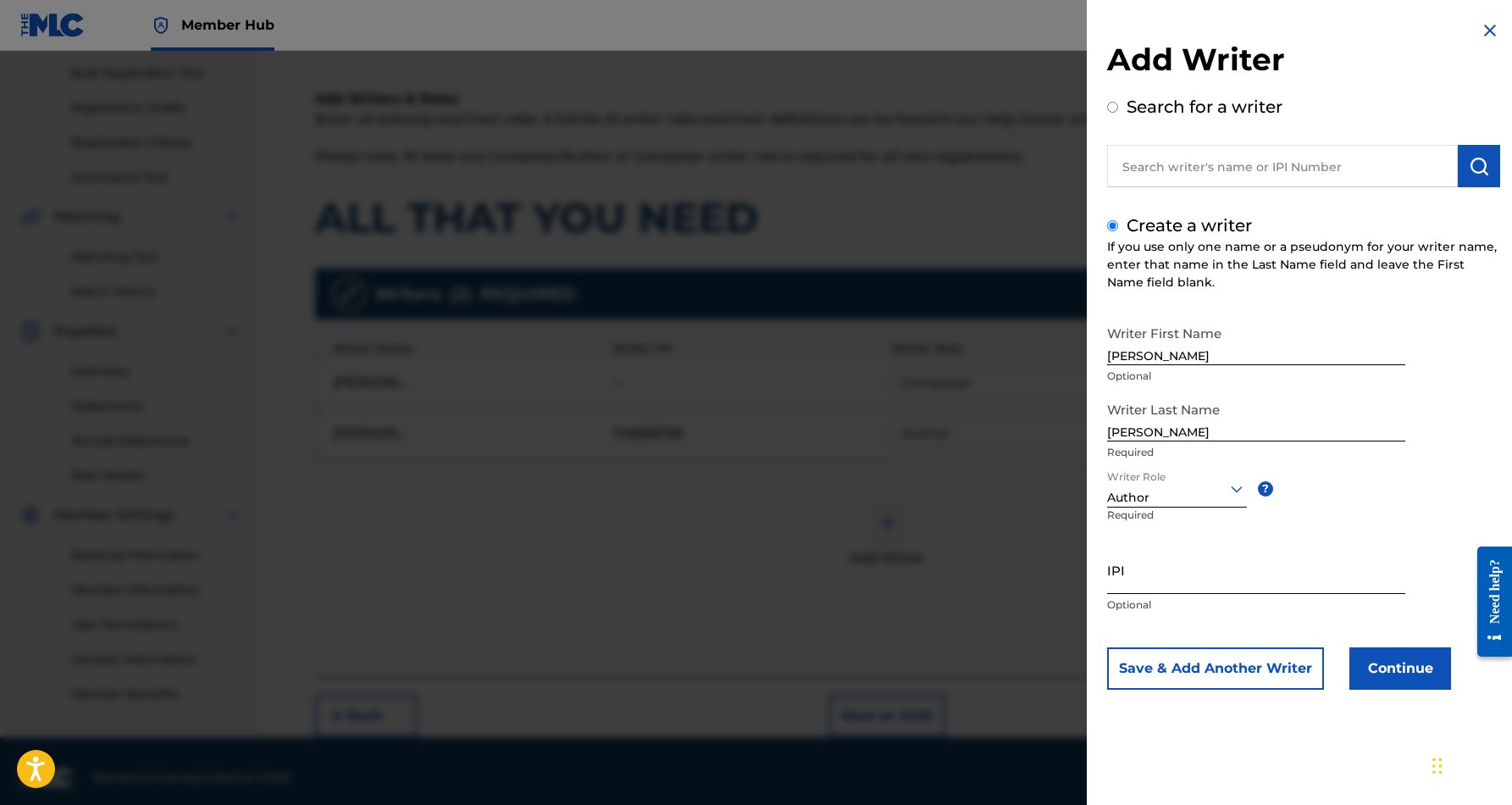
click at [1154, 570] on input "IPI" at bounding box center [1256, 569] width 298 height 48
paste input "338088935"
type input "338088935"
click at [1410, 667] on button "Continue" at bounding box center [1400, 668] width 102 height 42
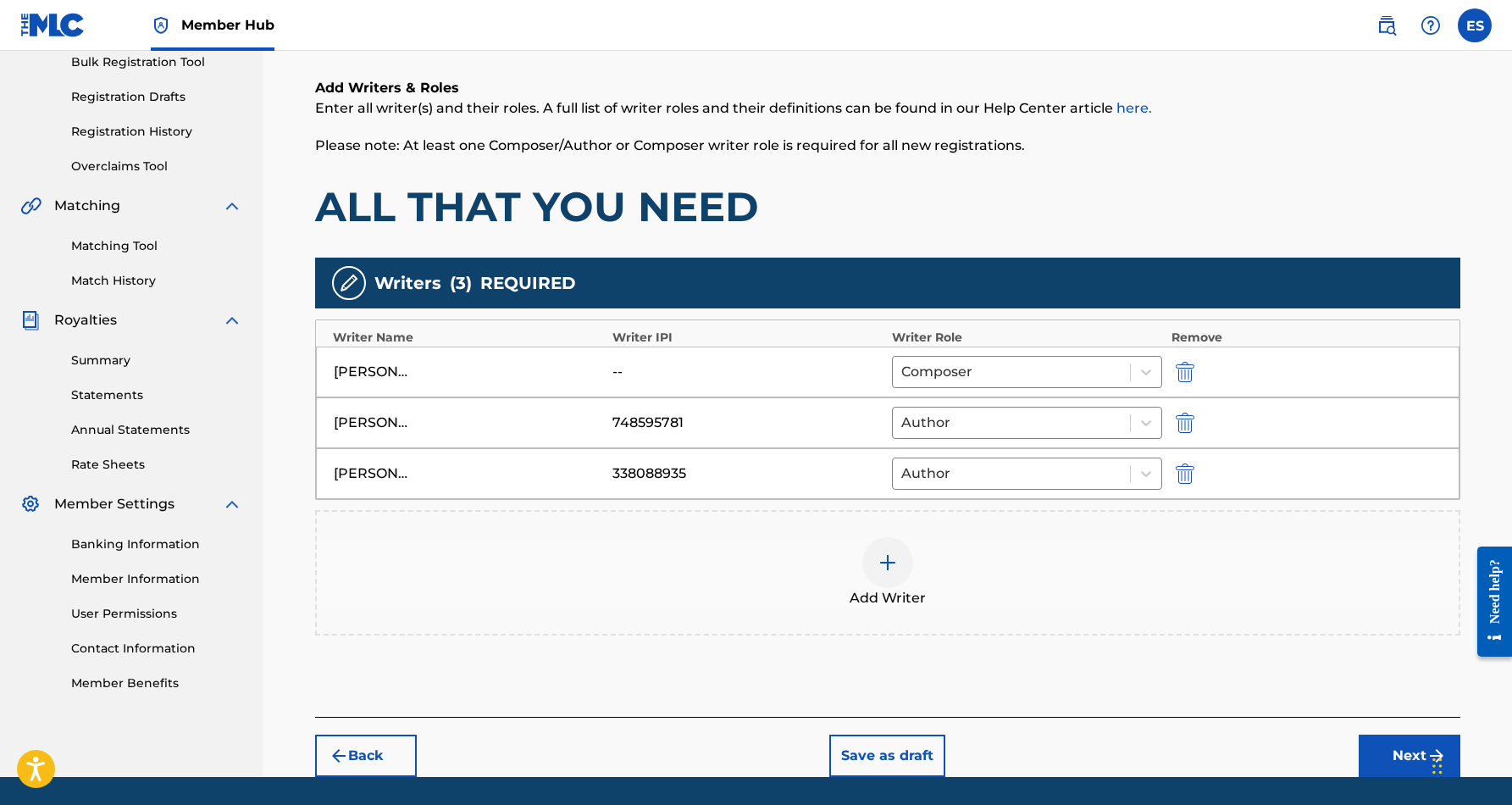
scroll to position [284, 0]
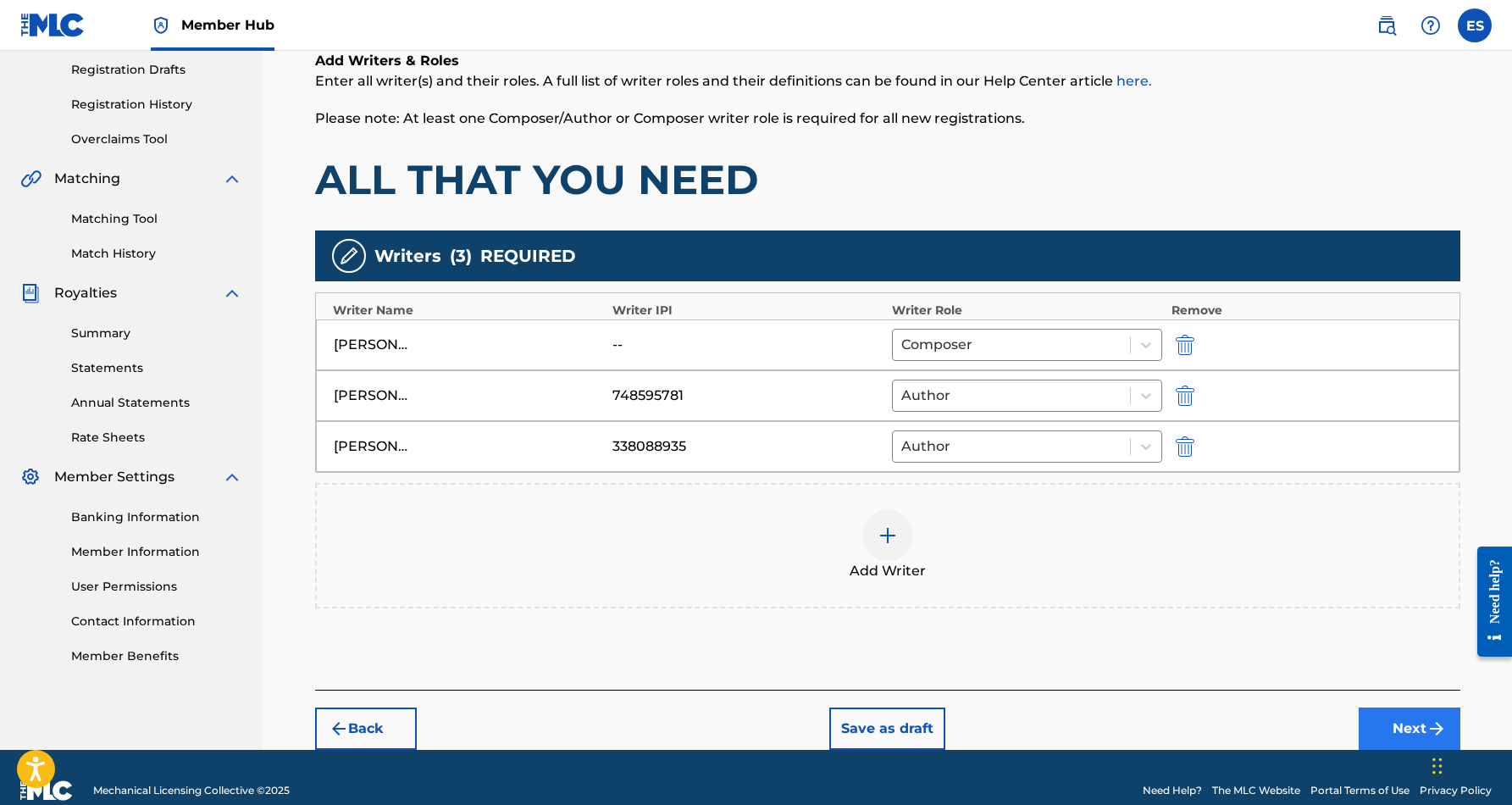
click at [1402, 724] on button "Next" at bounding box center [1410, 728] width 102 height 42
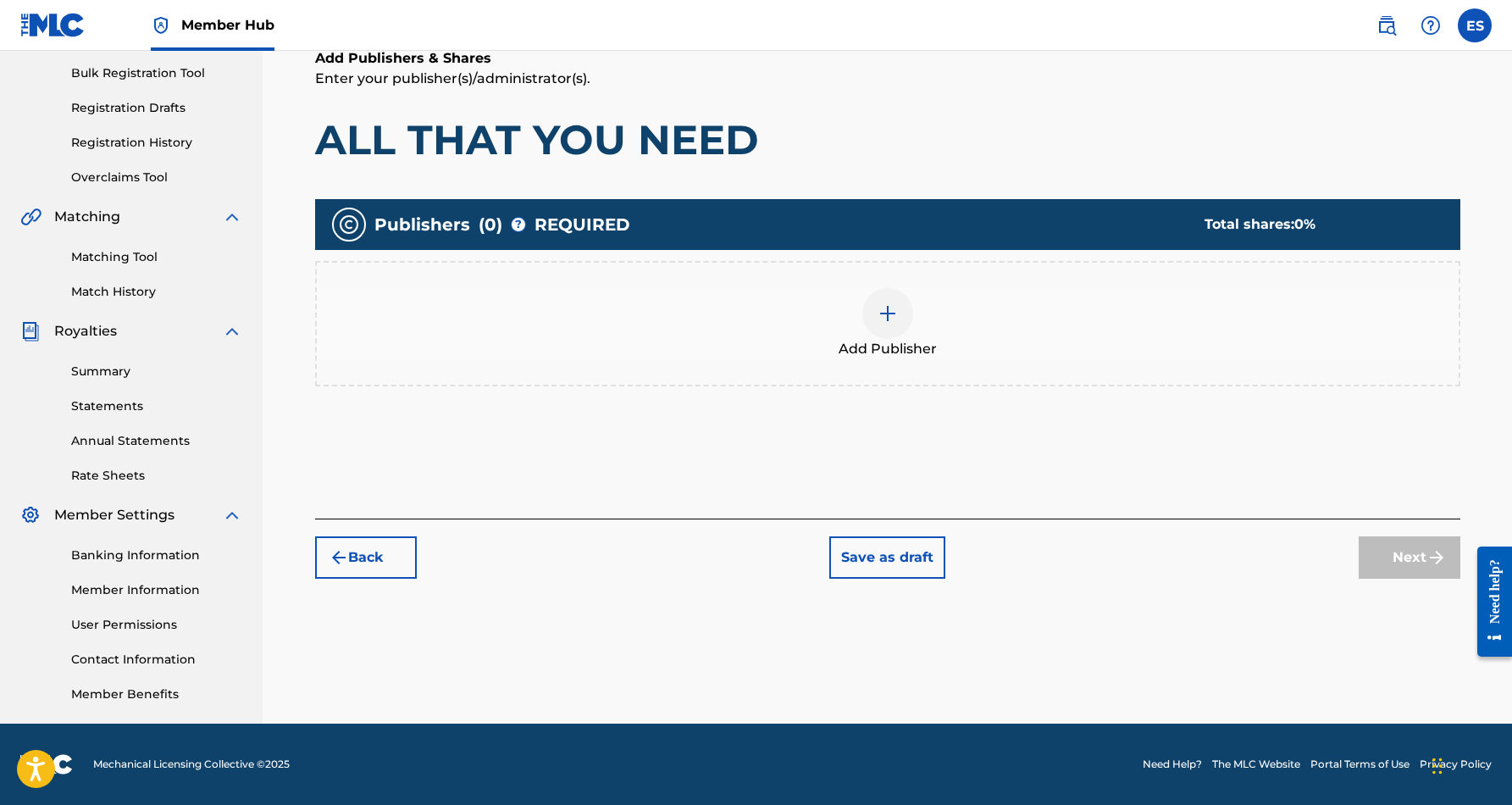
scroll to position [245, 0]
click at [880, 310] on img at bounding box center [887, 313] width 21 height 21
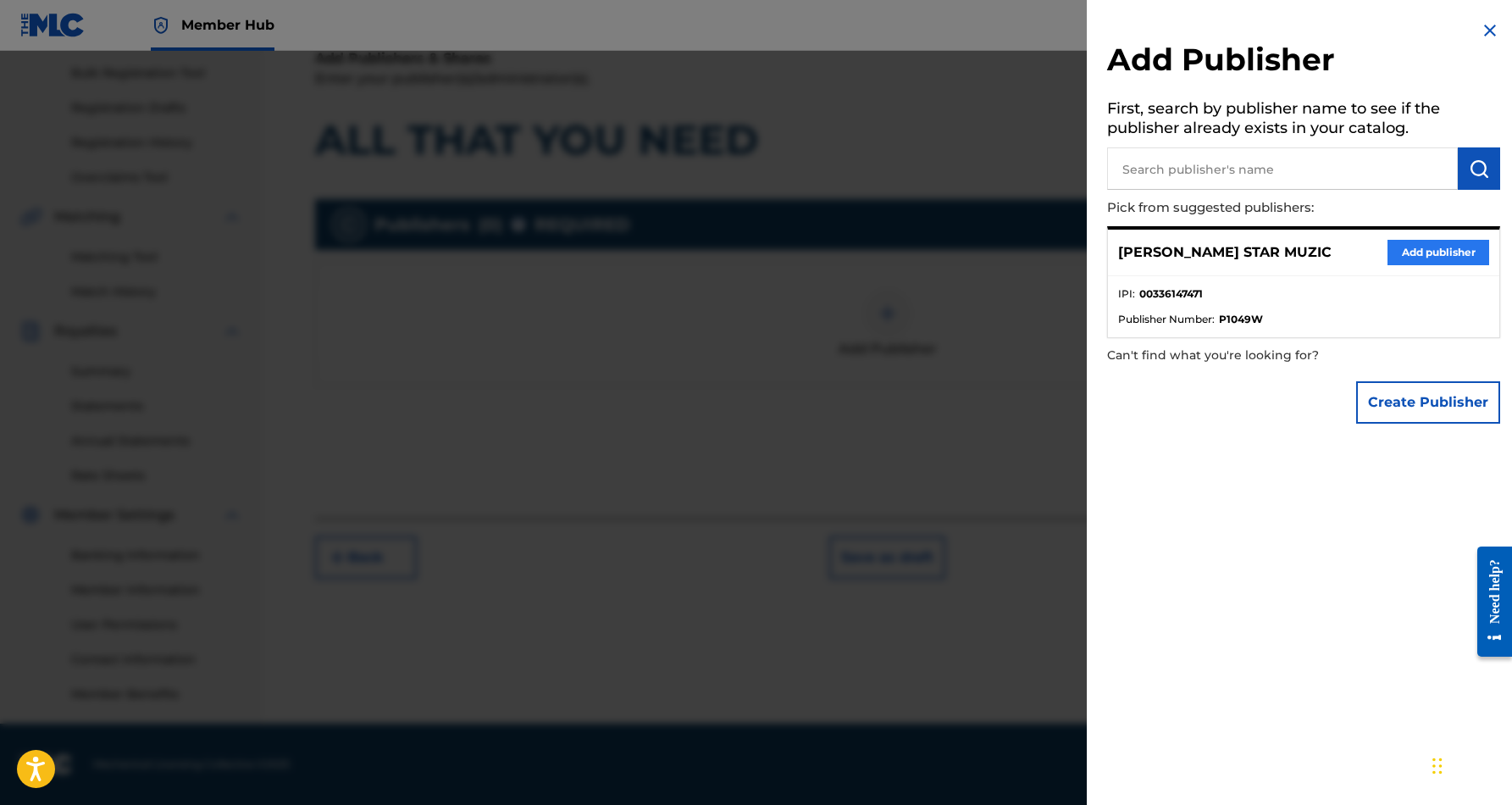
click at [1439, 250] on button "Add publisher" at bounding box center [1439, 253] width 102 height 25
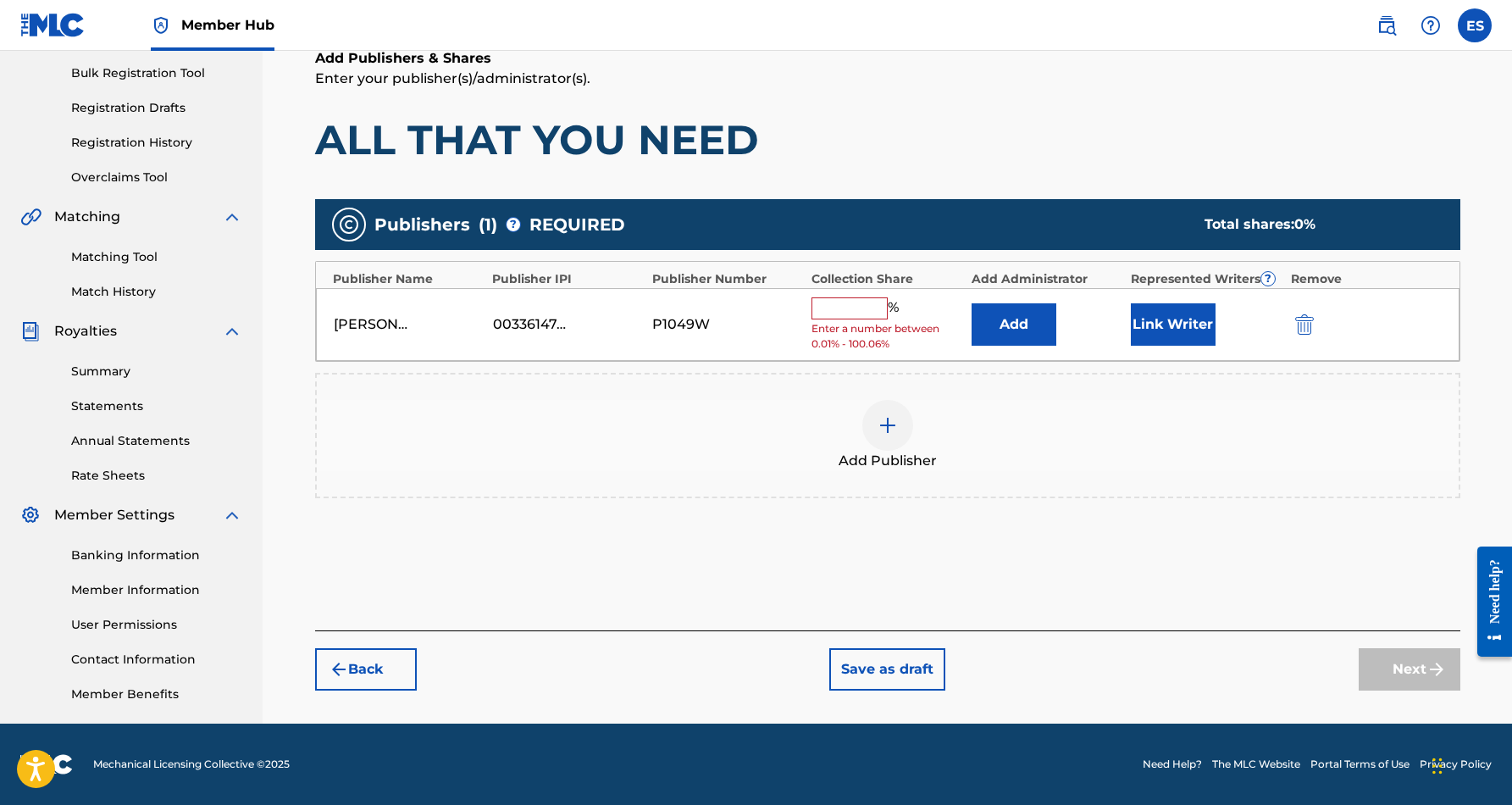
click at [865, 310] on input "text" at bounding box center [849, 308] width 76 height 22
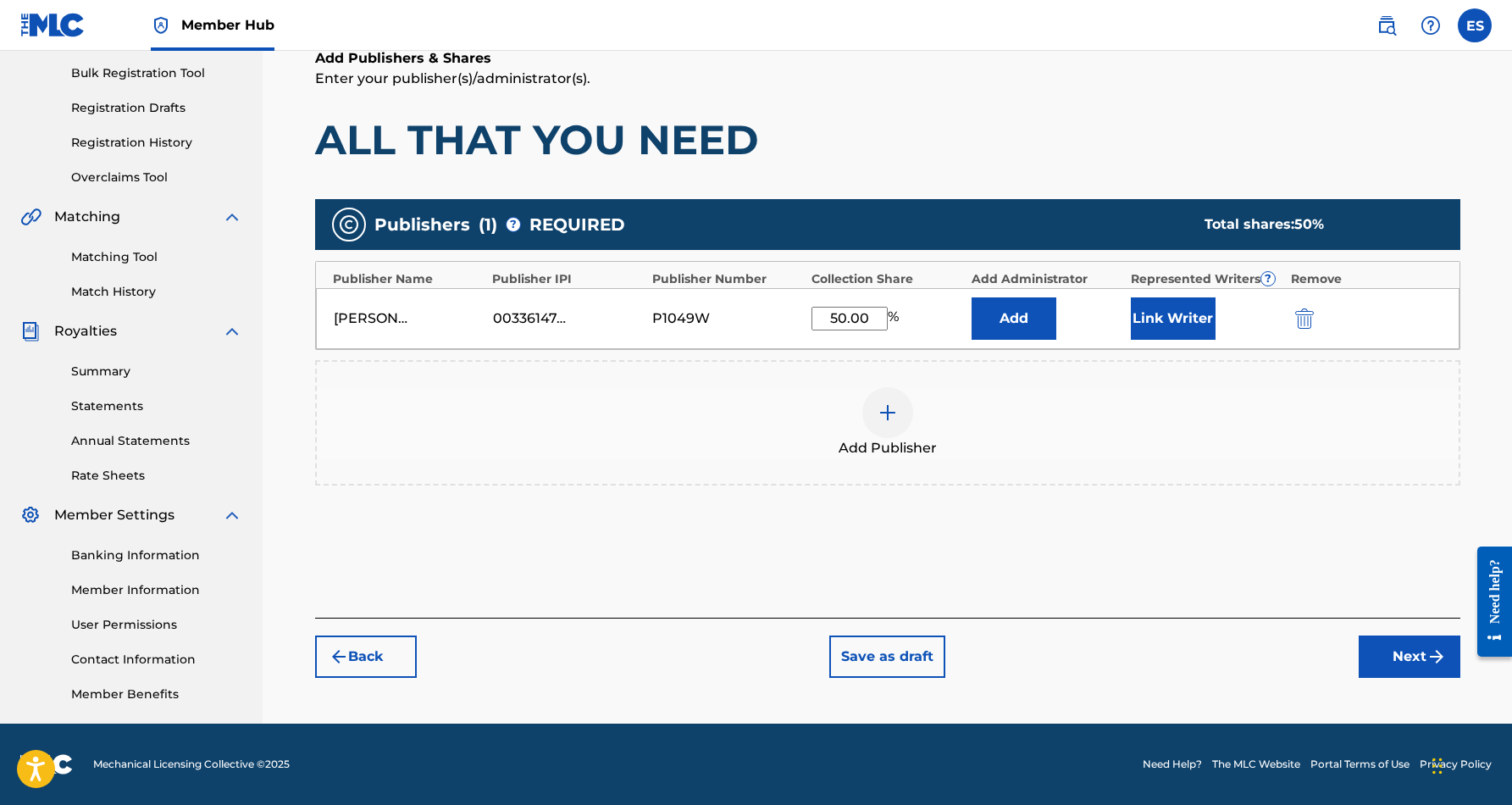
type input "50.00"
click at [1024, 163] on h1 "ALL THAT YOU NEED" at bounding box center [887, 140] width 1145 height 51
click at [1151, 318] on button "Link Writer" at bounding box center [1173, 318] width 85 height 42
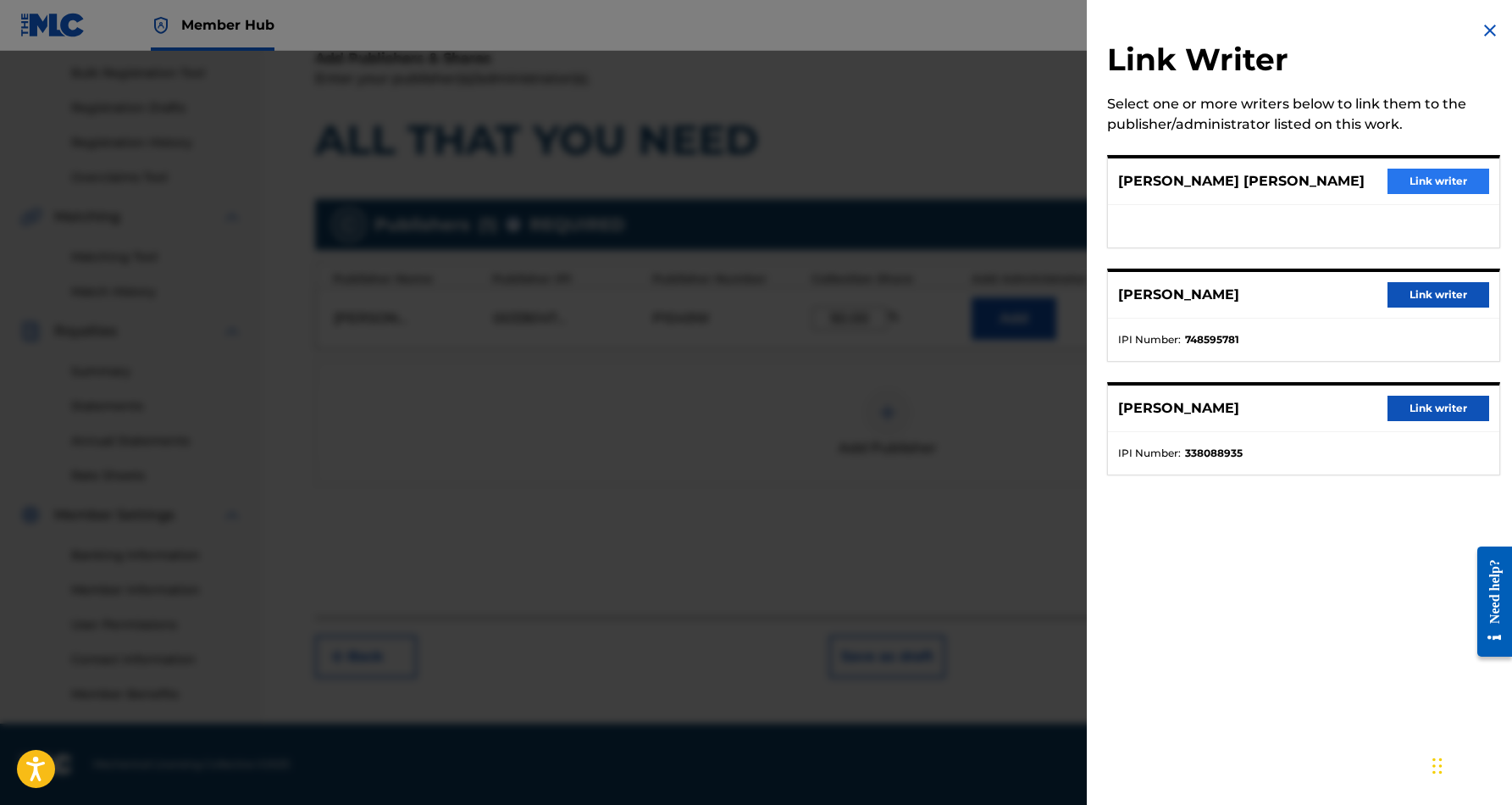
click at [1424, 178] on button "Link writer" at bounding box center [1439, 181] width 102 height 25
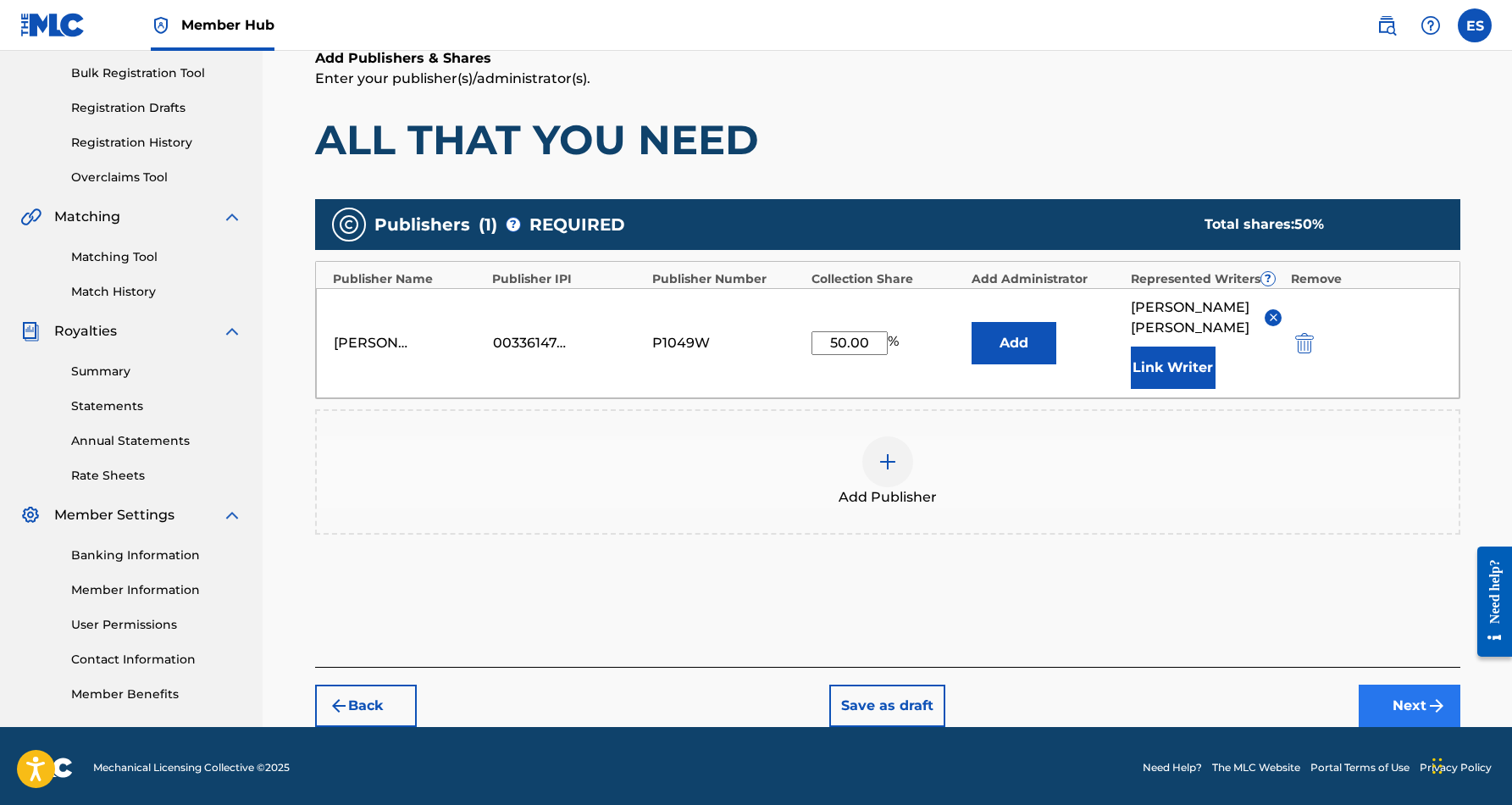
click at [1398, 699] on button "Next" at bounding box center [1410, 706] width 102 height 42
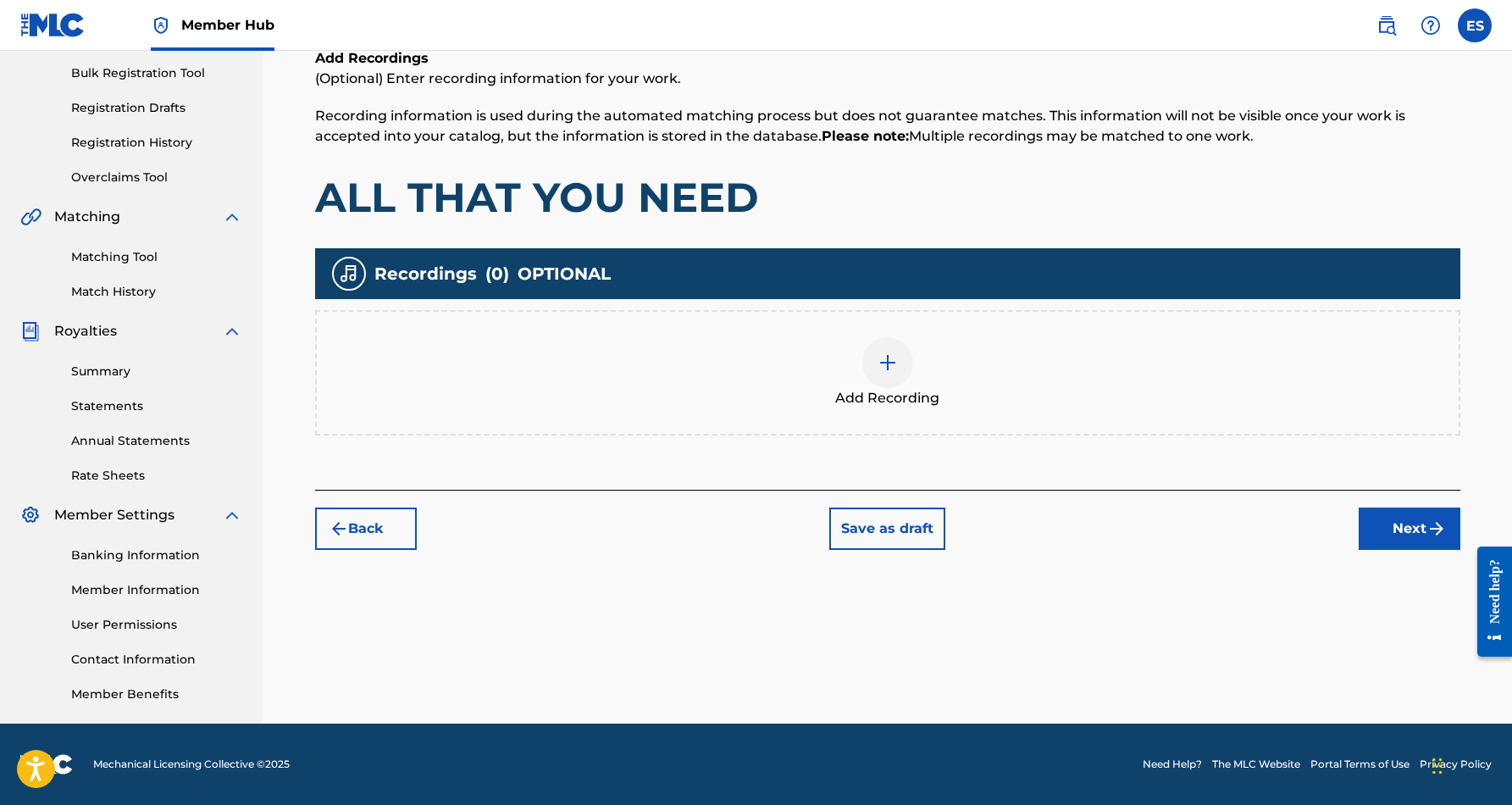
scroll to position [76, 0]
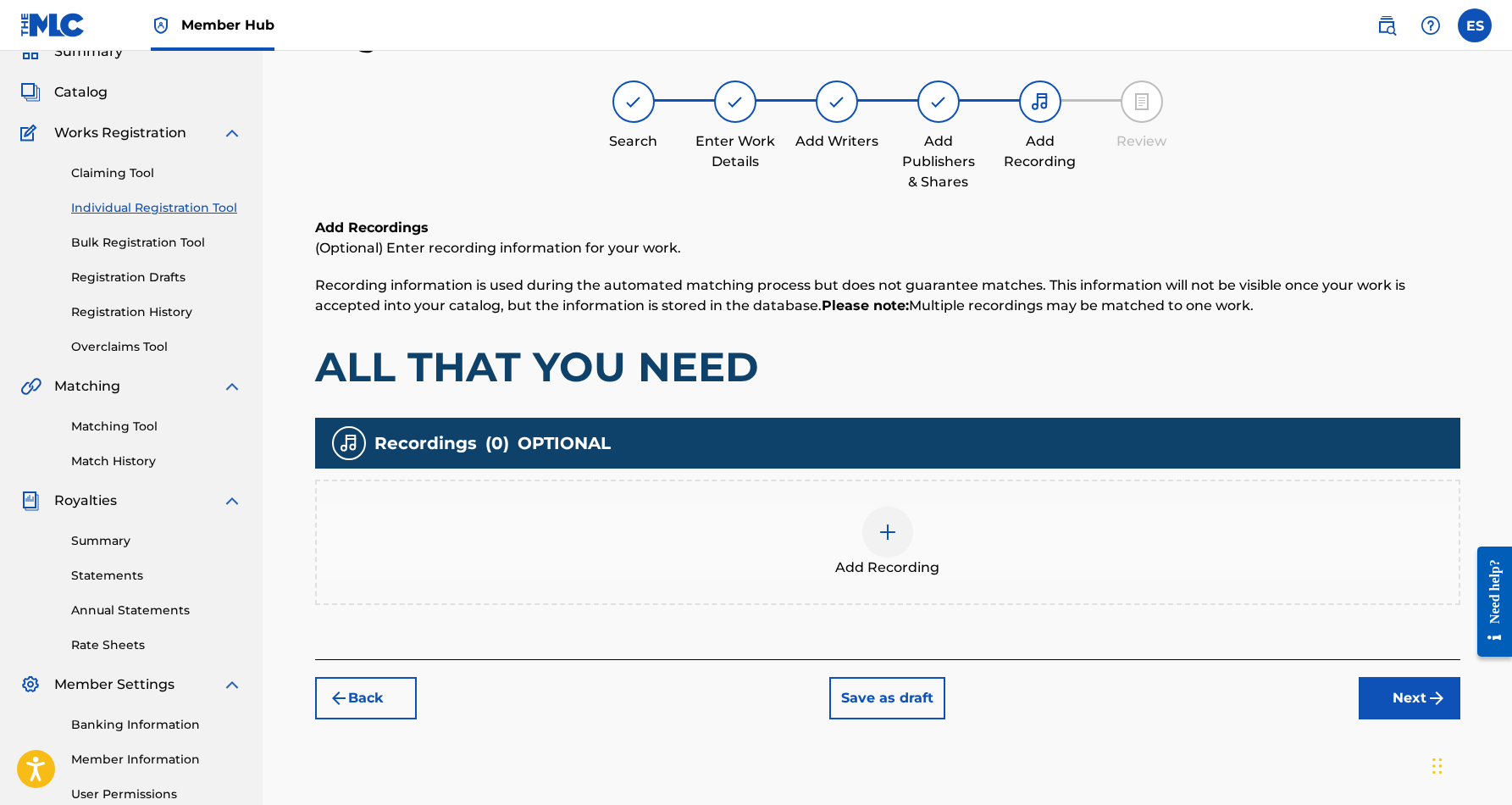
click at [882, 526] on img at bounding box center [887, 532] width 21 height 21
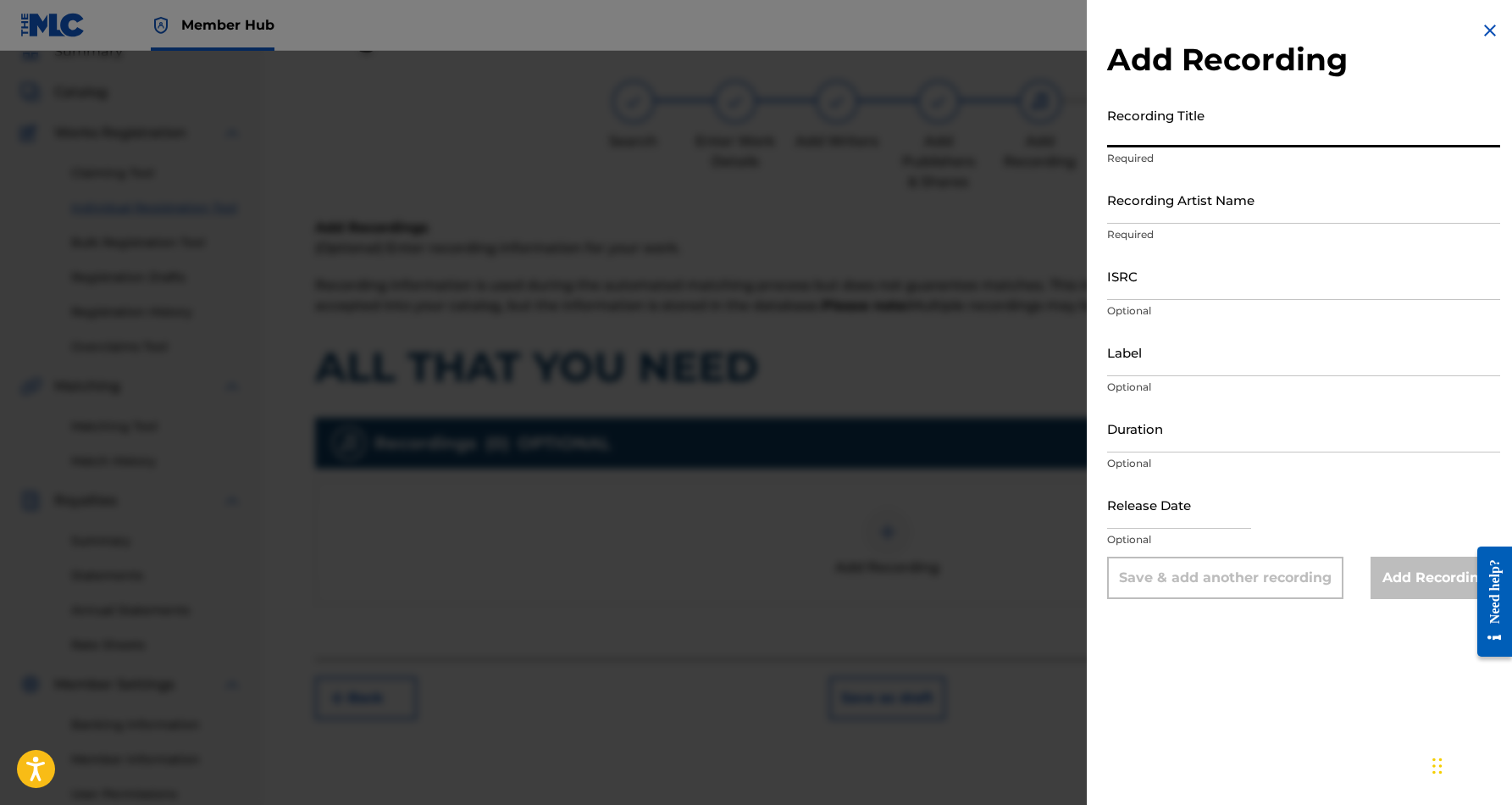
click at [1131, 110] on input "Recording Title" at bounding box center [1303, 124] width 393 height 48
paste input "ALL THAT YOU NEED"
type input "ALL THAT YOU NEED"
click at [1173, 193] on input "Recording Artist Name" at bounding box center [1303, 200] width 393 height 48
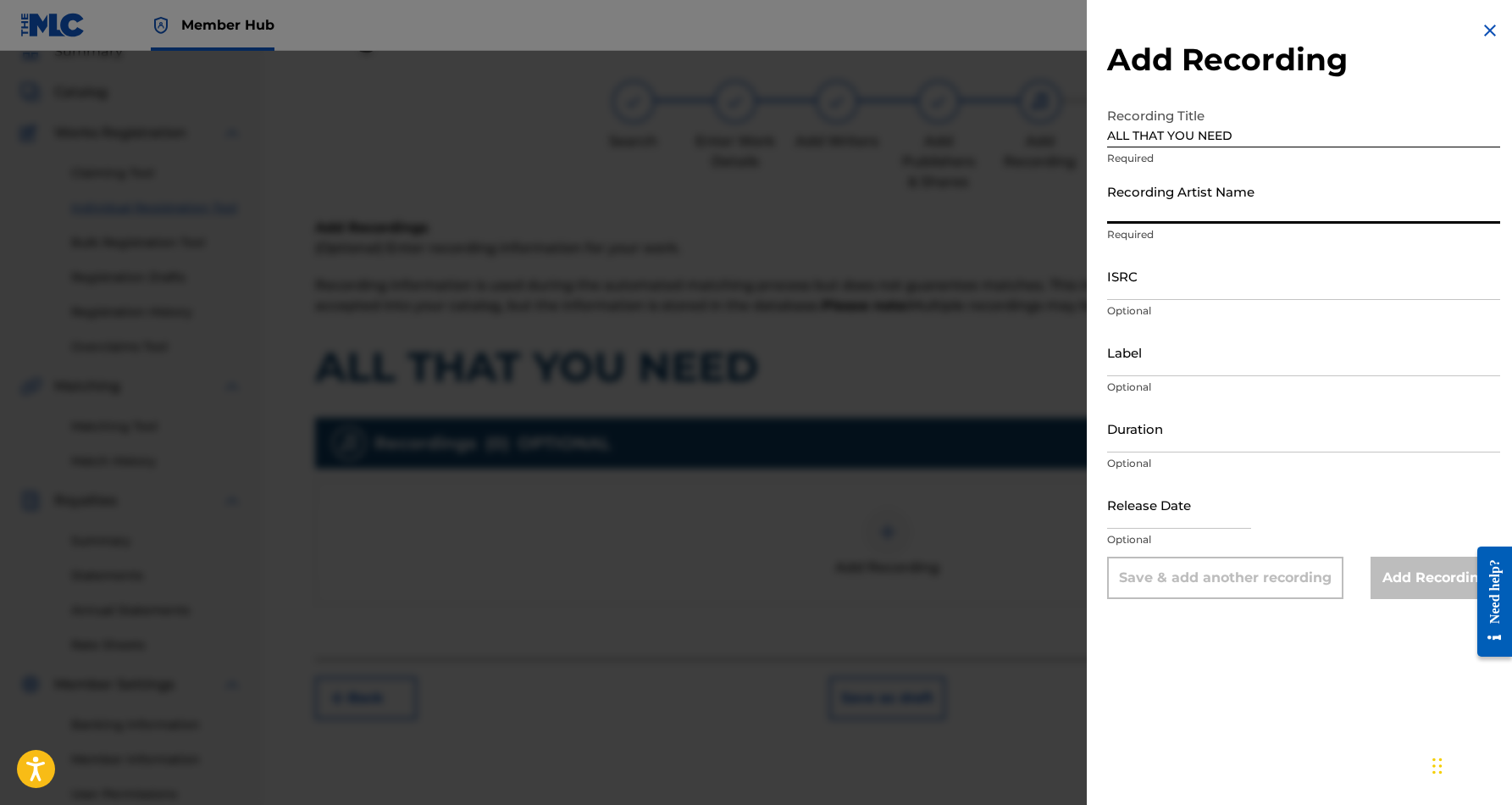
paste input "JAZZ"
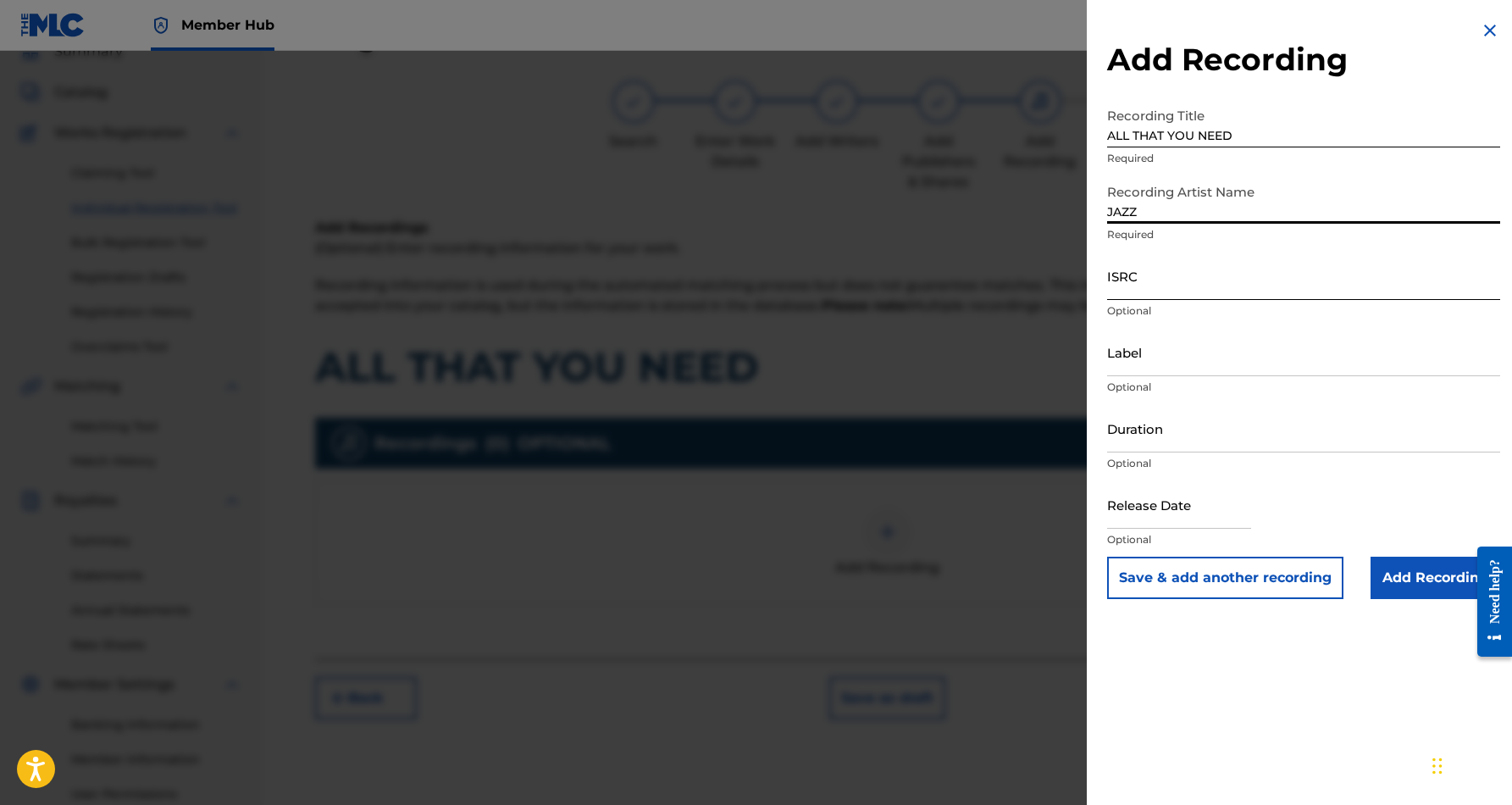
type input "JAZZ"
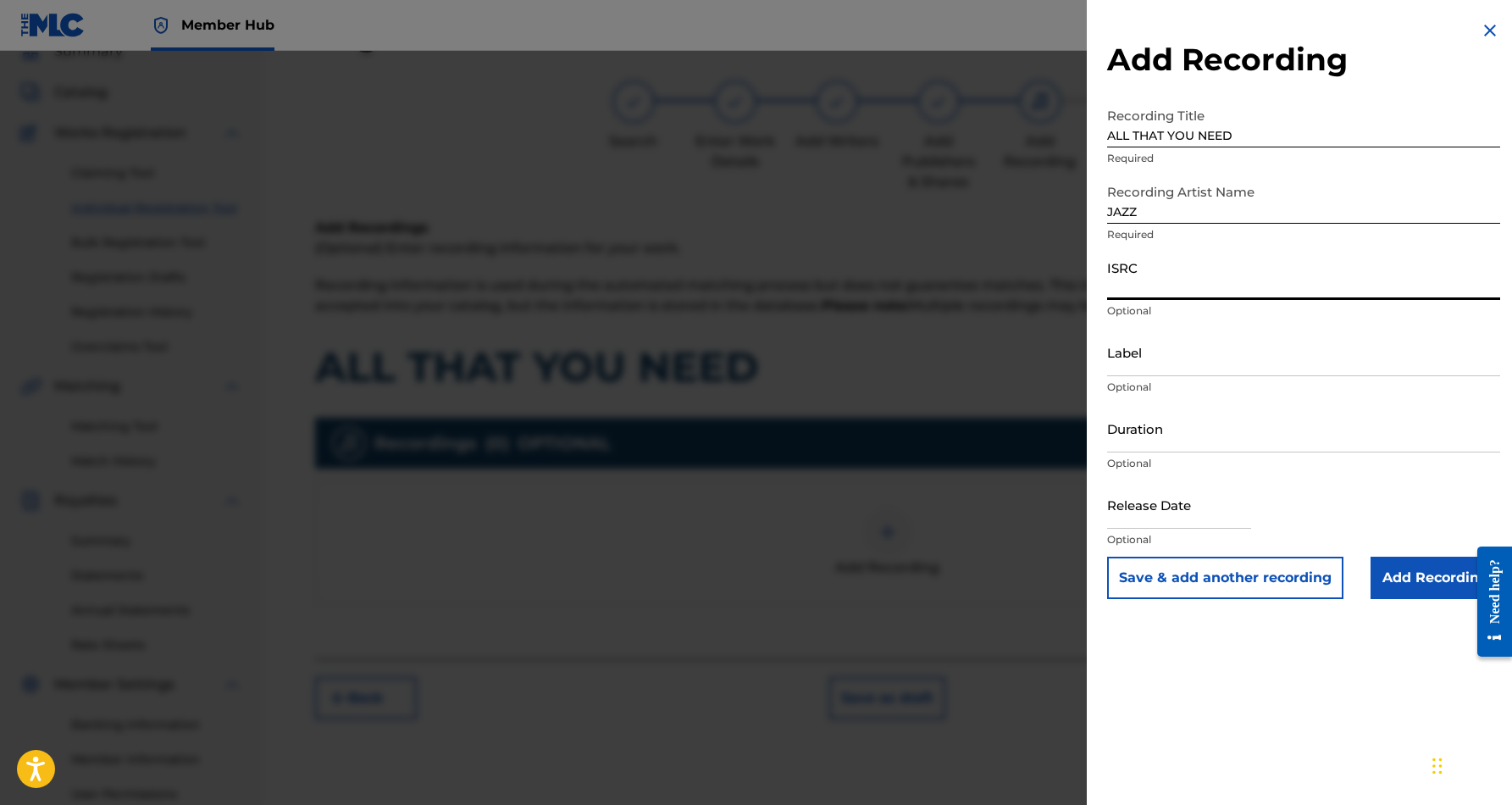
click at [1279, 288] on input "ISRC" at bounding box center [1303, 276] width 393 height 48
paste input "USHM20531596"
type input "USHM20531596"
click at [1182, 428] on input "Duration" at bounding box center [1303, 428] width 393 height 48
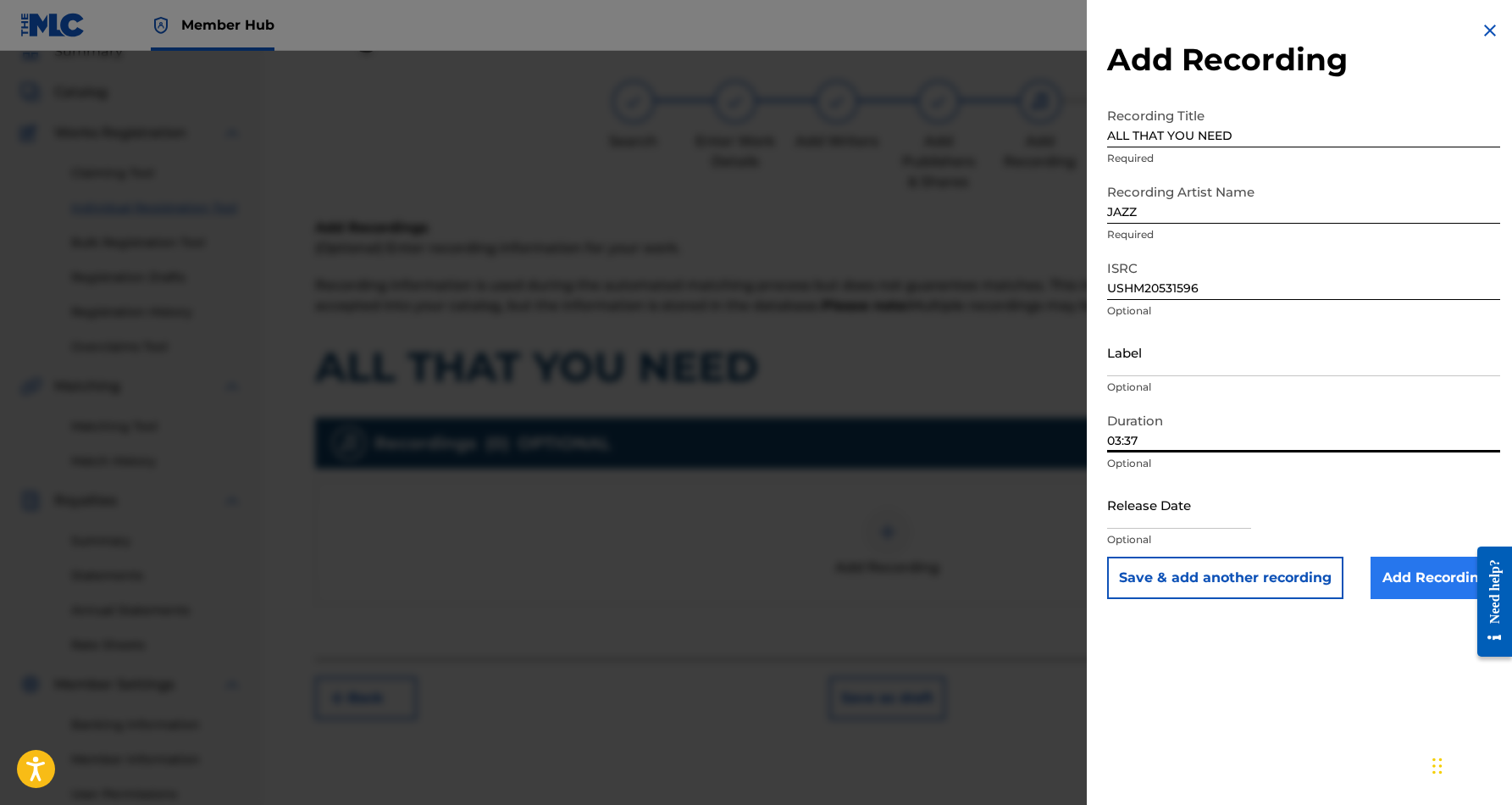
type input "03:37"
click at [1428, 580] on input "Add Recording" at bounding box center [1435, 578] width 130 height 42
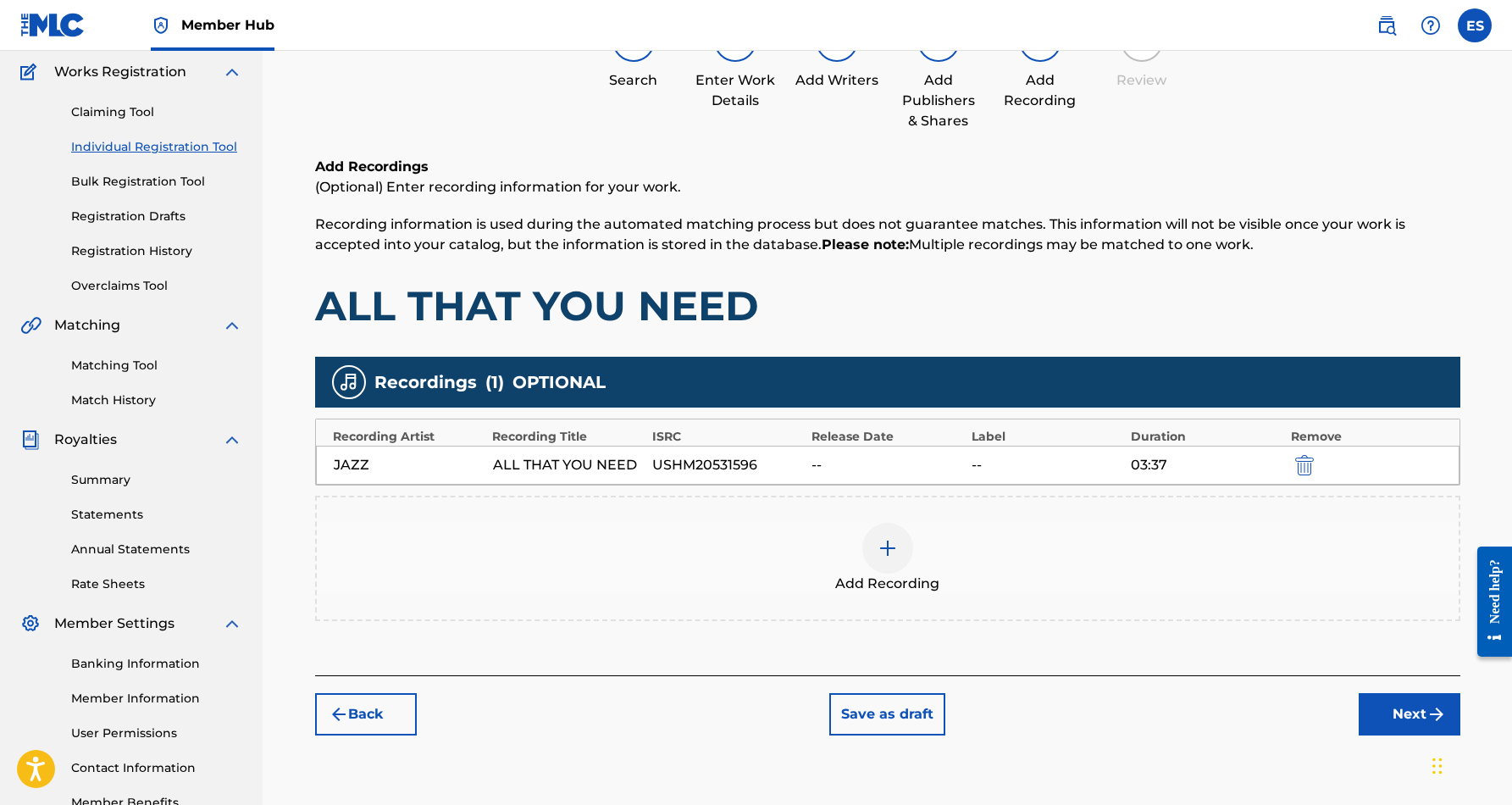
scroll to position [144, 0]
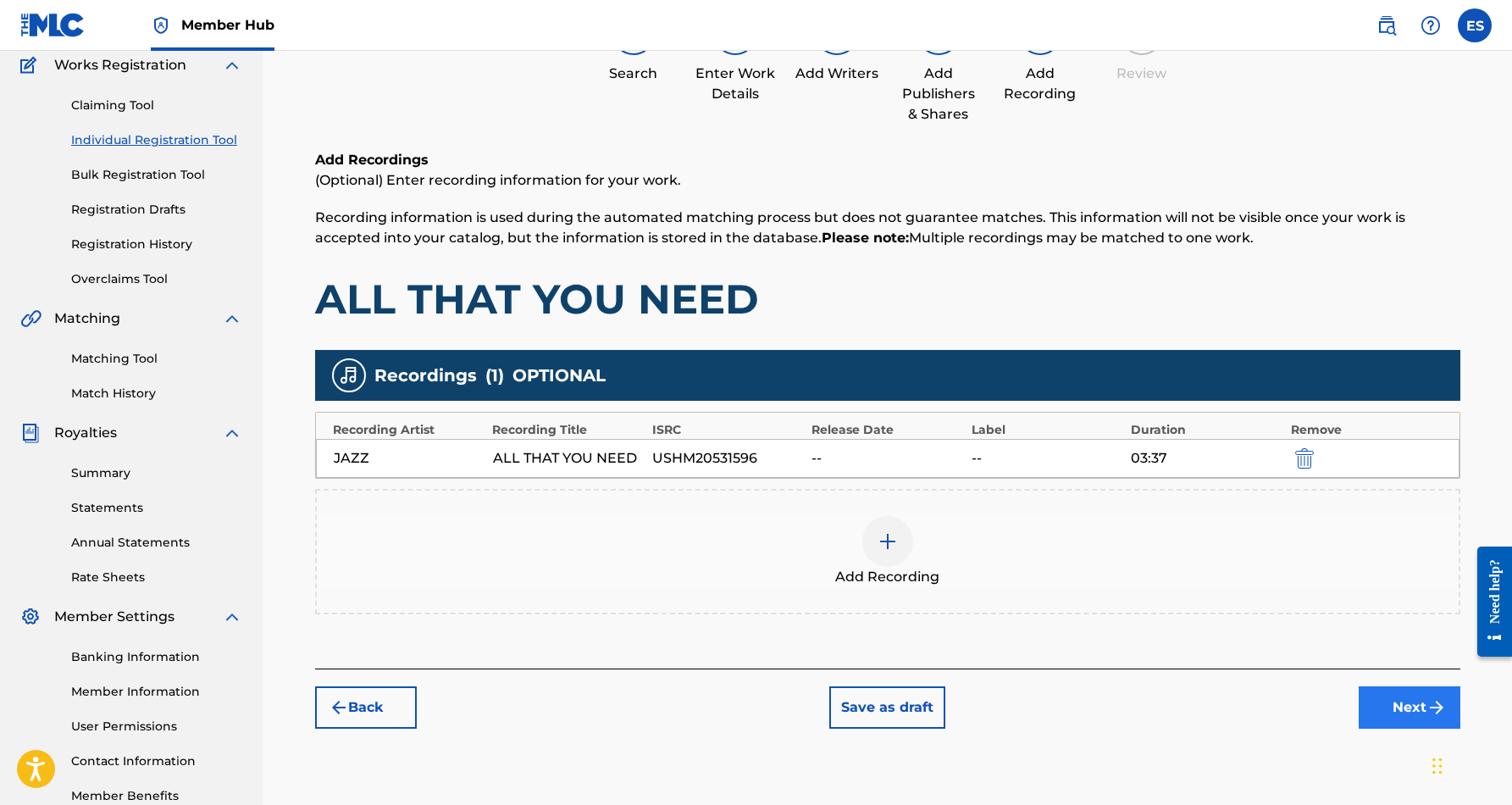
click at [1386, 702] on button "Next" at bounding box center [1410, 707] width 102 height 42
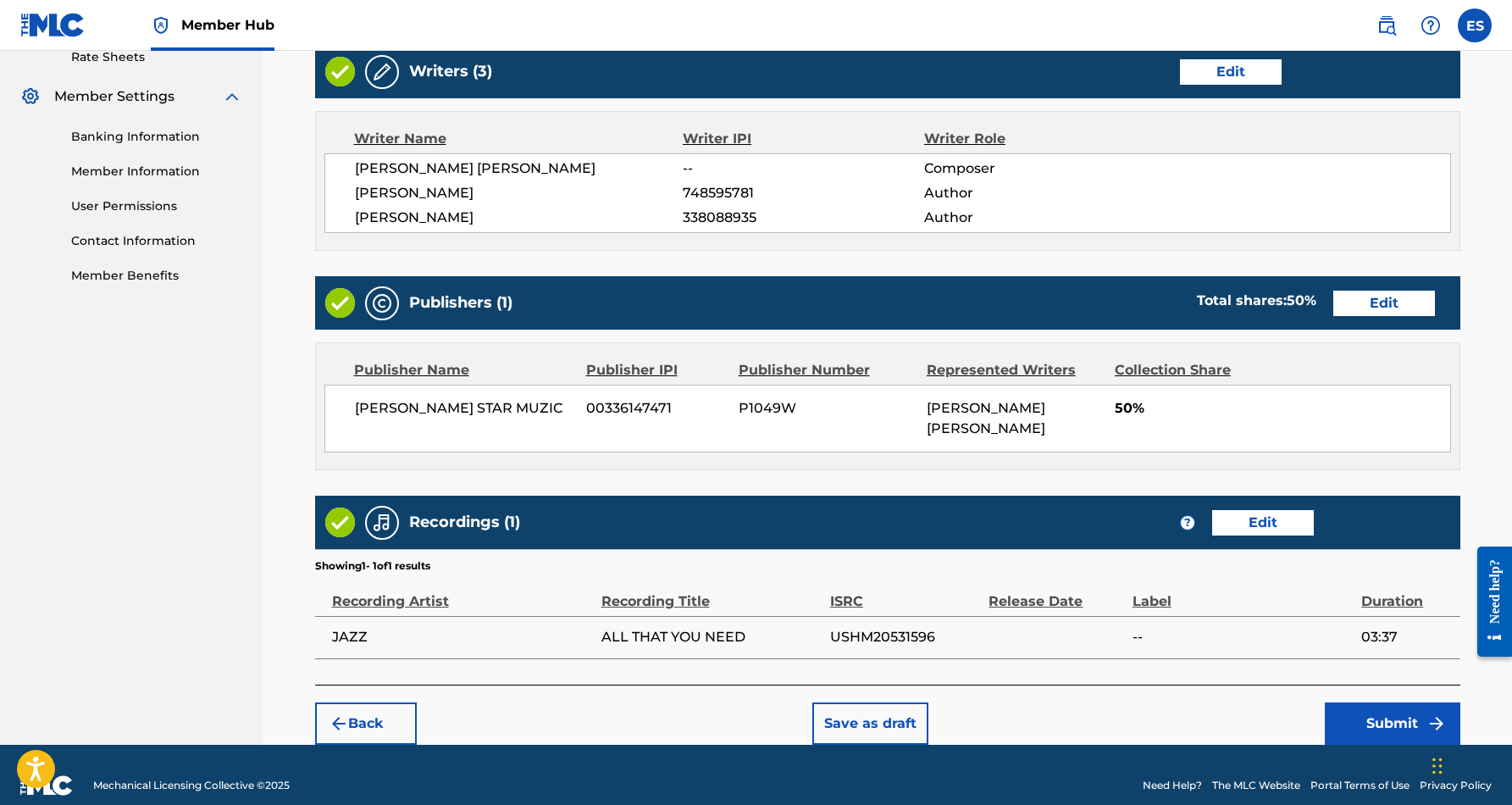
scroll to position [664, 0]
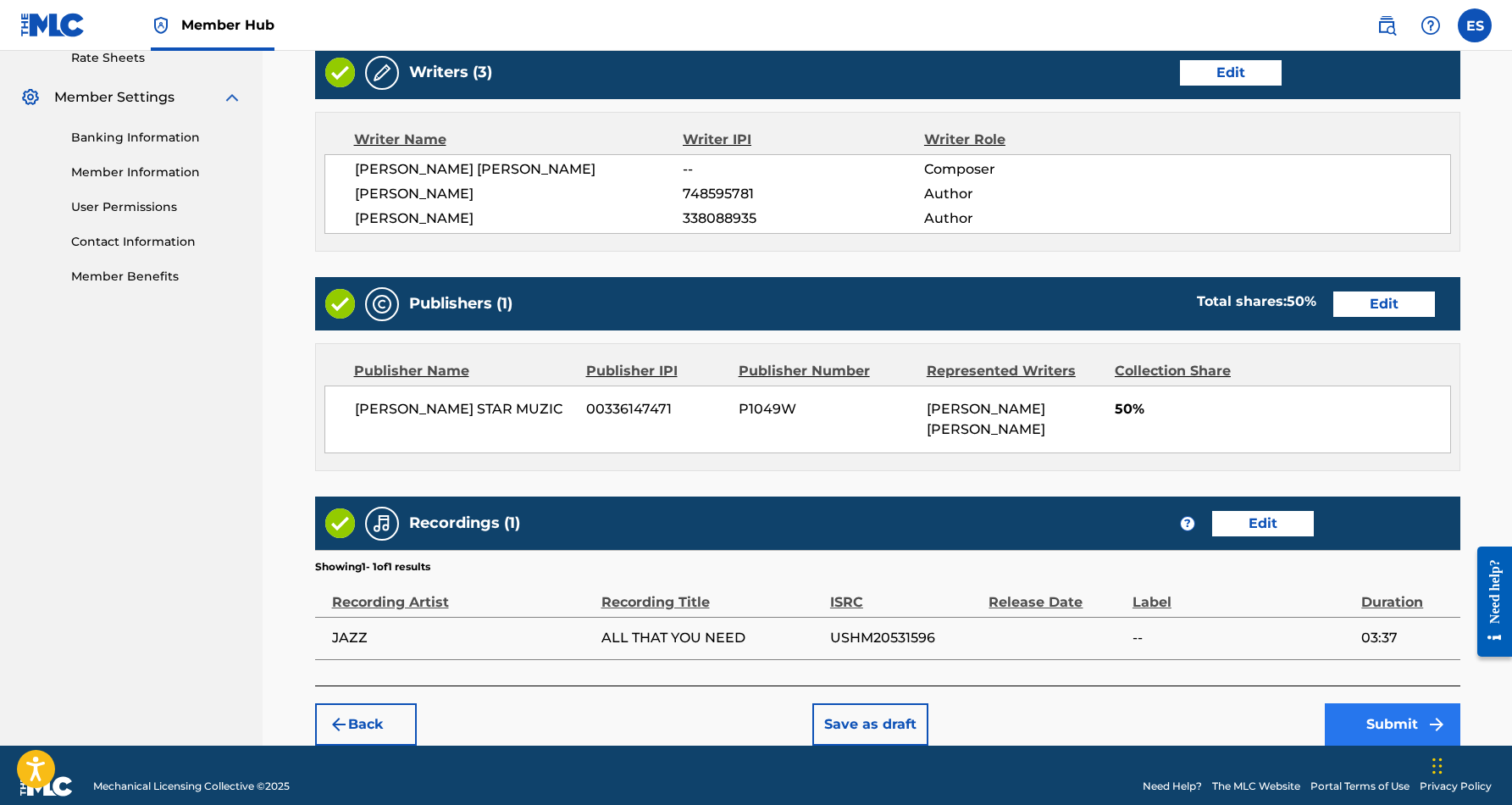
click at [1382, 703] on button "Submit" at bounding box center [1392, 724] width 135 height 42
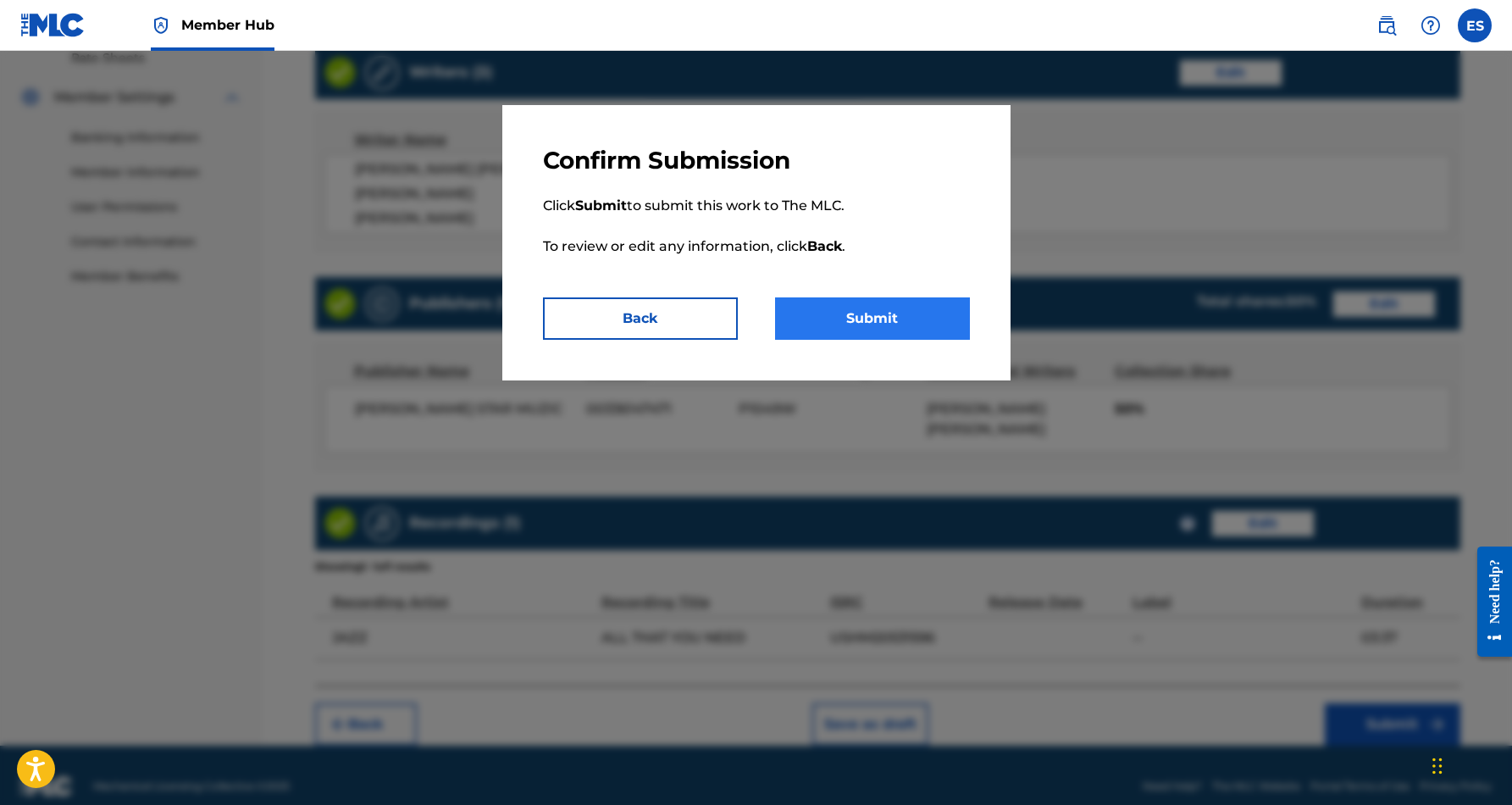
click at [908, 321] on button "Submit" at bounding box center [873, 318] width 195 height 42
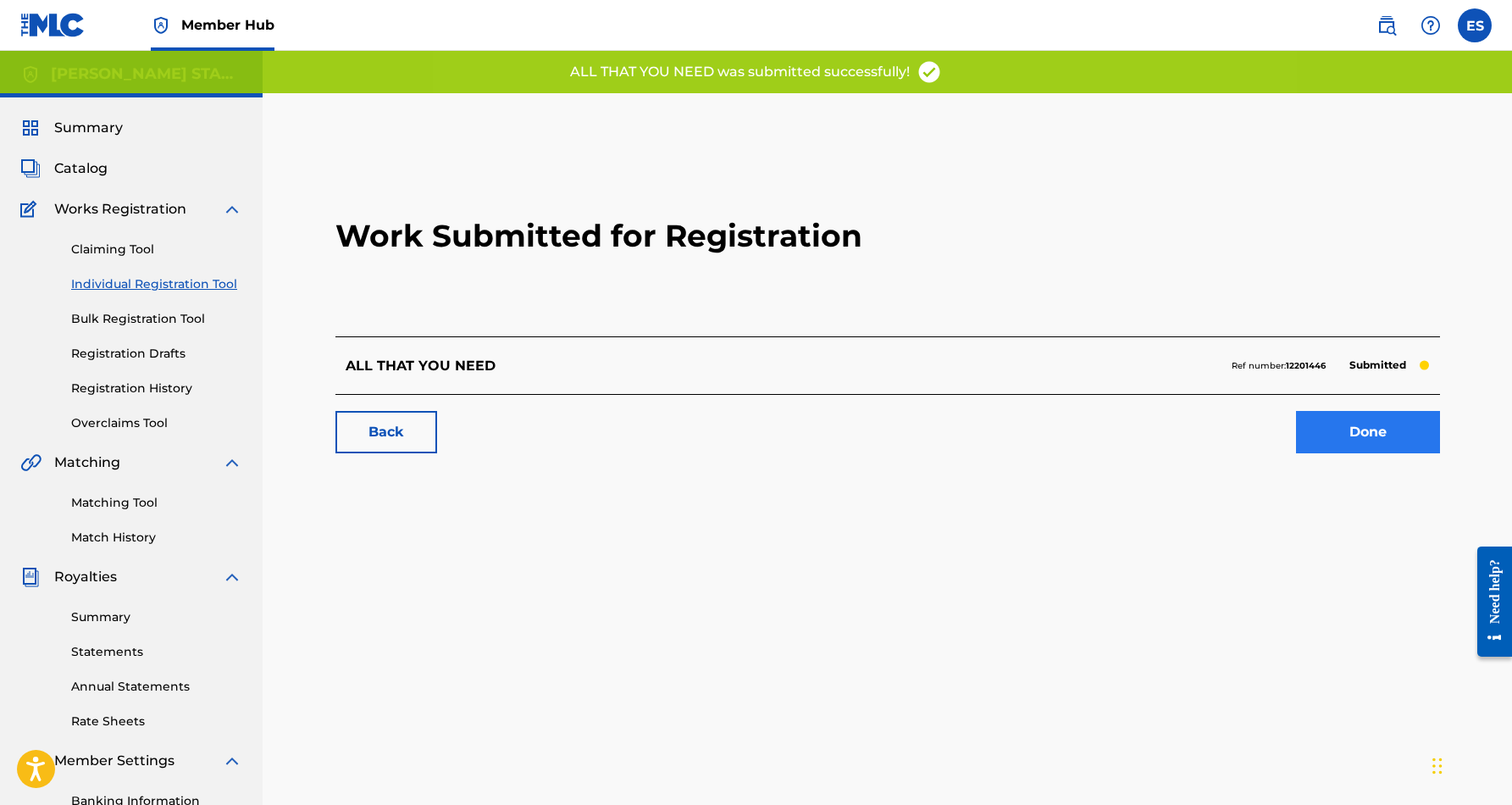
click at [1357, 432] on link "Done" at bounding box center [1368, 432] width 144 height 42
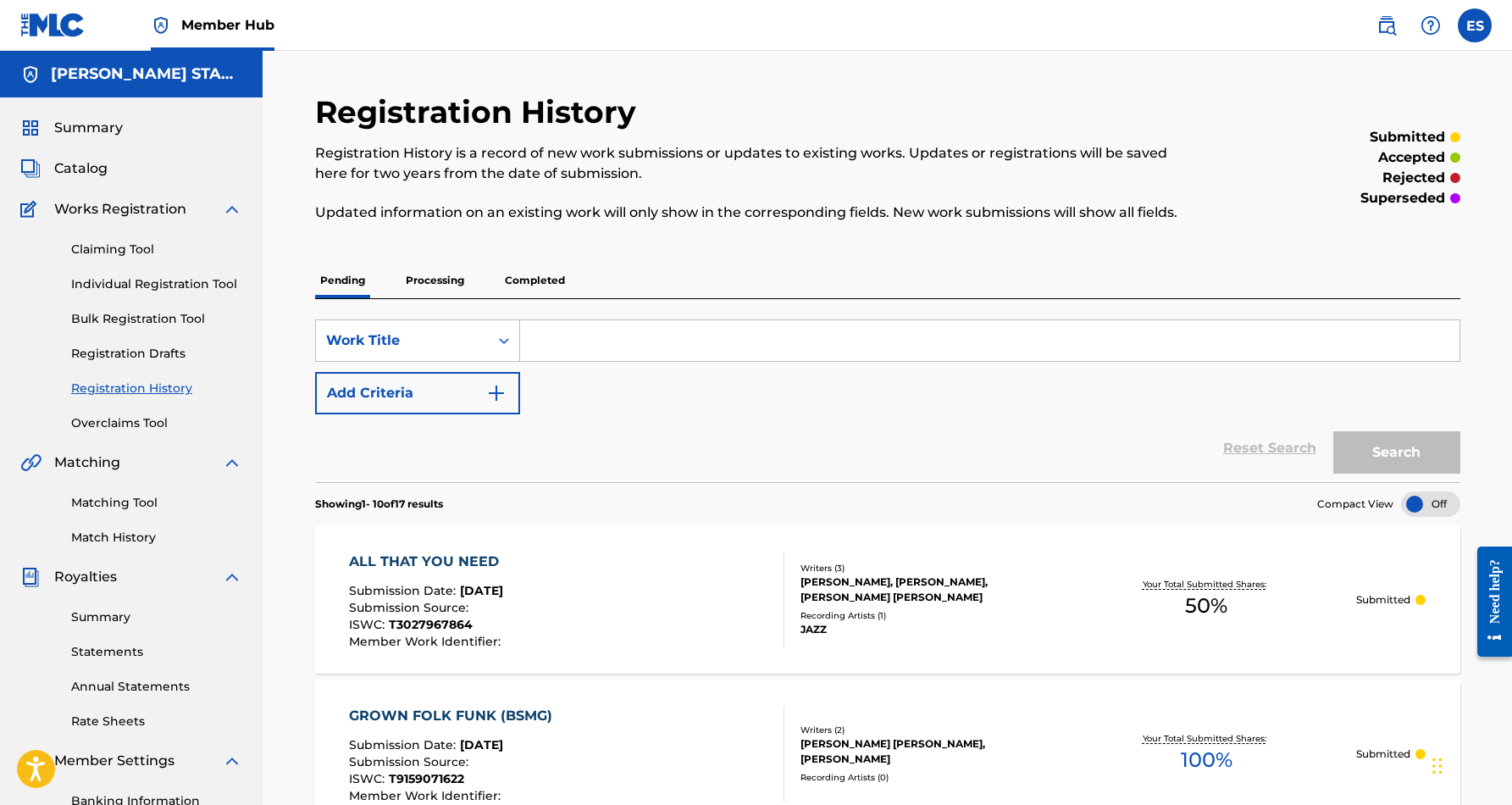
click at [531, 276] on p "Completed" at bounding box center [534, 280] width 71 height 36
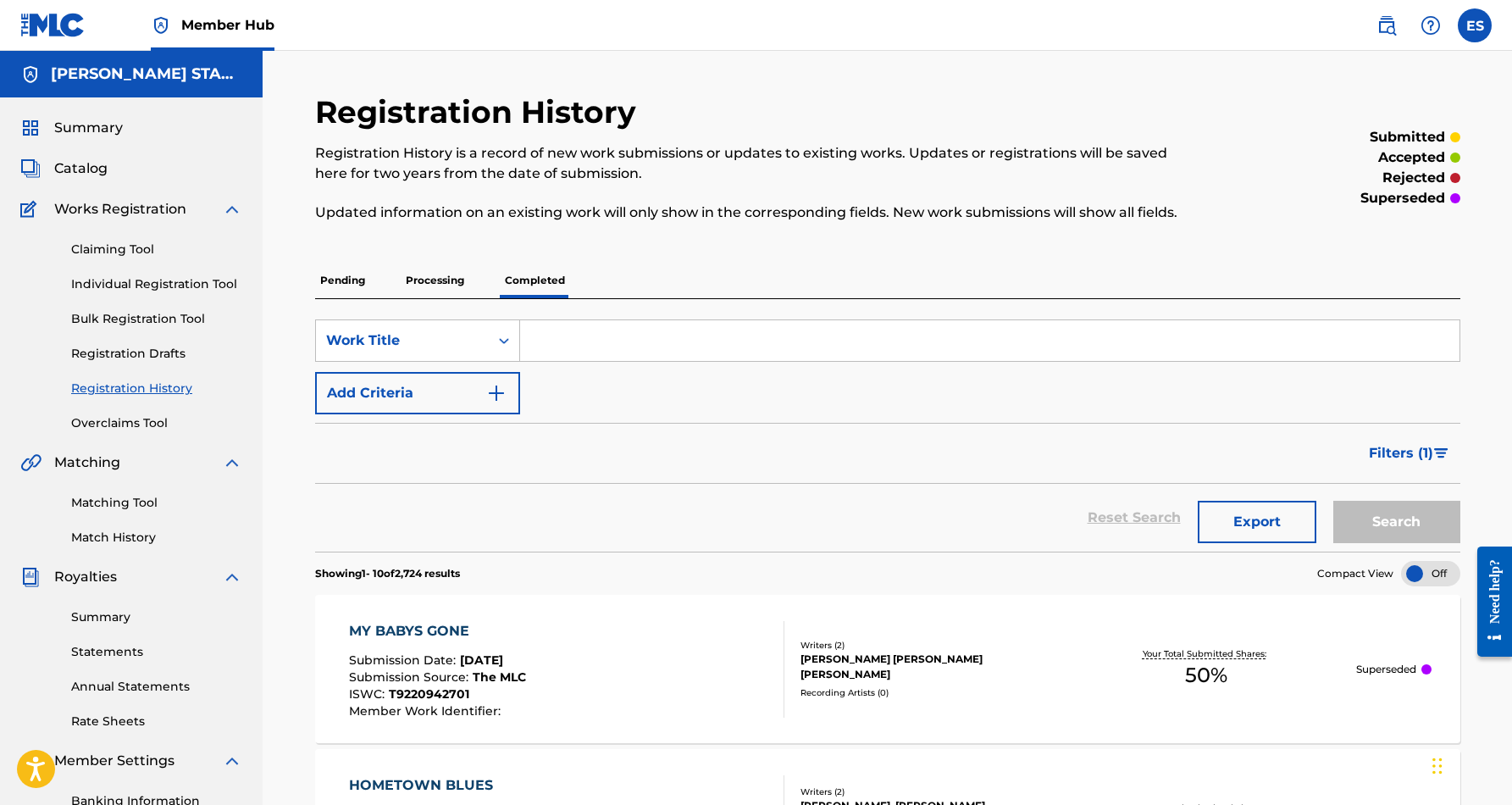
click at [448, 277] on p "Processing" at bounding box center [435, 280] width 69 height 36
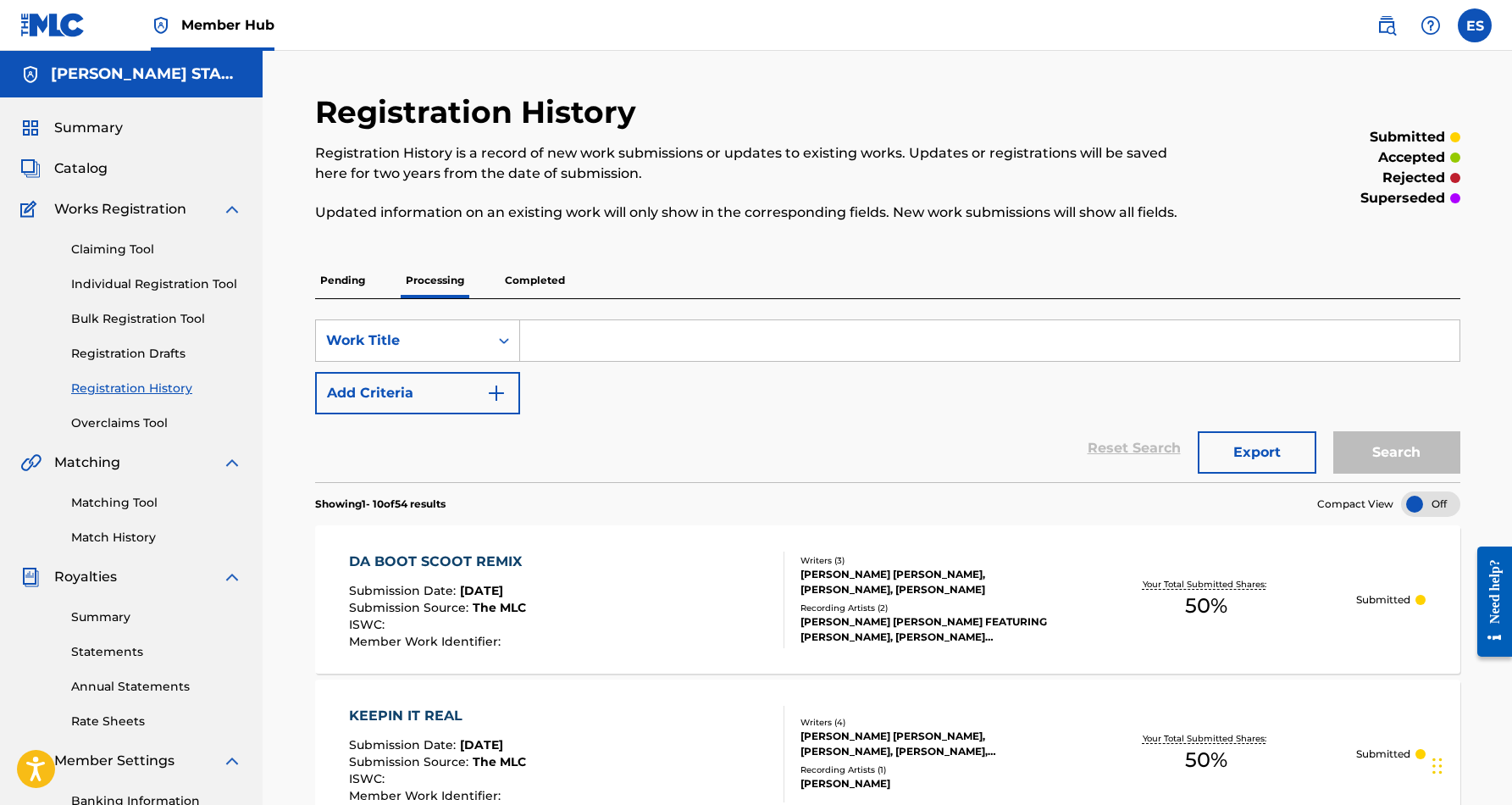
click at [347, 279] on p "Pending" at bounding box center [343, 280] width 56 height 36
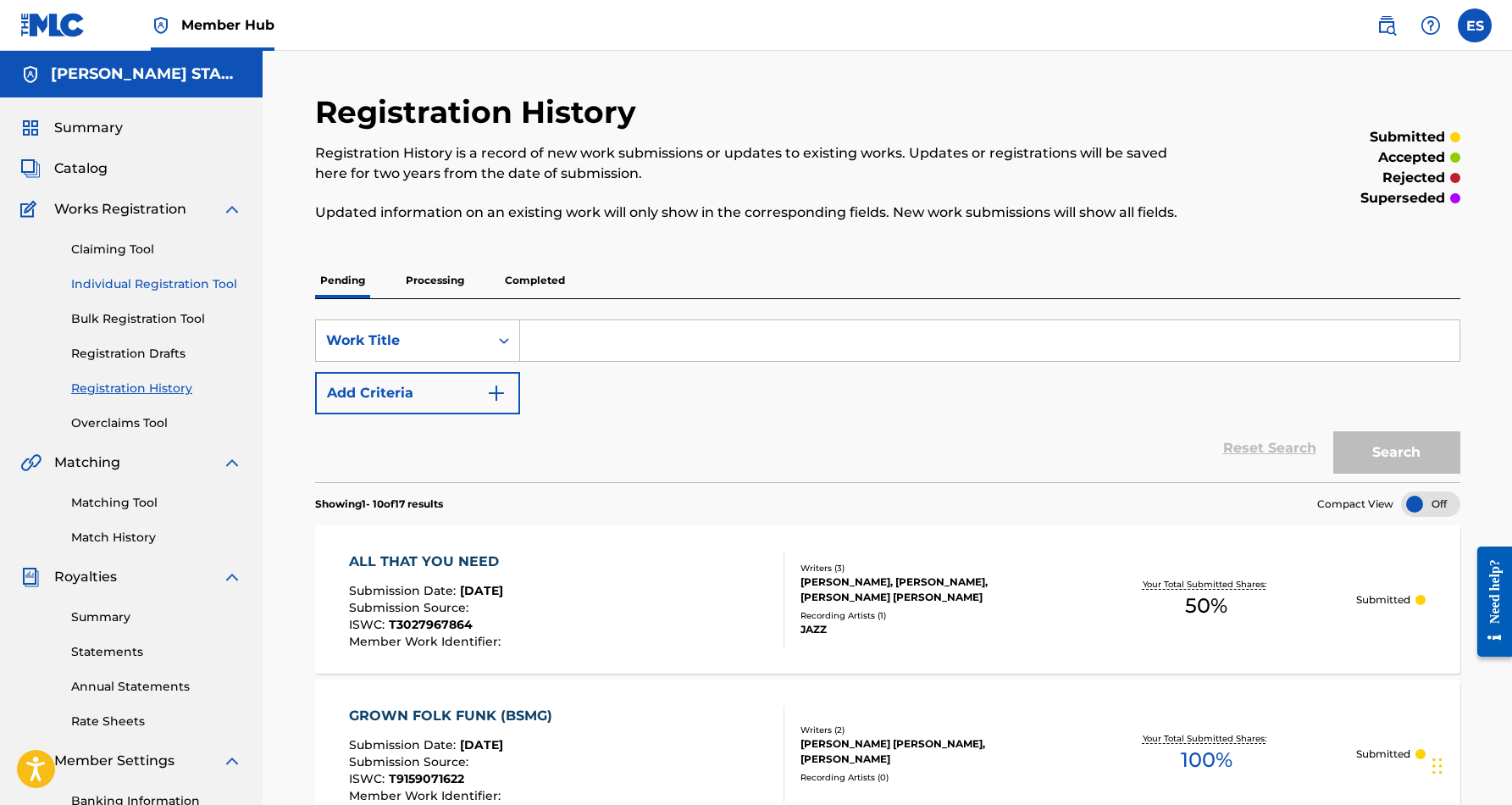
click at [175, 285] on link "Individual Registration Tool" at bounding box center [156, 285] width 171 height 18
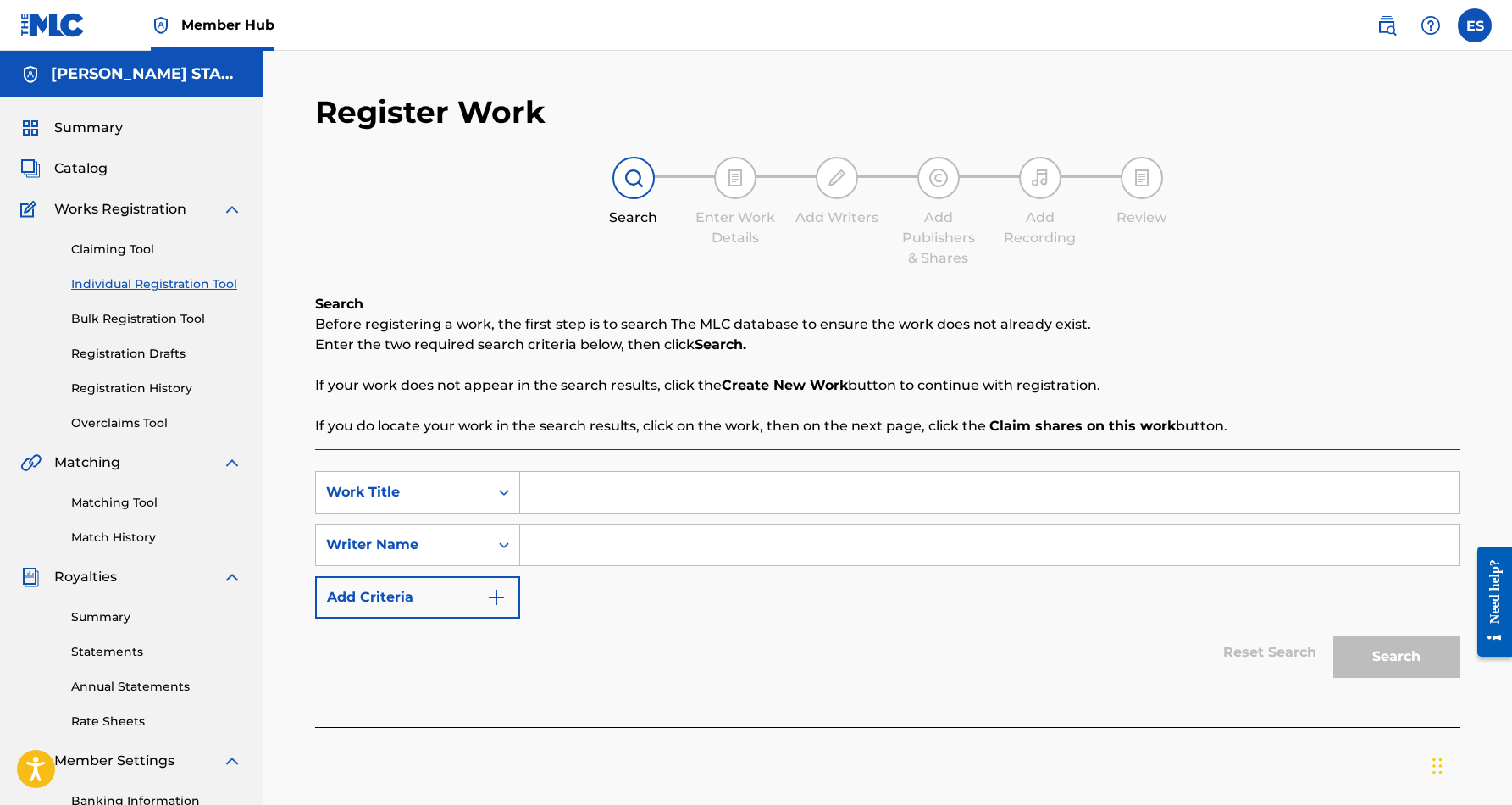
click at [549, 491] on input "Search Form" at bounding box center [989, 492] width 939 height 40
paste input "CHOICES"
type input "CHOICES"
click at [611, 566] on div "SearchWithCriteria05870fe9-2cd1-4233-8ef0-247d36010776 Work Title CHOICES choic…" at bounding box center [887, 544] width 1145 height 148
click at [577, 543] on input "Search Form" at bounding box center [989, 544] width 939 height 40
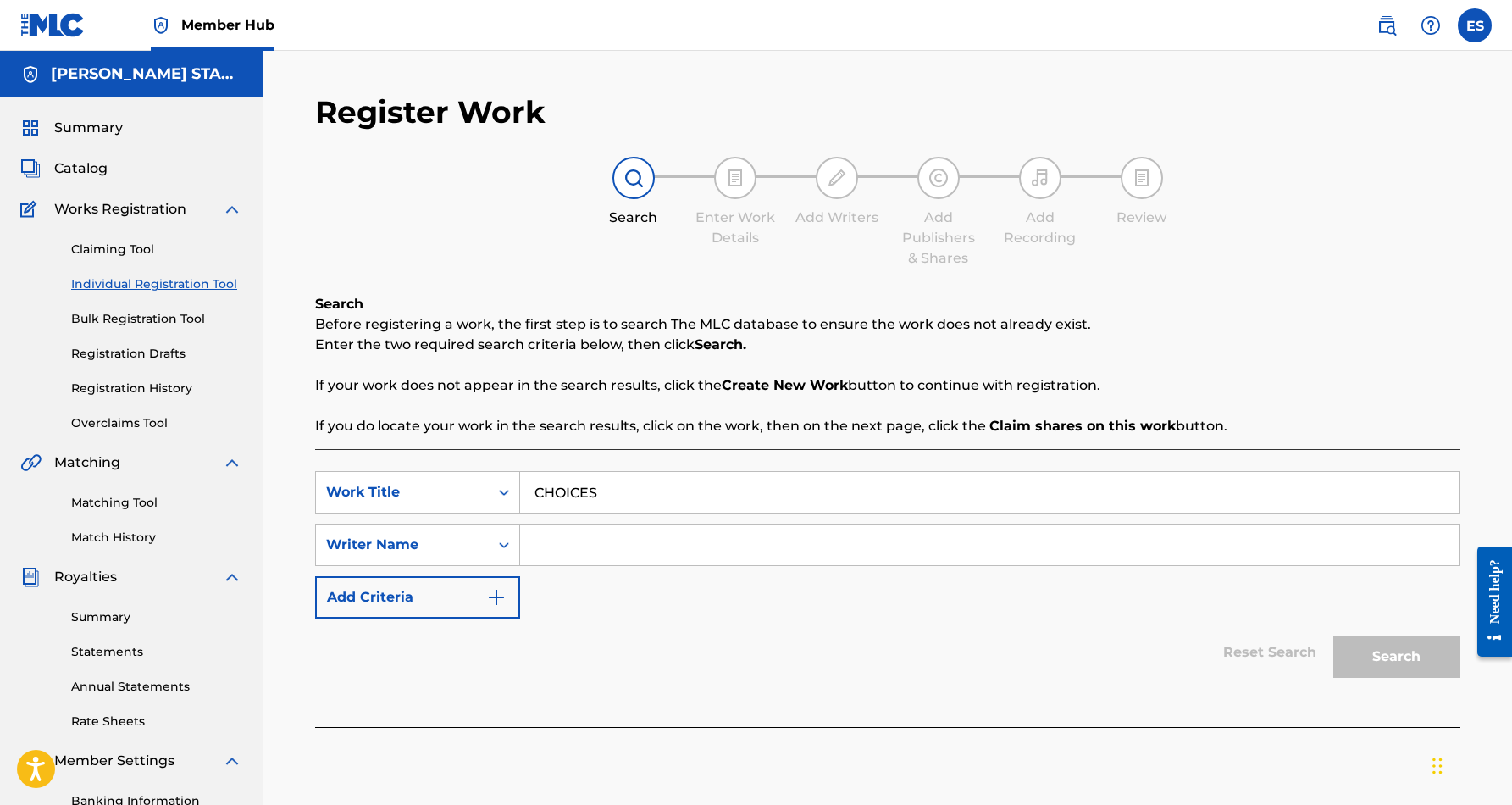
paste input "[PERSON_NAME] [PERSON_NAME]"
type input "[PERSON_NAME] [PERSON_NAME]"
click at [1405, 653] on button "Search" at bounding box center [1397, 656] width 127 height 42
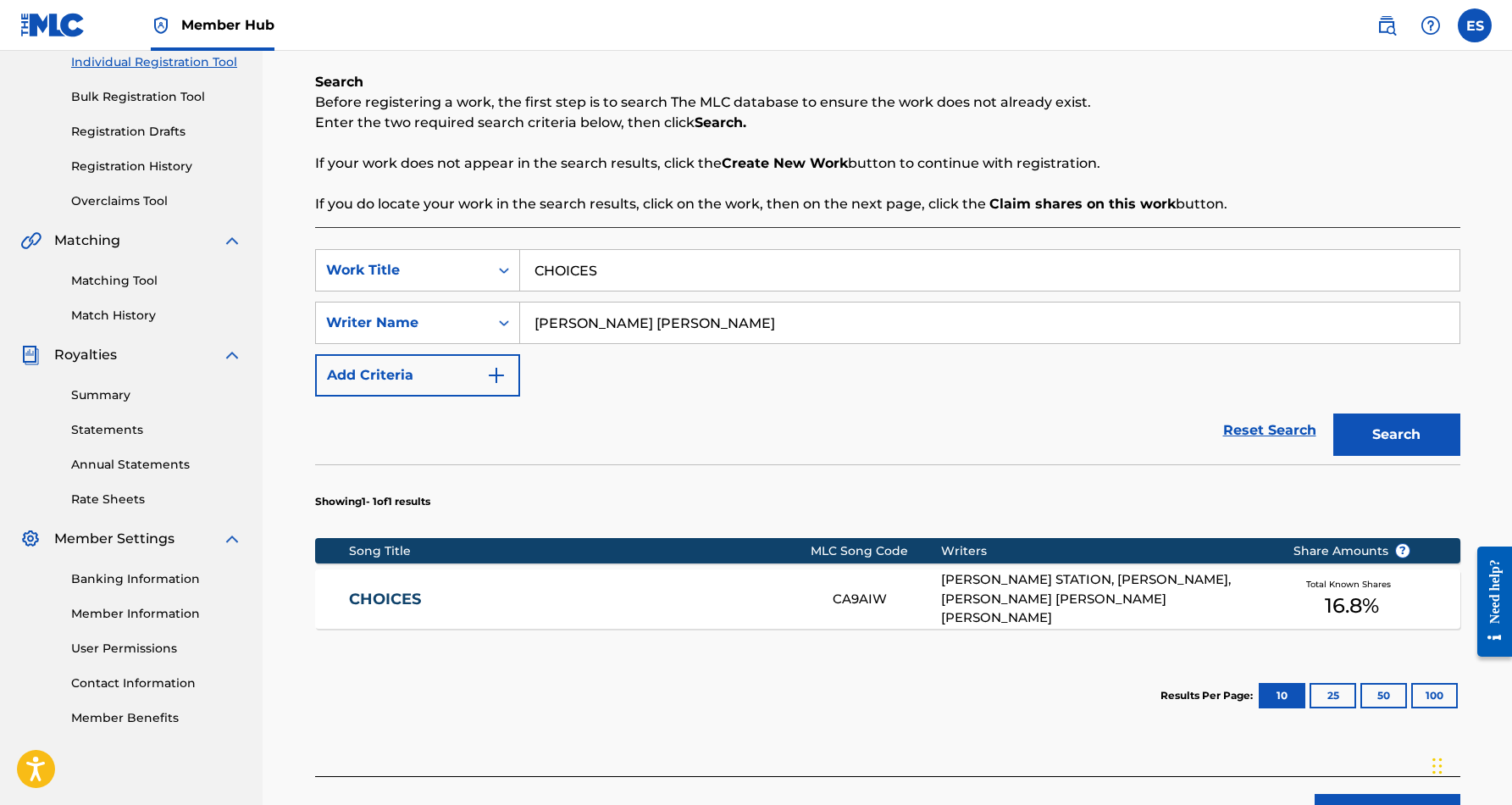
scroll to position [227, 0]
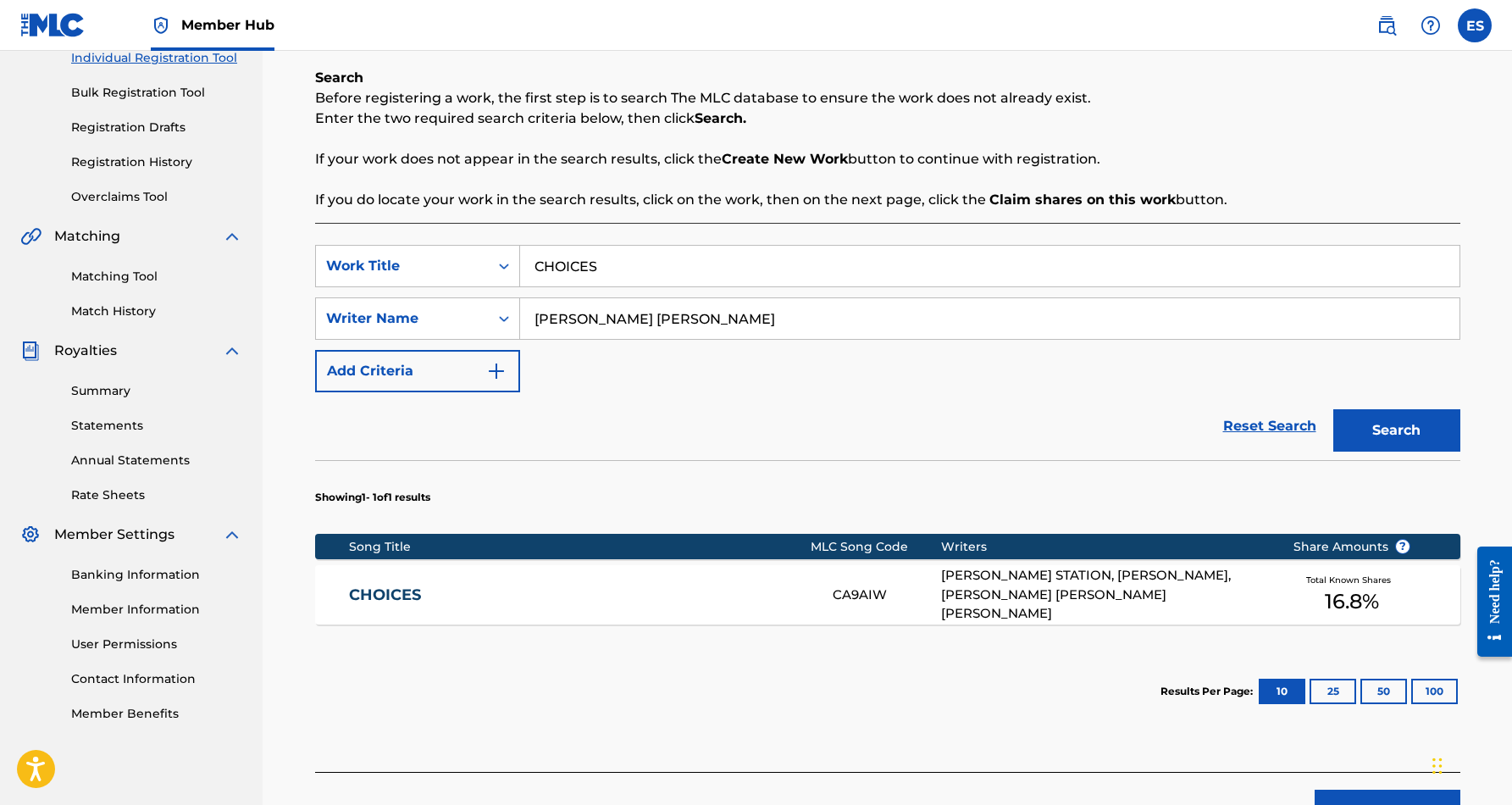
click at [1075, 601] on div "[PERSON_NAME] STATION, [PERSON_NAME], [PERSON_NAME] [PERSON_NAME] [PERSON_NAME]" at bounding box center [1104, 595] width 326 height 57
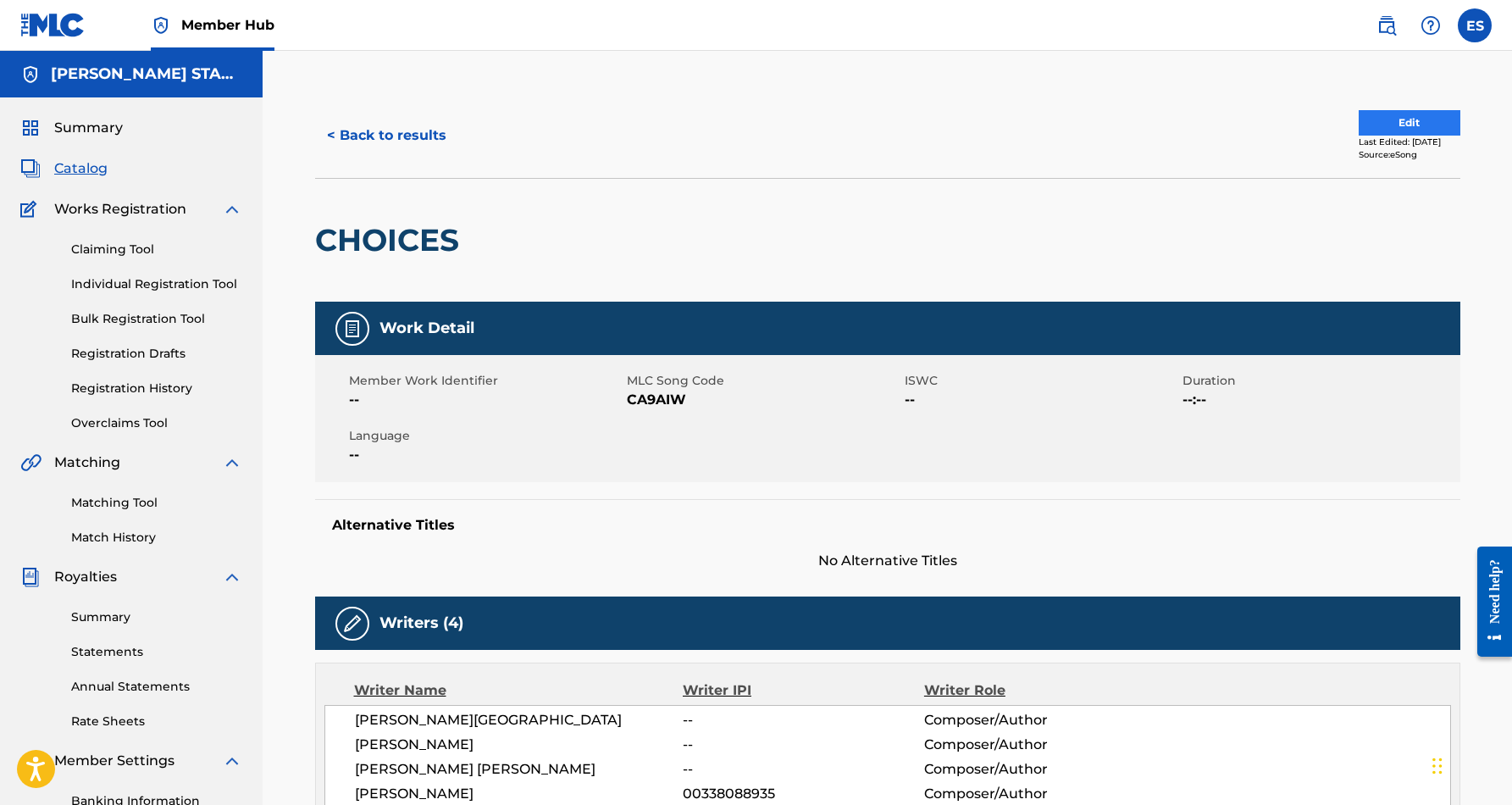
click at [1368, 120] on button "Edit" at bounding box center [1410, 123] width 102 height 25
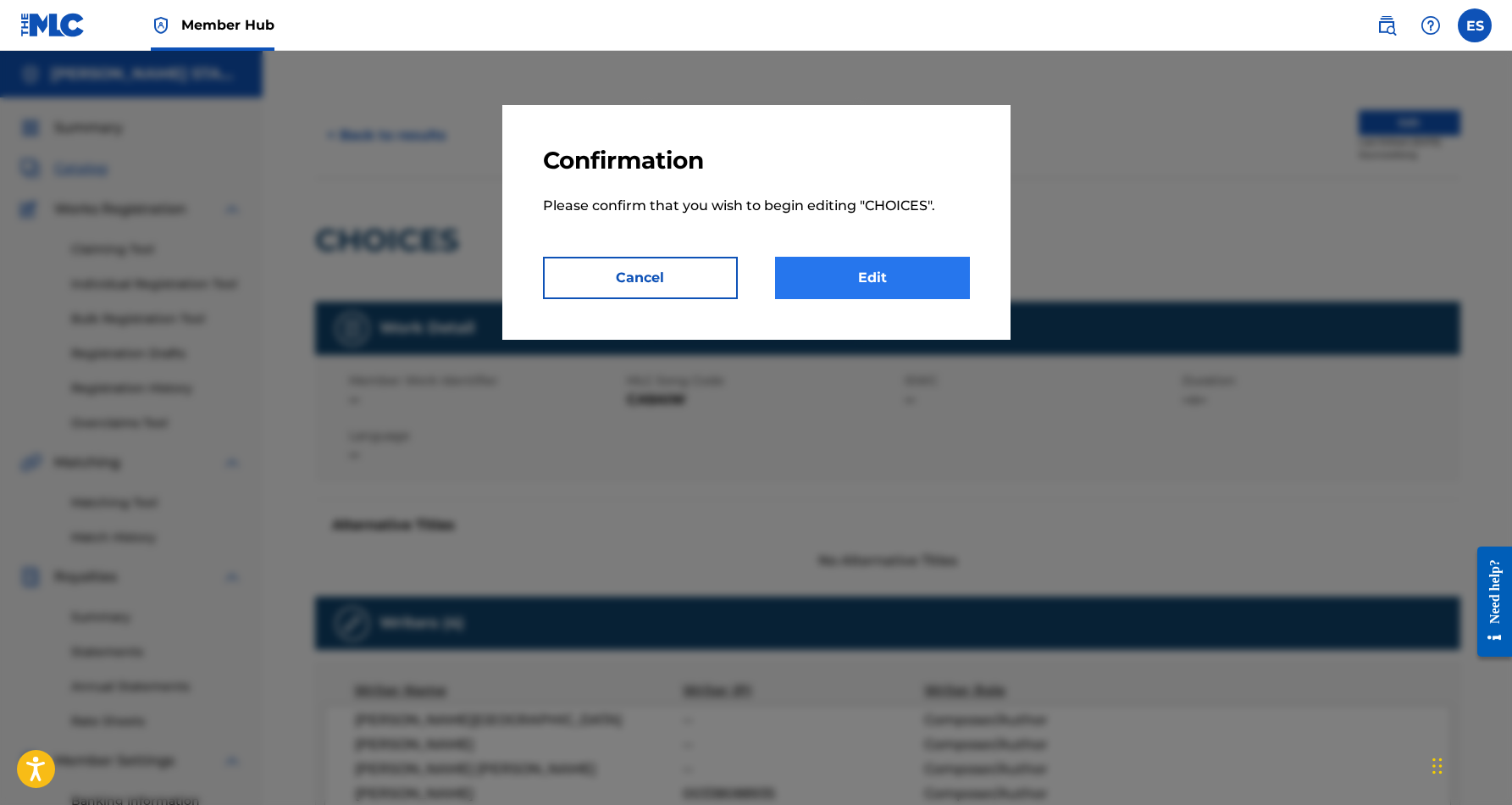
click at [910, 265] on link "Edit" at bounding box center [873, 278] width 195 height 42
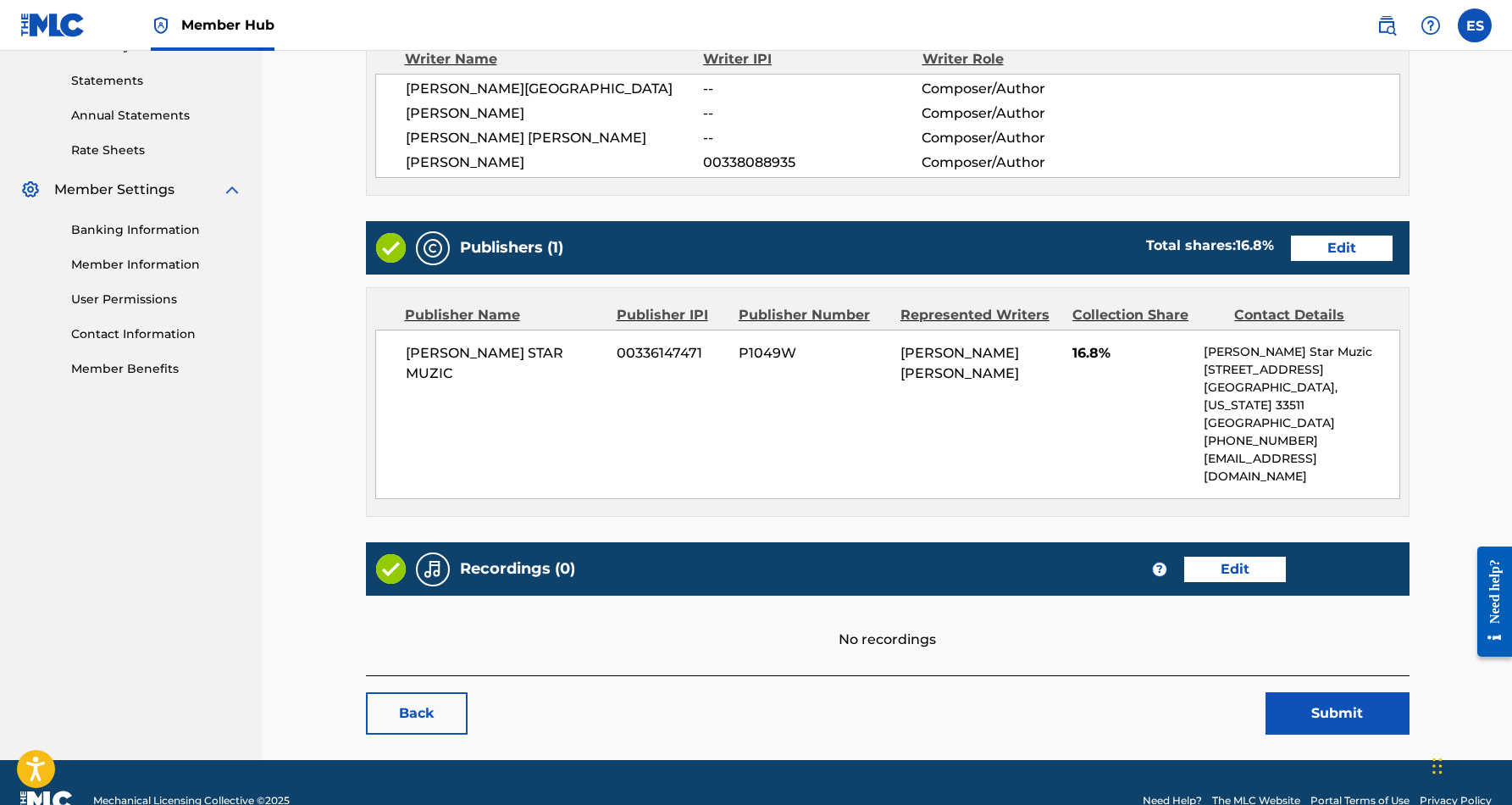
scroll to position [570, 0]
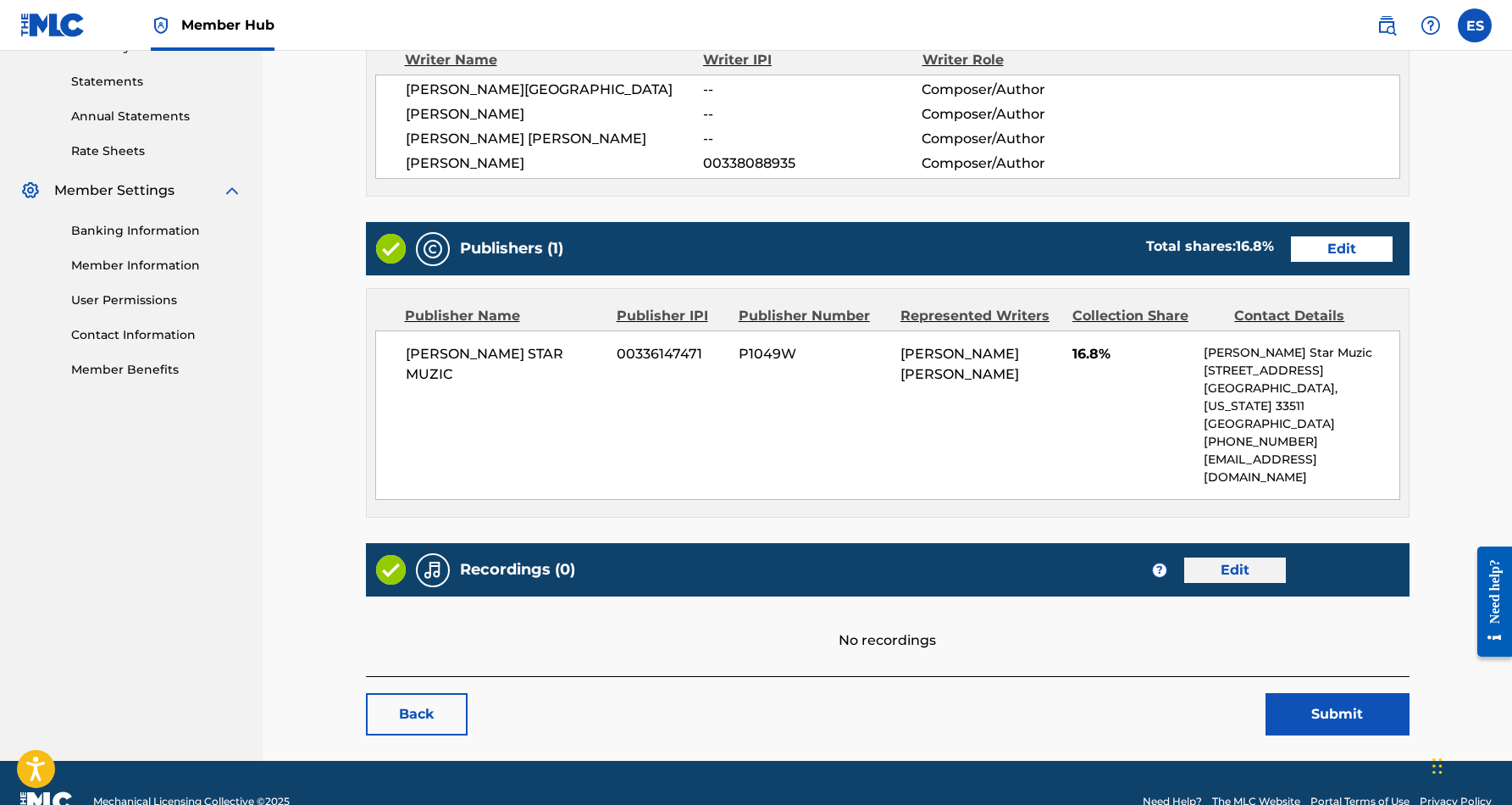
click at [1244, 558] on link "Edit" at bounding box center [1235, 570] width 102 height 25
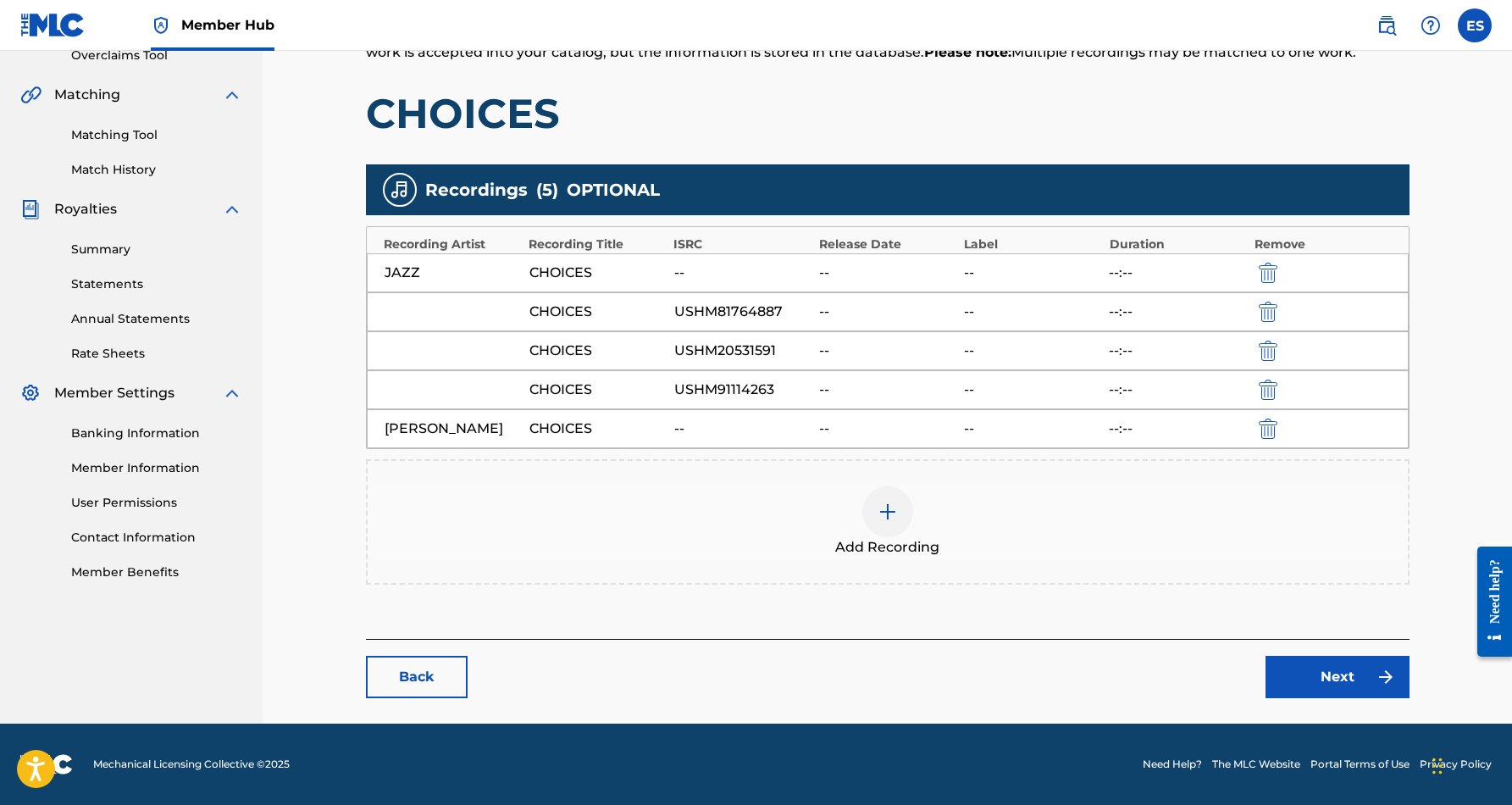
scroll to position [381, 0]
click at [883, 519] on img at bounding box center [887, 511] width 21 height 21
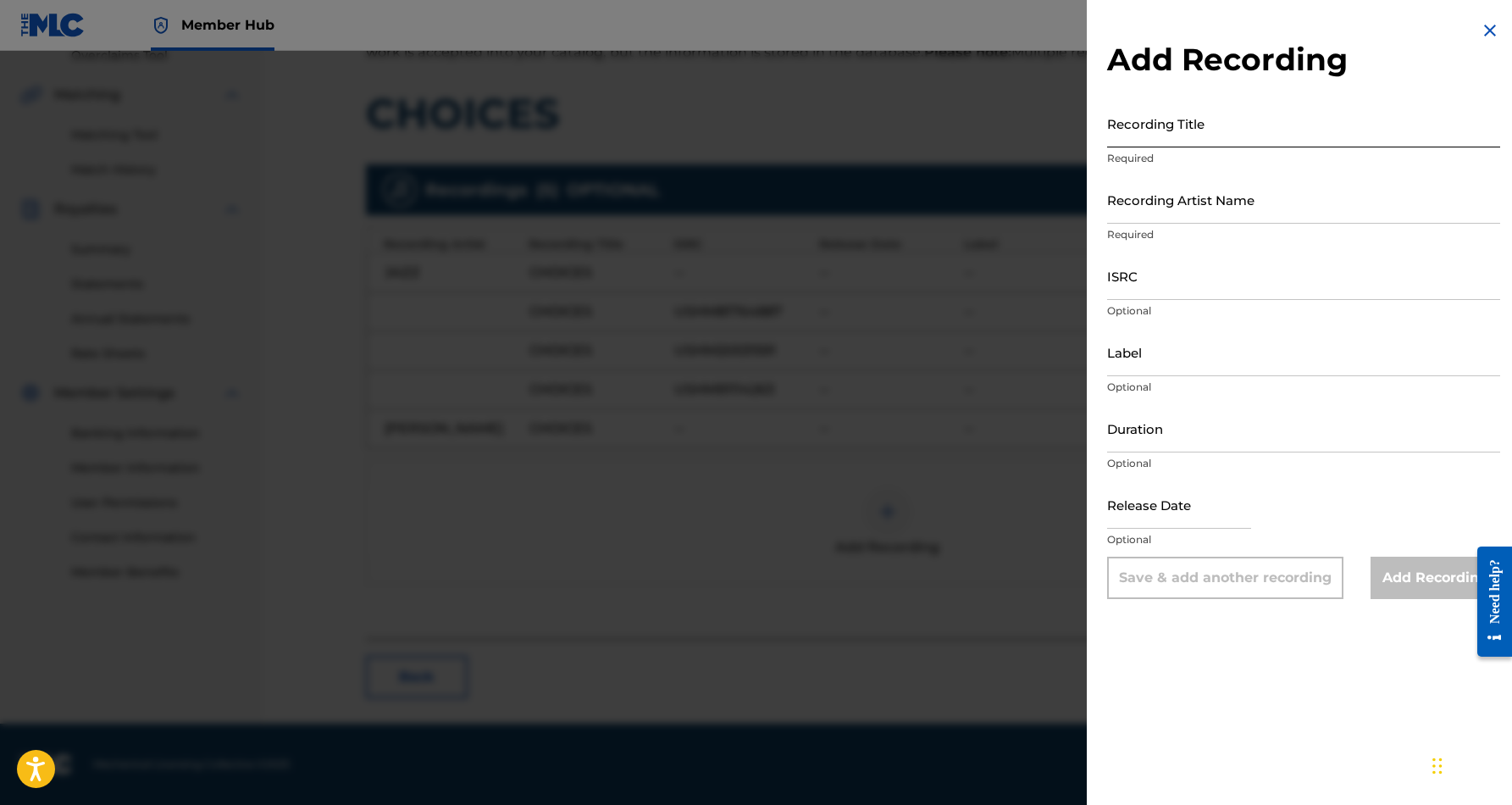
click at [1173, 139] on input "Recording Title" at bounding box center [1303, 124] width 393 height 48
paste input "CHOICES"
type input "CHOICES"
click at [1331, 210] on input "Recording Artist Name" at bounding box center [1303, 200] width 393 height 48
paste input "JAZZ"
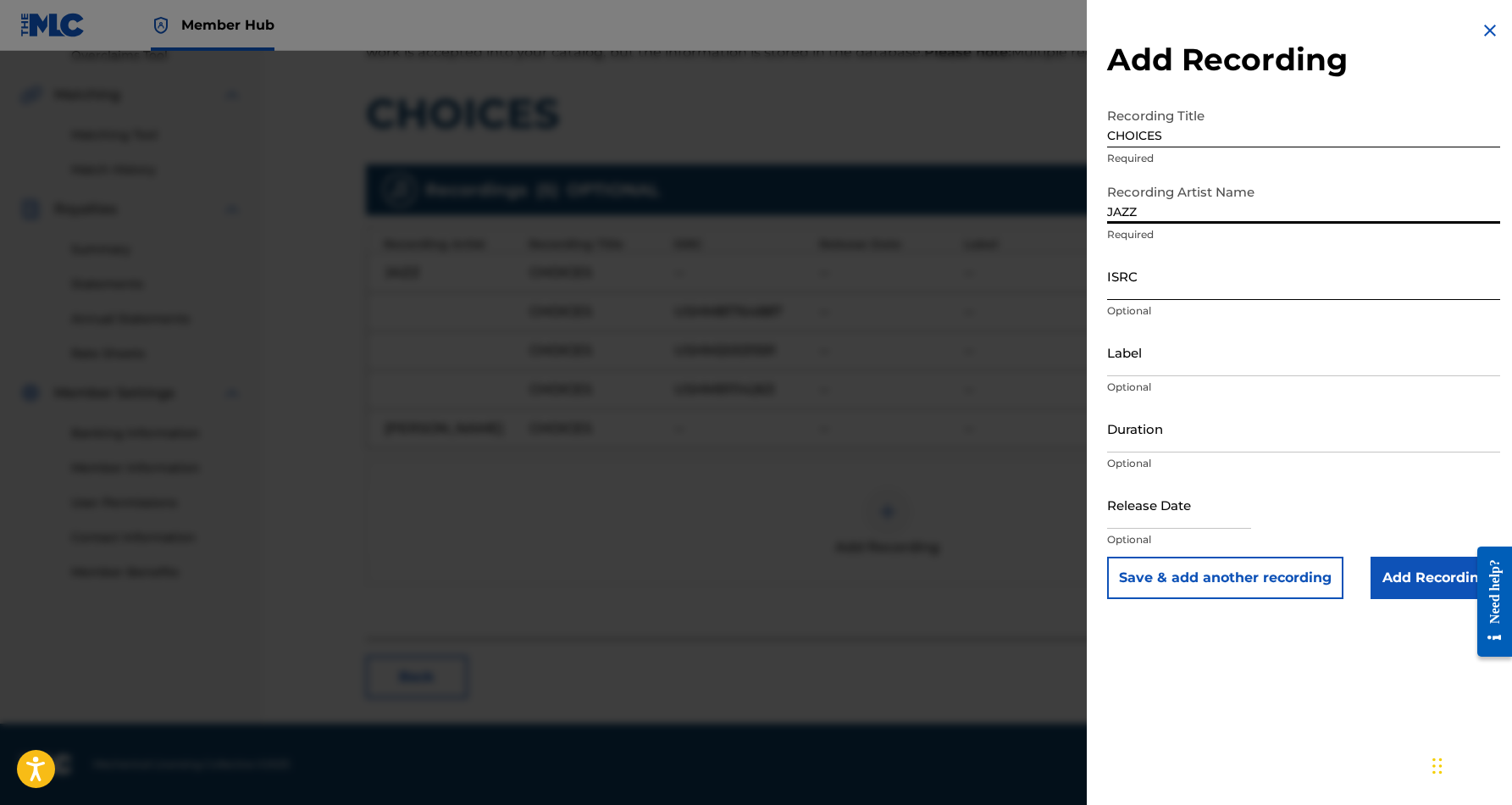
type input "JAZZ"
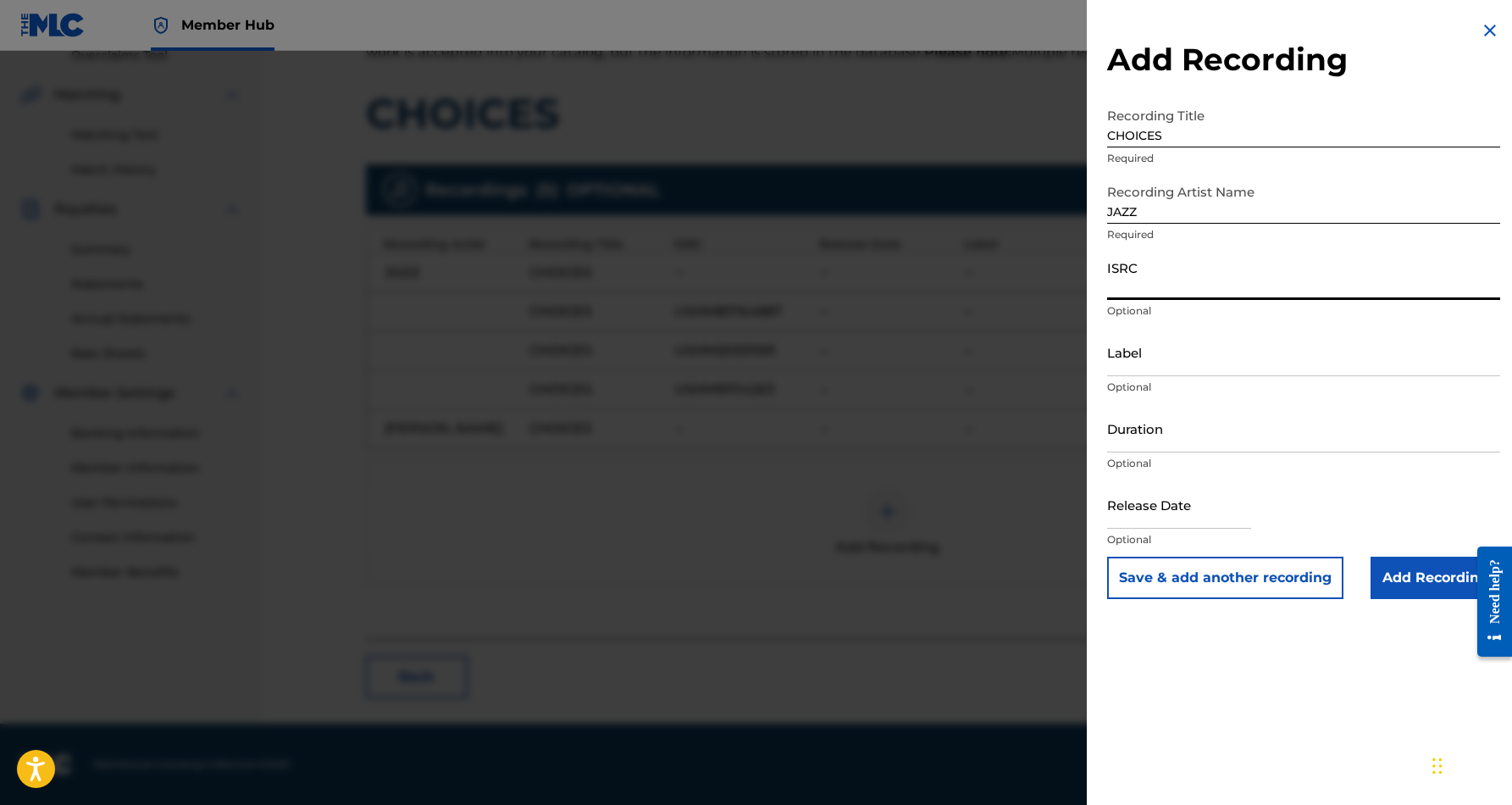
click at [1143, 283] on input "ISRC" at bounding box center [1303, 276] width 393 height 48
paste input "USHM91114263"
type input "USHM91114263"
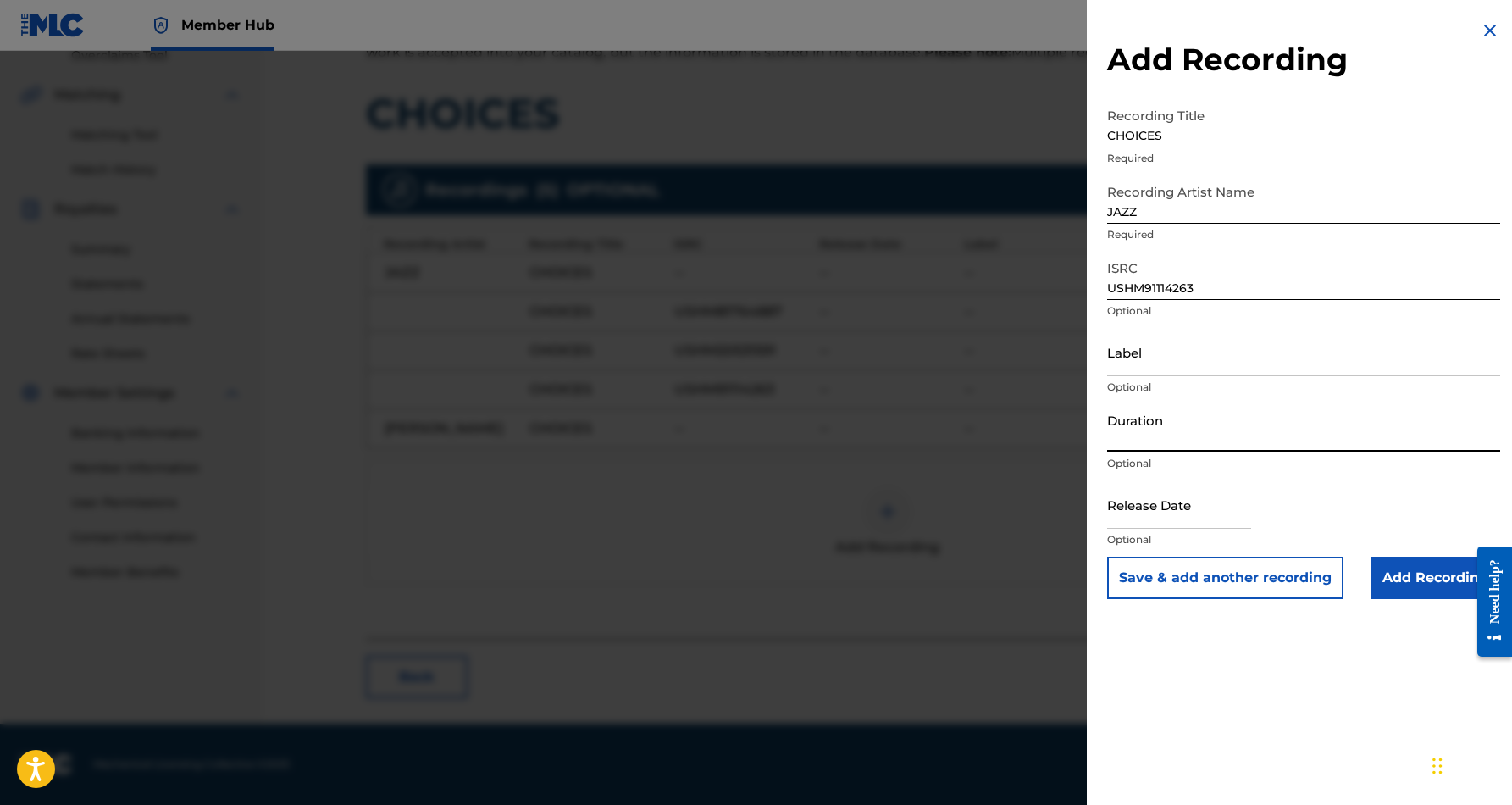
click at [1183, 417] on input "Duration" at bounding box center [1303, 428] width 393 height 48
type input "04:00"
click at [1284, 707] on div "Add Recording Recording Title CHOICES Required Recording Artist Name JAZZ Requi…" at bounding box center [1303, 402] width 433 height 805
click at [1259, 583] on button "Save & add another recording" at bounding box center [1226, 578] width 236 height 42
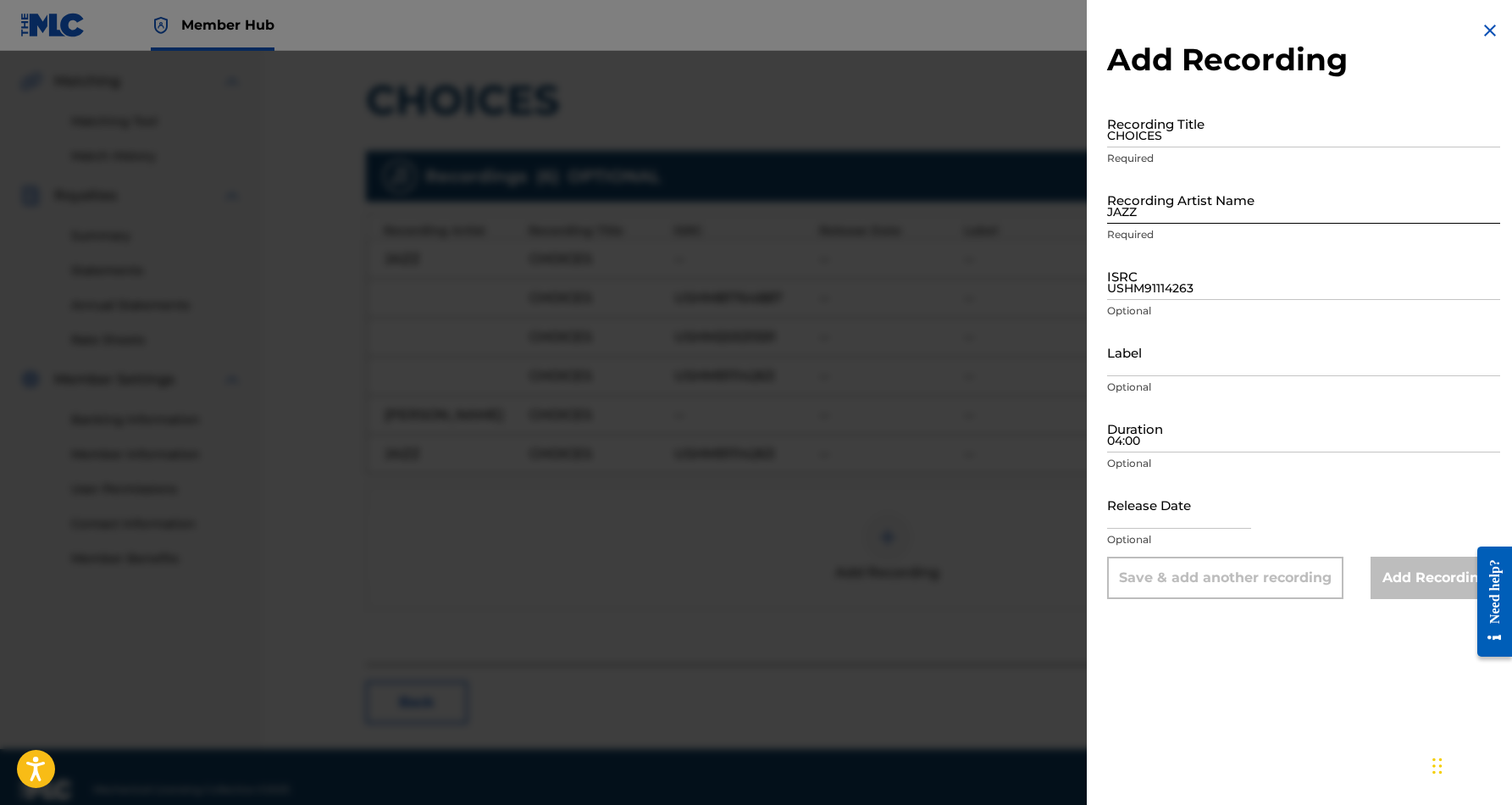
click at [1157, 200] on input "JAZZ" at bounding box center [1303, 200] width 393 height 48
paste input "CHOICES"
type input "CHOICES"
click at [1163, 137] on input "CHOICES" at bounding box center [1303, 124] width 393 height 48
paste input "CHOICES"
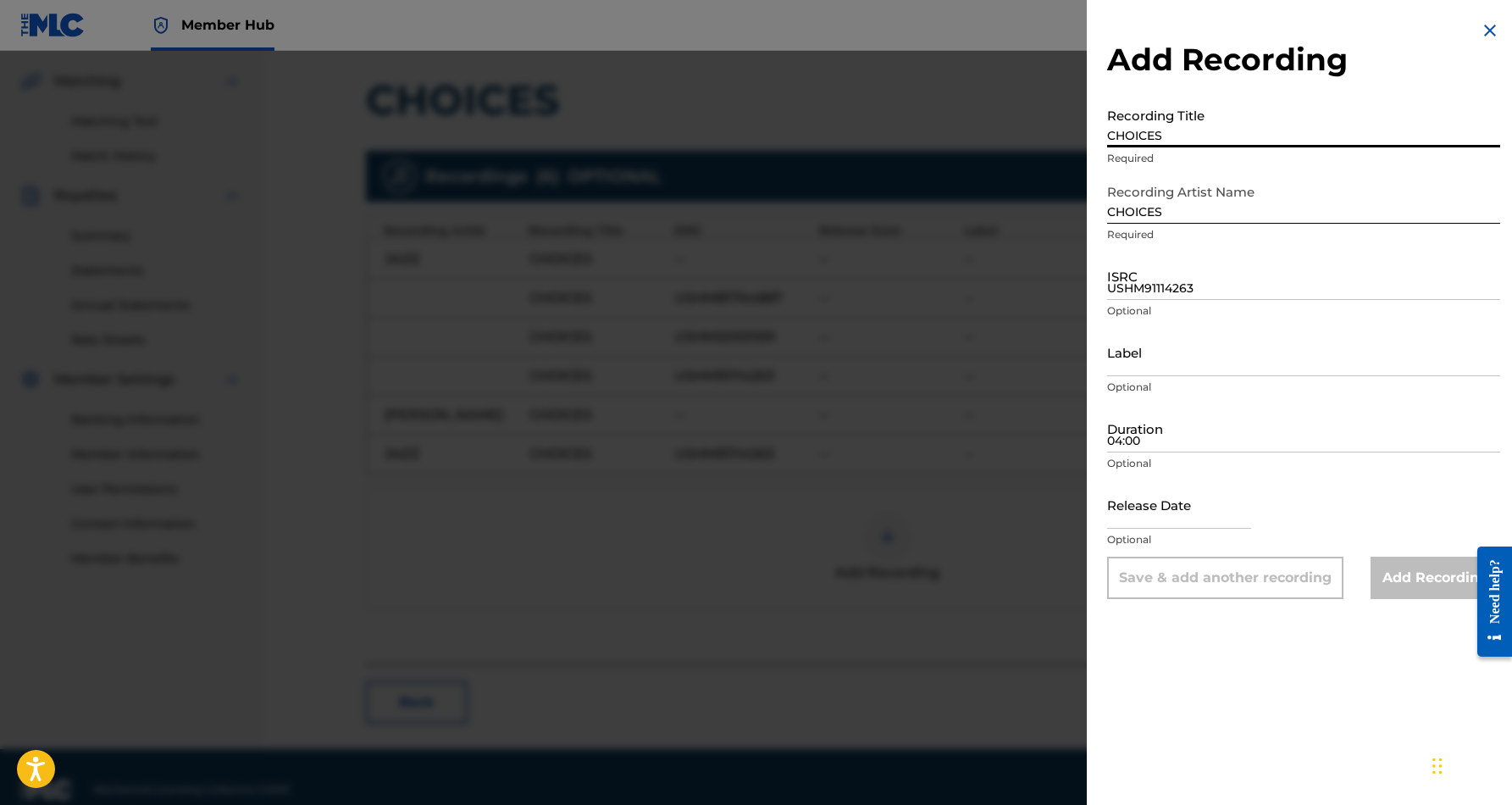
type input "CHOICES"
click at [1175, 212] on input "CHOICES" at bounding box center [1303, 200] width 393 height 48
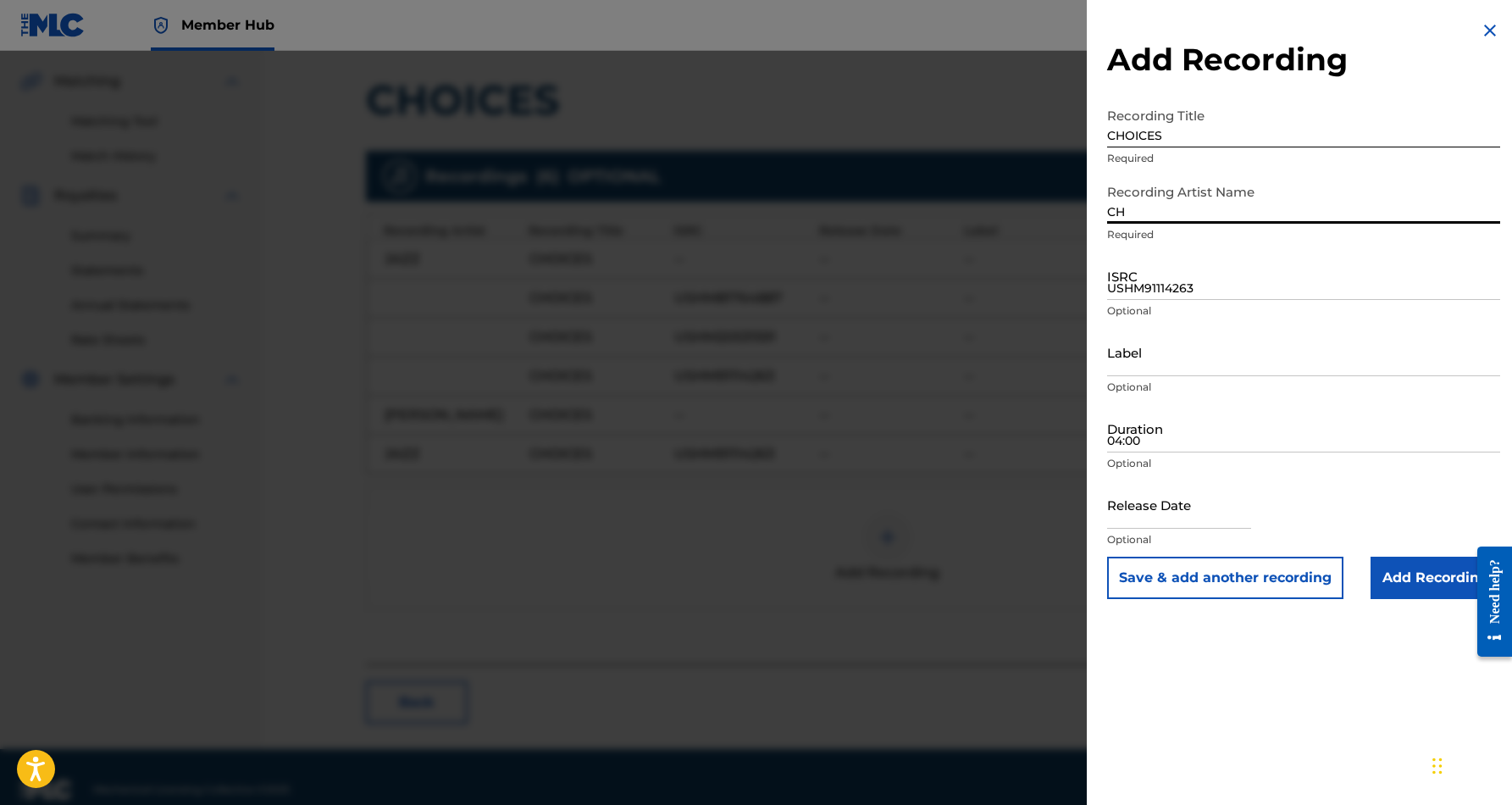
type input "C"
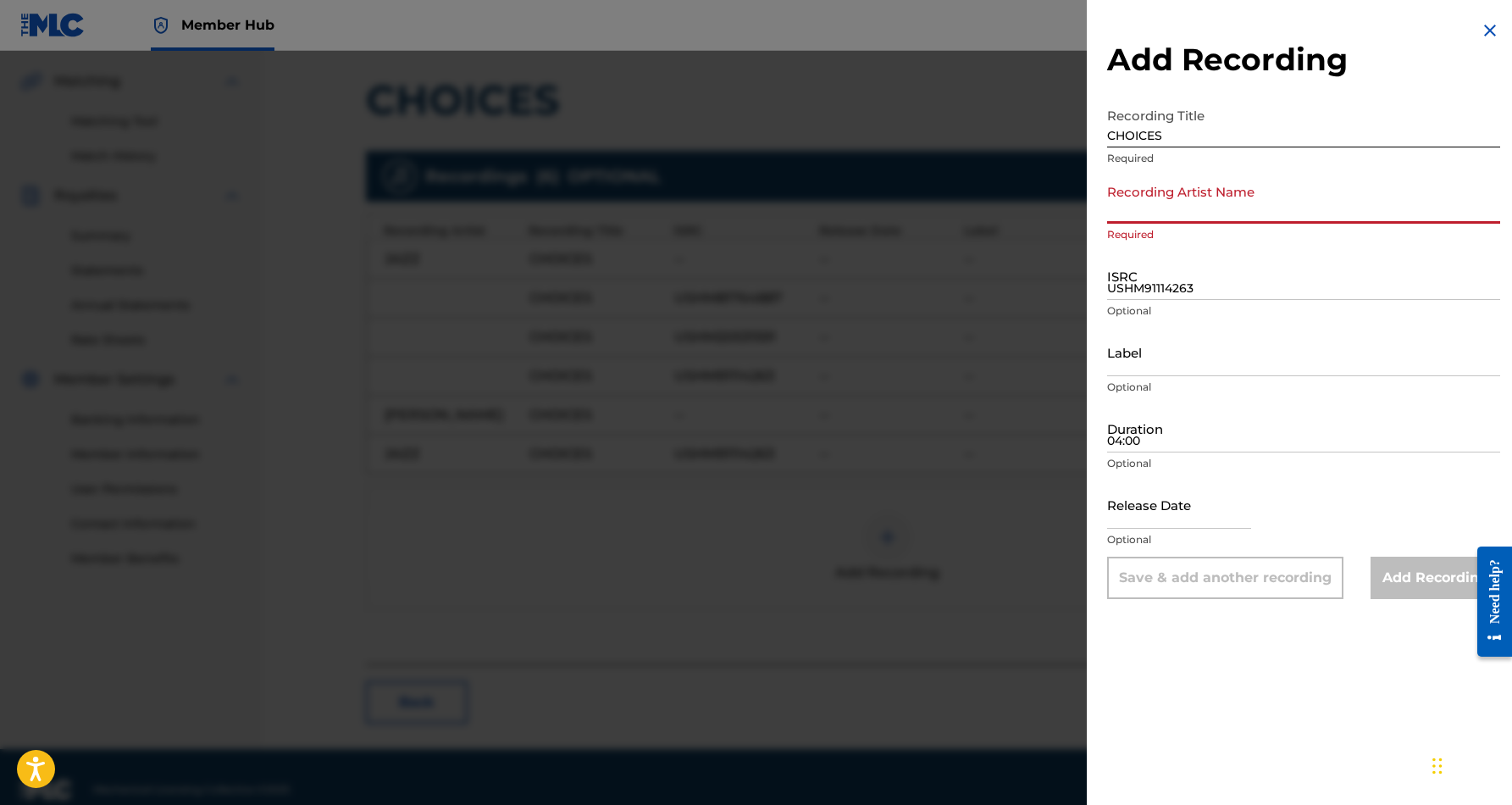
paste input "JAZZ"
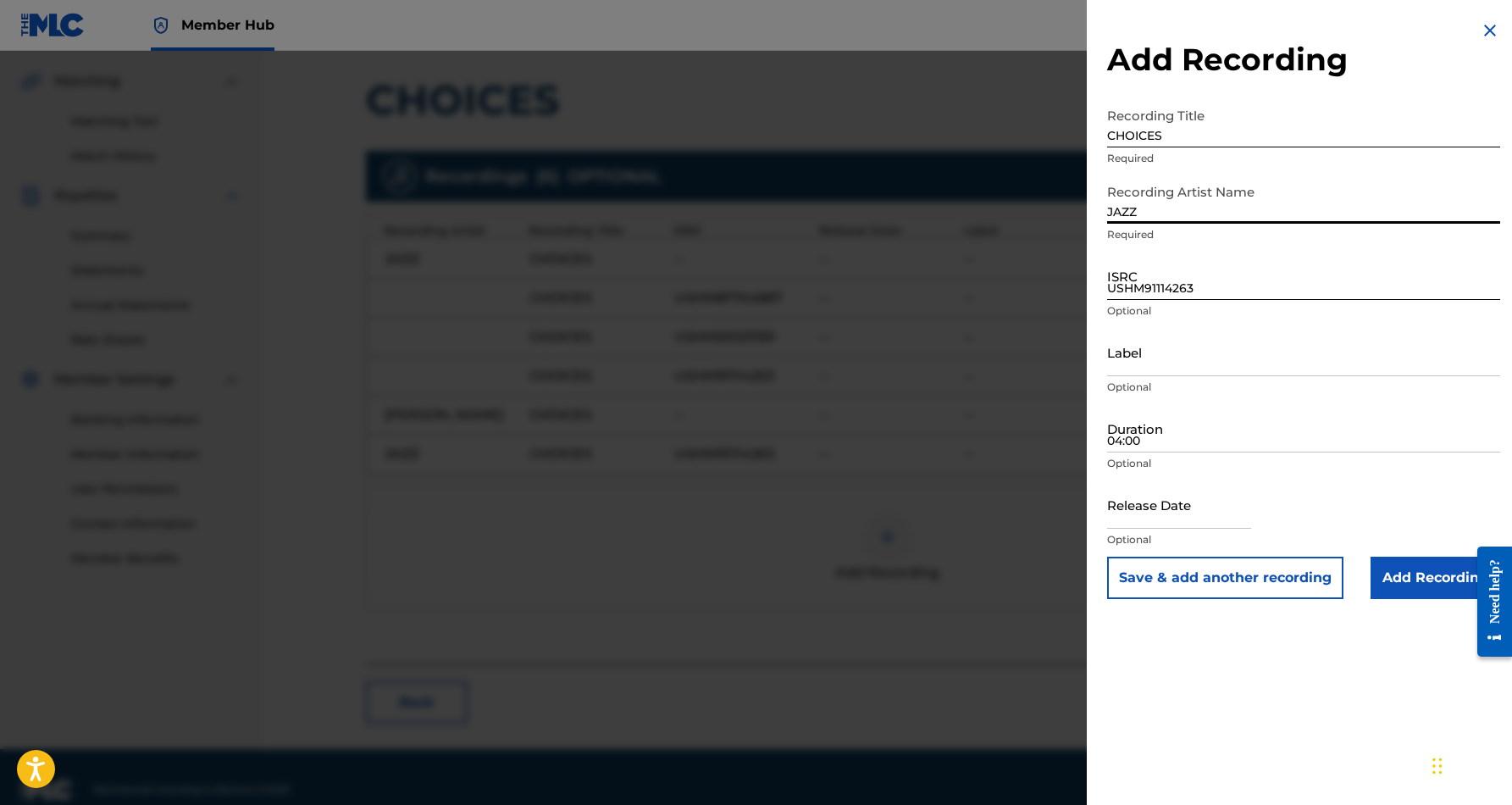
type input "JAZZ"
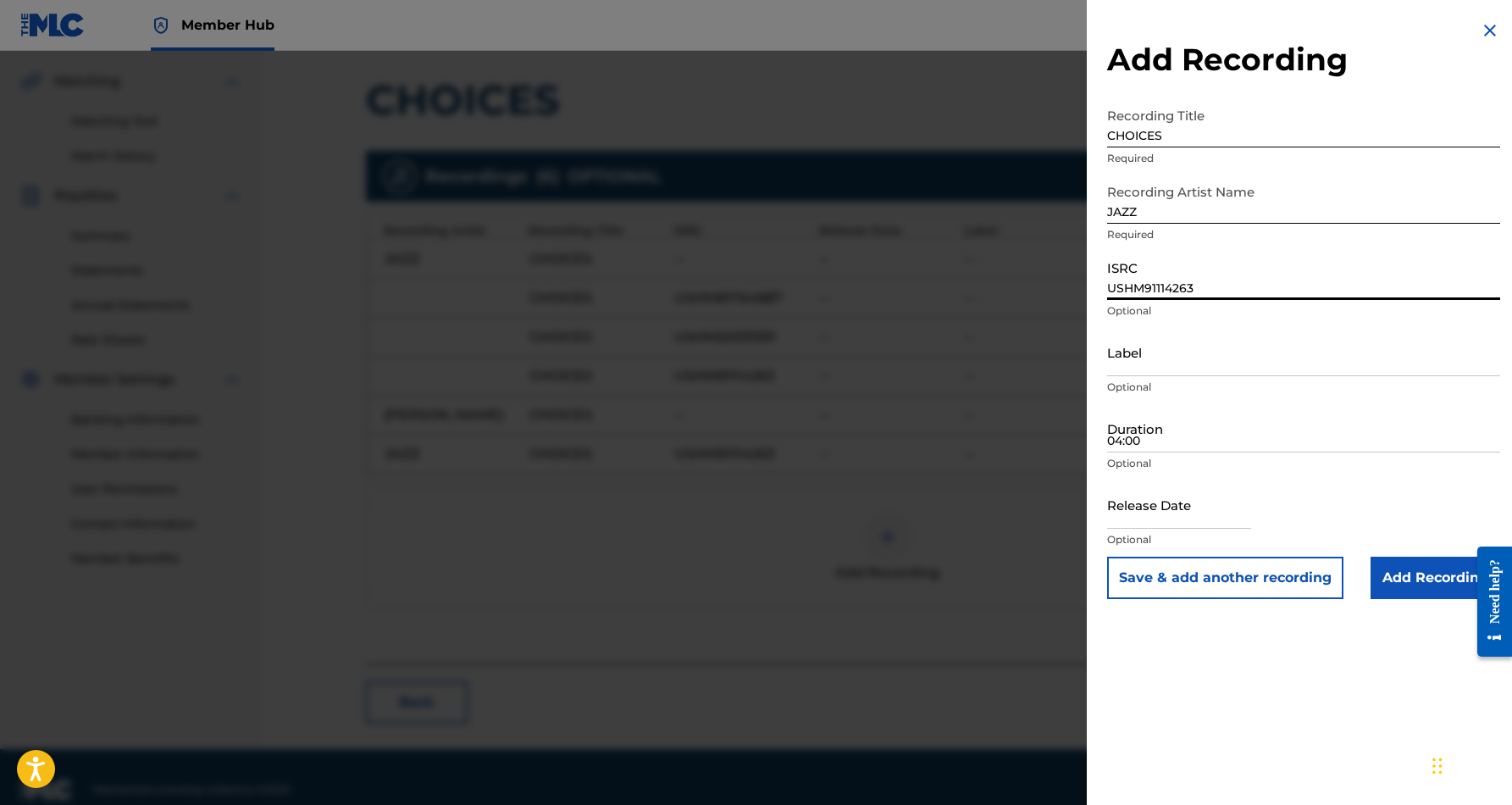
click at [1140, 264] on input "USHM91114263" at bounding box center [1303, 276] width 393 height 48
paste input "USHM20531591"
type input "USHM20531591"
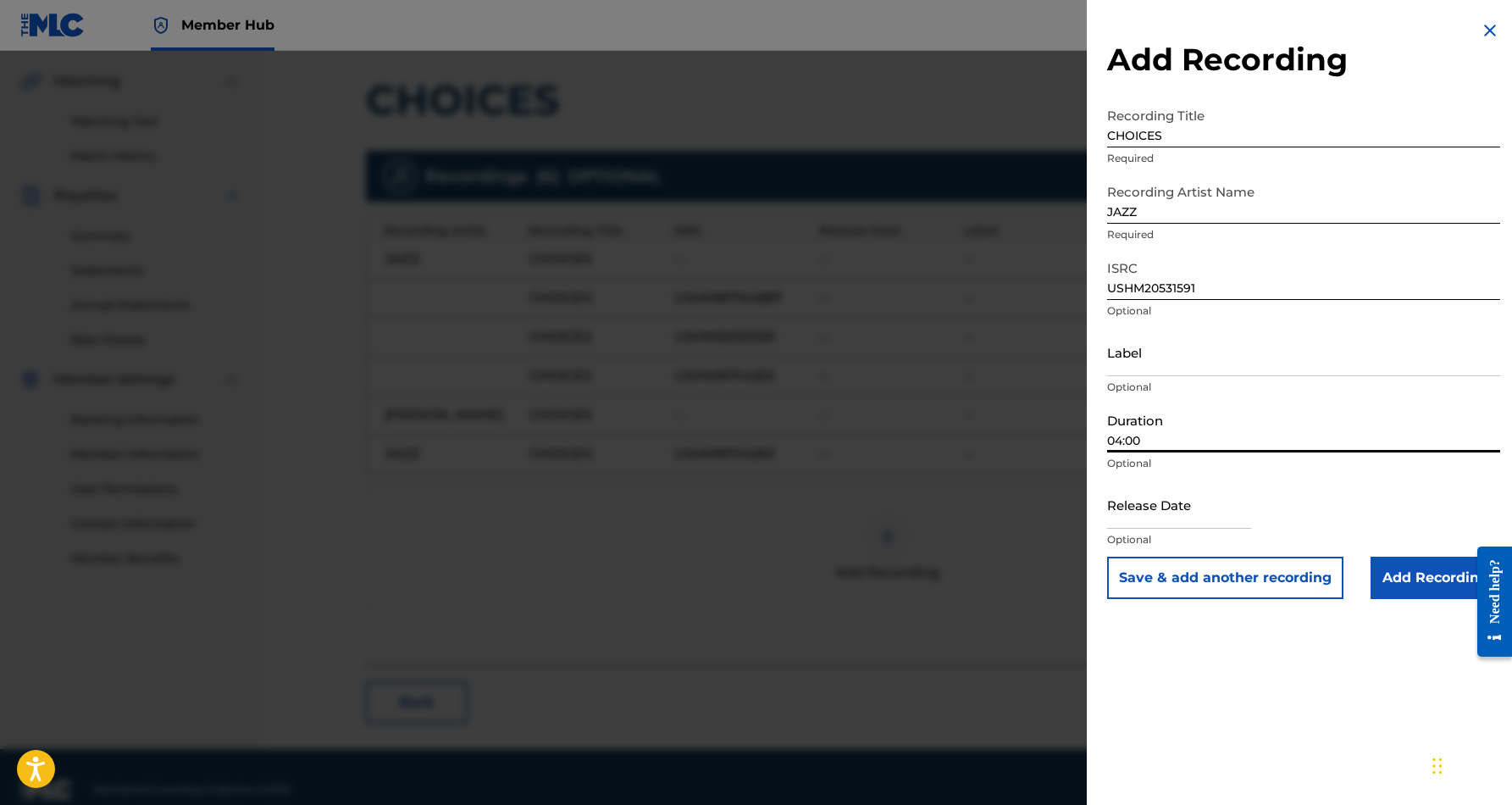
click at [1146, 419] on input "04:00" at bounding box center [1303, 428] width 393 height 48
type input "04:00"
click at [1199, 577] on button "Save & add another recording" at bounding box center [1226, 578] width 236 height 42
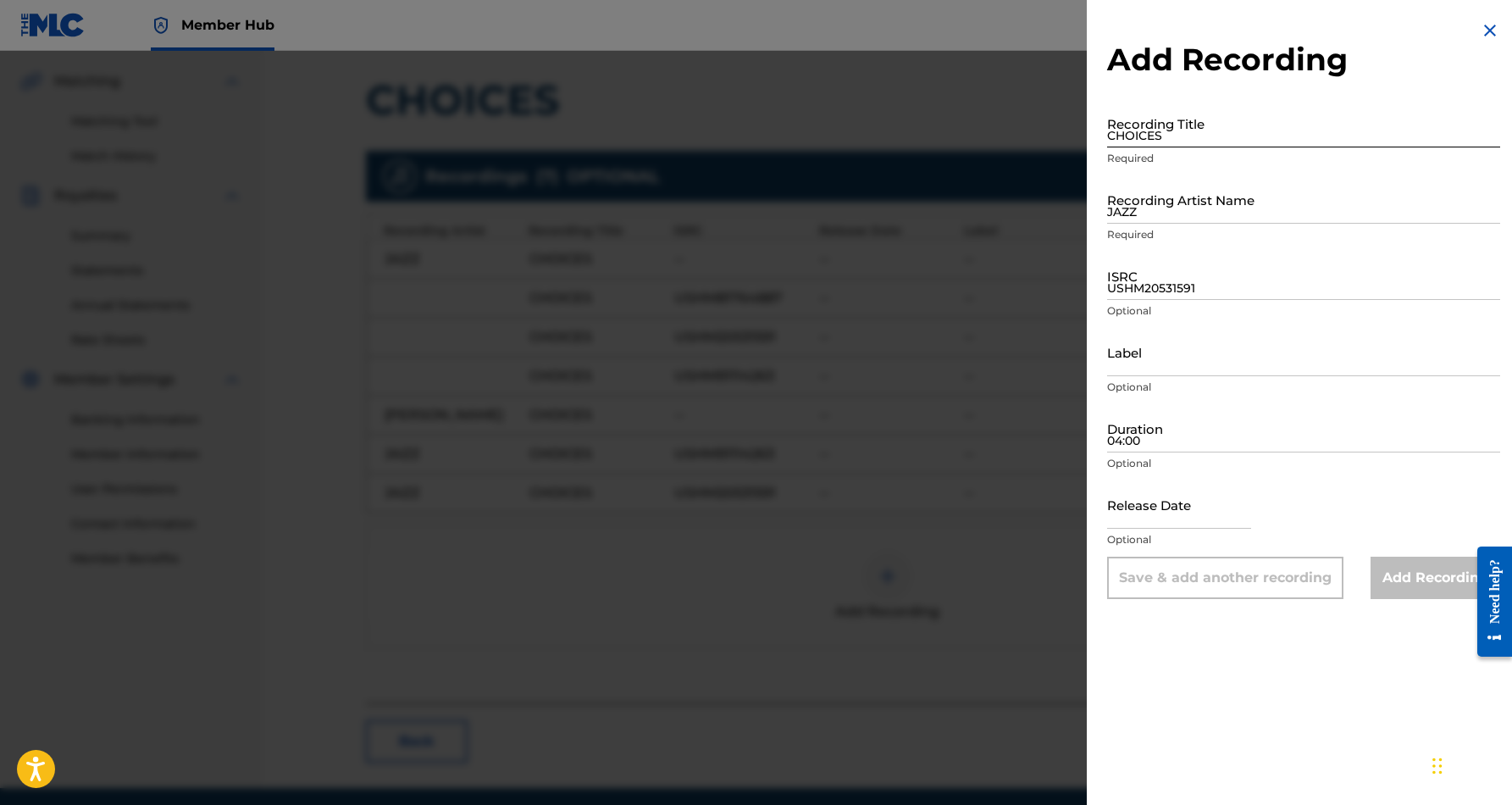
click at [1123, 133] on input "CHOICES" at bounding box center [1303, 124] width 393 height 48
paste input "CHOICES"
type input "CHOICES"
click at [1314, 194] on input "JAZZ" at bounding box center [1303, 200] width 393 height 48
paste input "[PERSON_NAME]"
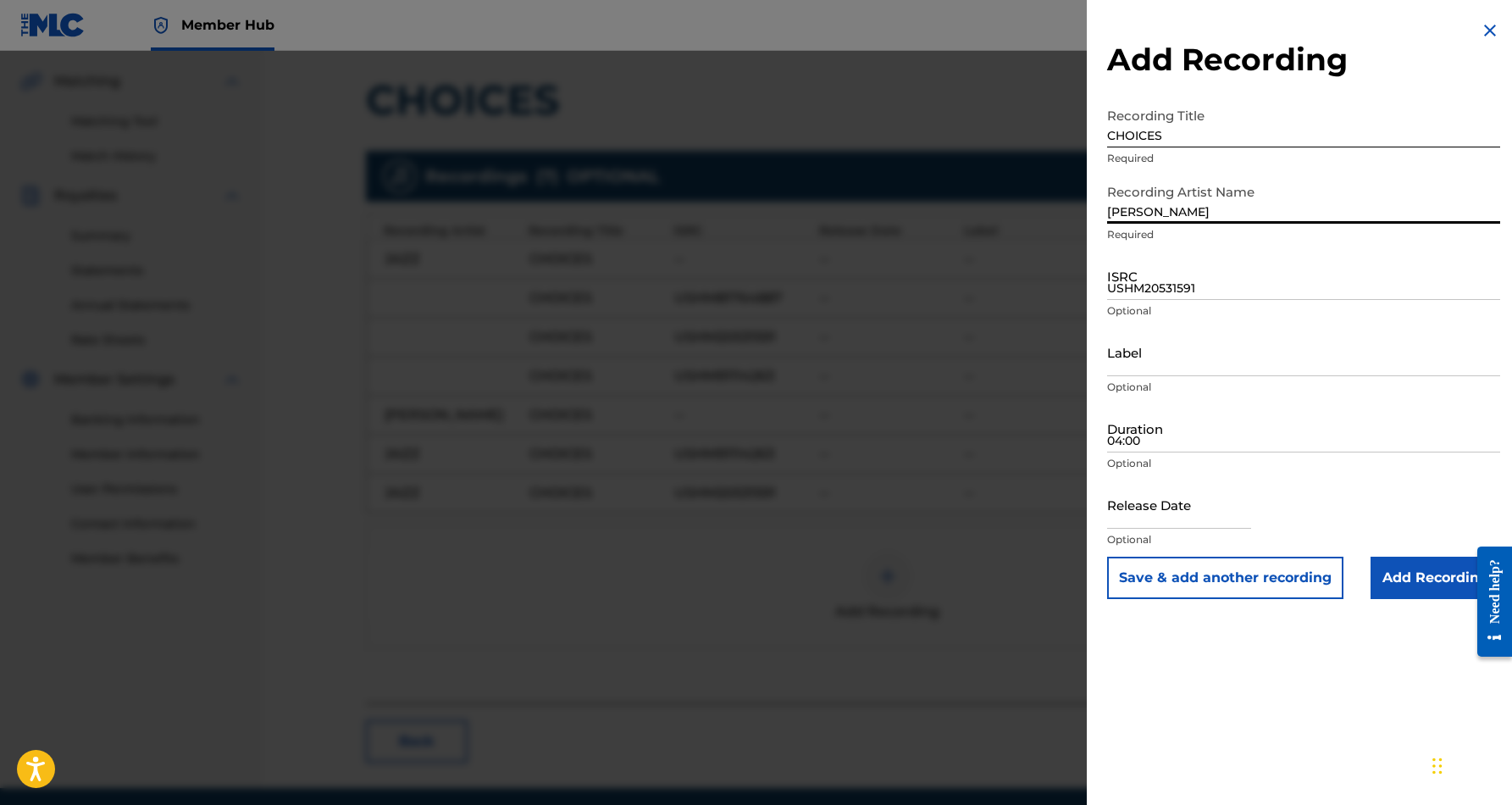
paste input "[PERSON_NAME]"
click at [1184, 210] on input "[PERSON_NAME] [PERSON_NAME]" at bounding box center [1303, 200] width 393 height 48
click at [1320, 215] on input "[PERSON_NAME] JASMINE" at bounding box center [1303, 200] width 393 height 48
type input "[PERSON_NAME]"
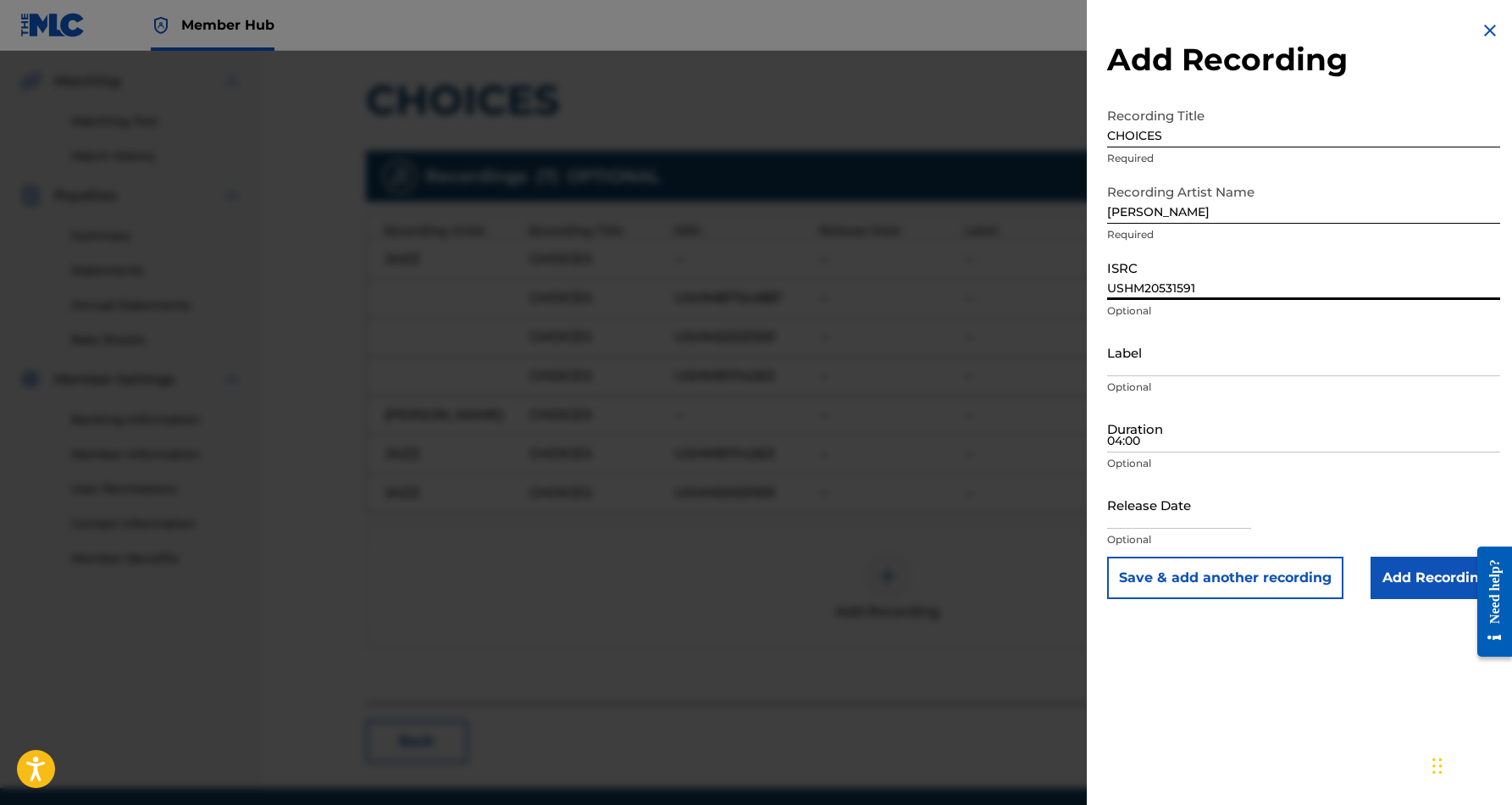
click at [1150, 287] on input "USHM20531591" at bounding box center [1303, 276] width 393 height 48
paste input "USHM81764887"
type input "USHM81764887"
click at [1192, 429] on input "04:00" at bounding box center [1303, 428] width 393 height 48
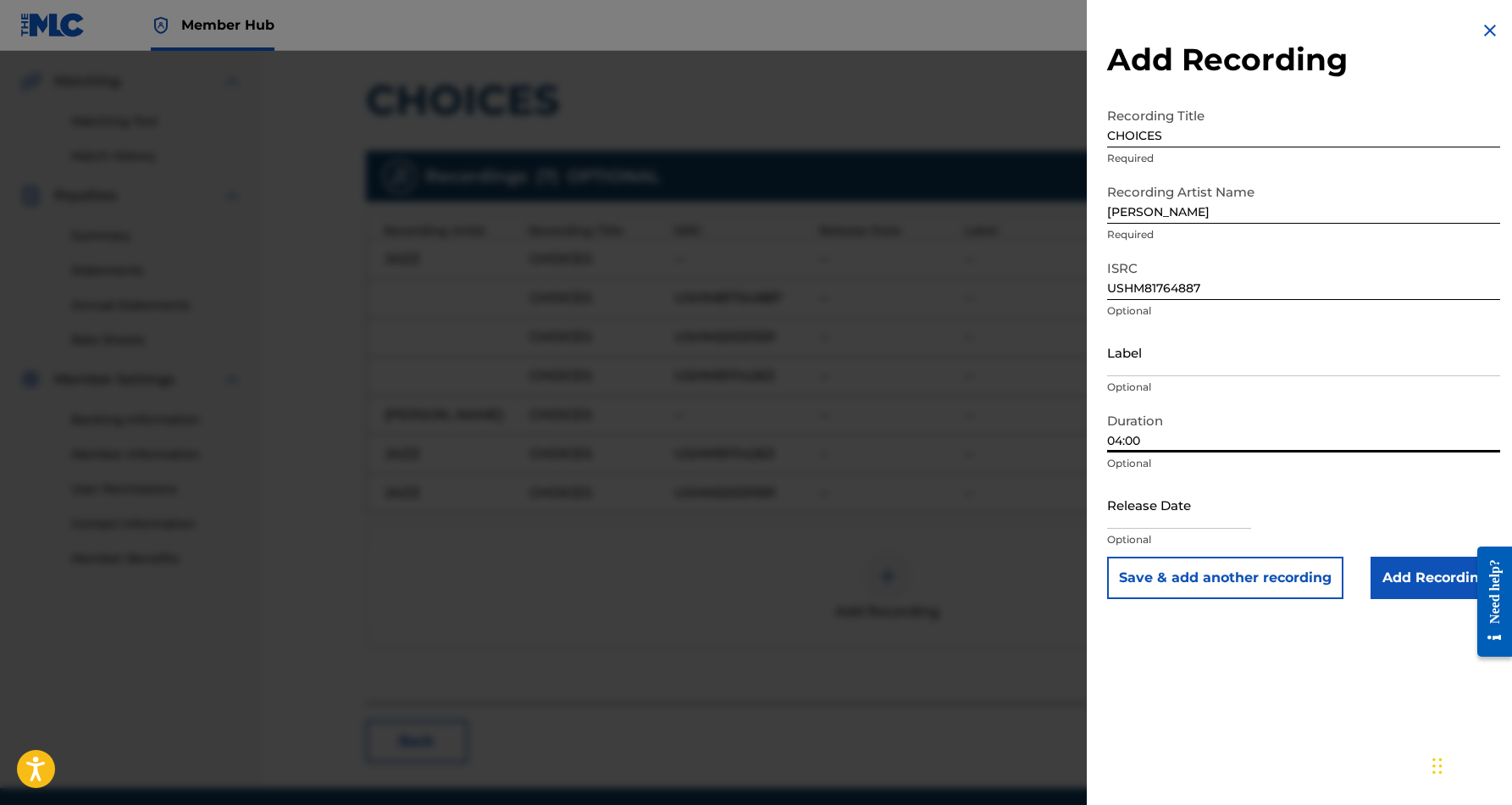
type input "04:00"
click at [1260, 625] on div "Add Recording Recording Title CHOICES Required Recording Artist Name [PERSON_NA…" at bounding box center [1303, 402] width 433 height 805
click at [1408, 575] on input "Add Recording" at bounding box center [1435, 578] width 130 height 42
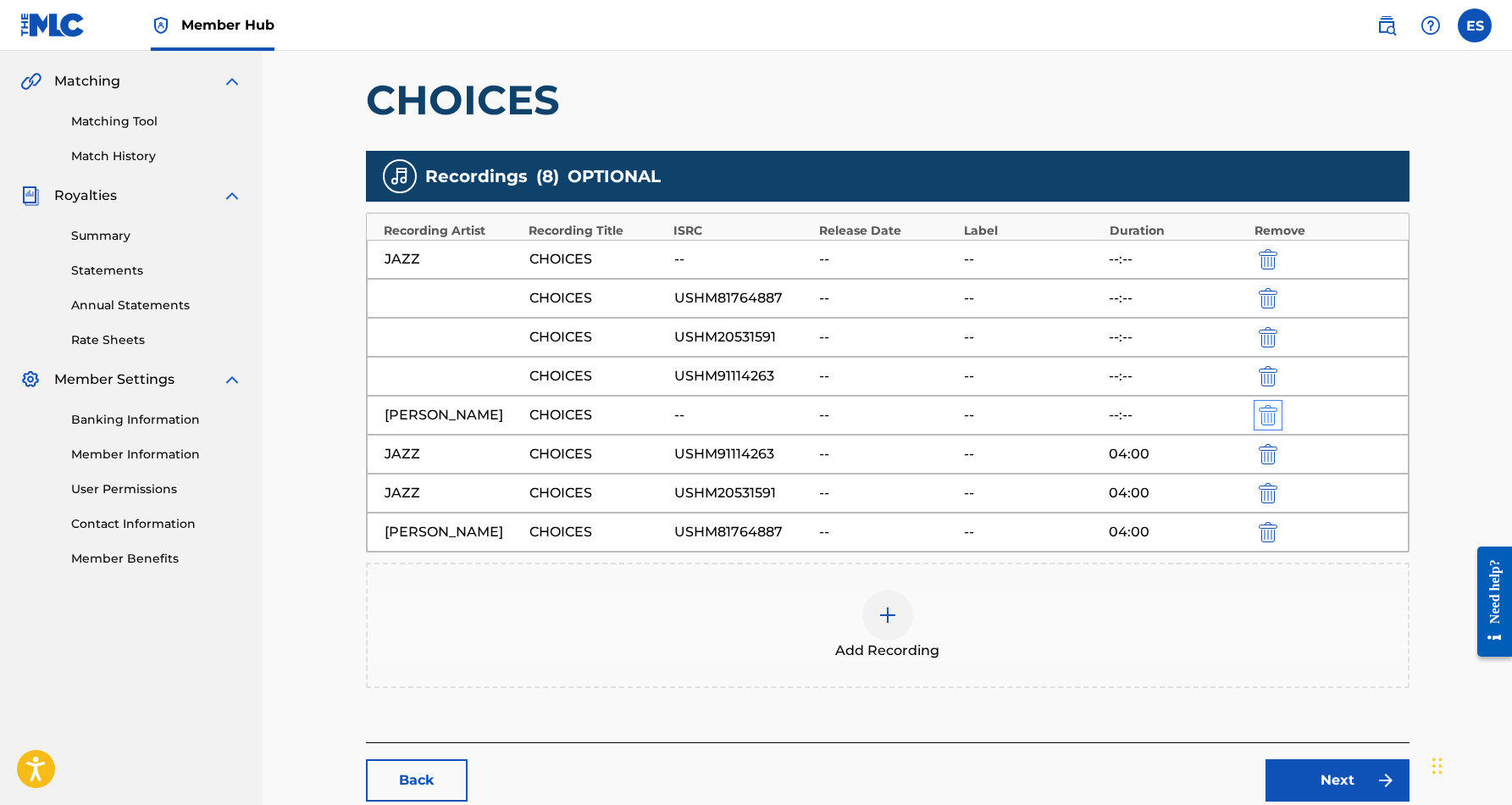
click at [1260, 424] on img "submit" at bounding box center [1268, 415] width 19 height 21
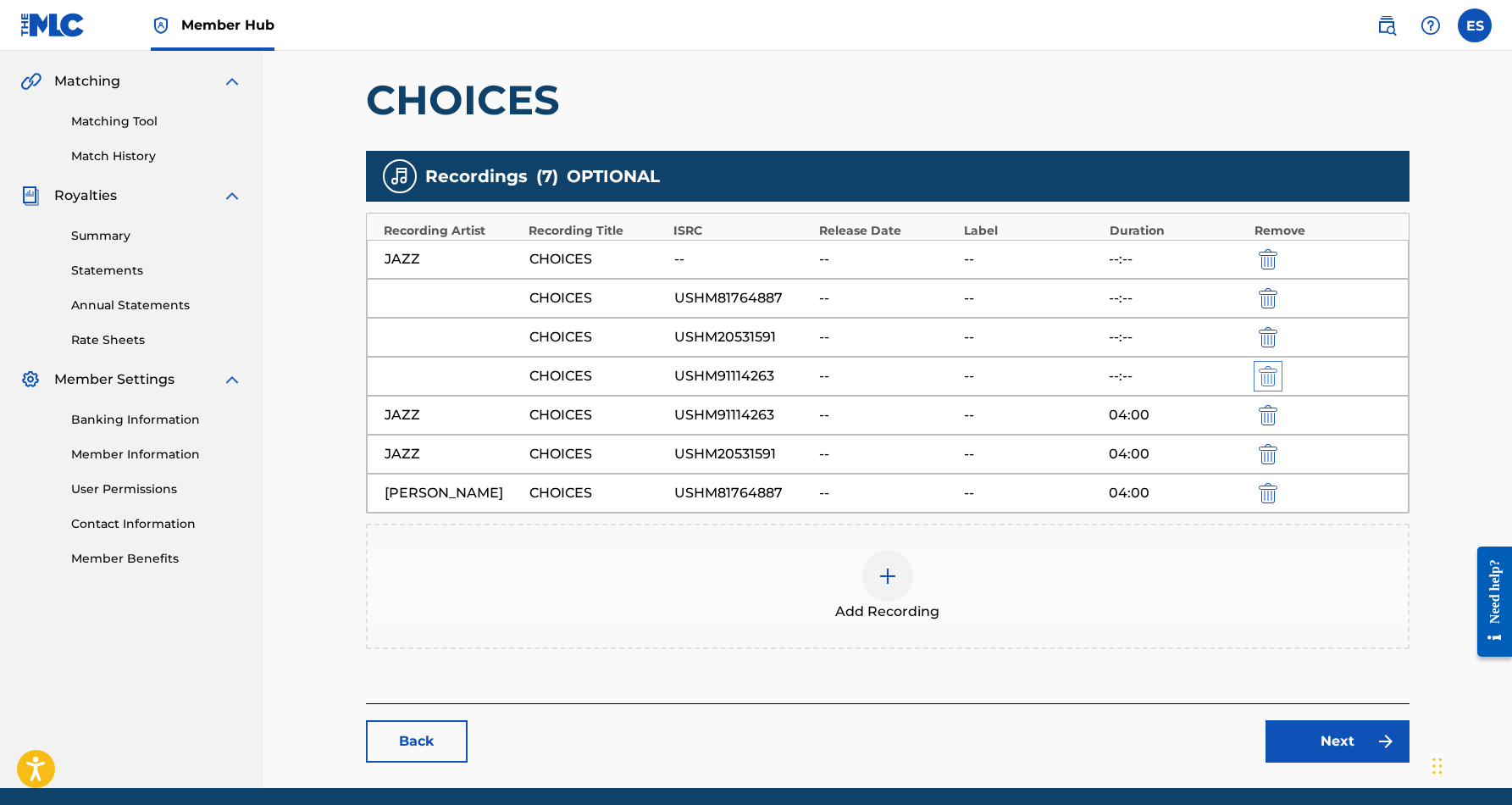
click at [1264, 377] on img "submit" at bounding box center [1268, 376] width 19 height 21
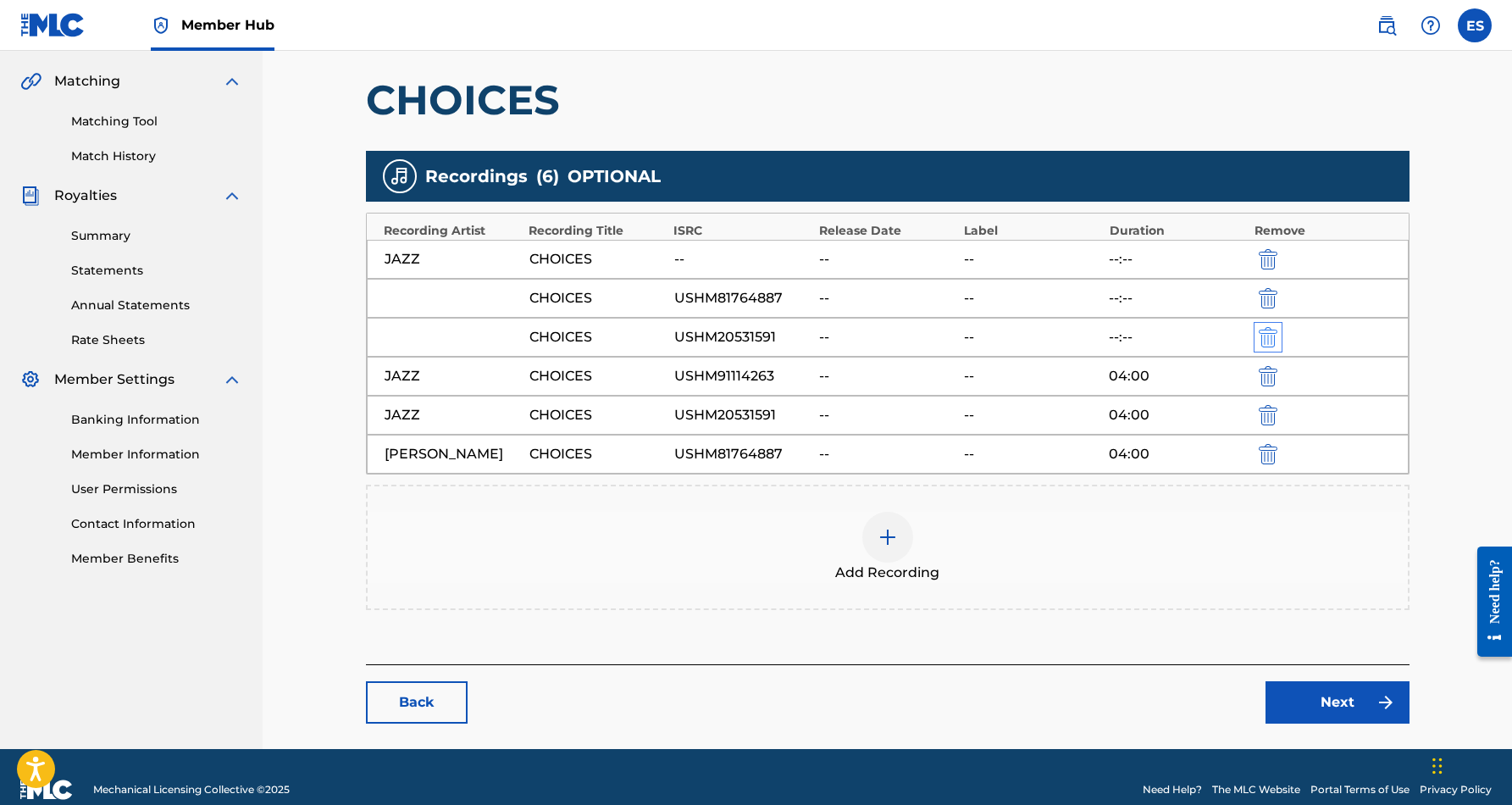
click at [1273, 334] on img "submit" at bounding box center [1268, 337] width 19 height 21
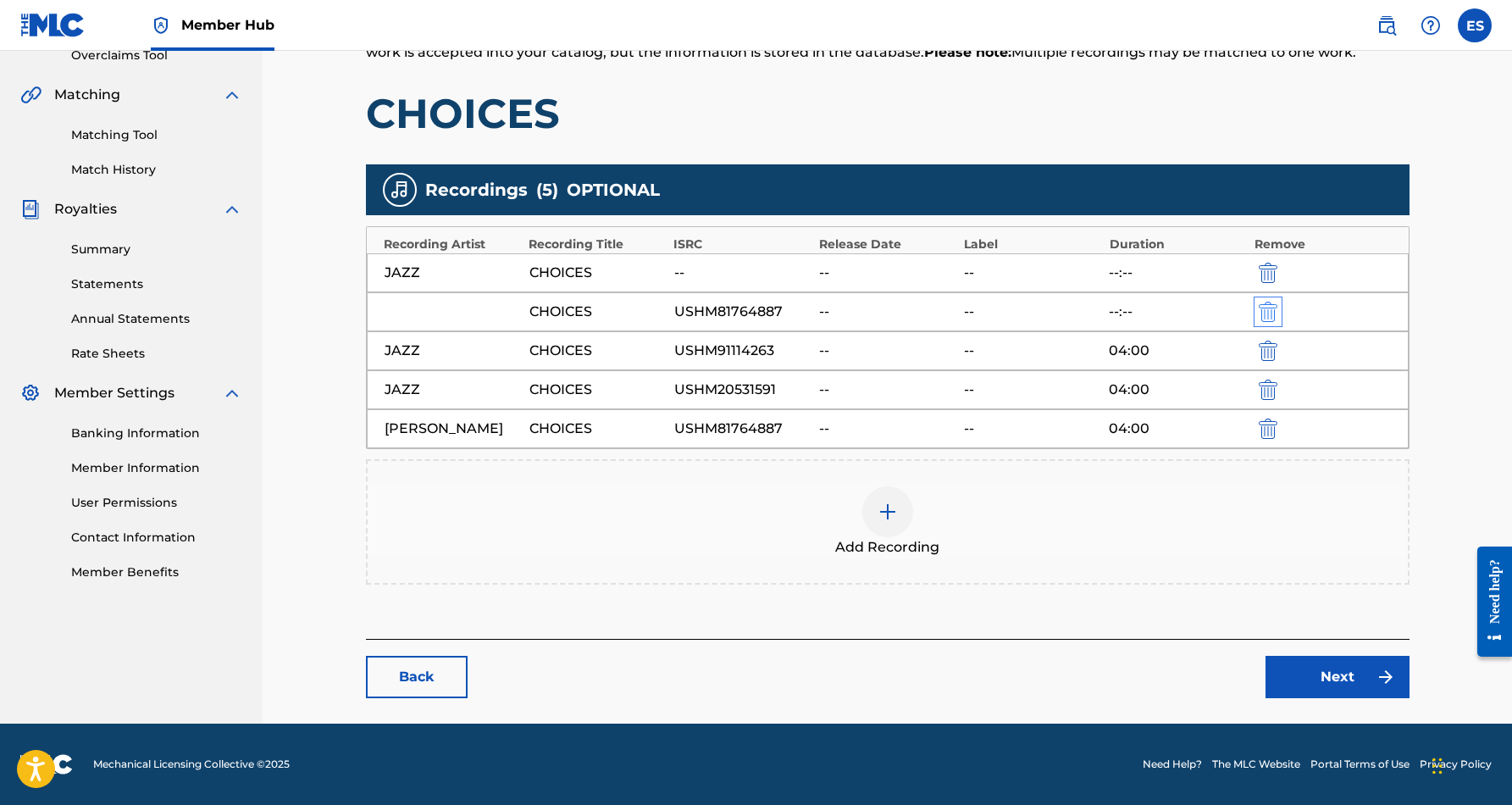
click at [1267, 302] on img "submit" at bounding box center [1268, 312] width 19 height 21
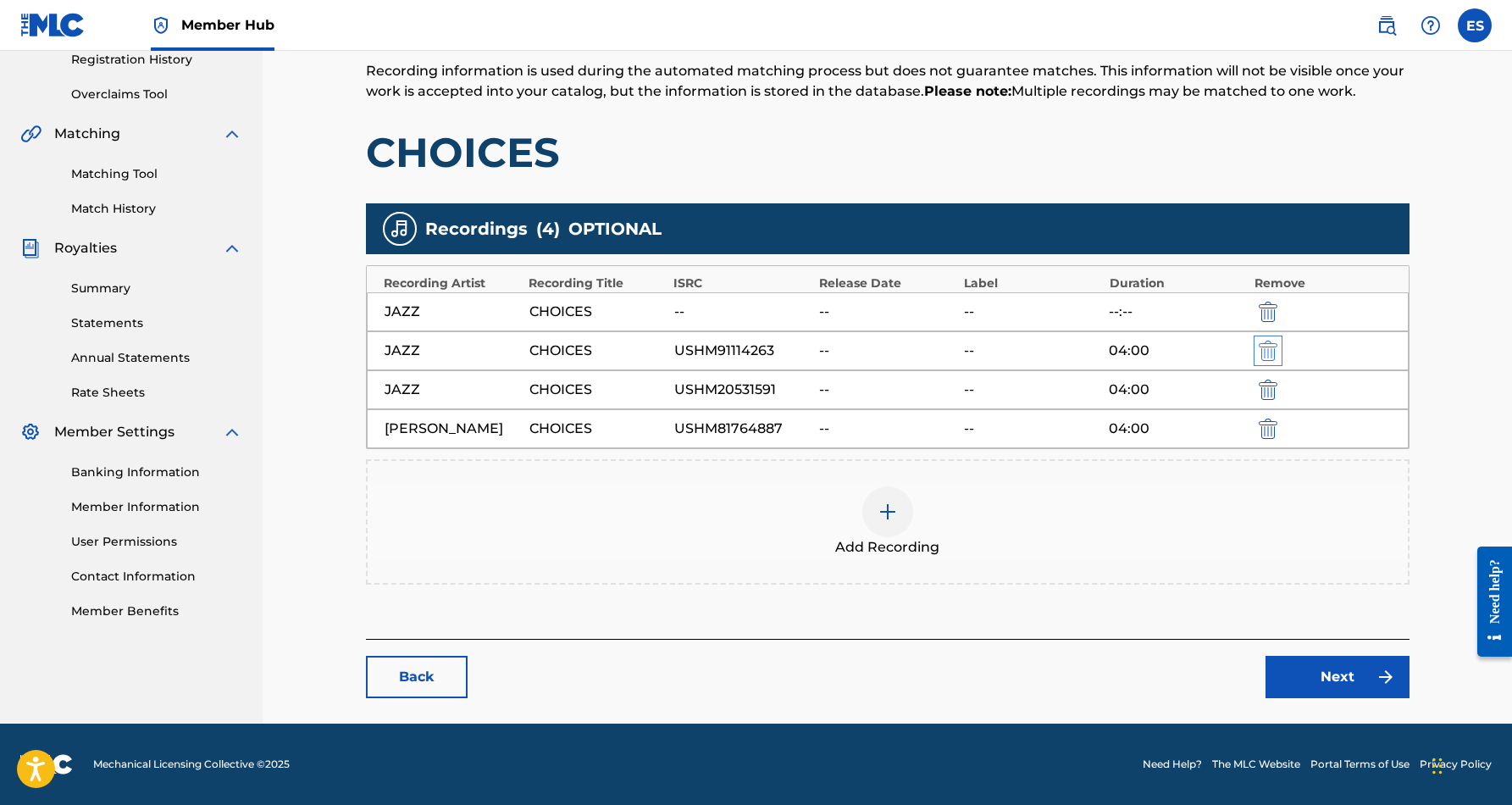
scroll to position [349, 0]
click at [1267, 302] on img "submit" at bounding box center [1268, 312] width 19 height 21
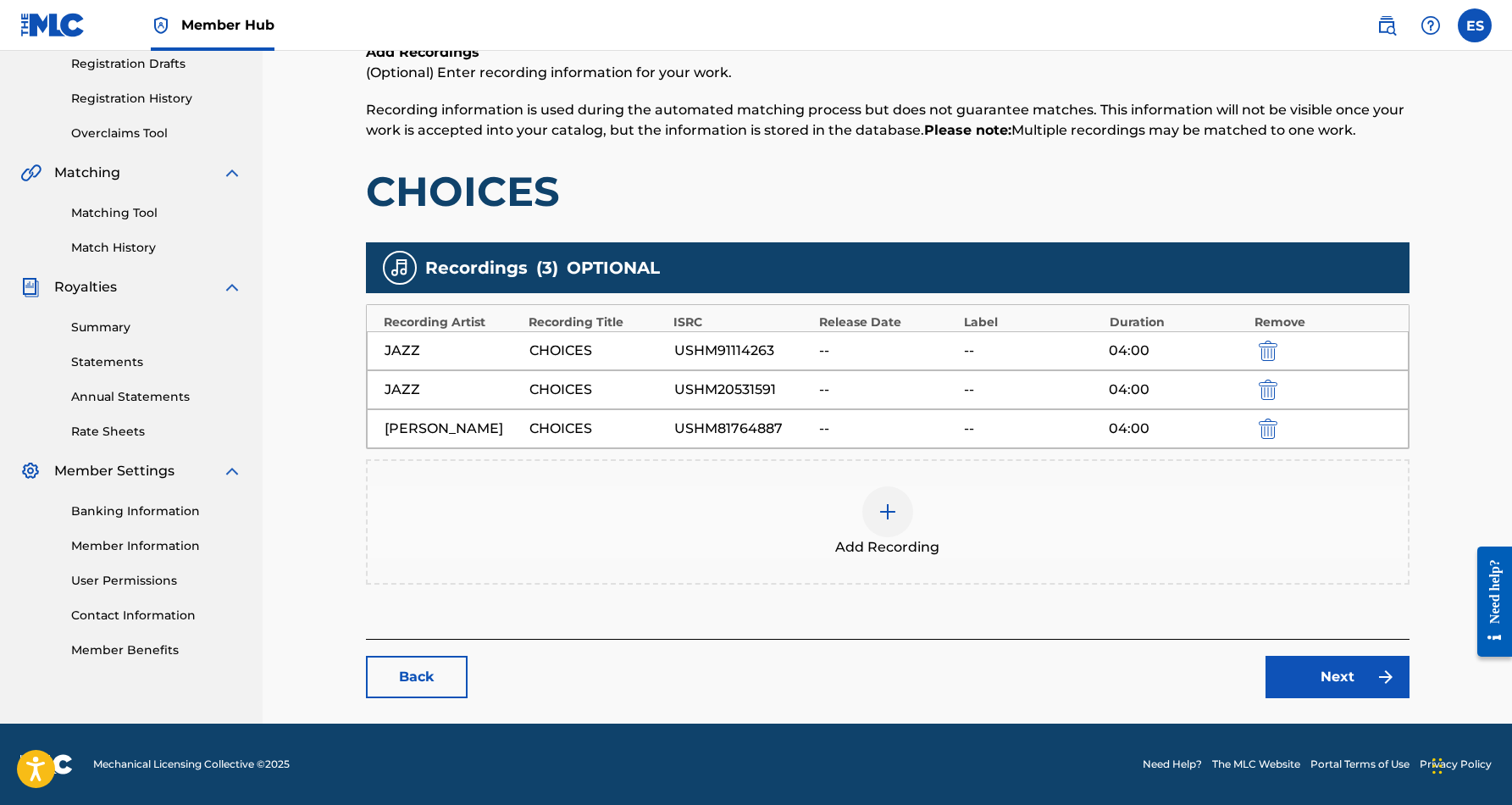
scroll to position [310, 0]
click at [1302, 678] on link "Next" at bounding box center [1337, 676] width 144 height 42
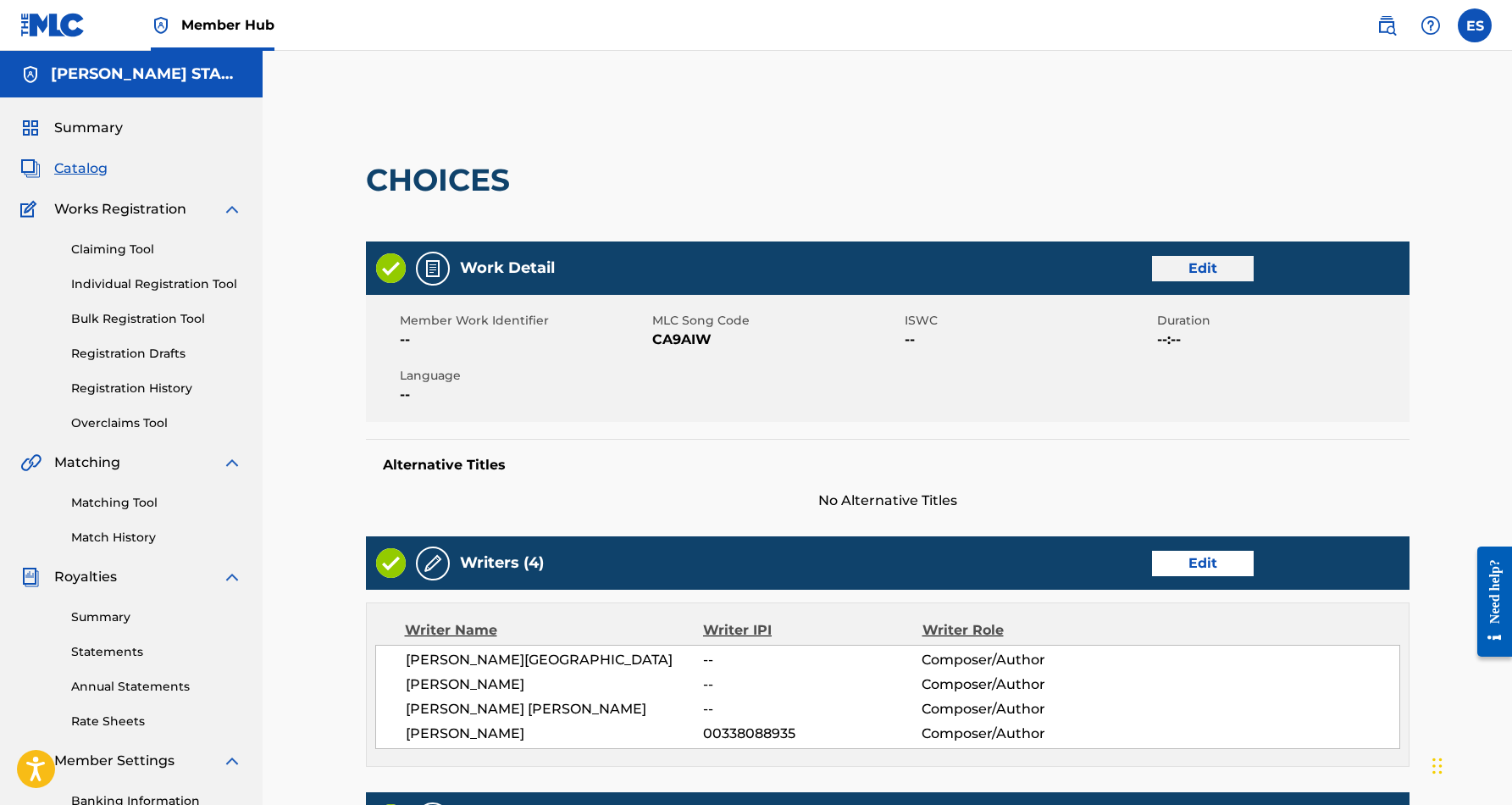
click at [1200, 272] on link "Edit" at bounding box center [1203, 269] width 102 height 25
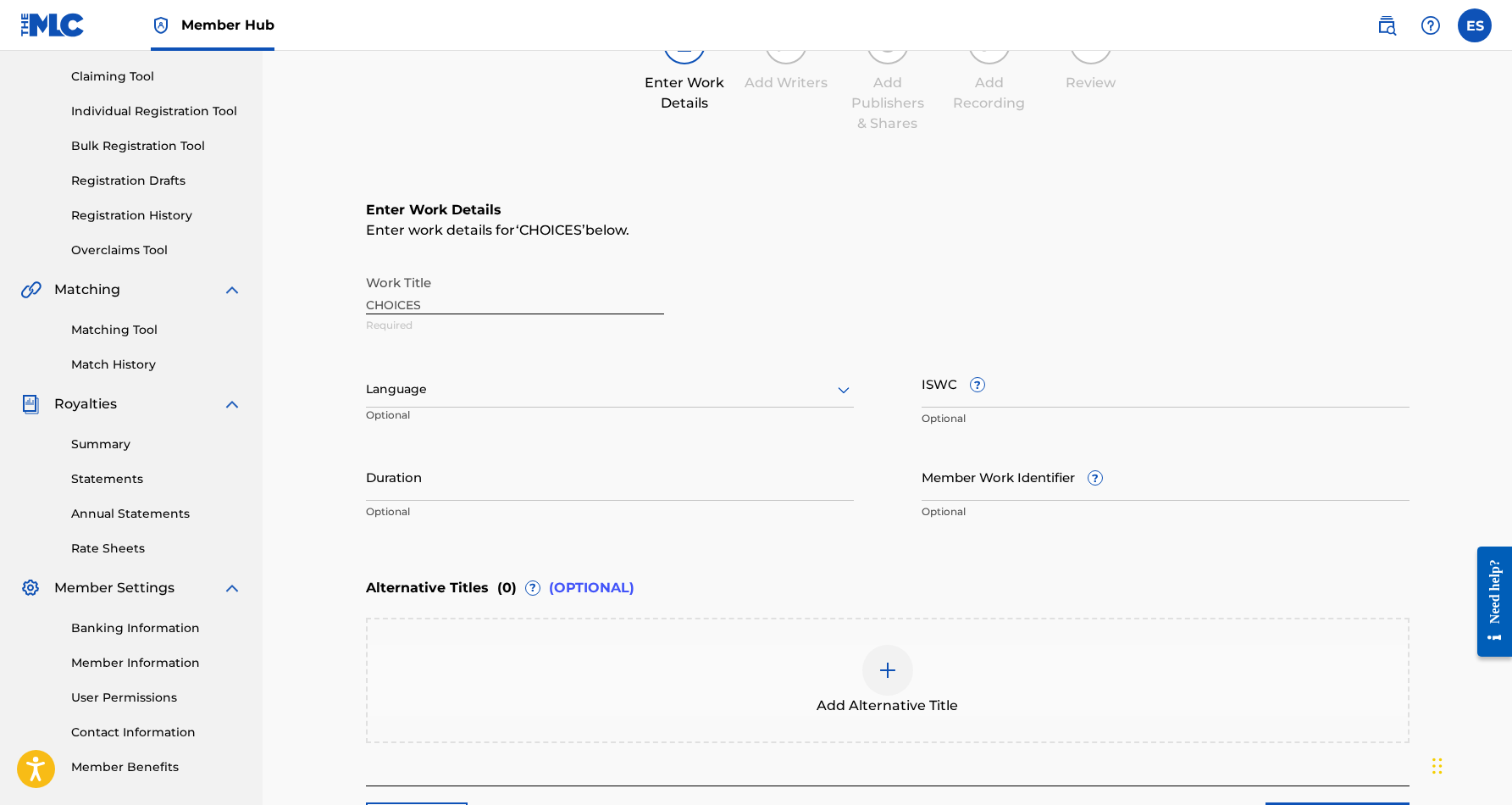
scroll to position [206, 0]
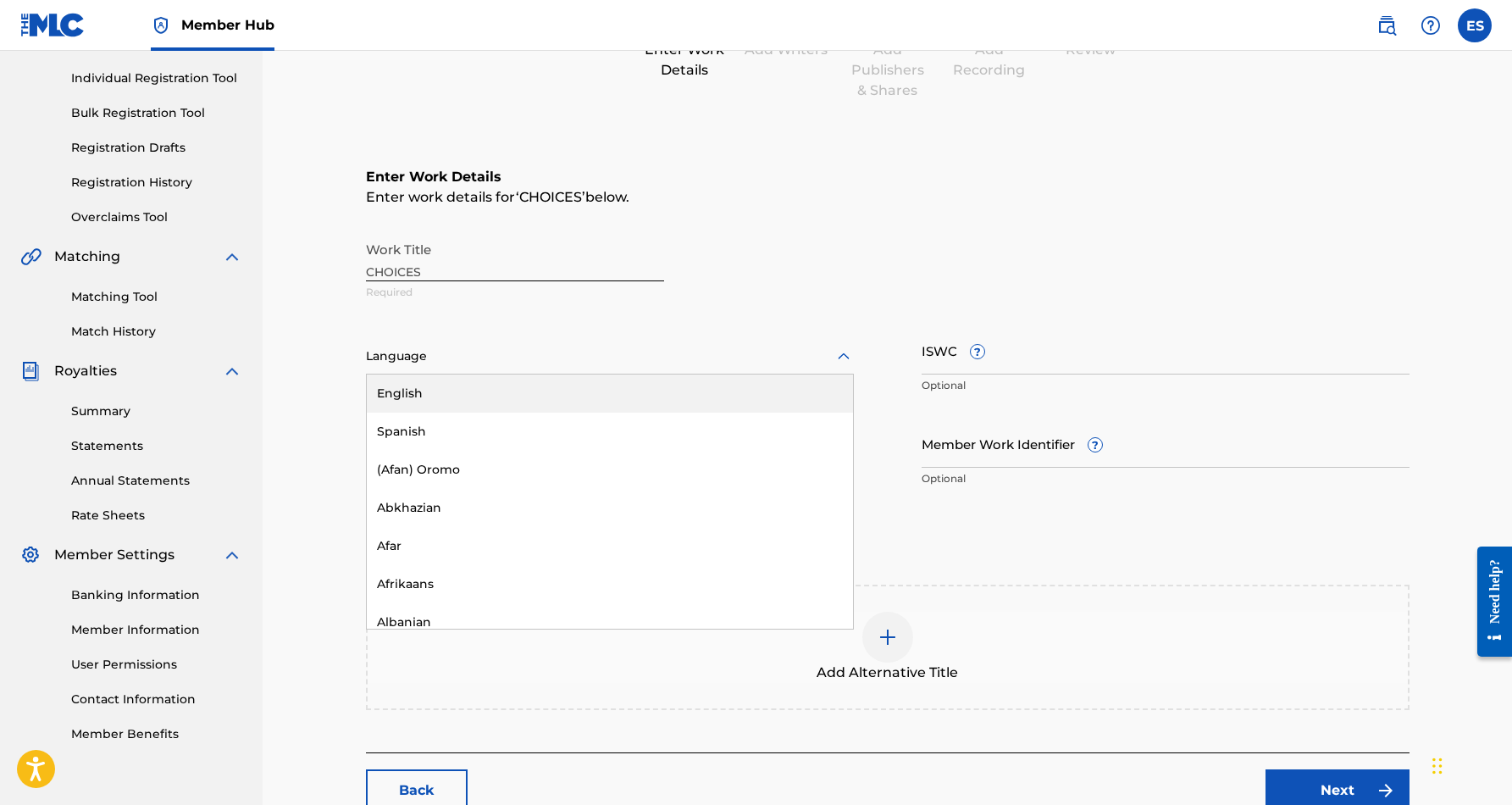
click at [839, 358] on icon at bounding box center [843, 356] width 21 height 21
click at [773, 394] on div "English" at bounding box center [610, 393] width 486 height 39
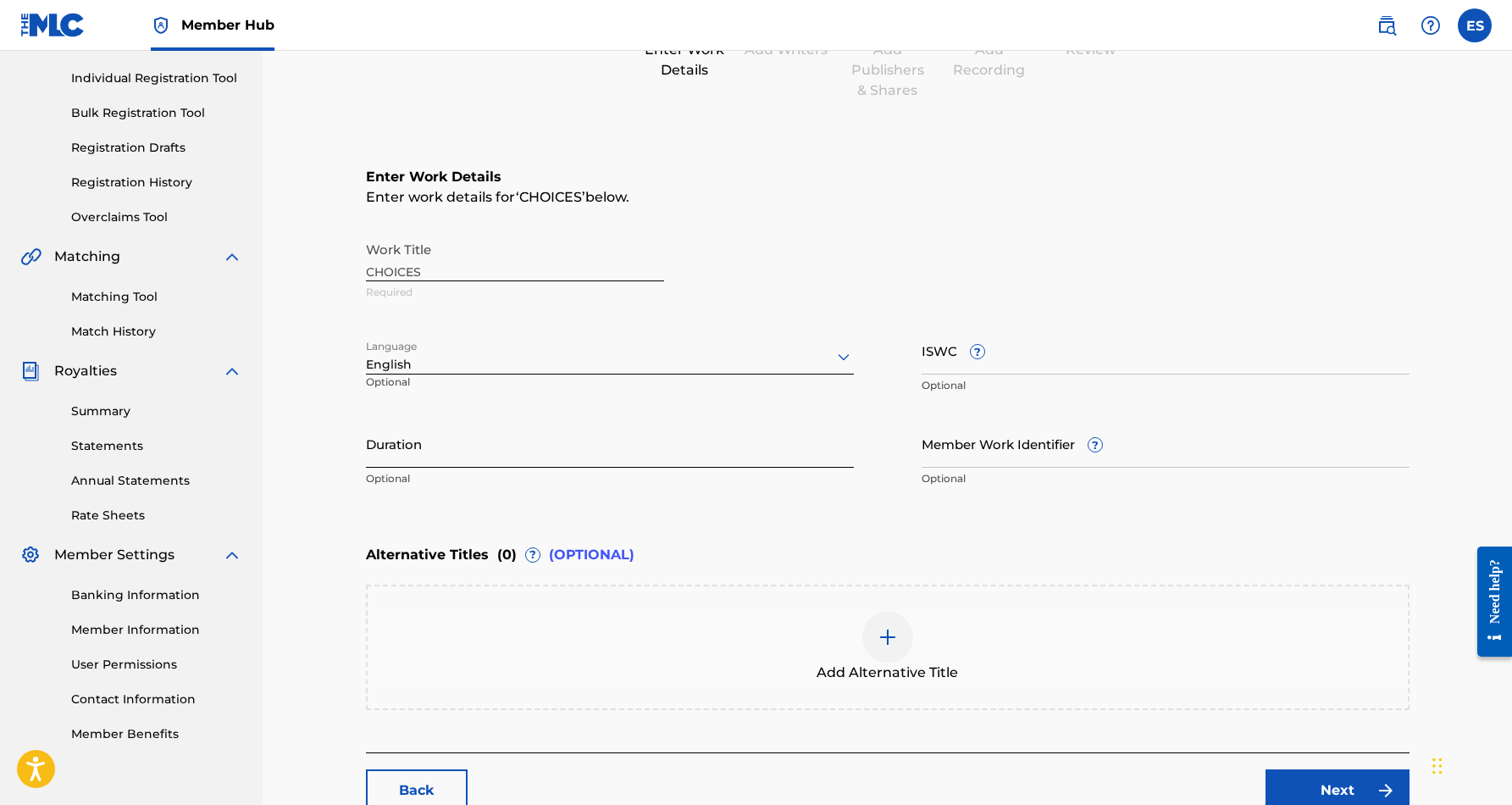
click at [566, 434] on input "Duration" at bounding box center [610, 443] width 488 height 48
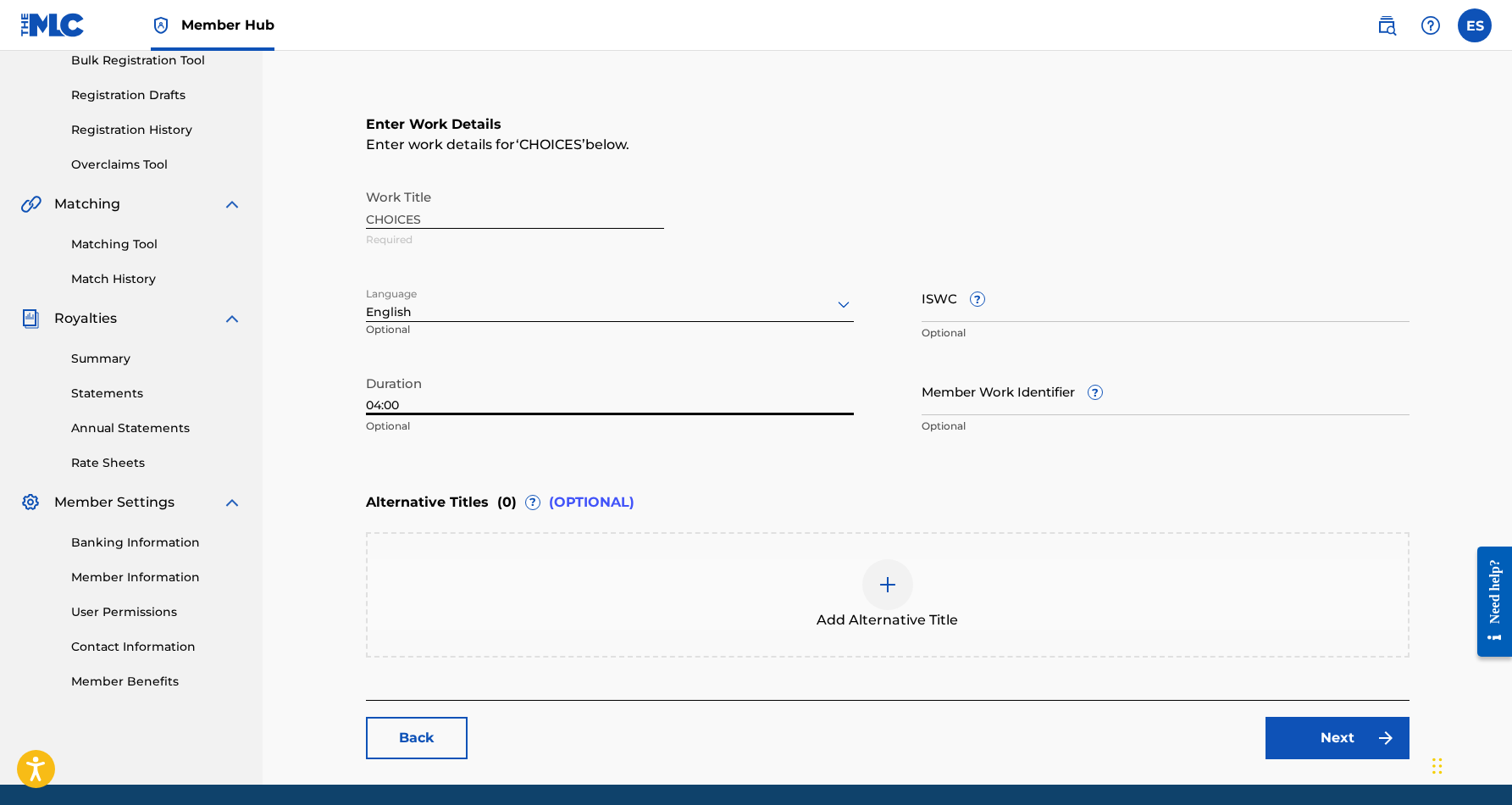
scroll to position [269, 0]
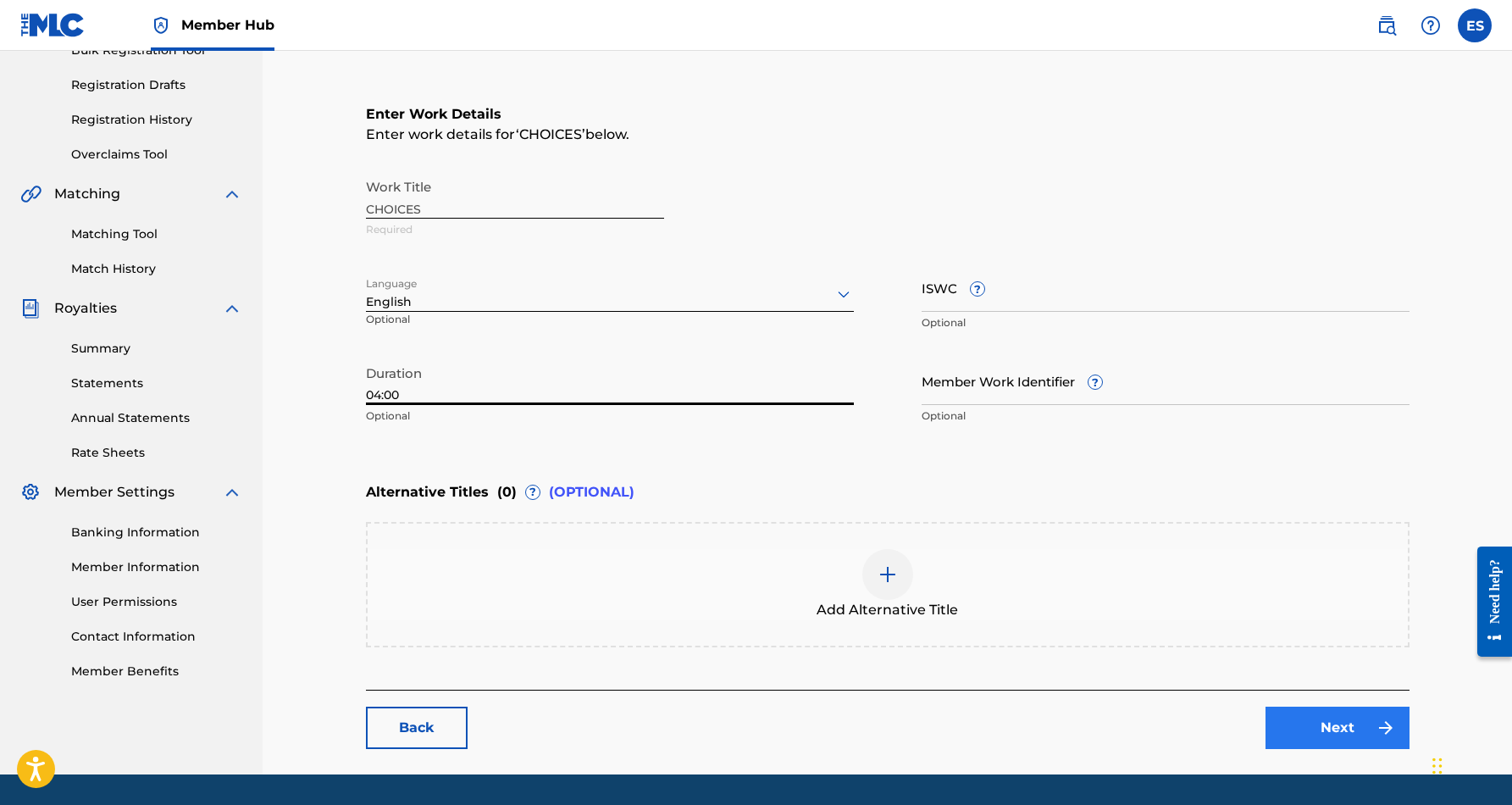
type input "04:00"
click at [1333, 724] on link "Next" at bounding box center [1337, 727] width 144 height 42
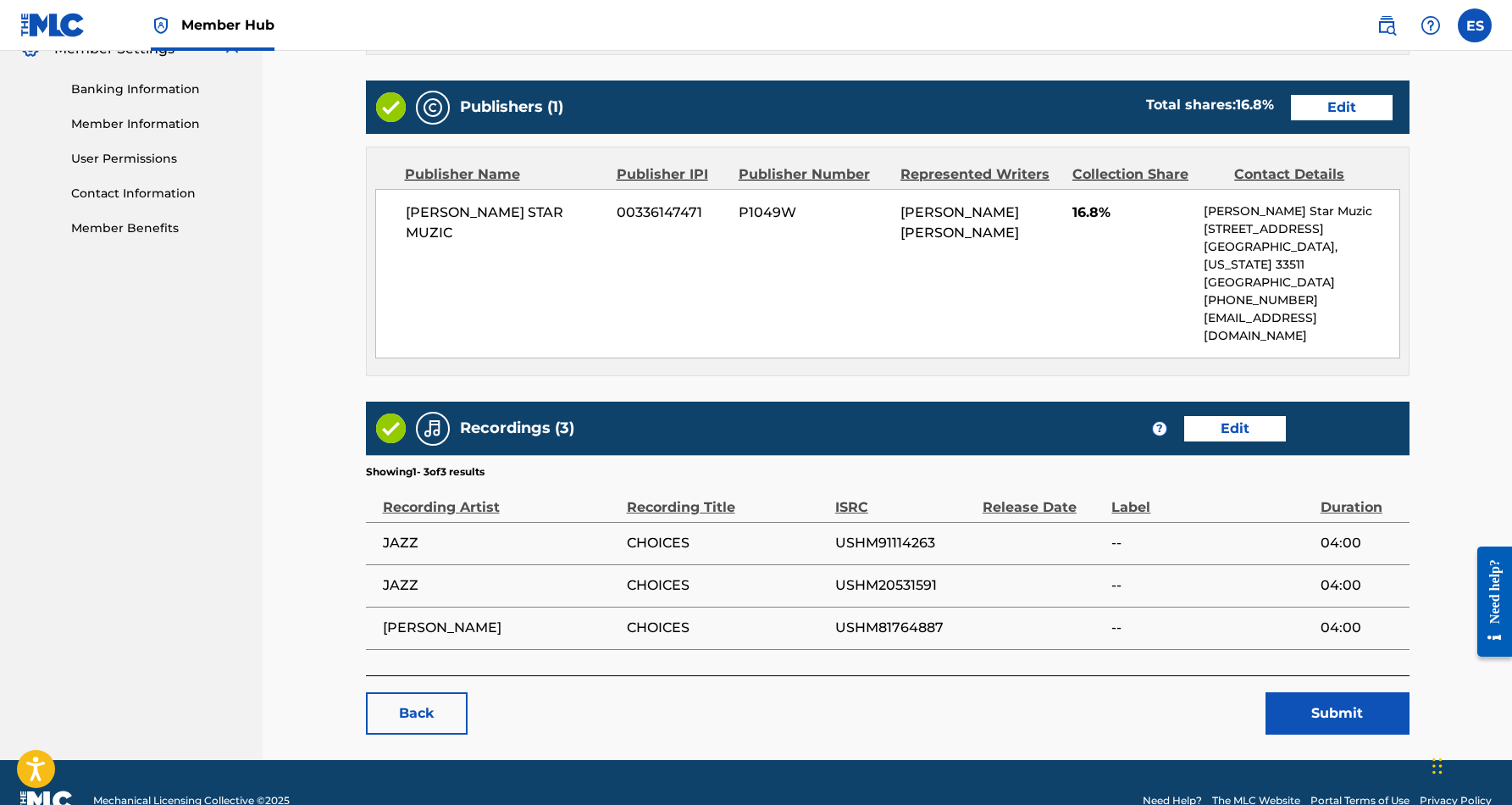
scroll to position [711, 0]
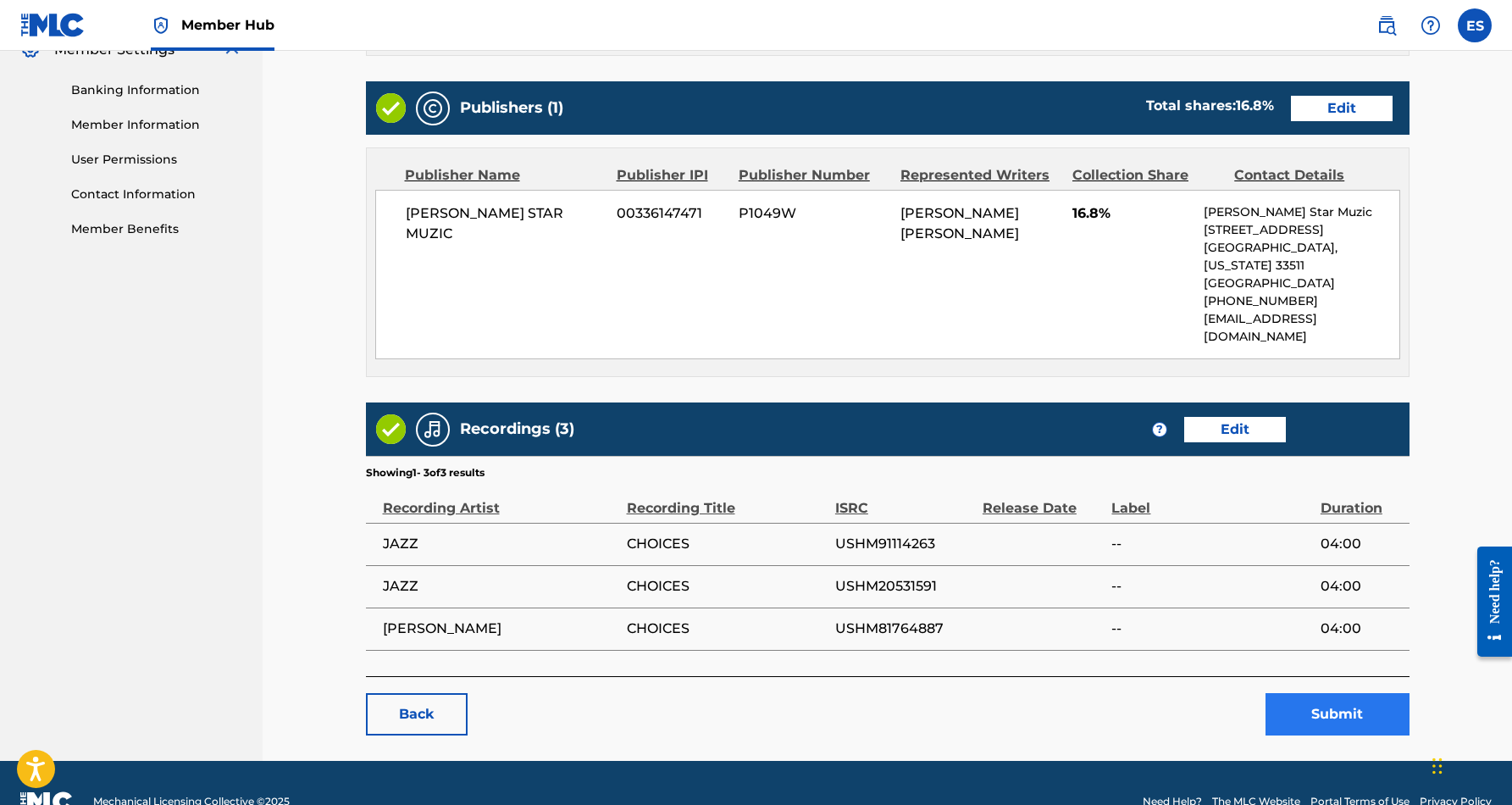
click at [1322, 693] on button "Submit" at bounding box center [1337, 714] width 144 height 42
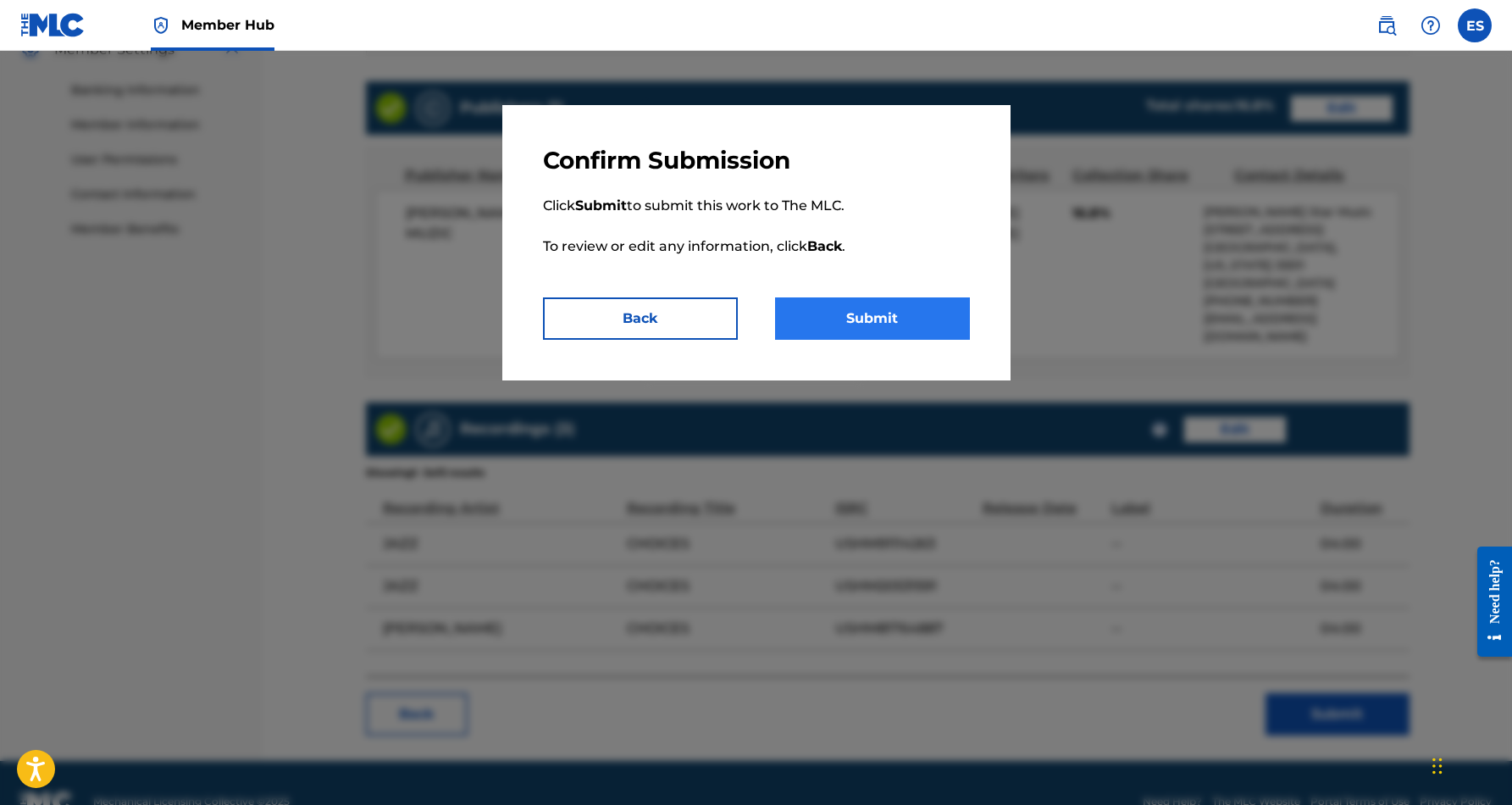
click at [866, 315] on button "Submit" at bounding box center [873, 318] width 195 height 42
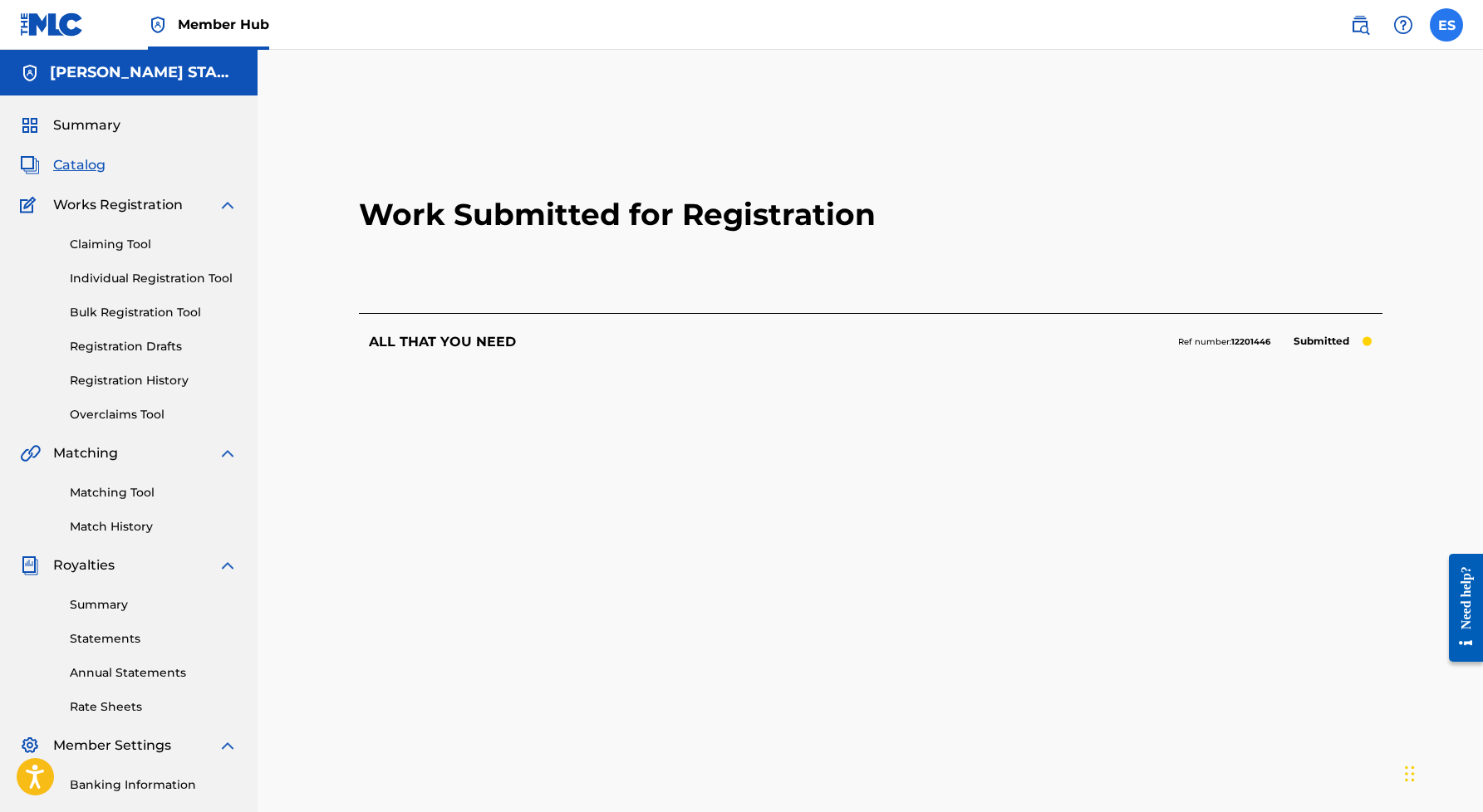
click at [1451, 30] on label at bounding box center [1446, 25] width 33 height 33
click at [1446, 25] on input "ES [PERSON_NAME] [EMAIL_ADDRESS][DOMAIN_NAME] Notification Preferences Profile …" at bounding box center [1446, 25] width 0 height 0
click at [1319, 236] on div "Notification Preferences Profile Log out" at bounding box center [1359, 206] width 206 height 111
click at [1446, 25] on input "ES [PERSON_NAME] [EMAIL_ADDRESS][DOMAIN_NAME] Notification Preferences Profile …" at bounding box center [1446, 25] width 0 height 0
click at [1293, 238] on p "Log out" at bounding box center [1285, 234] width 39 height 15
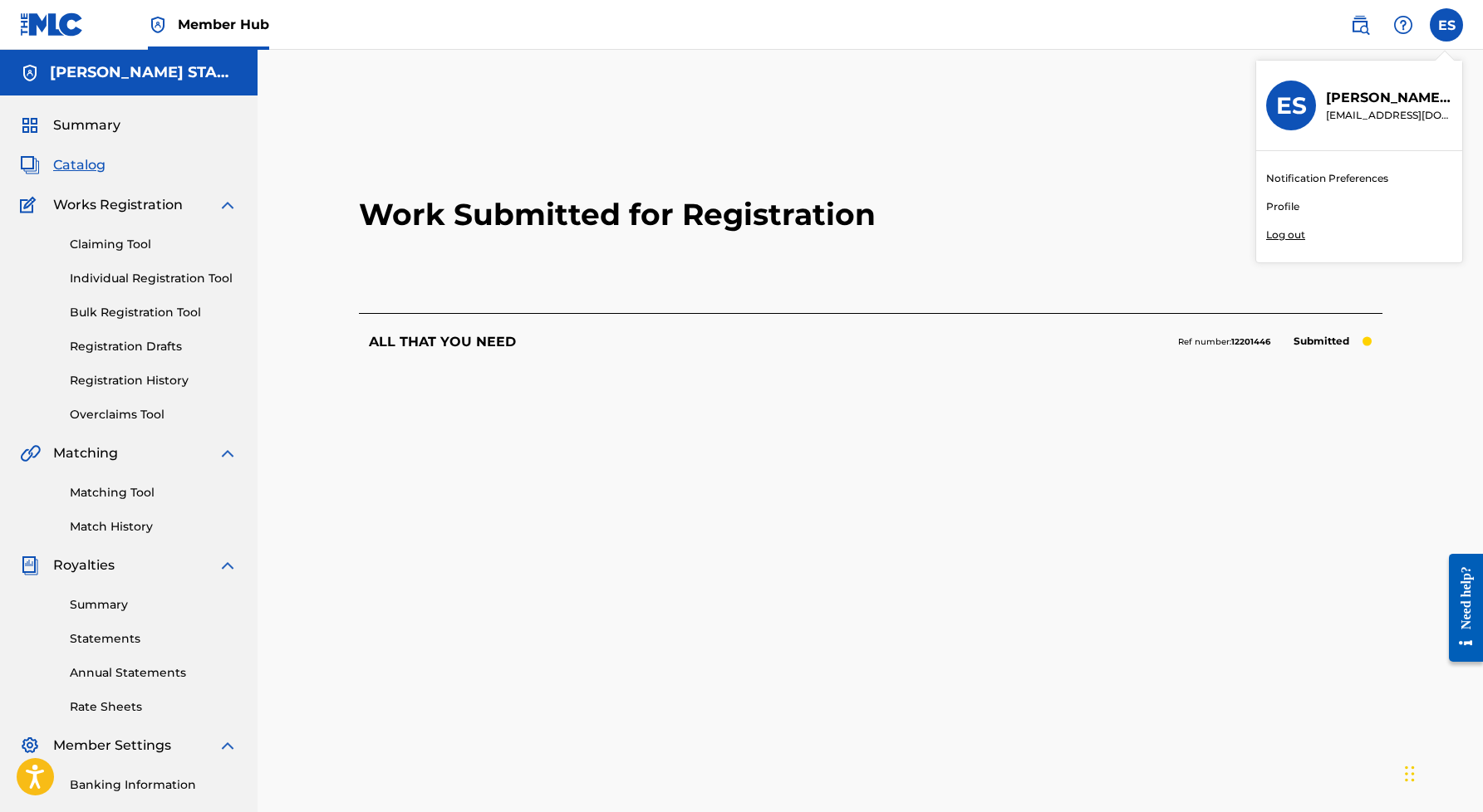
click at [1446, 25] on input "ES [PERSON_NAME] [EMAIL_ADDRESS][DOMAIN_NAME] Notification Preferences Profile …" at bounding box center [1446, 25] width 0 height 0
